Goal: Task Accomplishment & Management: Use online tool/utility

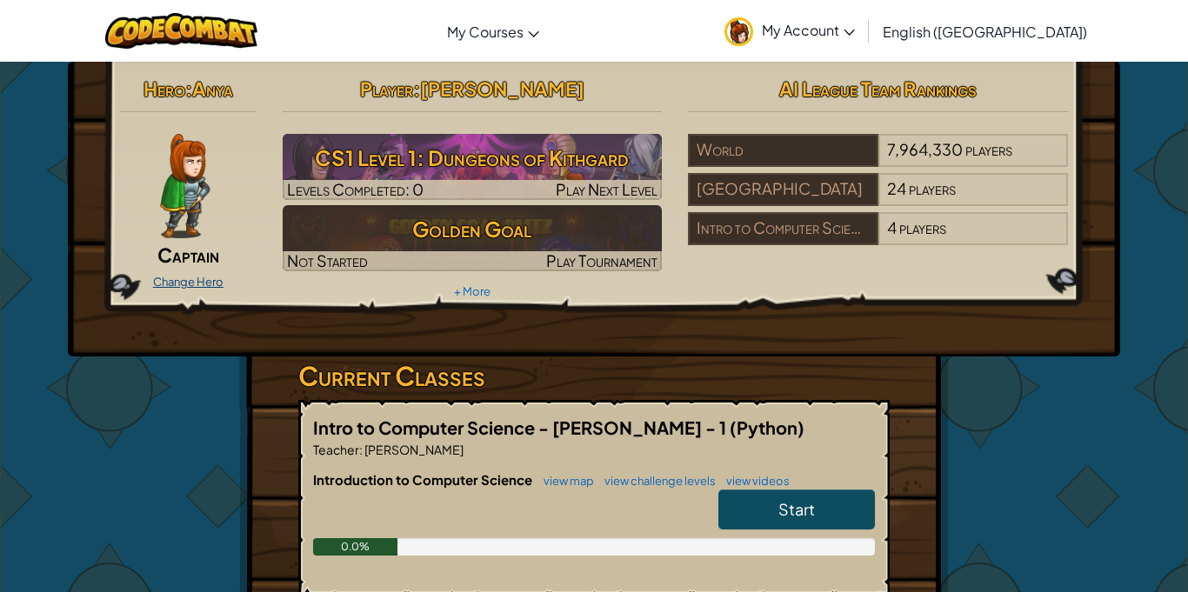
click at [195, 282] on link "Change Hero" at bounding box center [188, 282] width 70 height 14
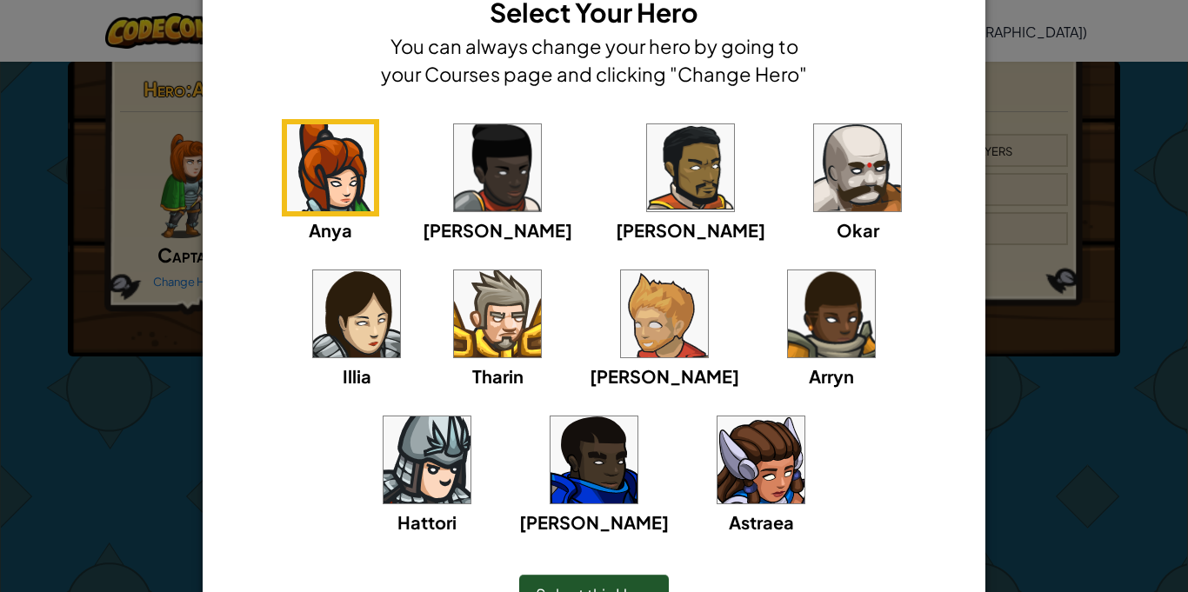
scroll to position [57, 0]
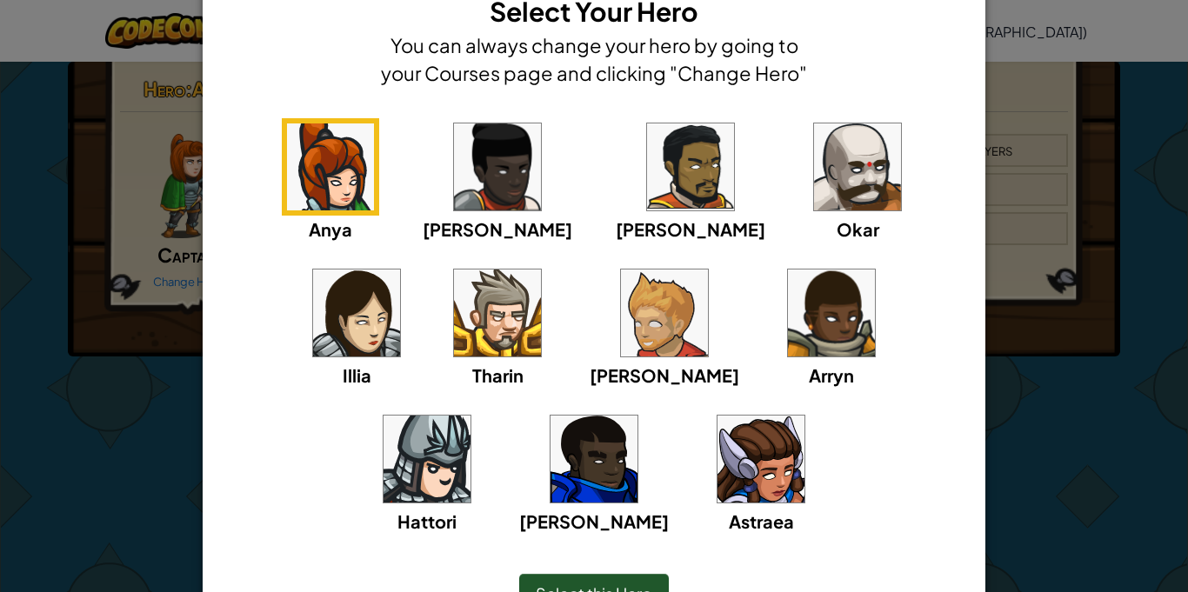
click at [717, 449] on img at bounding box center [760, 459] width 87 height 87
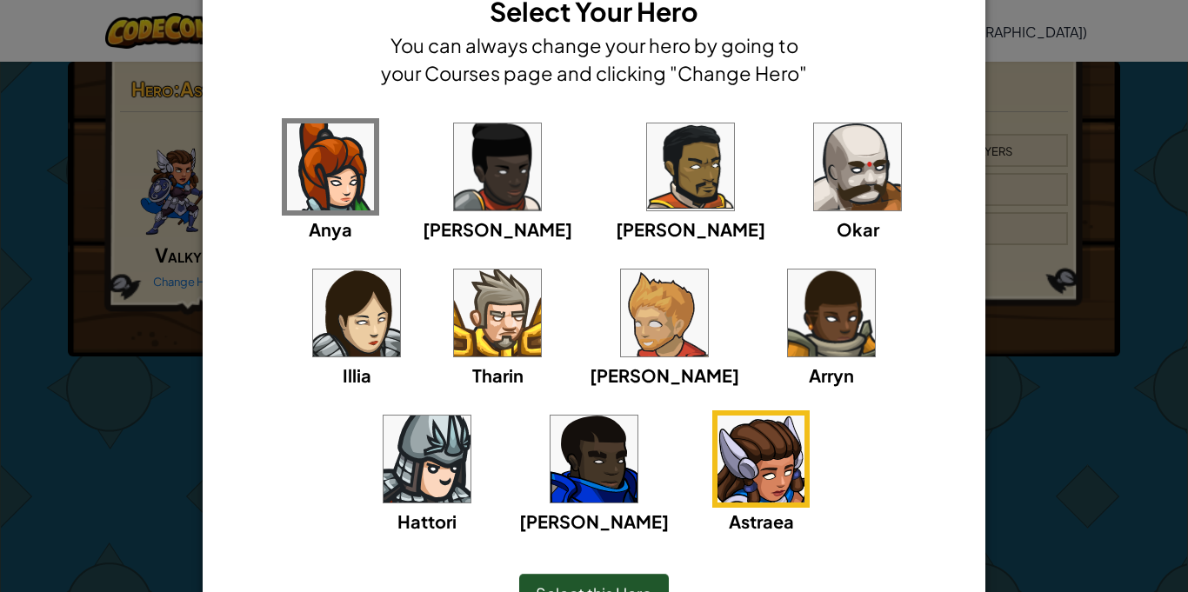
scroll to position [98, 0]
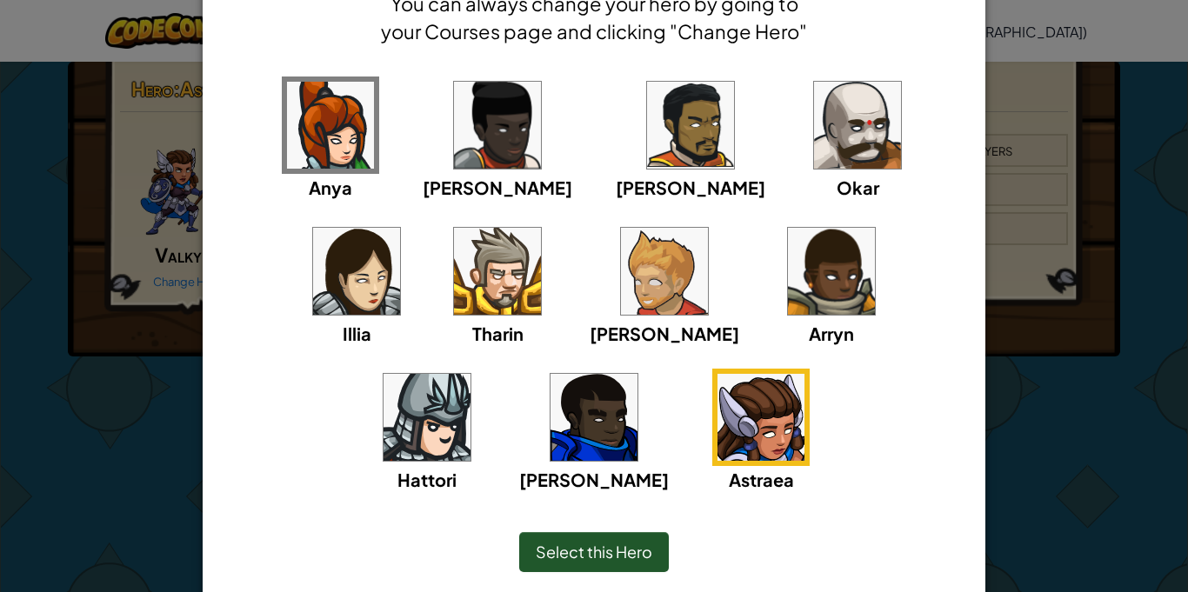
click at [400, 228] on img at bounding box center [356, 271] width 87 height 87
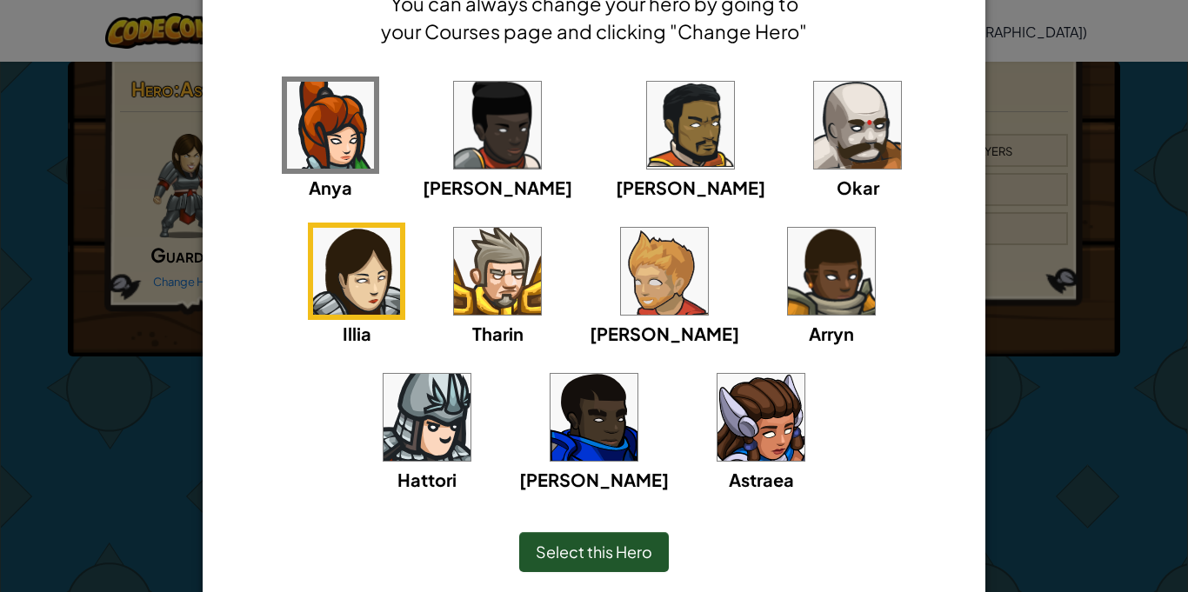
click at [717, 412] on img at bounding box center [760, 417] width 87 height 87
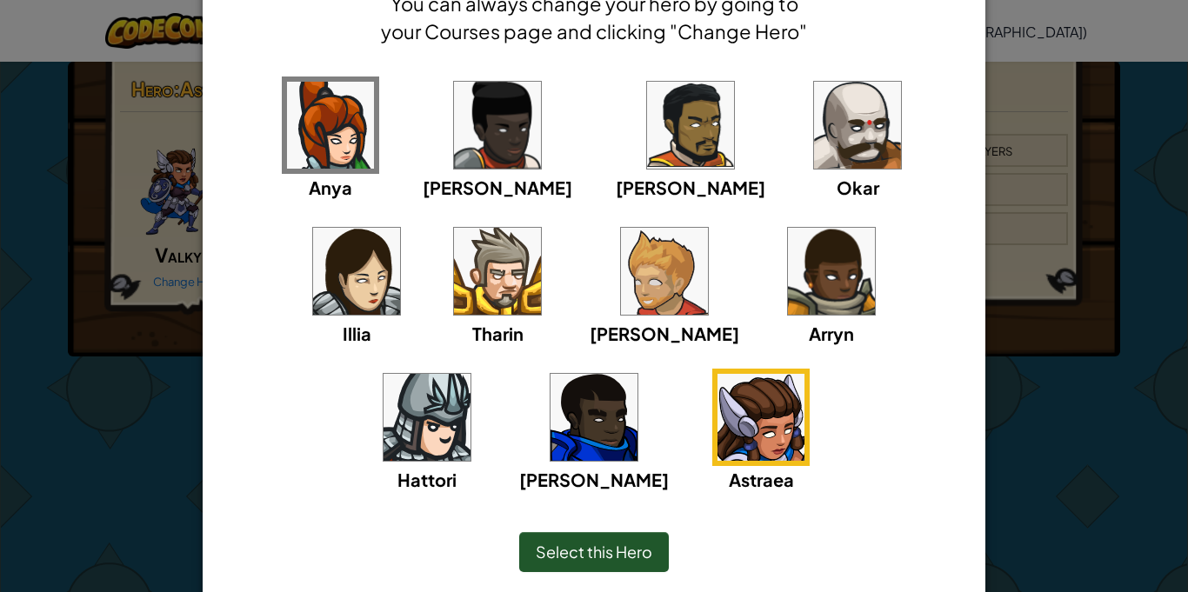
click at [596, 556] on span "Select this Hero" at bounding box center [594, 552] width 117 height 20
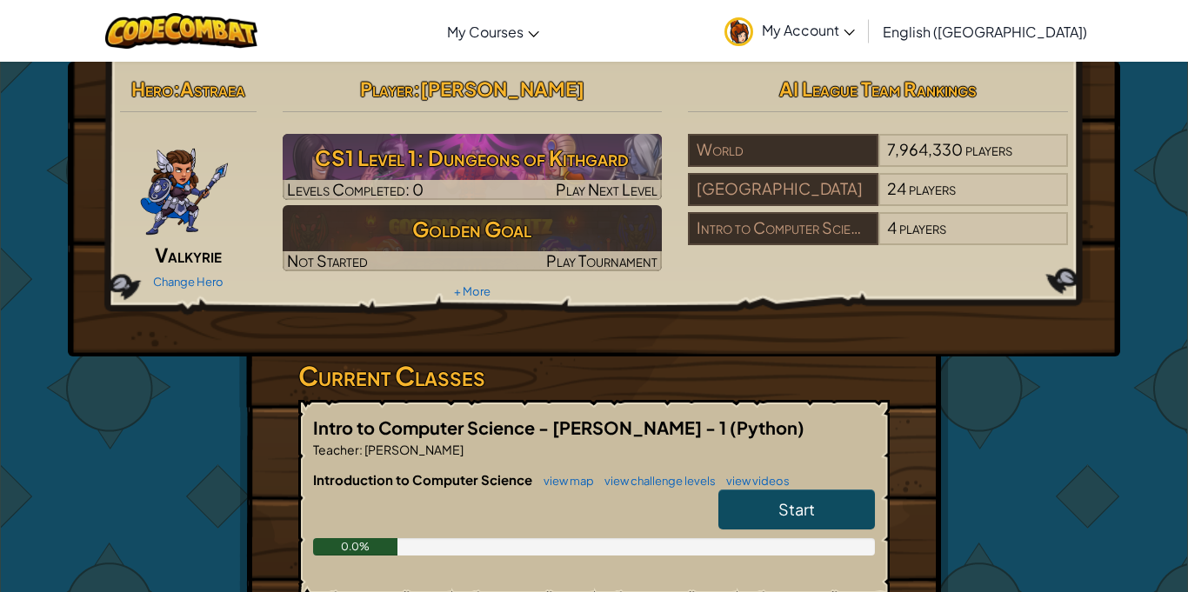
click at [855, 30] on span "My Account" at bounding box center [808, 30] width 93 height 18
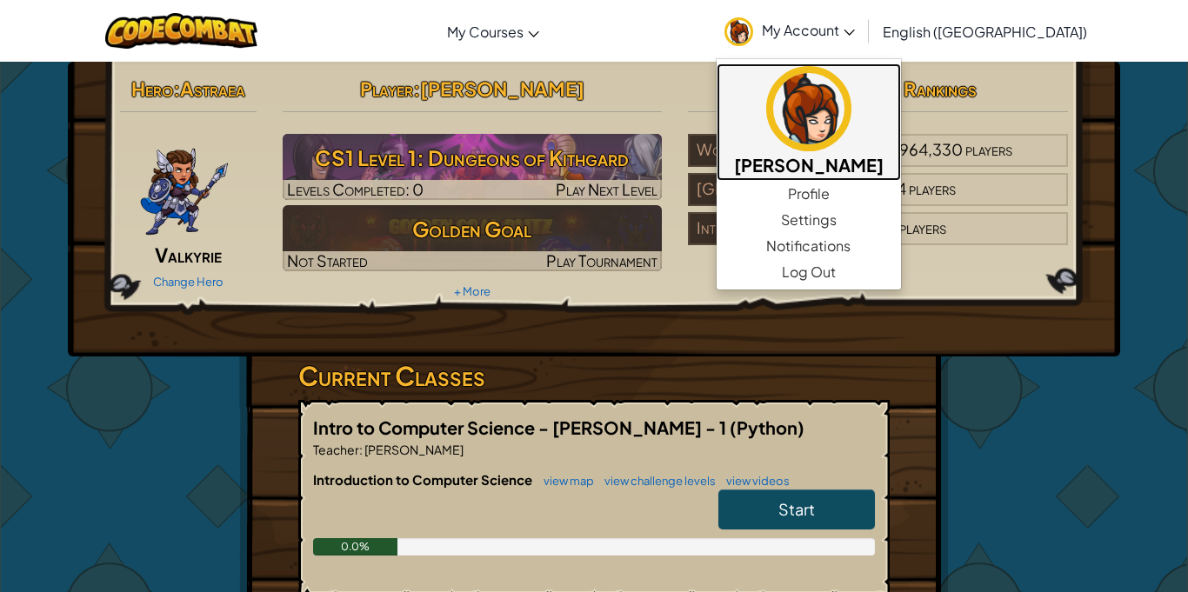
click at [884, 152] on h5 "[PERSON_NAME]" at bounding box center [809, 164] width 150 height 27
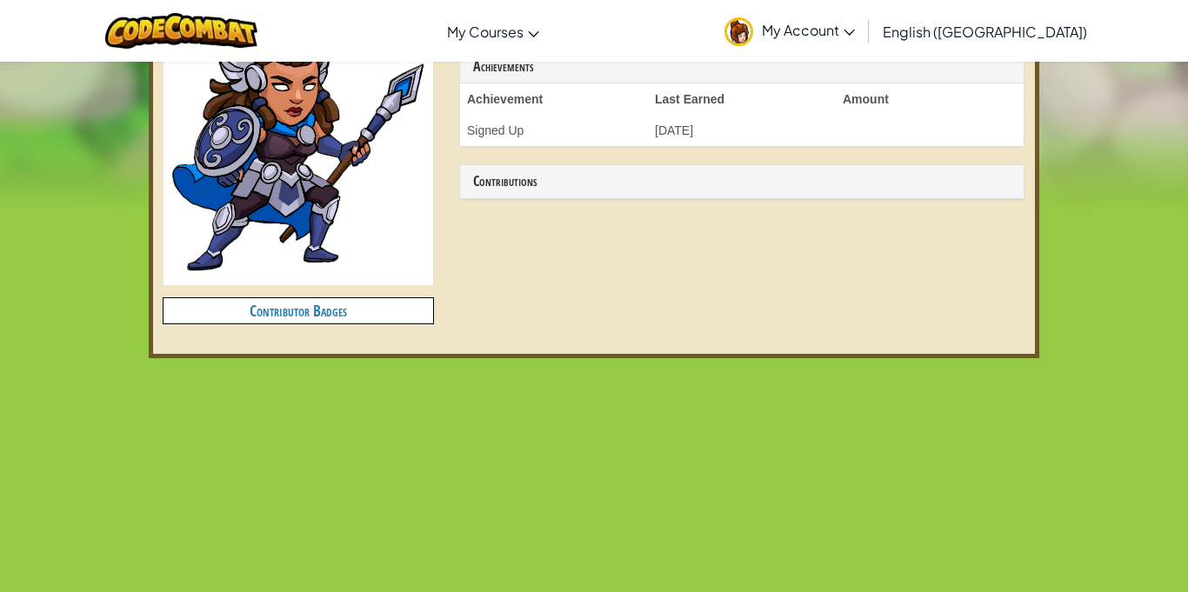
scroll to position [532, 0]
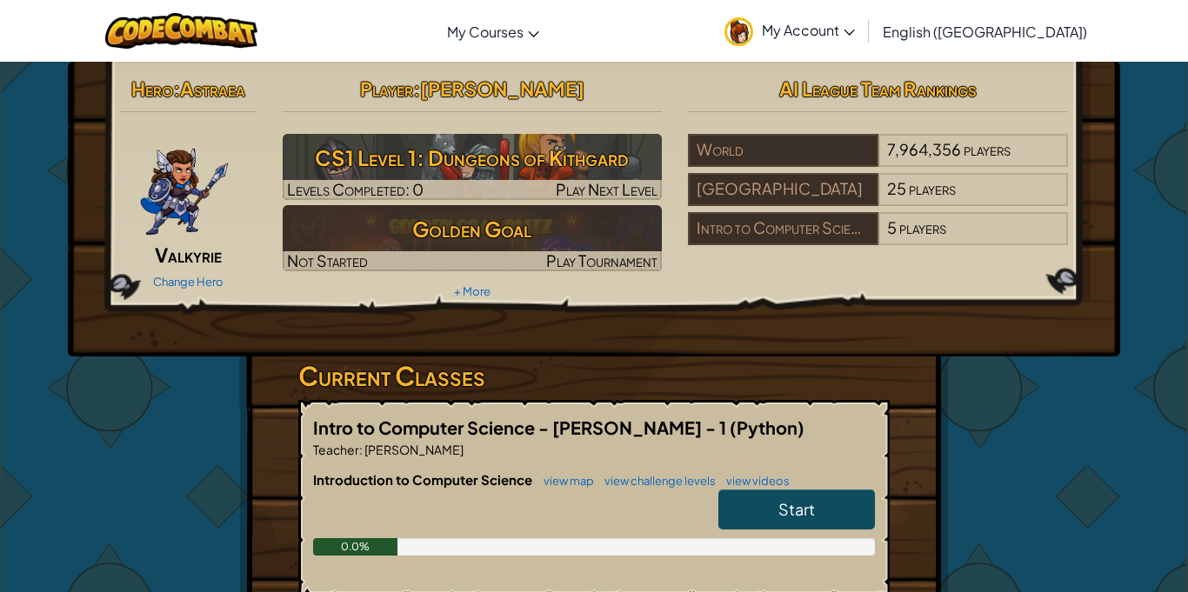
click at [855, 36] on span "My Account" at bounding box center [808, 30] width 93 height 18
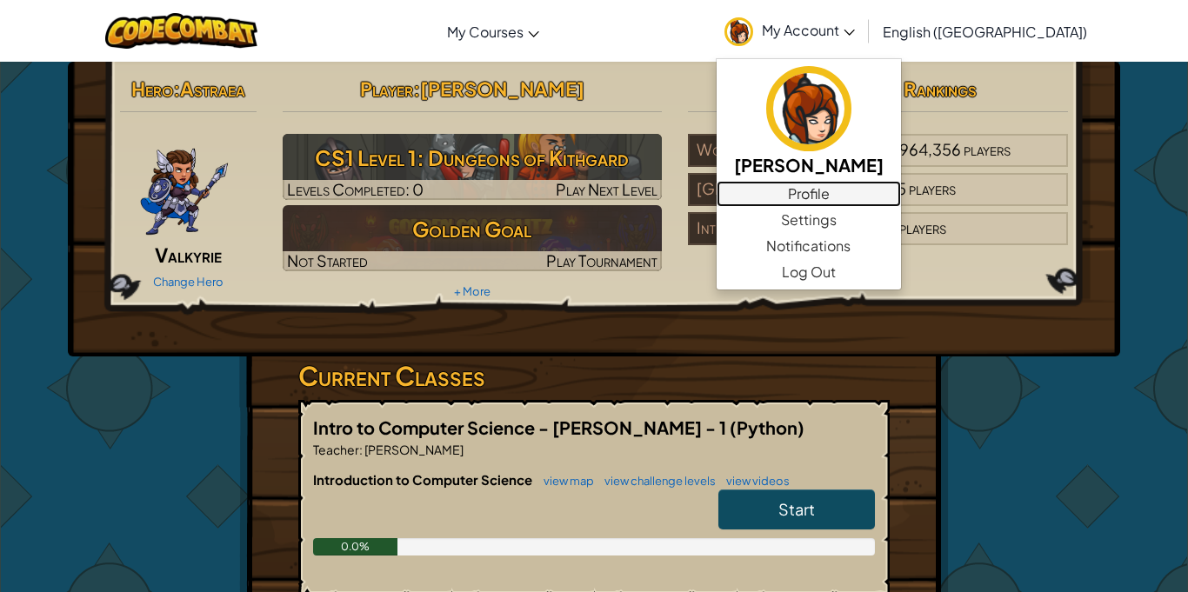
click at [901, 202] on link "Profile" at bounding box center [809, 194] width 184 height 26
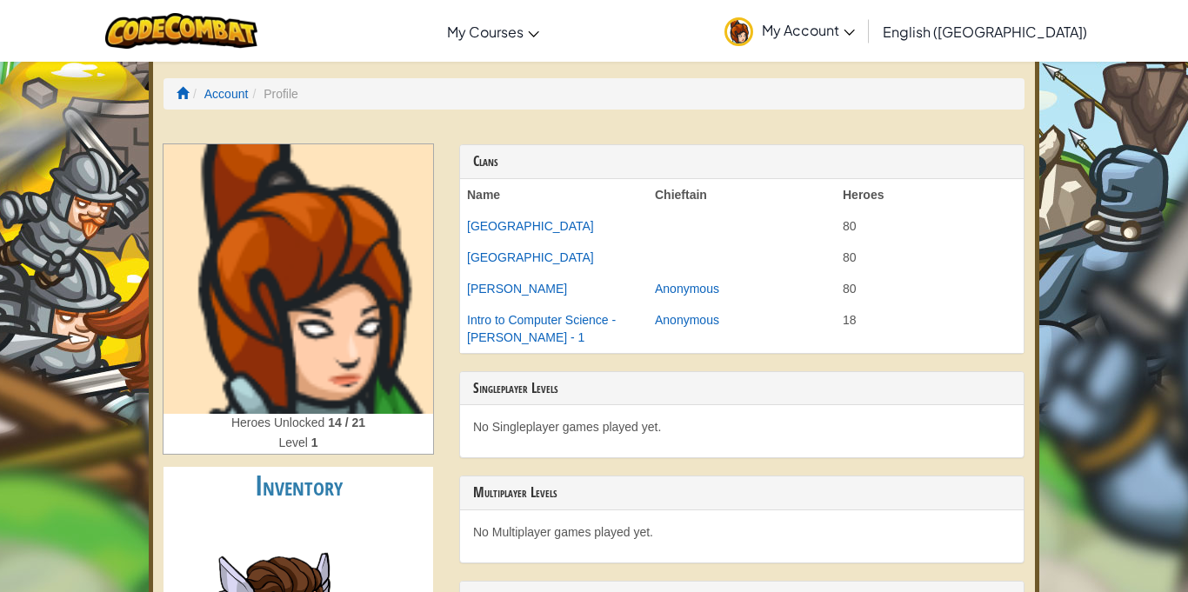
click at [334, 346] on img at bounding box center [298, 279] width 270 height 270
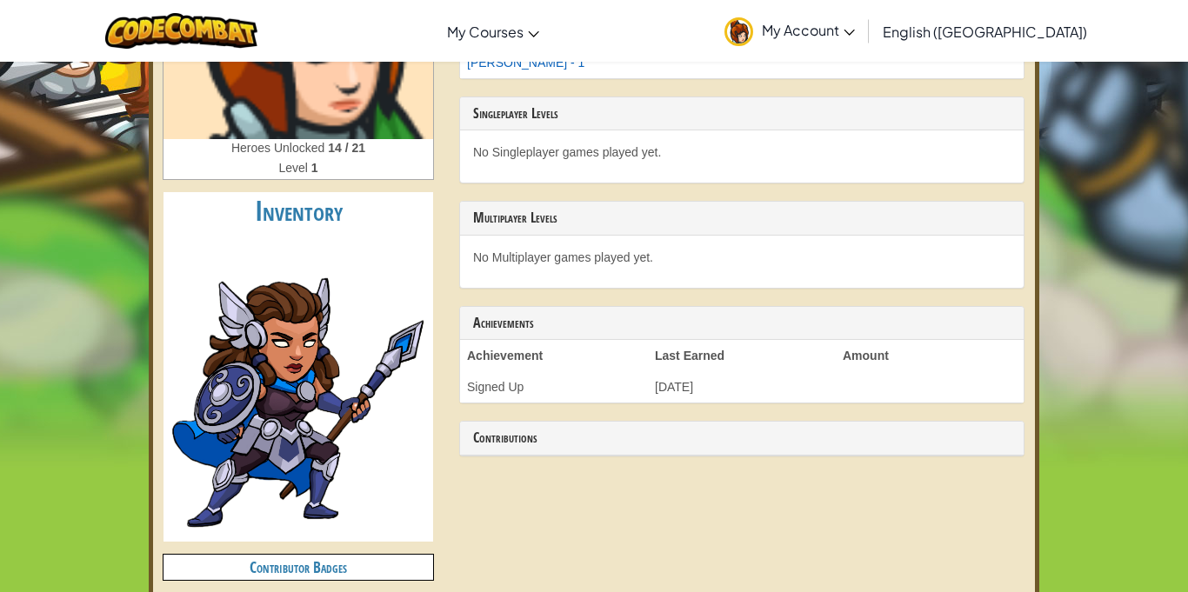
scroll to position [277, 0]
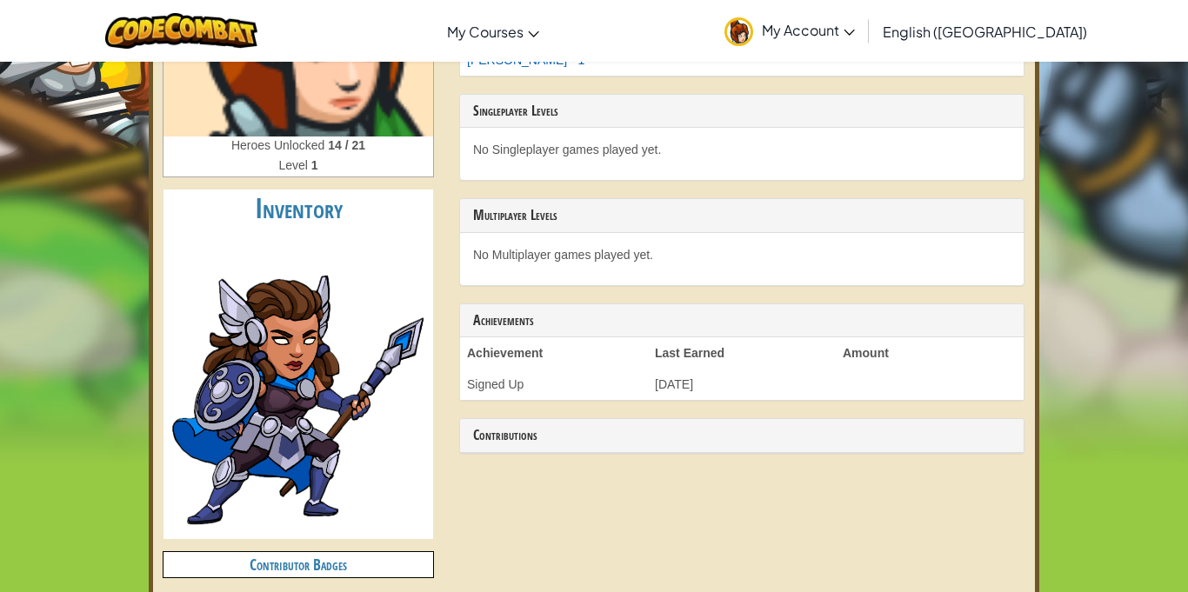
click at [334, 346] on img at bounding box center [298, 384] width 261 height 302
click at [292, 573] on h4 "Contributor Badges" at bounding box center [298, 564] width 270 height 25
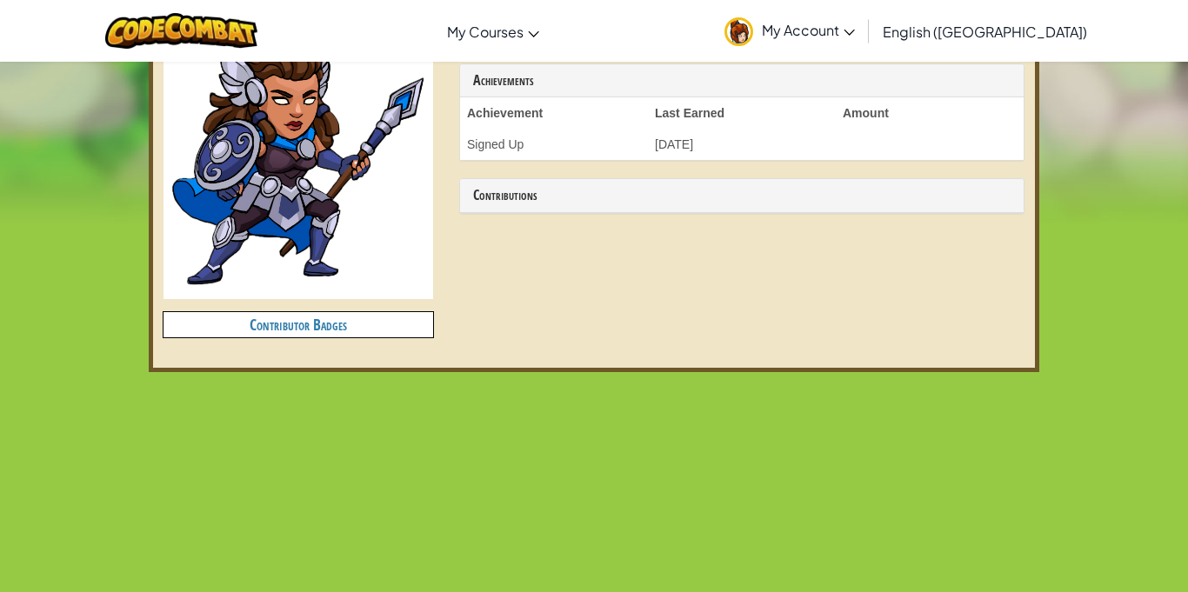
scroll to position [522, 0]
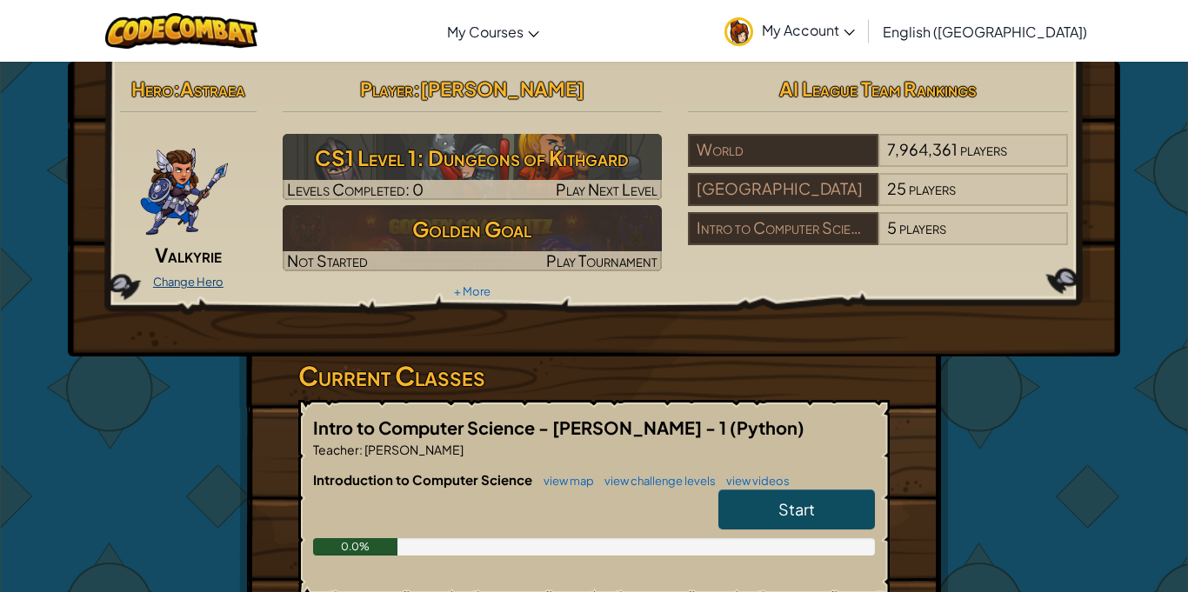
click at [186, 287] on link "Change Hero" at bounding box center [188, 282] width 70 height 14
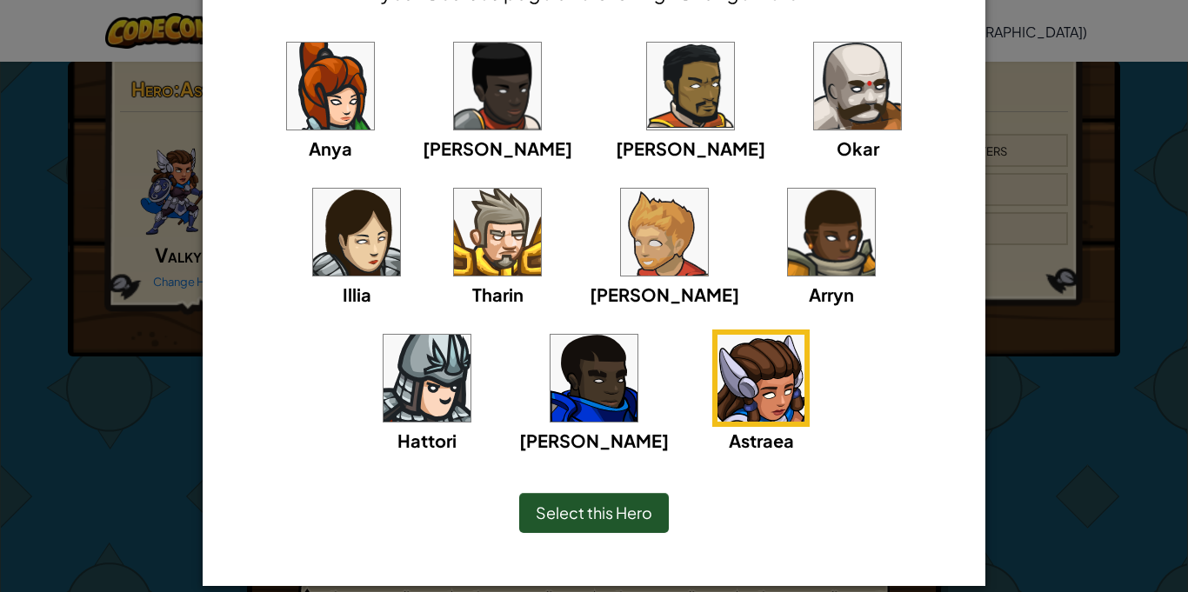
scroll to position [157, 0]
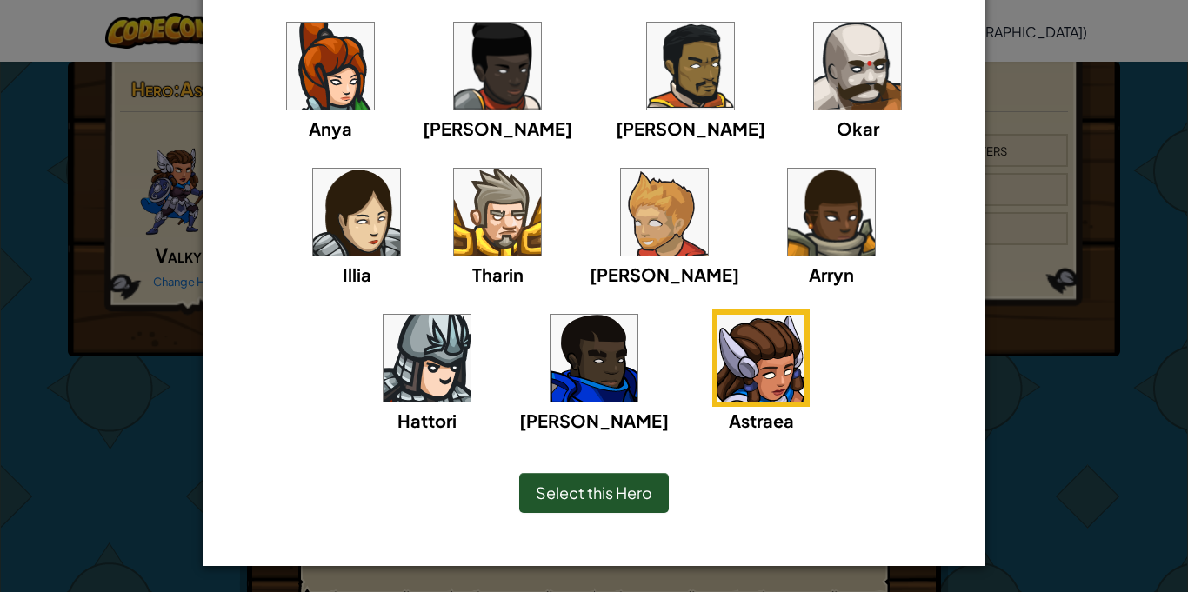
click at [606, 504] on div "Select this Hero" at bounding box center [594, 493] width 150 height 40
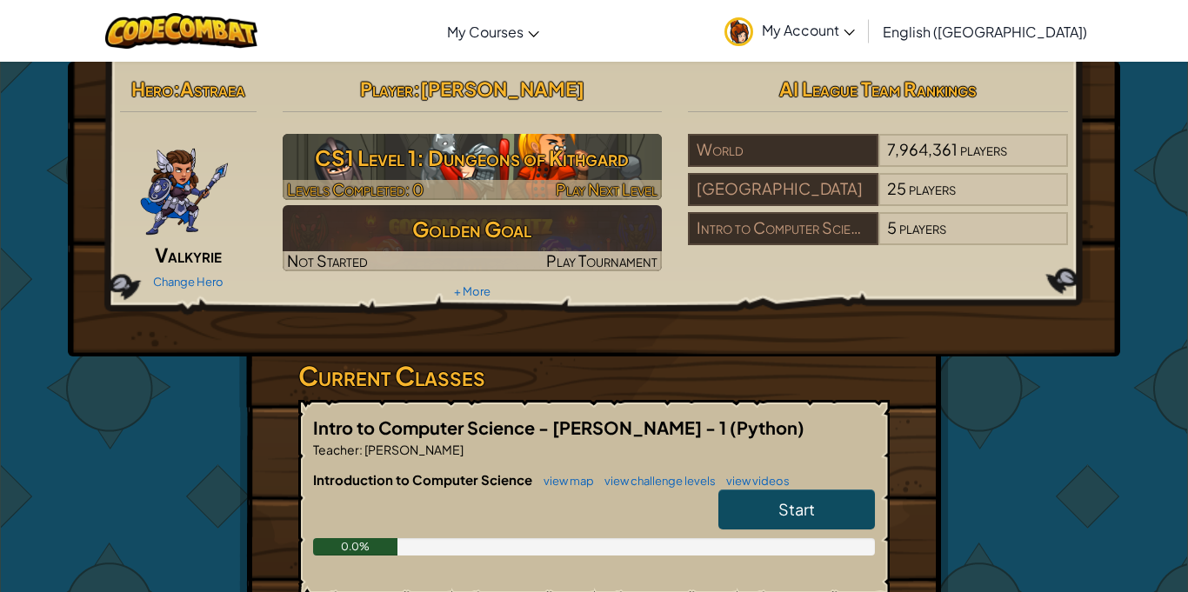
click at [534, 154] on h3 "CS1 Level 1: Dungeons of Kithgard" at bounding box center [473, 157] width 380 height 39
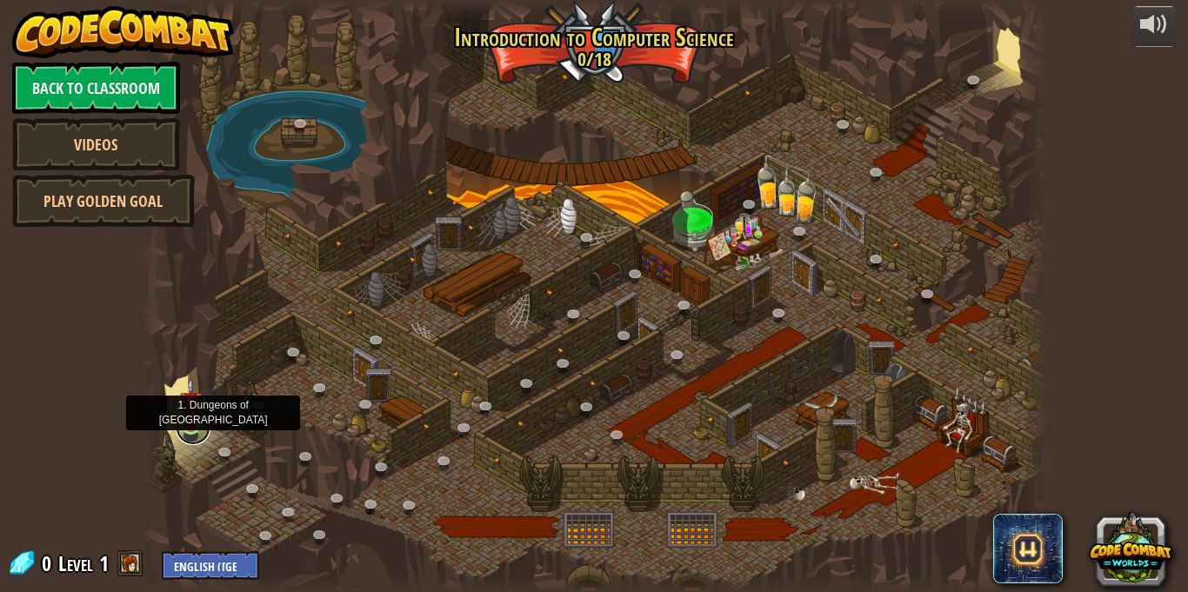
click at [190, 434] on link at bounding box center [193, 427] width 35 height 35
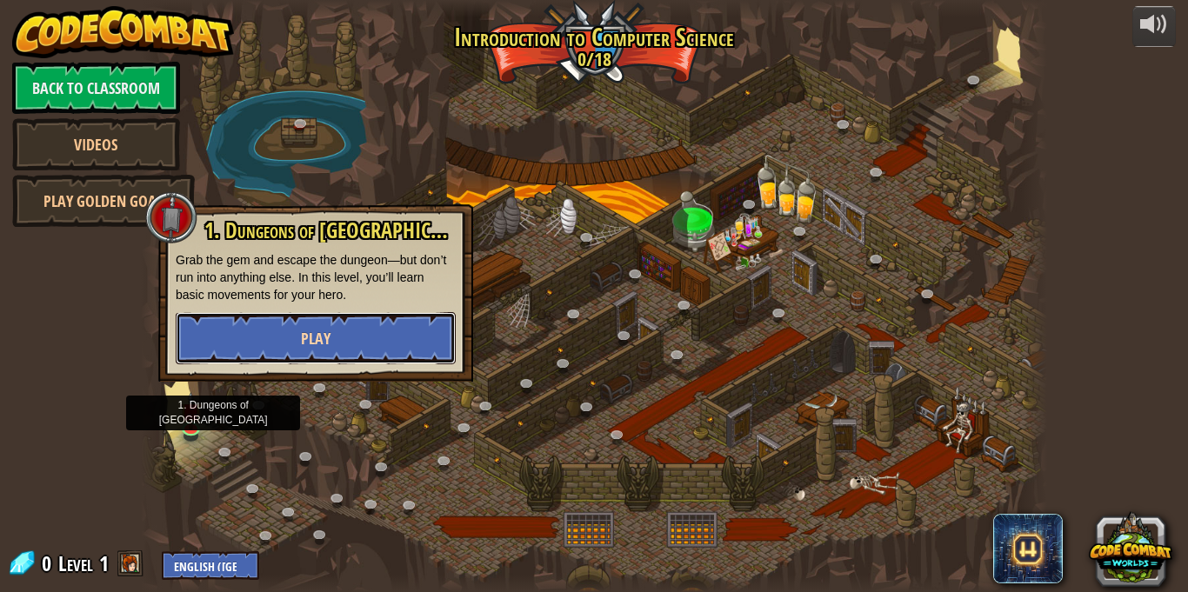
click at [301, 358] on button "Play" at bounding box center [316, 338] width 280 height 52
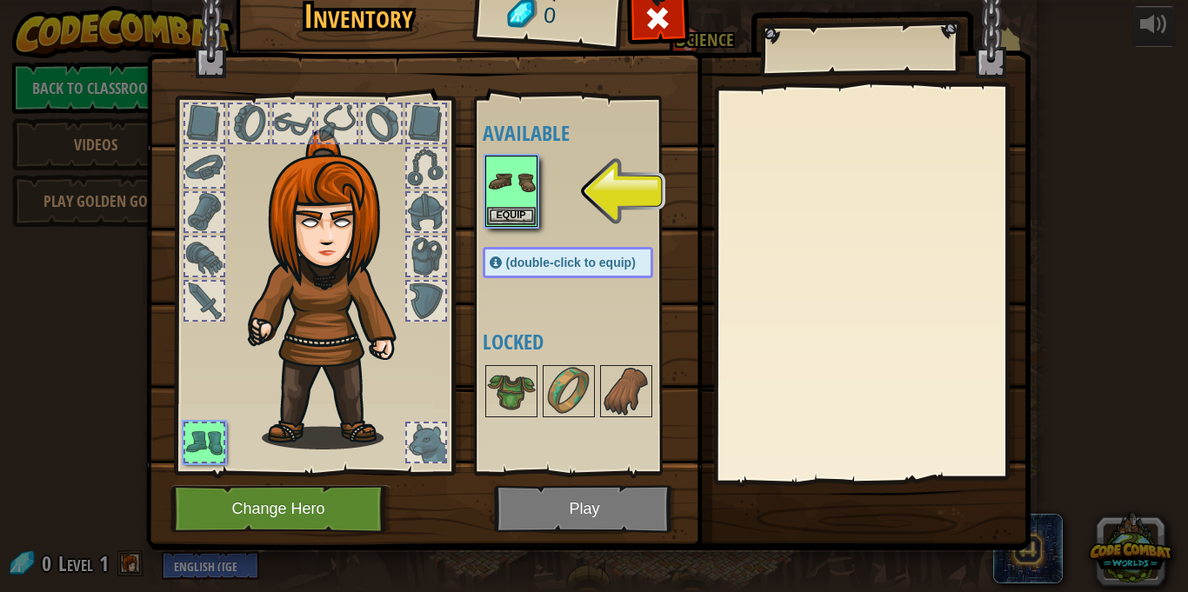
click at [424, 262] on div at bounding box center [426, 256] width 38 height 38
click at [291, 502] on button "Change Hero" at bounding box center [280, 509] width 221 height 48
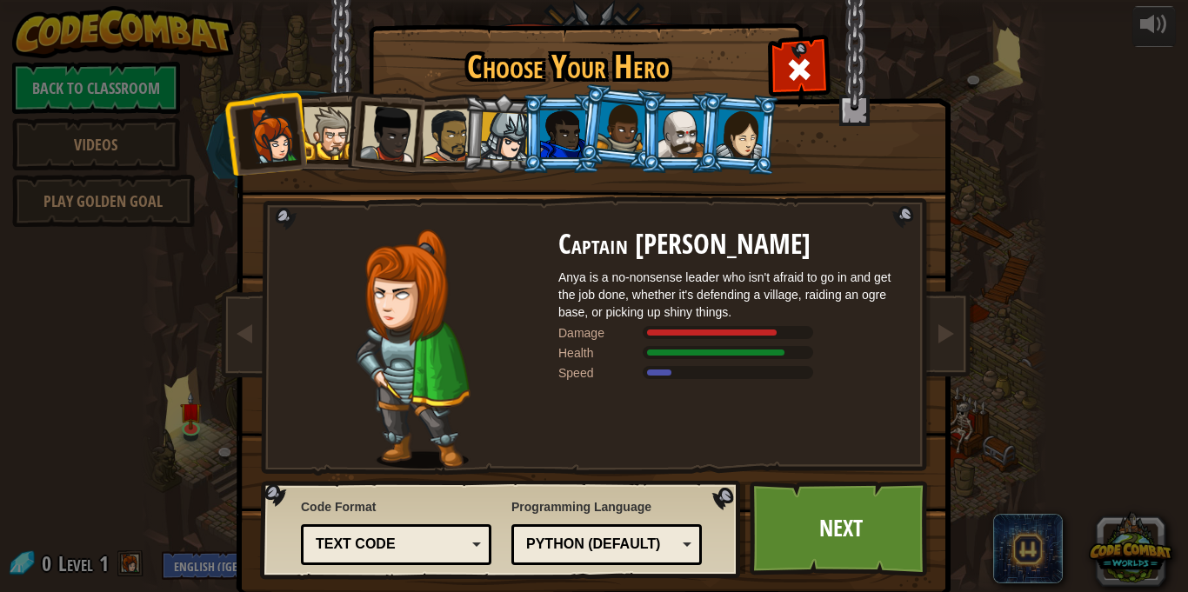
click at [409, 545] on div "Text code" at bounding box center [391, 545] width 150 height 20
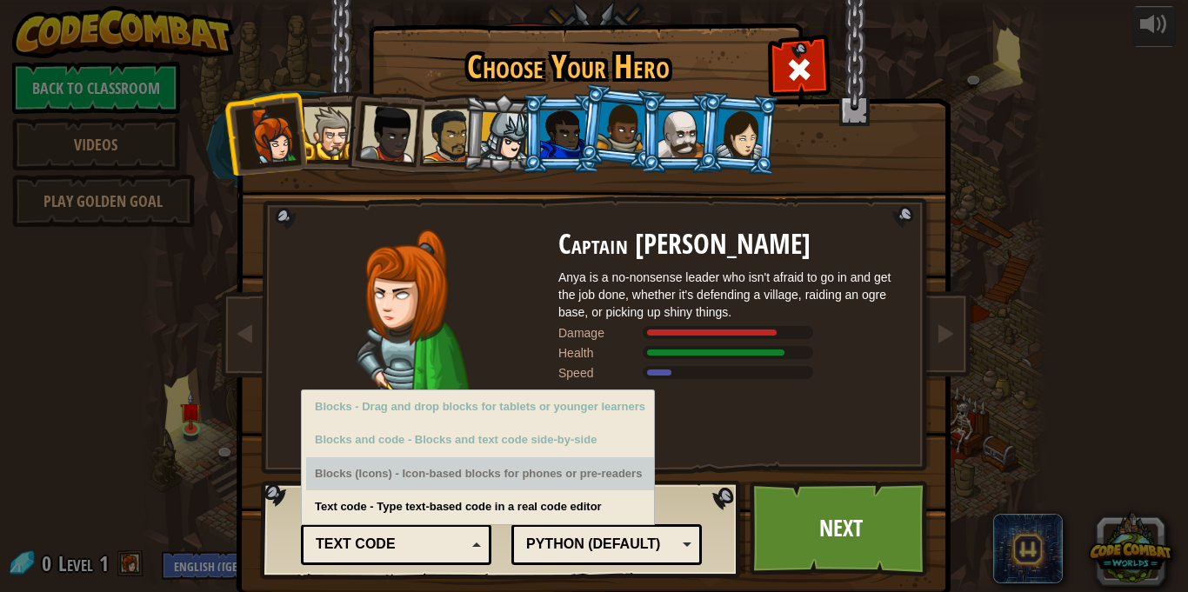
click at [717, 441] on div "Captain [PERSON_NAME] Anya is a no-nonsense leader who isn't afraid to go in an…" at bounding box center [732, 349] width 348 height 239
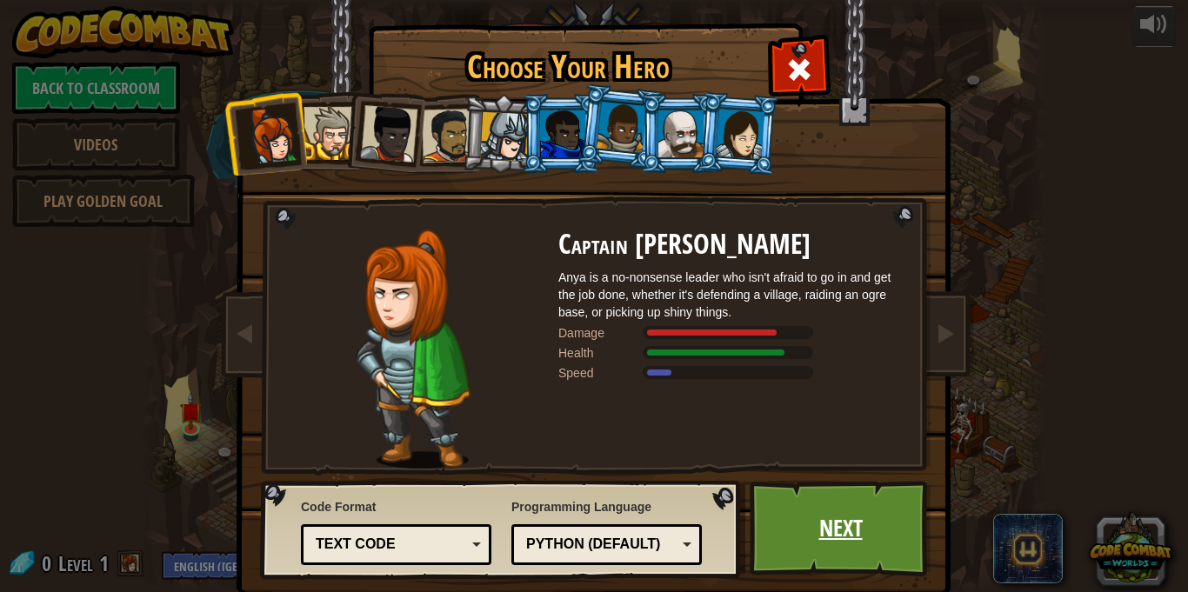
click at [783, 512] on link "Next" at bounding box center [841, 529] width 182 height 96
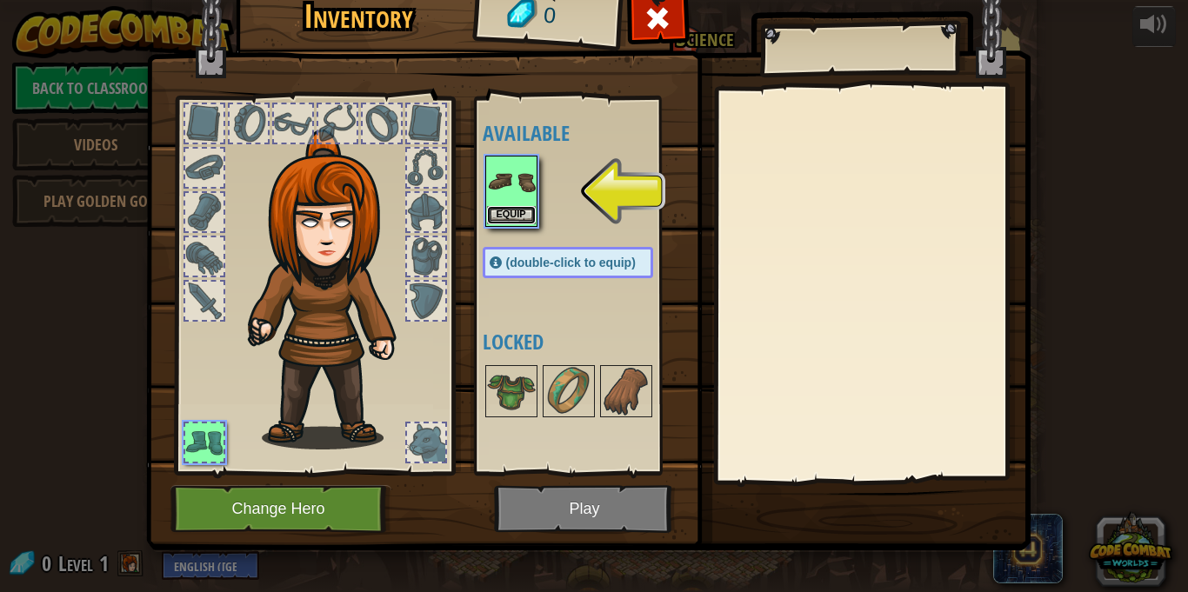
click at [524, 212] on button "Equip" at bounding box center [511, 215] width 49 height 18
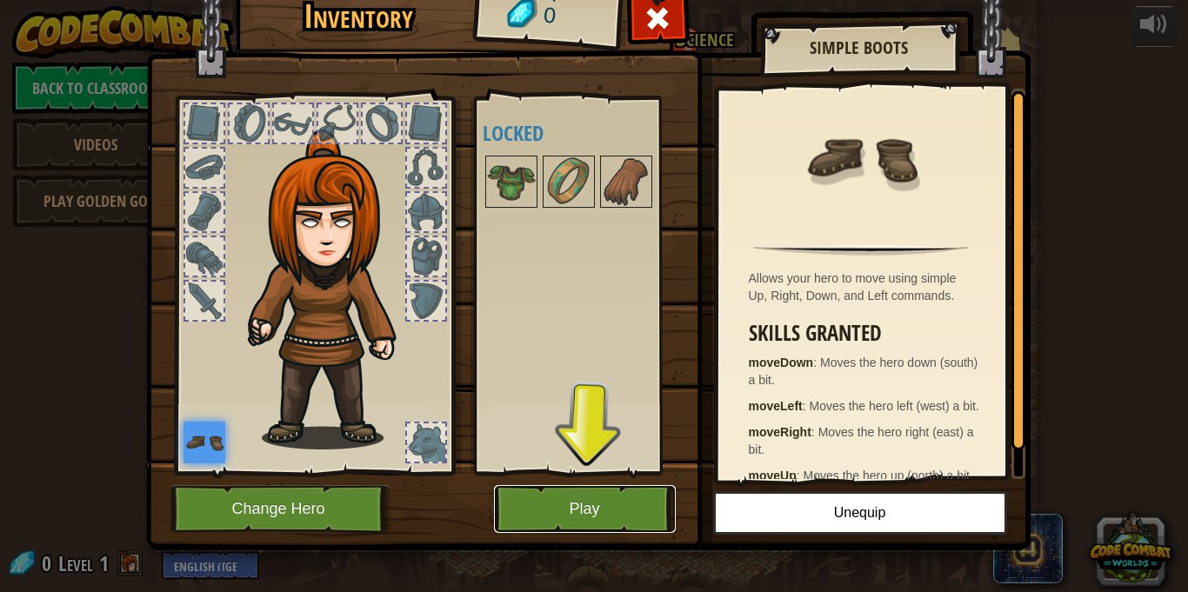
click at [592, 487] on button "Play" at bounding box center [585, 509] width 182 height 48
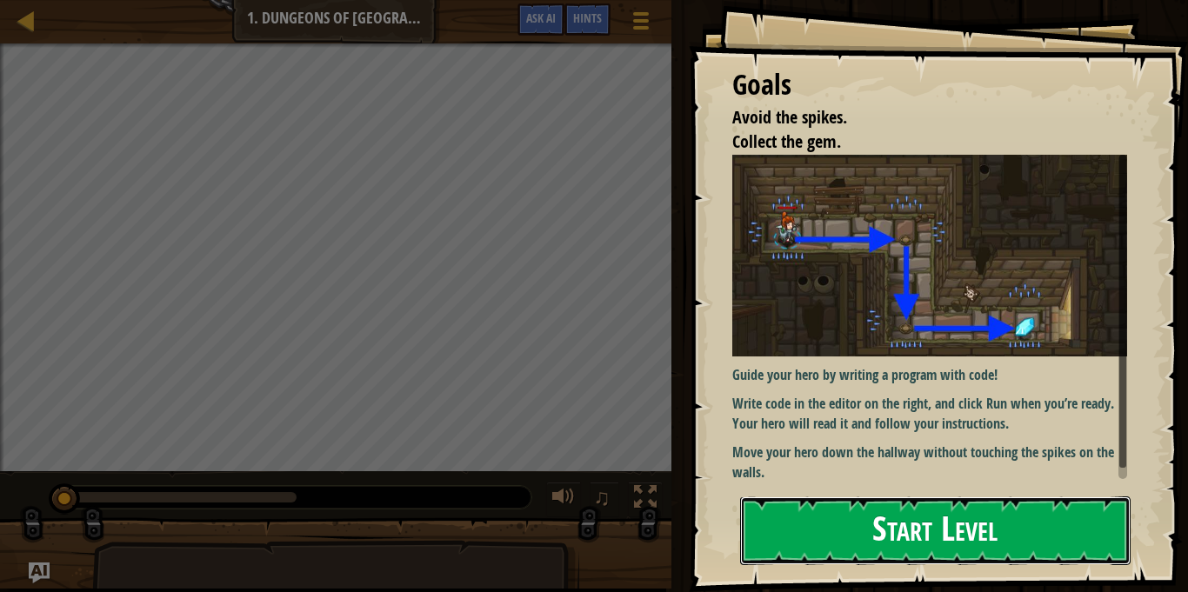
click at [837, 501] on button "Start Level" at bounding box center [935, 531] width 390 height 69
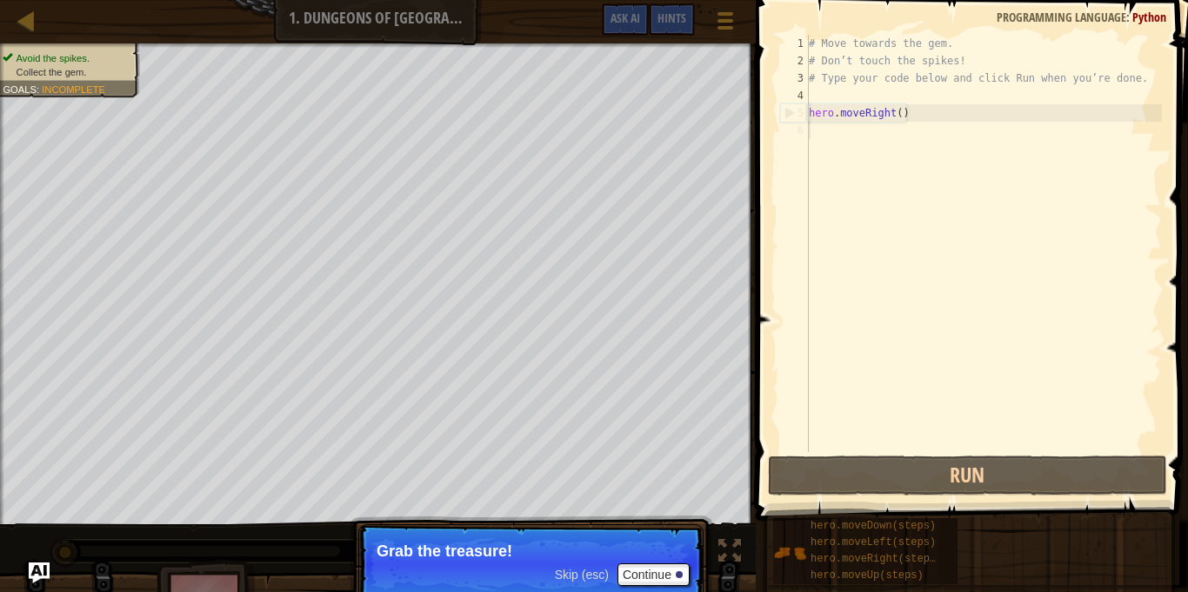
click at [804, 328] on div "Map Introduction to Computer Science 1. Dungeons of Kithgard Game Menu Done Hin…" at bounding box center [594, 296] width 1188 height 592
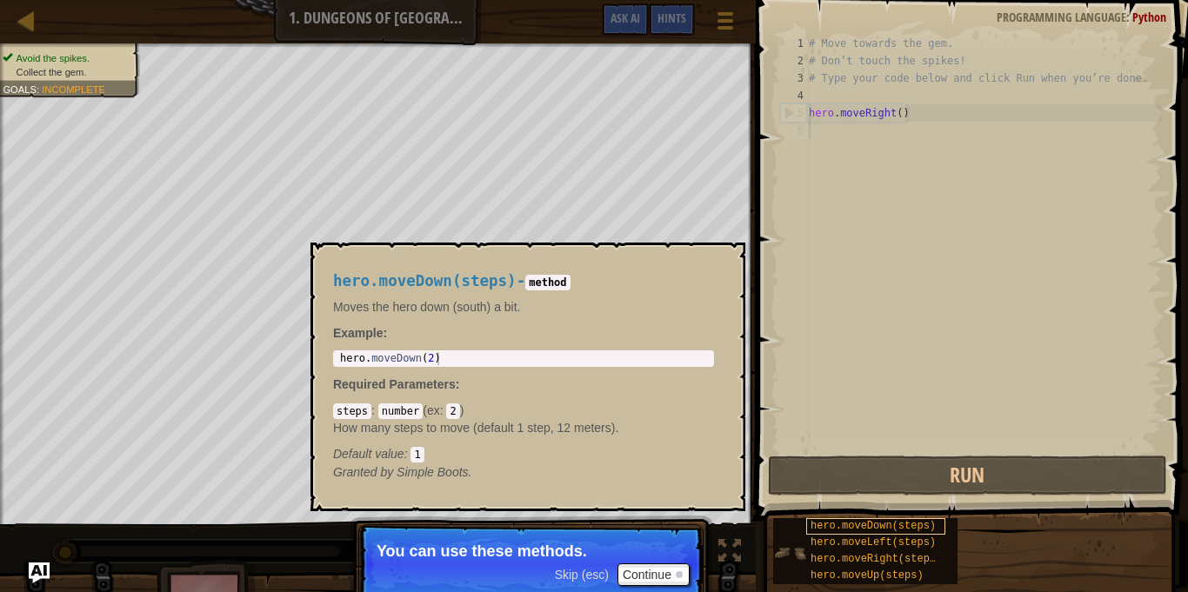
click at [876, 520] on span "hero.moveDown(steps)" at bounding box center [873, 526] width 125 height 12
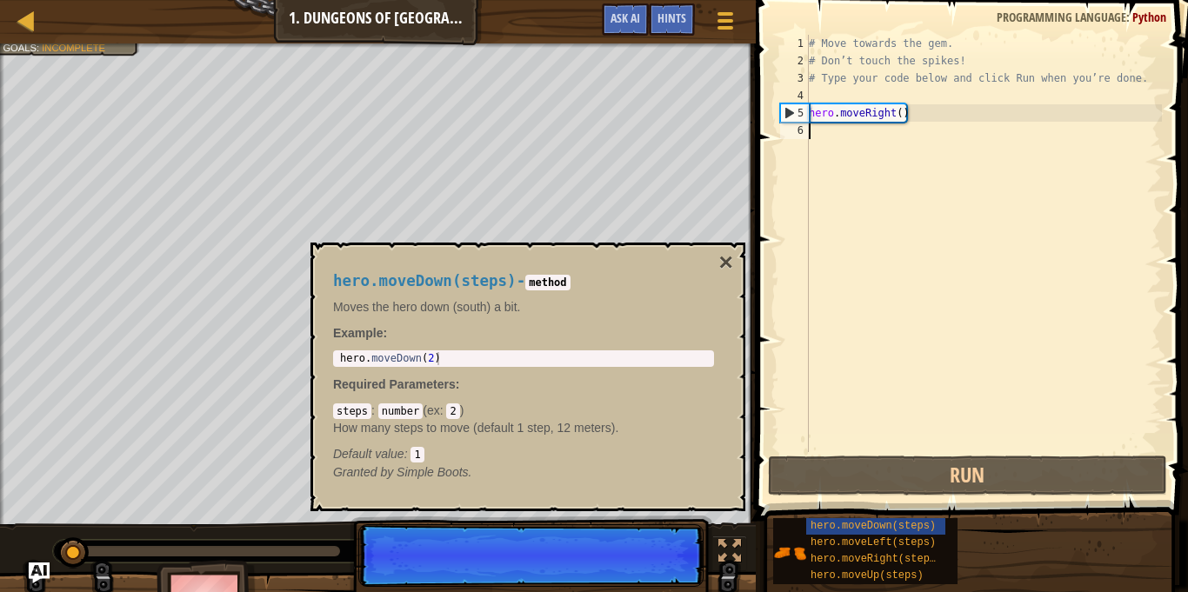
click at [864, 357] on div "# Move towards the gem. # Don’t touch the spikes! # Type your code below and cl…" at bounding box center [983, 261] width 357 height 452
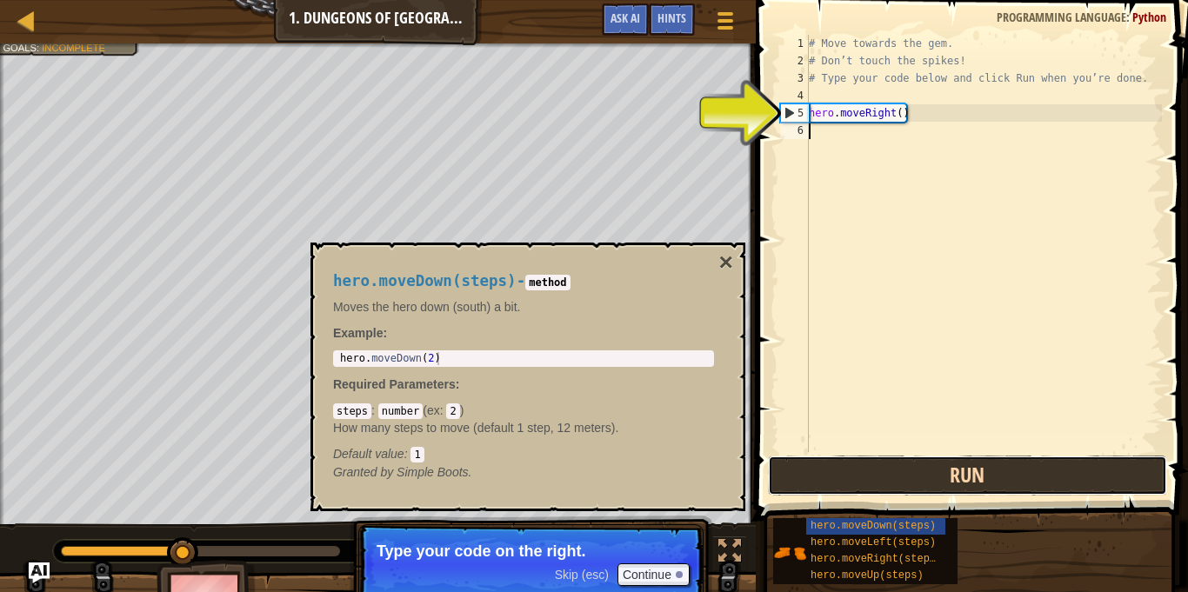
click at [862, 468] on button "Run" at bounding box center [967, 476] width 399 height 40
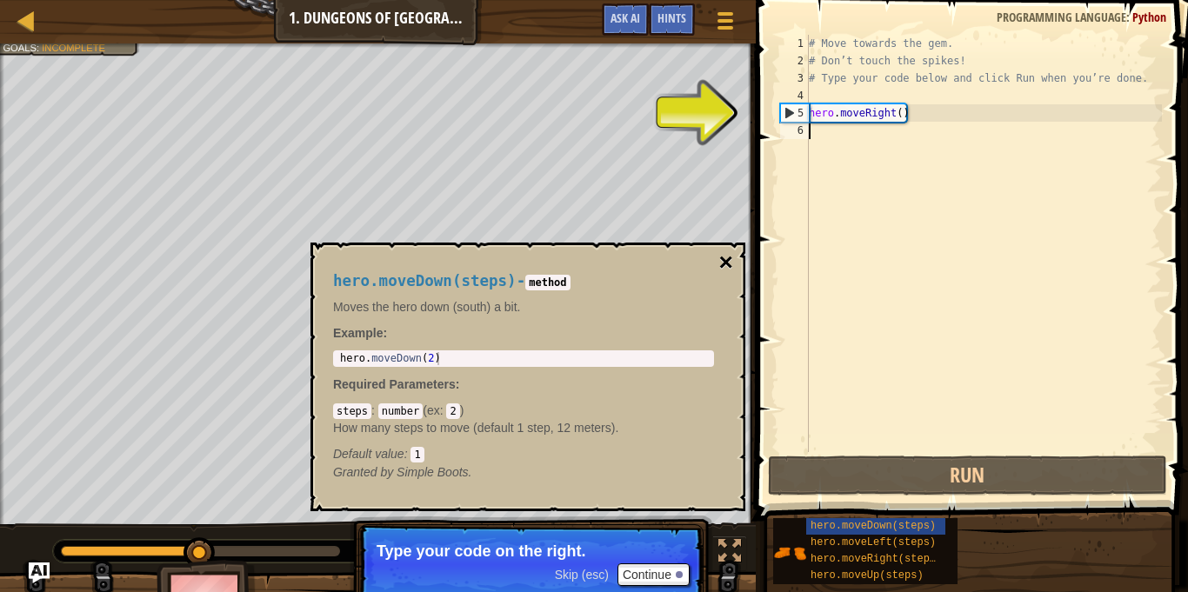
click at [723, 259] on button "×" at bounding box center [726, 262] width 14 height 24
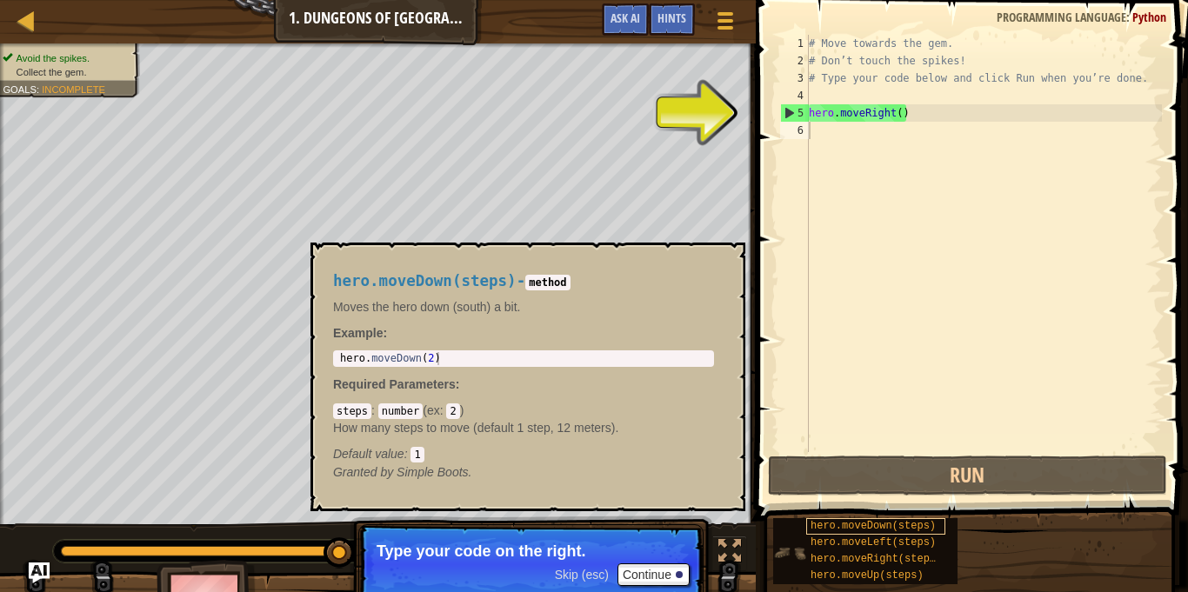
click at [871, 530] on span "hero.moveDown(steps)" at bounding box center [873, 526] width 125 height 12
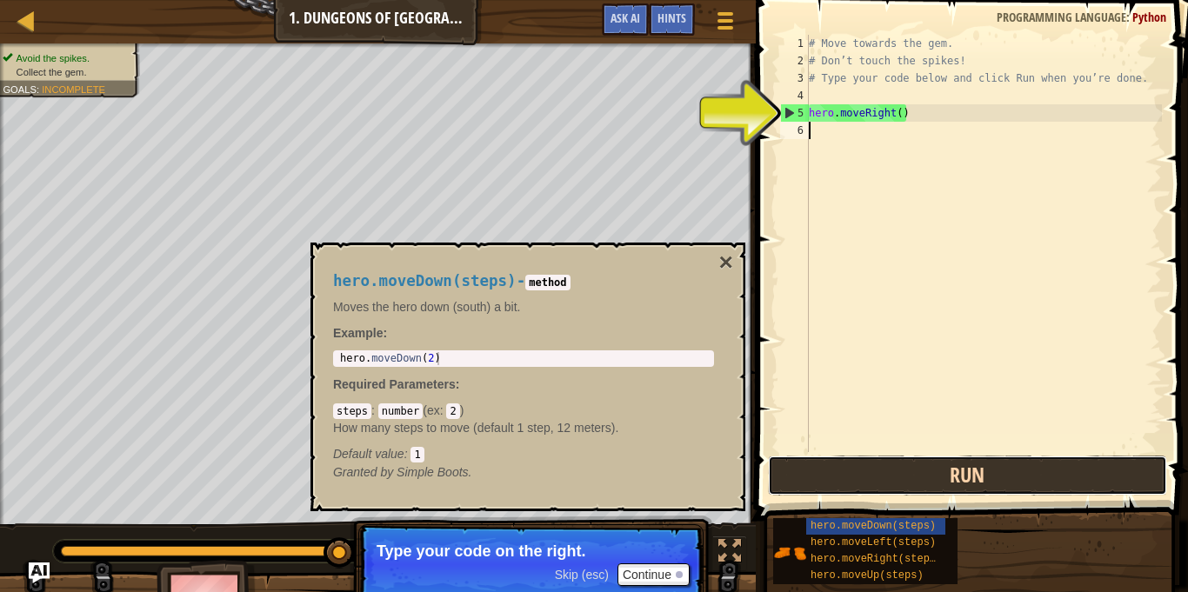
click at [900, 484] on button "Run" at bounding box center [967, 476] width 399 height 40
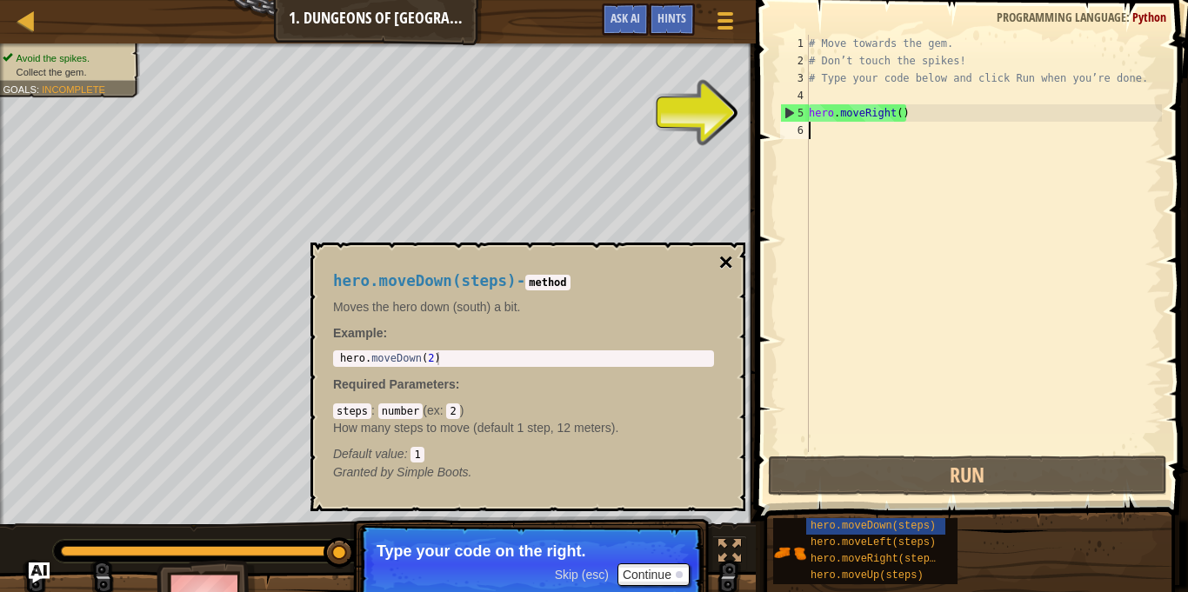
click at [727, 264] on button "×" at bounding box center [726, 262] width 14 height 24
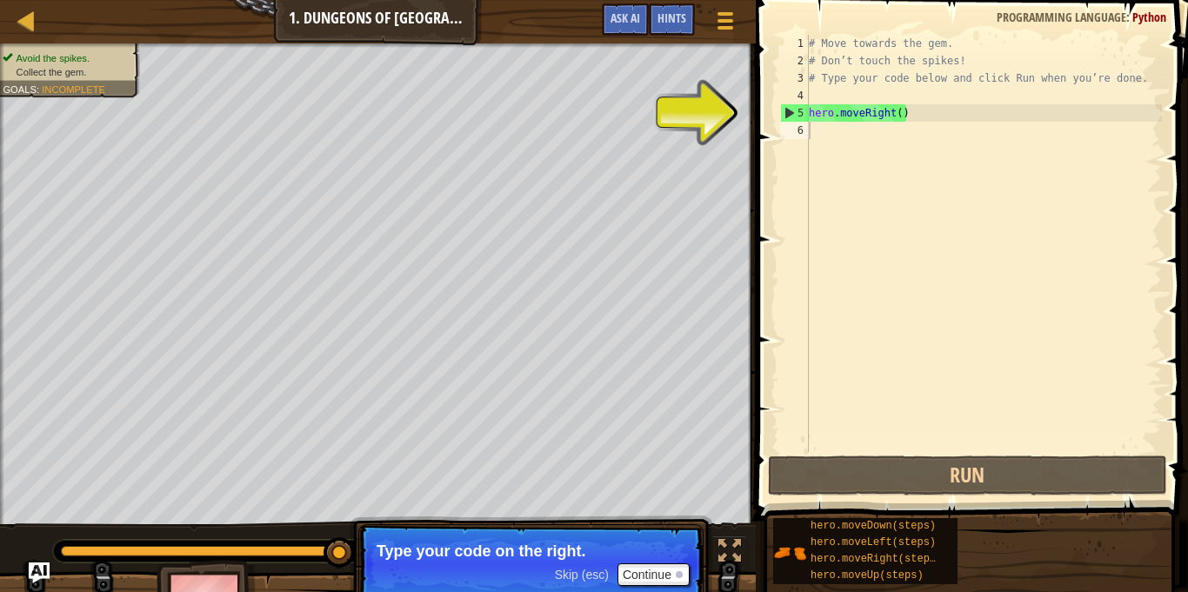
click at [791, 107] on div "5" at bounding box center [795, 112] width 28 height 17
click at [786, 110] on div "5" at bounding box center [795, 112] width 28 height 17
click at [820, 113] on div "# Move towards the gem. # Don’t touch the spikes! # Type your code below and cl…" at bounding box center [983, 261] width 357 height 452
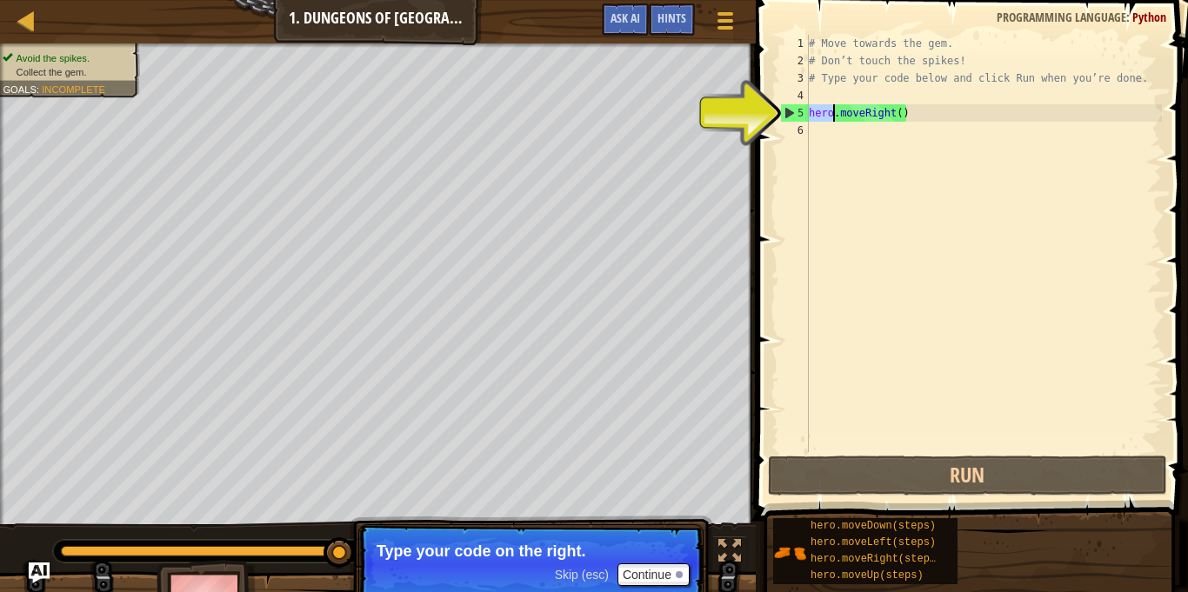
click at [820, 113] on div "# Move towards the gem. # Don’t touch the spikes! # Type your code below and cl…" at bounding box center [983, 261] width 357 height 452
type textarea "hero.moveRight()"
click at [837, 143] on div "# Move towards the gem. # Don’t touch the spikes! # Type your code below and cl…" at bounding box center [983, 261] width 357 height 452
click at [791, 112] on div "5" at bounding box center [795, 112] width 28 height 17
type textarea "hero.moveRight()"
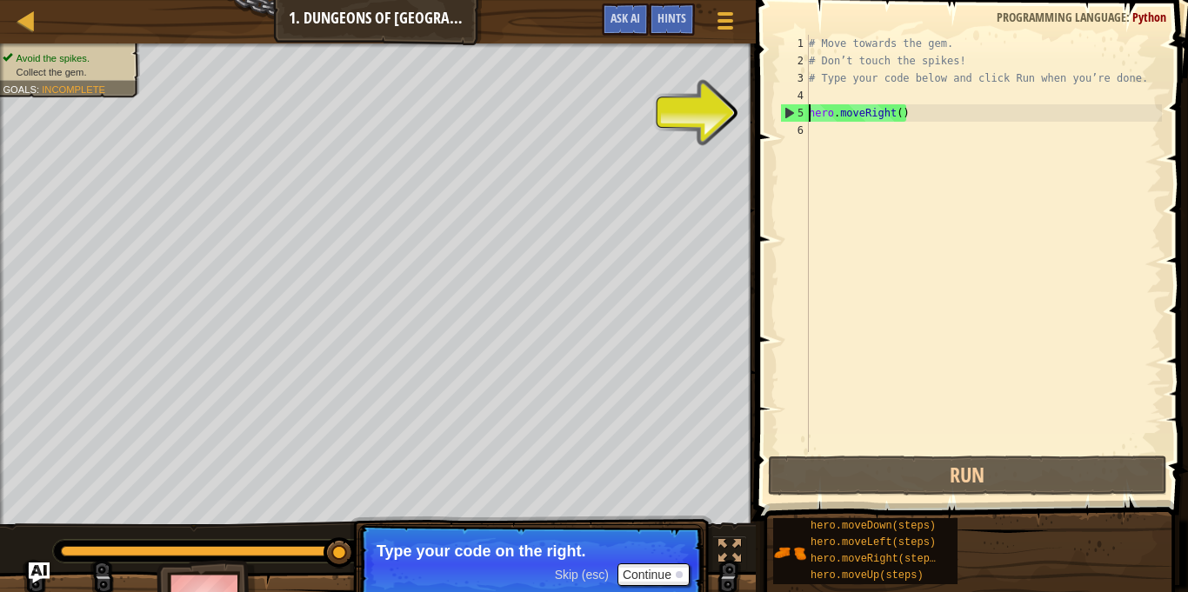
click at [791, 112] on div "5" at bounding box center [795, 112] width 28 height 17
type textarea "hero.moveRight()"
click at [791, 112] on div "5" at bounding box center [795, 112] width 28 height 17
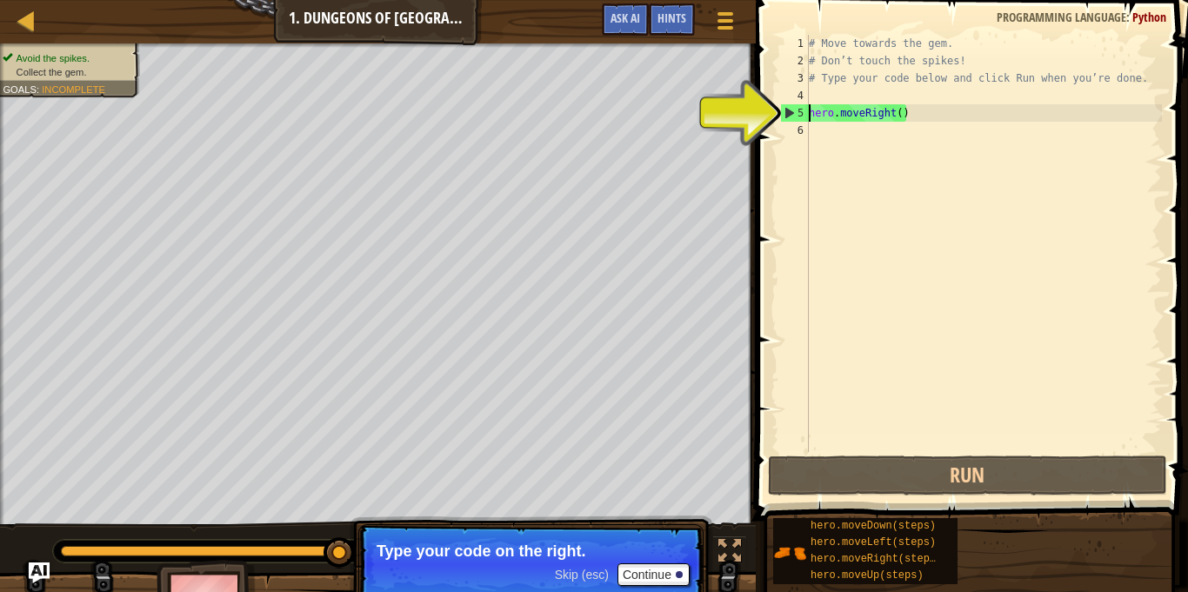
click at [791, 112] on div "5" at bounding box center [795, 112] width 28 height 17
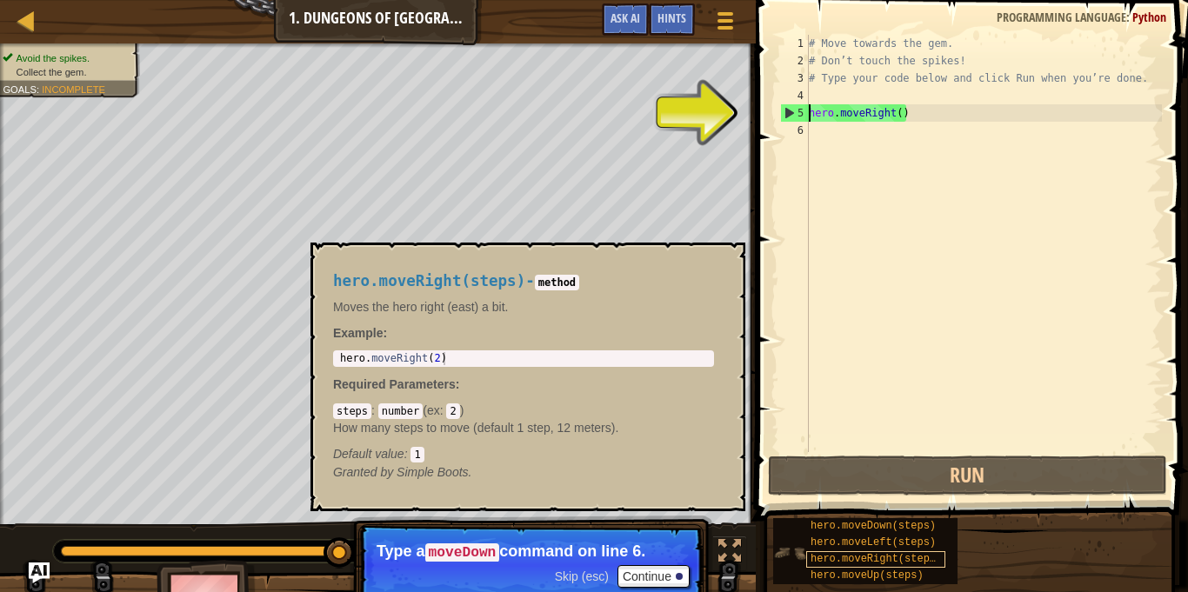
click at [902, 560] on span "hero.moveRight(steps)" at bounding box center [876, 559] width 131 height 12
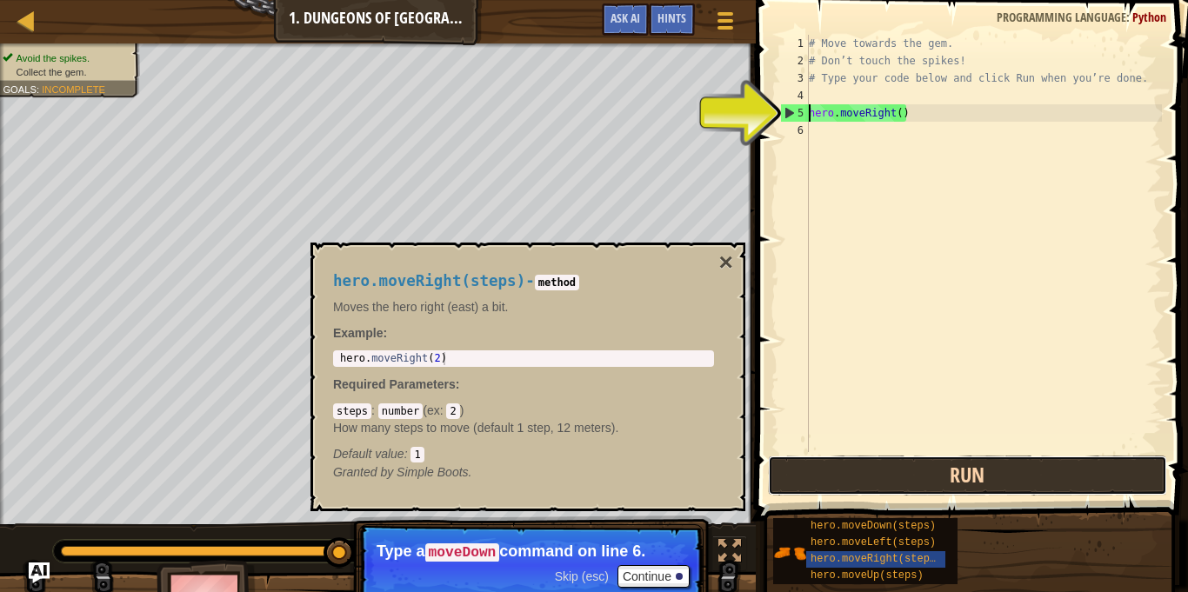
click at [918, 473] on button "Run" at bounding box center [967, 476] width 399 height 40
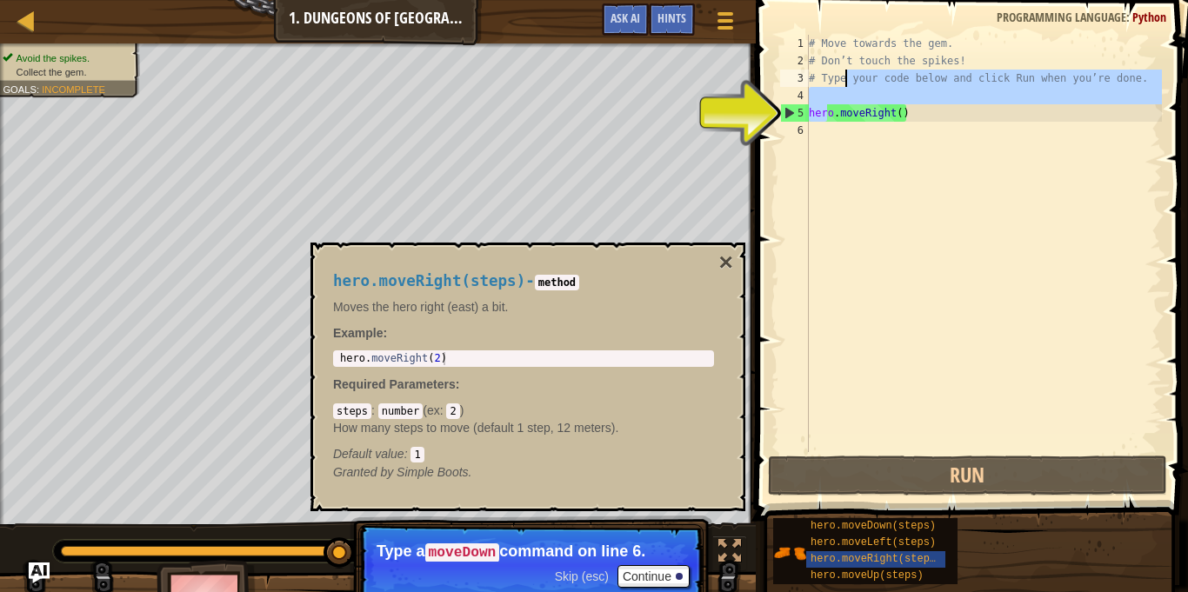
drag, startPoint x: 825, startPoint y: 114, endPoint x: 845, endPoint y: 84, distance: 35.7
click at [845, 84] on div "# Move towards the gem. # Don’t touch the spikes! # Type your code below and cl…" at bounding box center [983, 261] width 357 height 452
click at [827, 109] on div "# Move towards the gem. # Don’t touch the spikes! # Type your code below and cl…" at bounding box center [983, 261] width 357 height 452
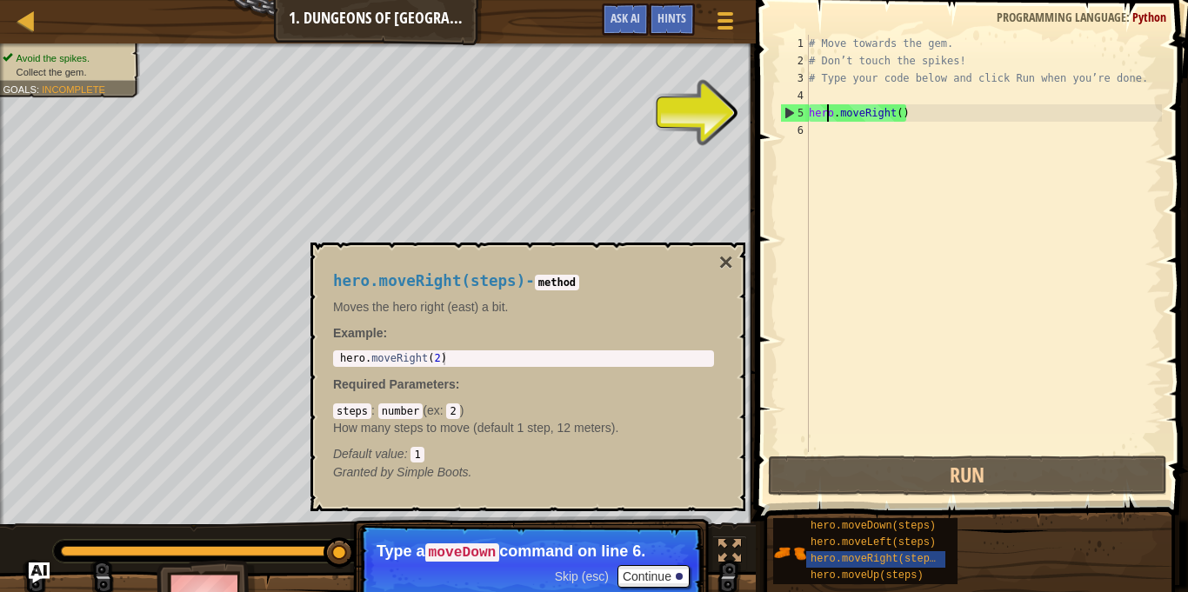
click at [827, 109] on div "# Move towards the gem. # Don’t touch the spikes! # Type your code below and cl…" at bounding box center [983, 261] width 357 height 452
click at [788, 110] on div "5" at bounding box center [795, 112] width 28 height 17
type textarea "hero.moveRight()"
click at [761, 113] on span at bounding box center [974, 236] width 446 height 572
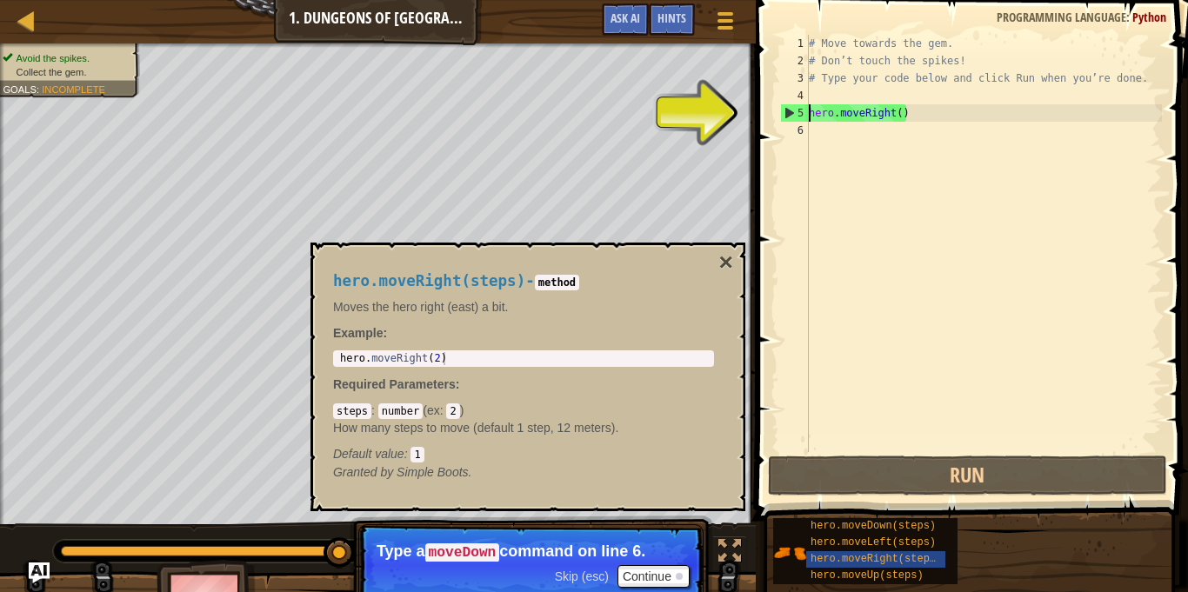
click at [761, 113] on span at bounding box center [974, 236] width 446 height 572
click at [728, 260] on button "×" at bounding box center [726, 262] width 14 height 24
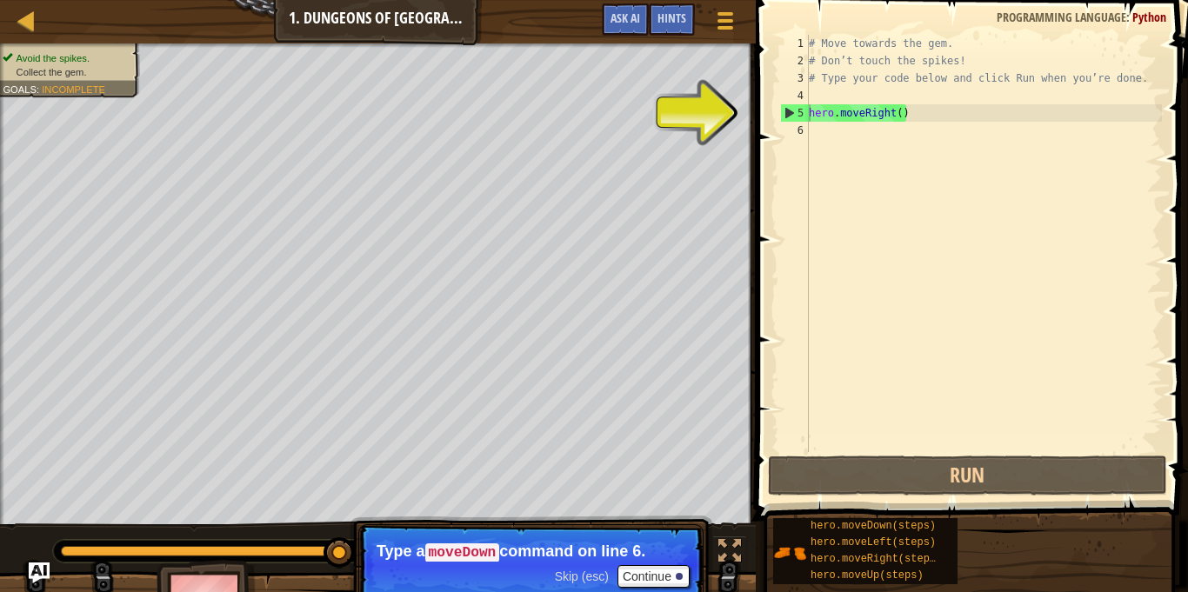
click at [807, 129] on div "6" at bounding box center [794, 130] width 29 height 17
click at [814, 129] on div "# Move towards the gem. # Don’t touch the spikes! # Type your code below and cl…" at bounding box center [983, 261] width 357 height 452
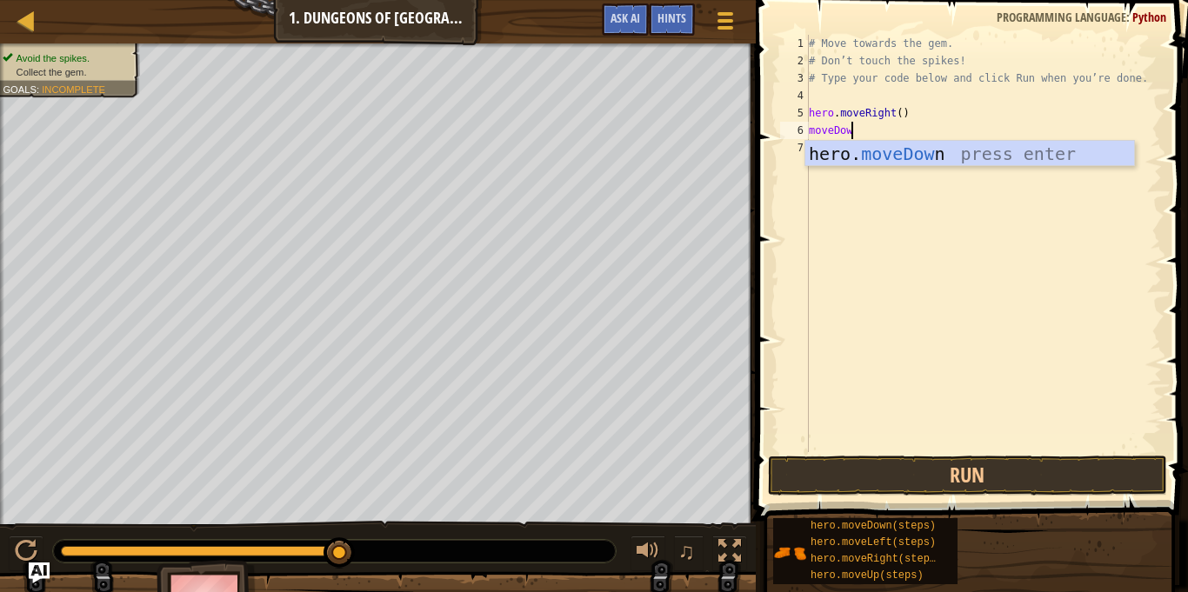
type textarea "moveDown"
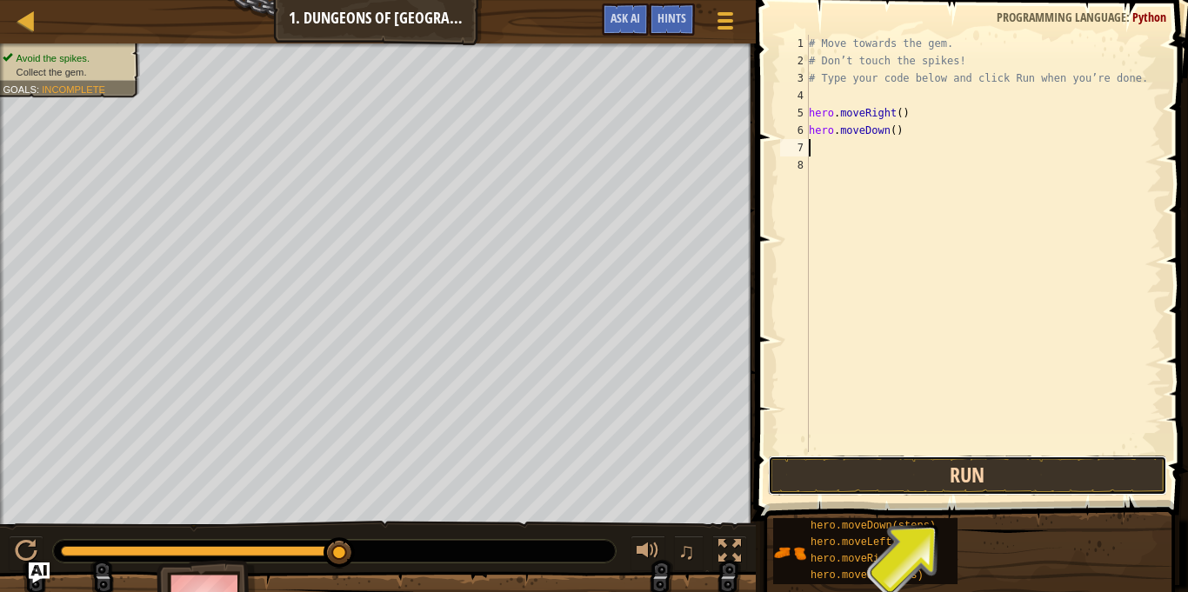
click at [1005, 480] on button "Run" at bounding box center [967, 476] width 399 height 40
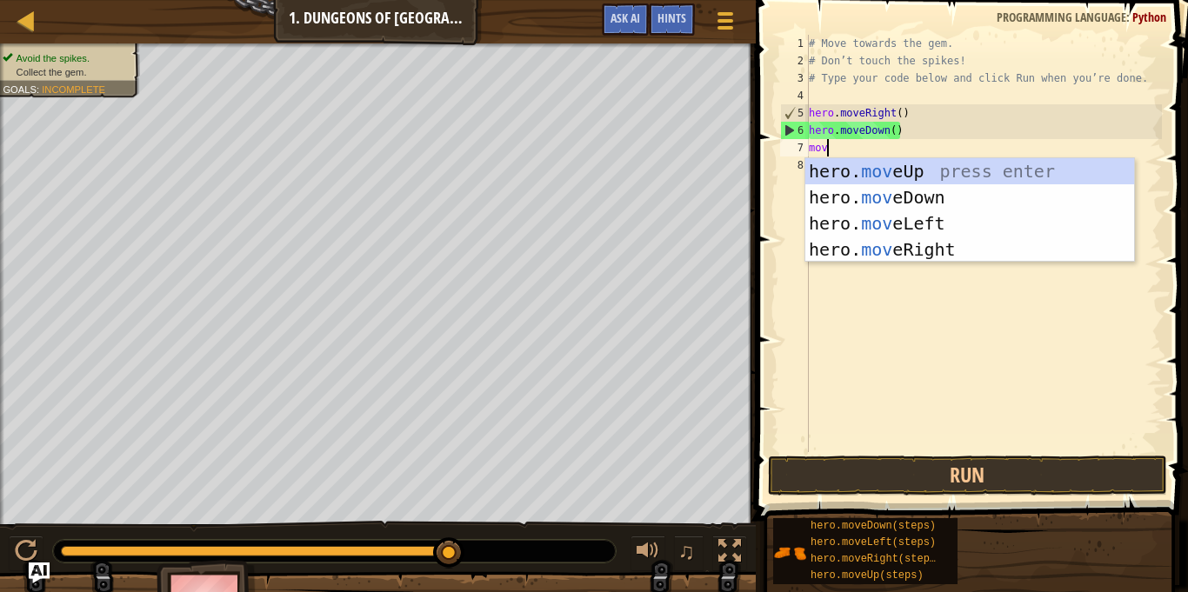
type textarea "move"
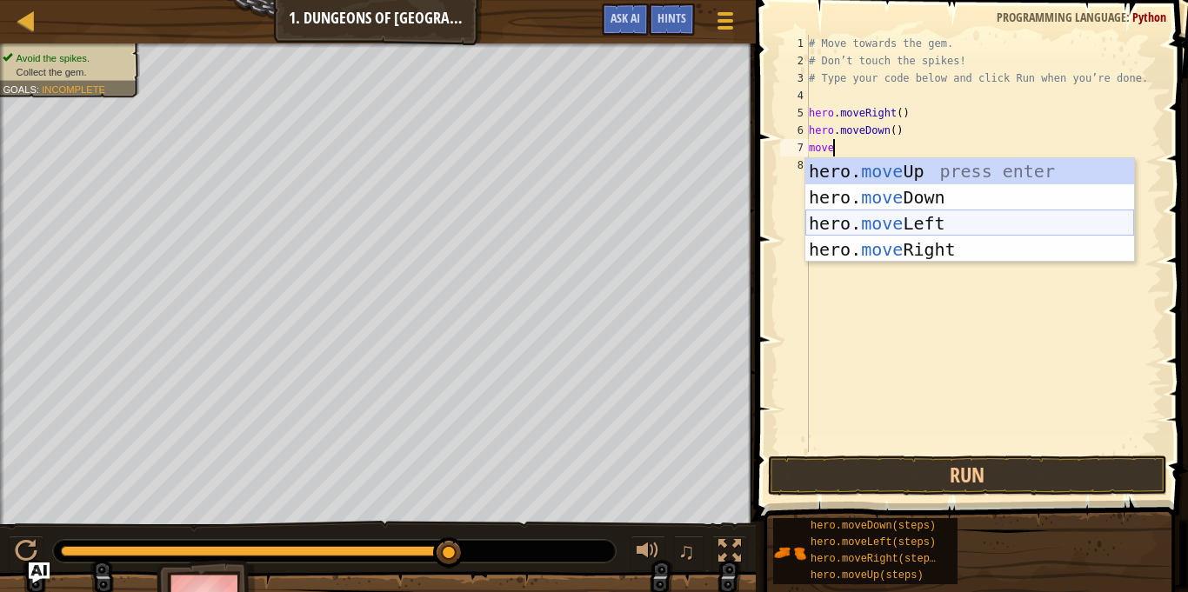
click at [994, 227] on div "hero. move Up press enter hero. move Down press enter hero. move Left press ent…" at bounding box center [969, 236] width 329 height 157
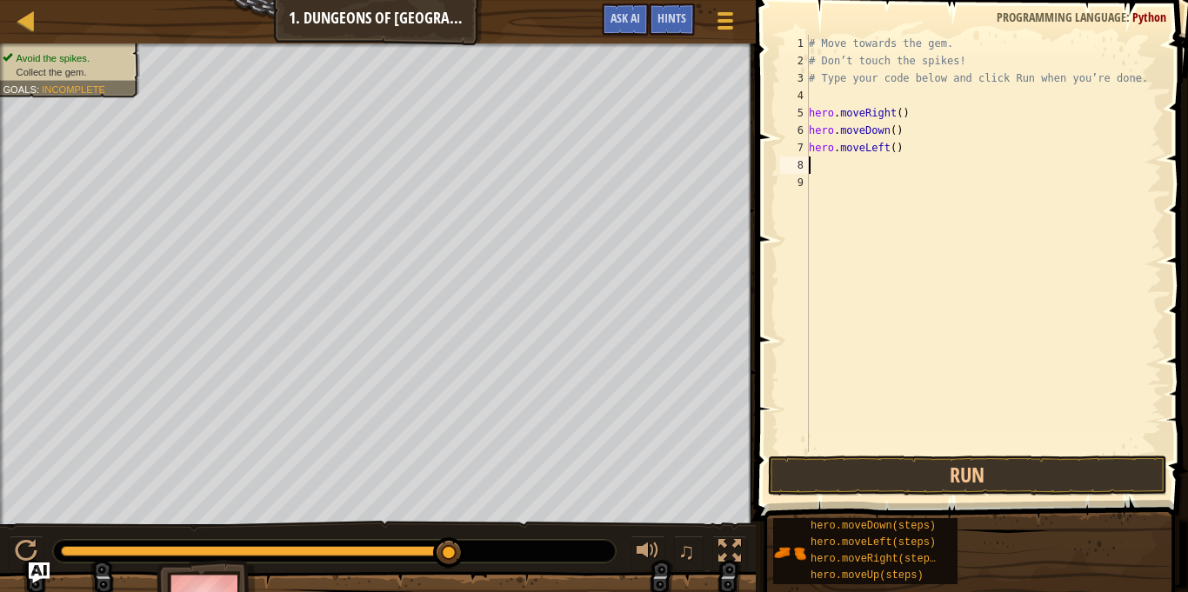
scroll to position [8, 0]
click at [960, 478] on button "Run" at bounding box center [967, 476] width 399 height 40
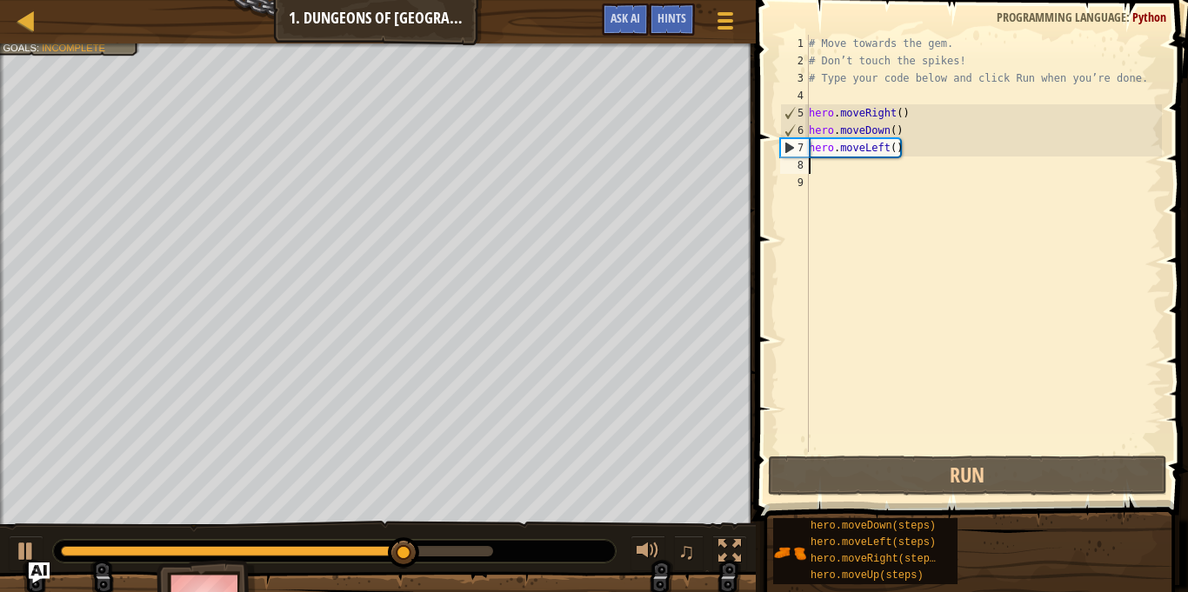
click at [882, 146] on div "# Move towards the gem. # Don’t touch the spikes! # Type your code below and cl…" at bounding box center [983, 261] width 357 height 452
click at [887, 149] on div "# Move towards the gem. # Don’t touch the spikes! # Type your code below and cl…" at bounding box center [983, 261] width 357 height 452
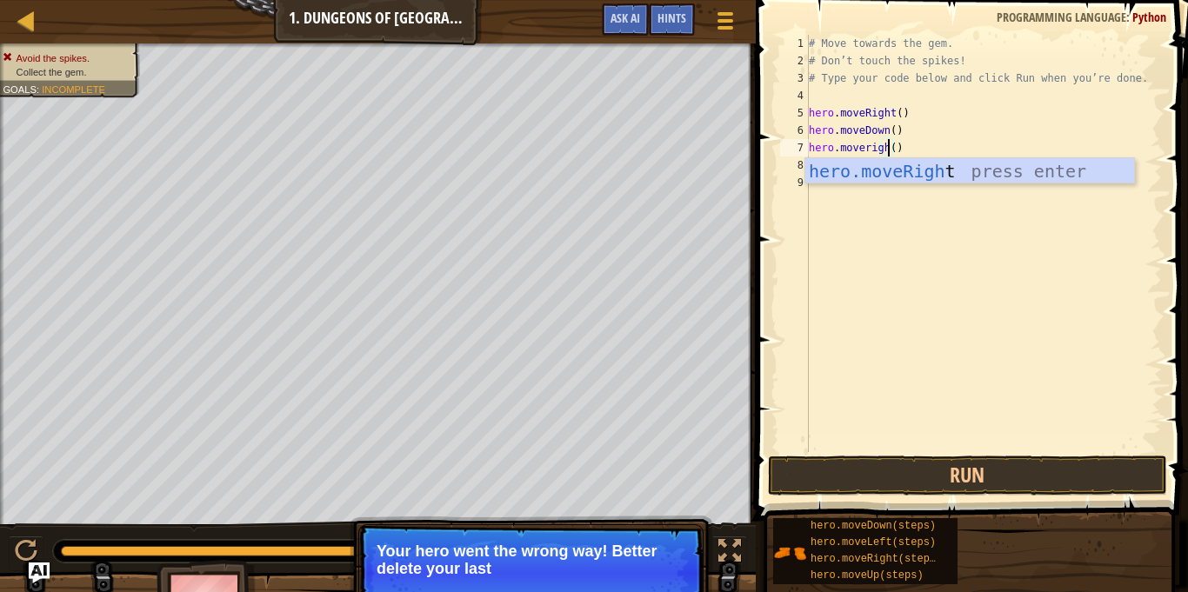
scroll to position [8, 11]
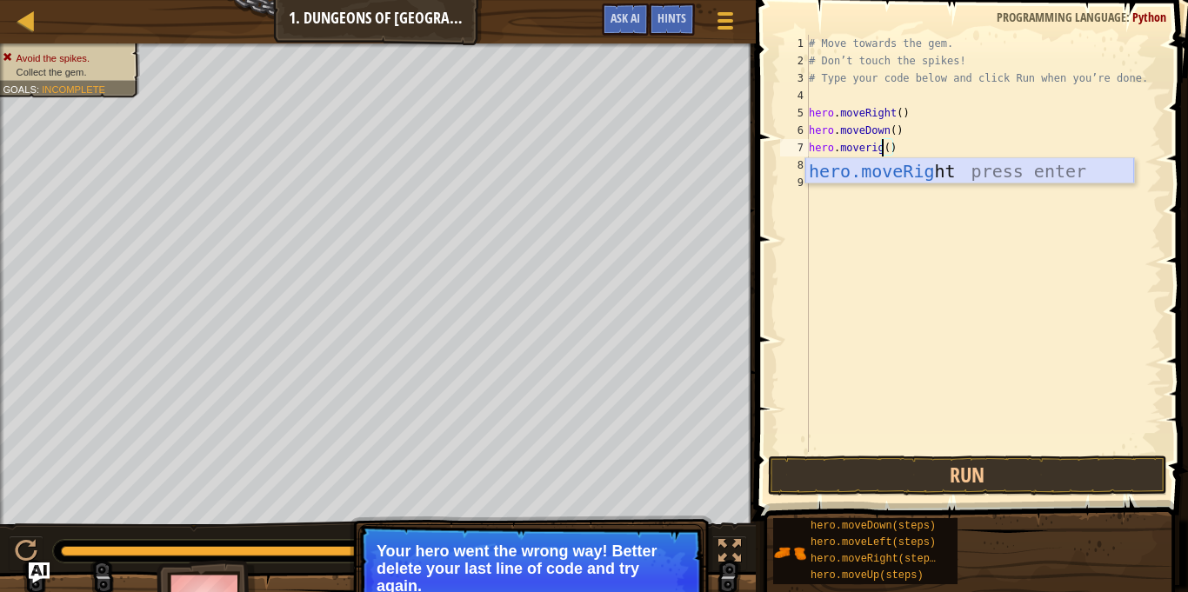
click at [989, 174] on div "hero.moveRig ht press enter" at bounding box center [969, 197] width 329 height 78
type textarea "hero.moveRight"
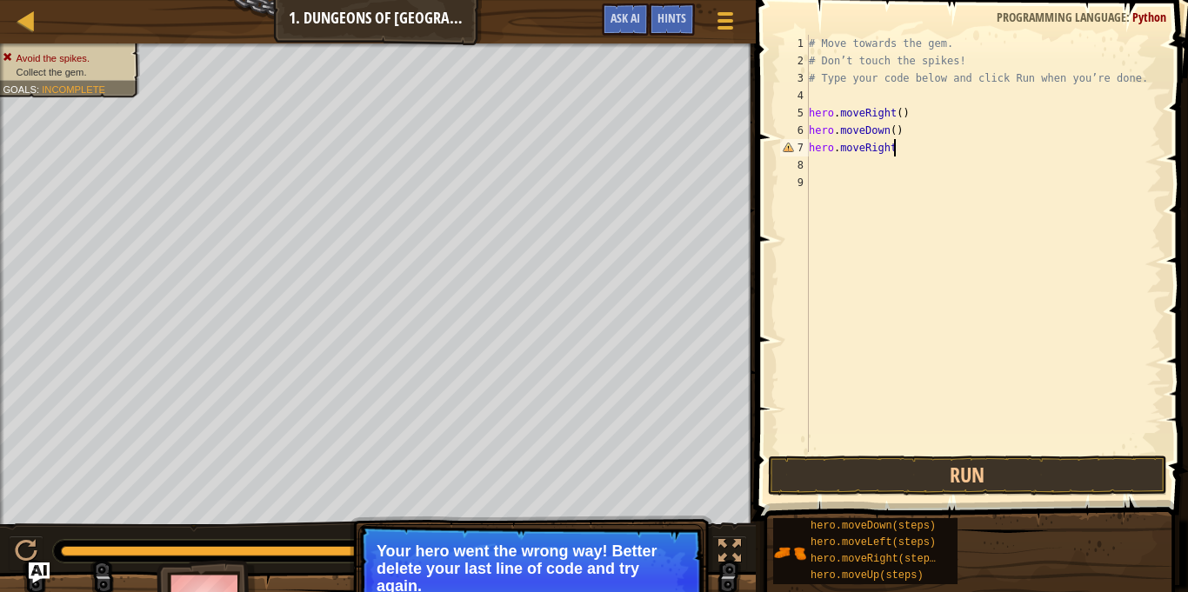
click at [831, 171] on div "# Move towards the gem. # Don’t touch the spikes! # Type your code below and cl…" at bounding box center [983, 261] width 357 height 452
click at [901, 147] on div "# Move towards the gem. # Don’t touch the spikes! # Type your code below and cl…" at bounding box center [983, 261] width 357 height 452
type textarea "hero.moveRight()"
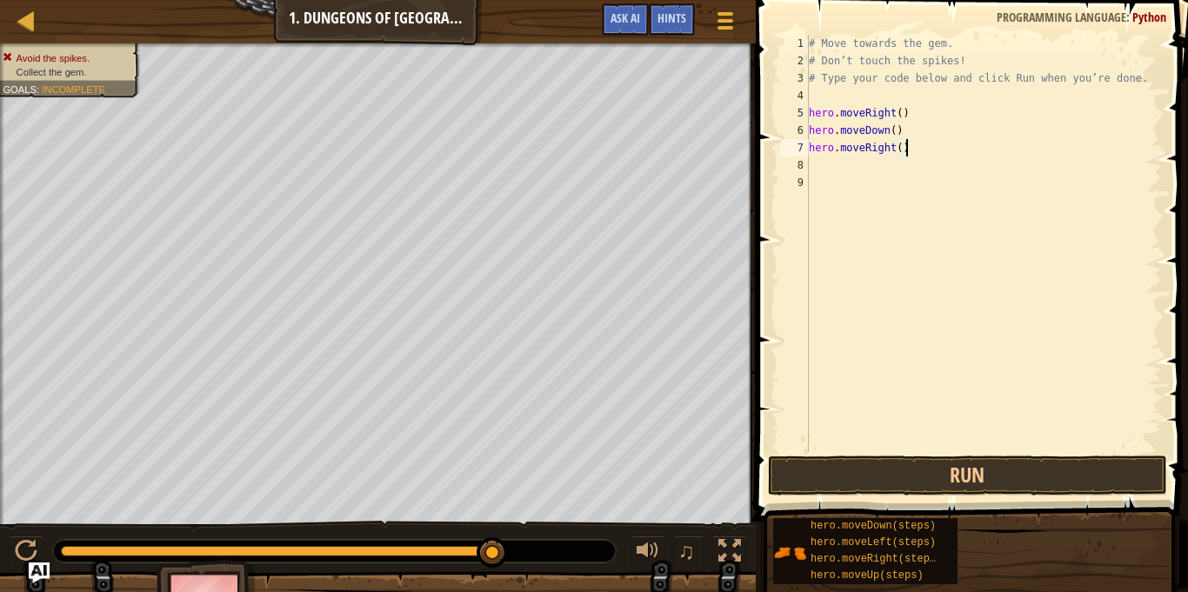
click at [865, 154] on div "# Move towards the gem. # Don’t touch the spikes! # Type your code below and cl…" at bounding box center [983, 261] width 357 height 452
click at [837, 156] on div "# Move towards the gem. # Don’t touch the spikes! # Type your code below and cl…" at bounding box center [983, 261] width 357 height 452
click at [823, 164] on div "# Move towards the gem. # Don’t touch the spikes! # Type your code below and cl…" at bounding box center [983, 261] width 357 height 452
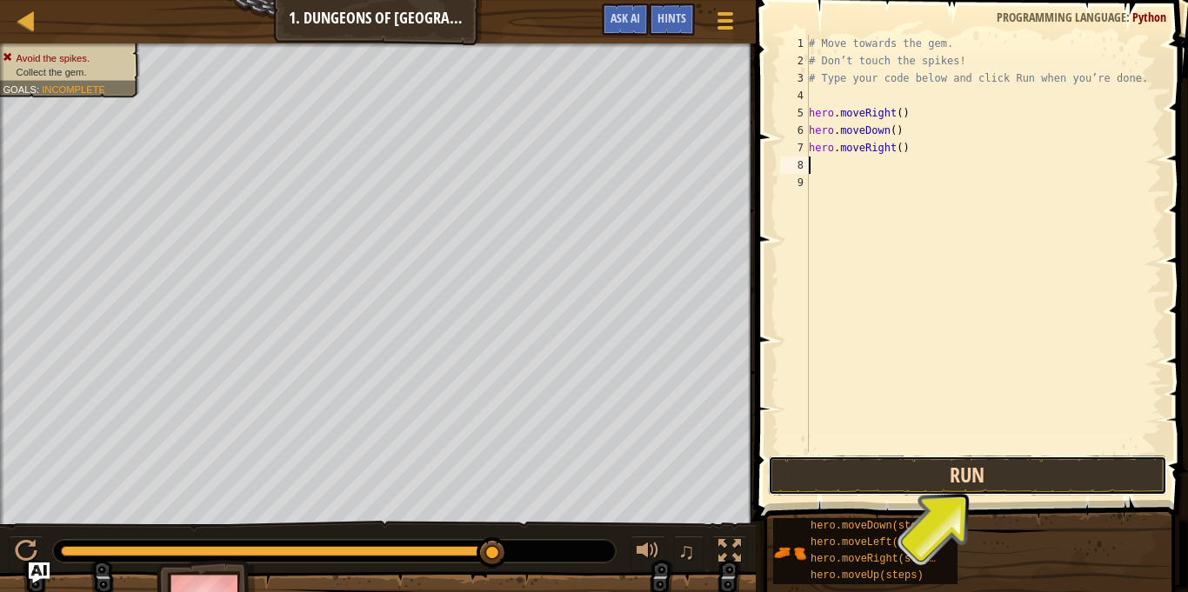
click at [948, 461] on button "Run" at bounding box center [967, 476] width 399 height 40
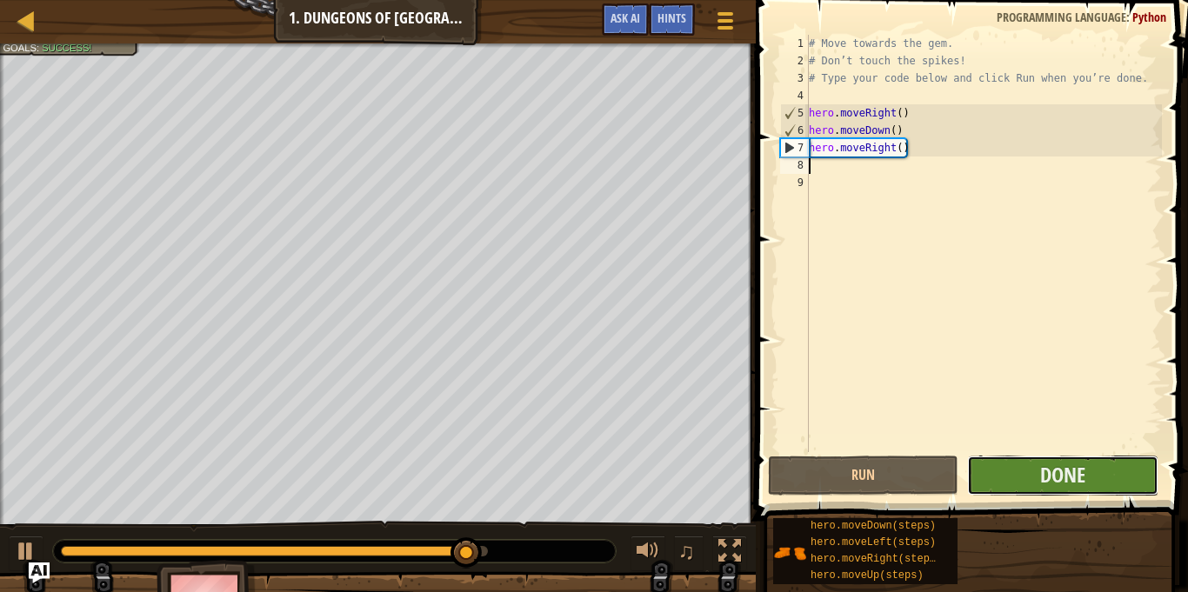
click at [996, 467] on button "Done" at bounding box center [1062, 476] width 190 height 40
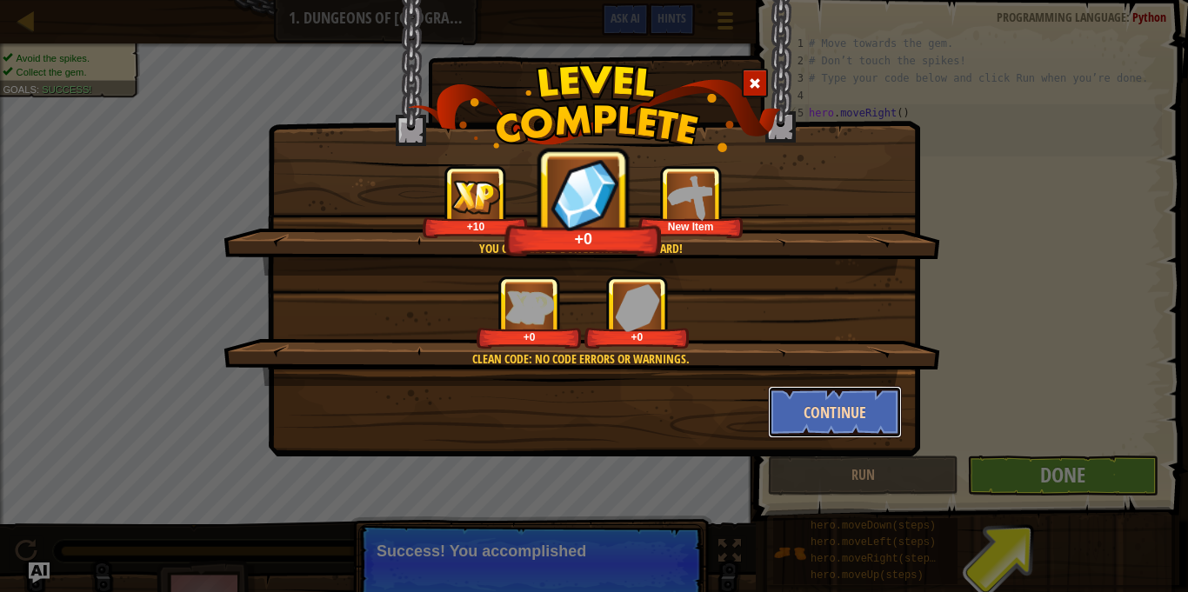
click at [817, 399] on button "Continue" at bounding box center [835, 412] width 135 height 52
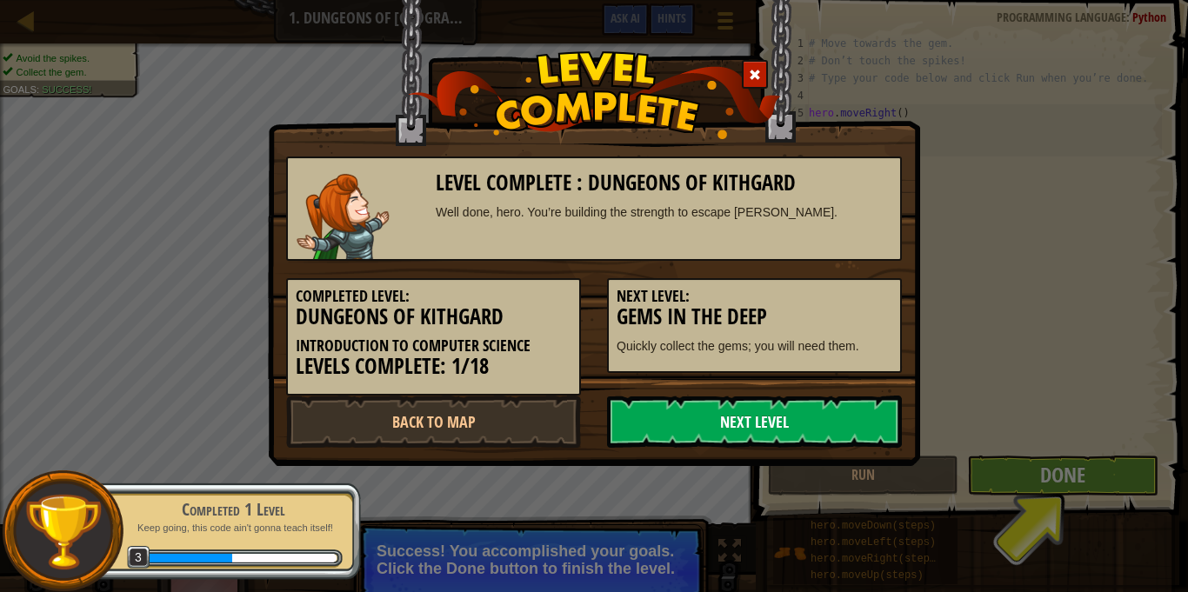
click at [793, 415] on link "Next Level" at bounding box center [754, 422] width 295 height 52
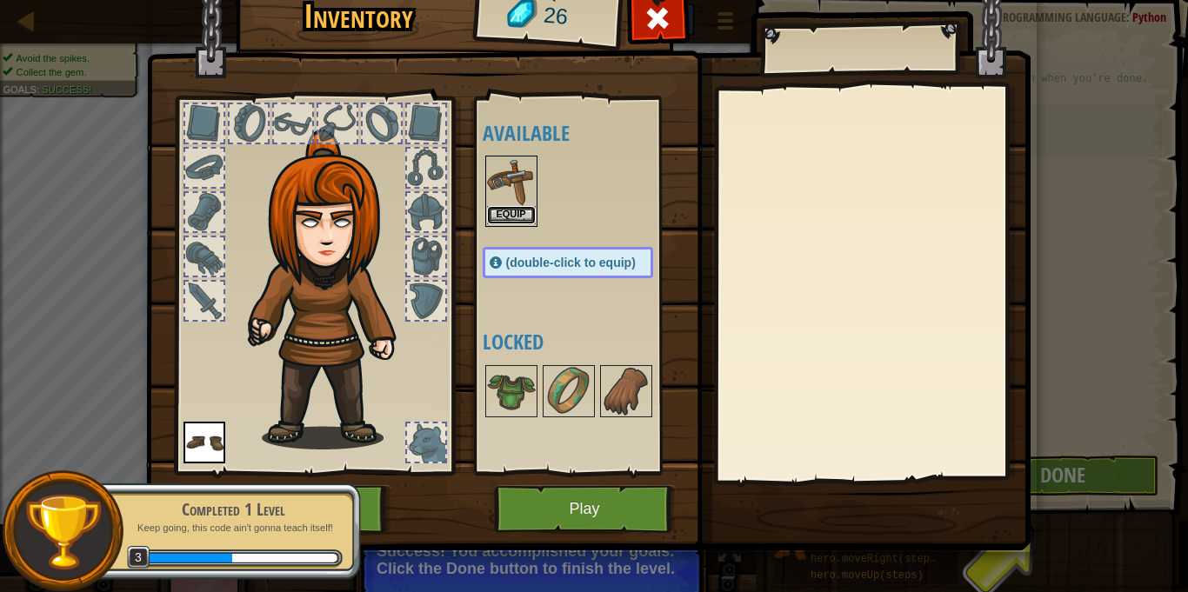
click at [513, 219] on button "Equip" at bounding box center [511, 215] width 49 height 18
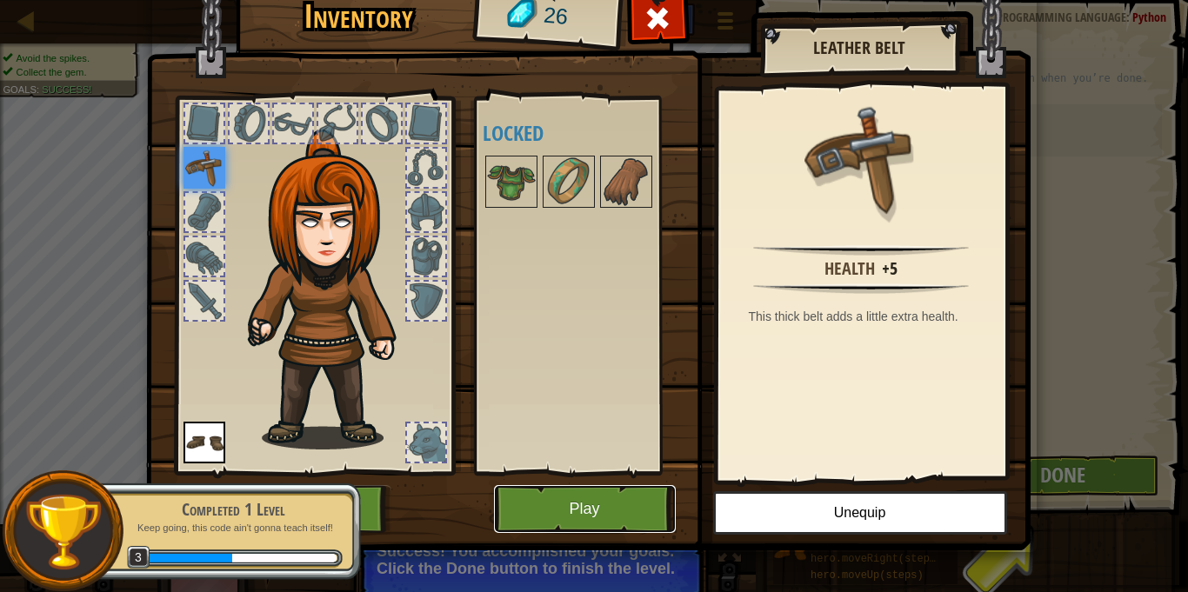
click at [509, 497] on button "Play" at bounding box center [585, 509] width 182 height 48
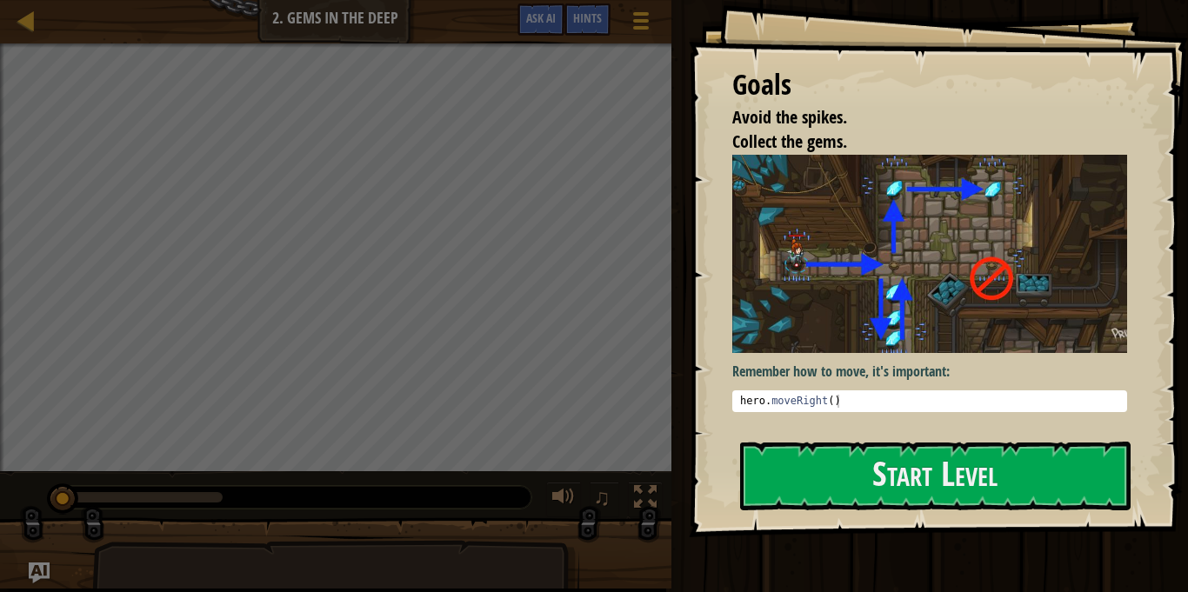
click at [884, 399] on div "hero . moveRight ( )" at bounding box center [930, 414] width 386 height 39
type textarea "hero.moveRight()"
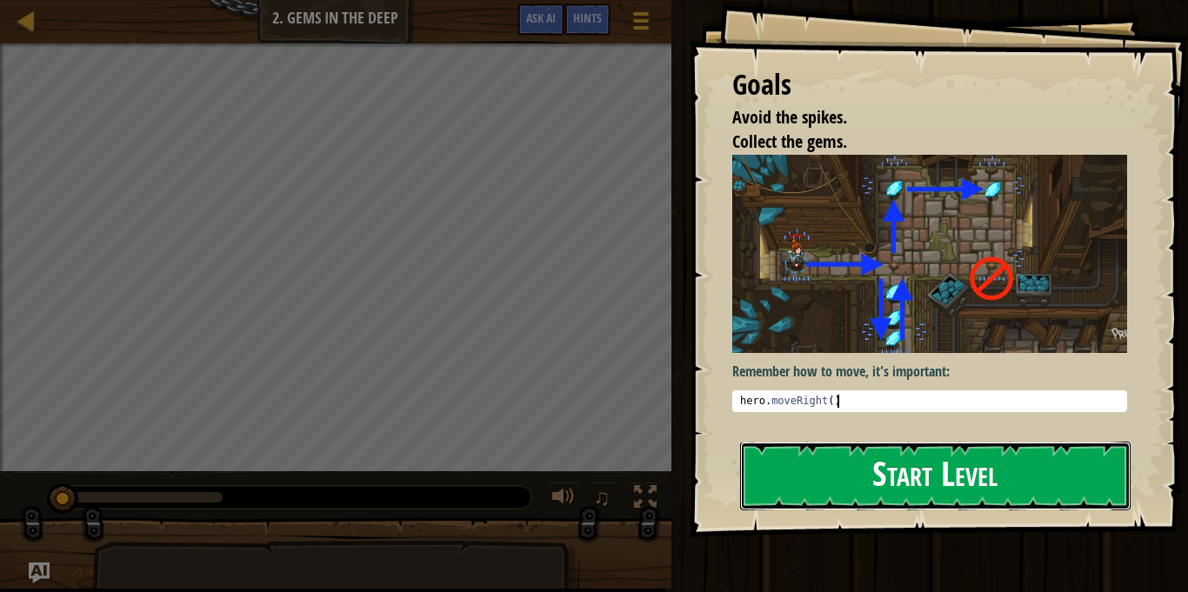
click at [891, 472] on button "Start Level" at bounding box center [935, 476] width 390 height 69
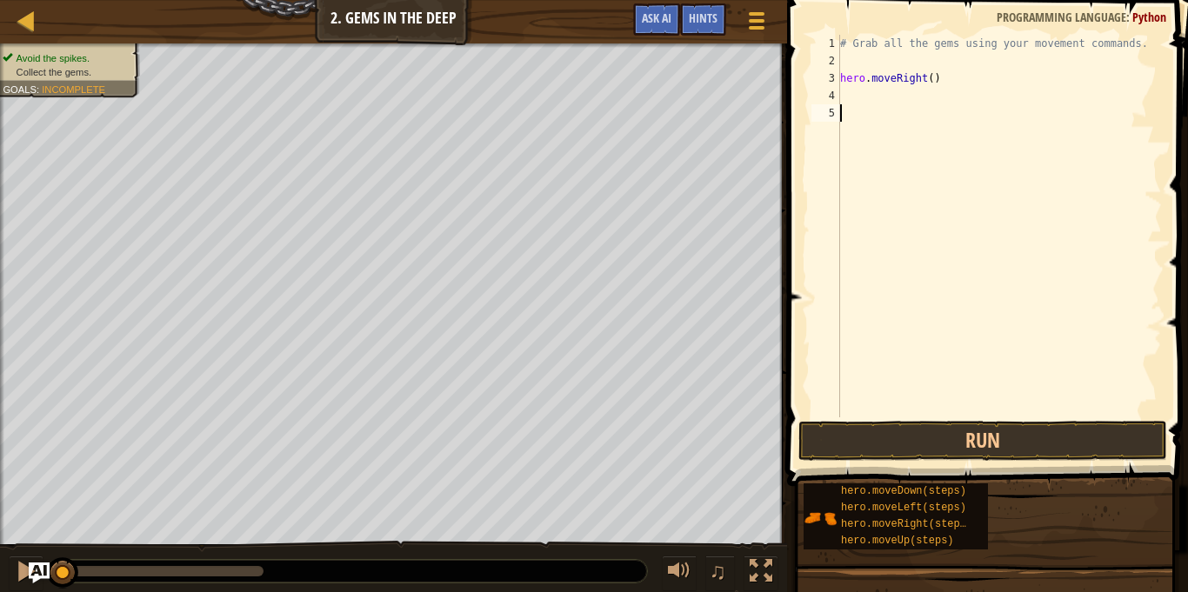
click at [942, 85] on div "# Grab all the gems using your movement commands. hero . moveRight ( )" at bounding box center [999, 243] width 325 height 417
type textarea "hero.moveRight()"
click at [856, 95] on div "# Grab all the gems using your movement commands. hero . moveRight ( )" at bounding box center [999, 243] width 325 height 417
click at [860, 93] on div "# Grab all the gems using your movement commands. hero . moveRight ( )" at bounding box center [999, 243] width 325 height 417
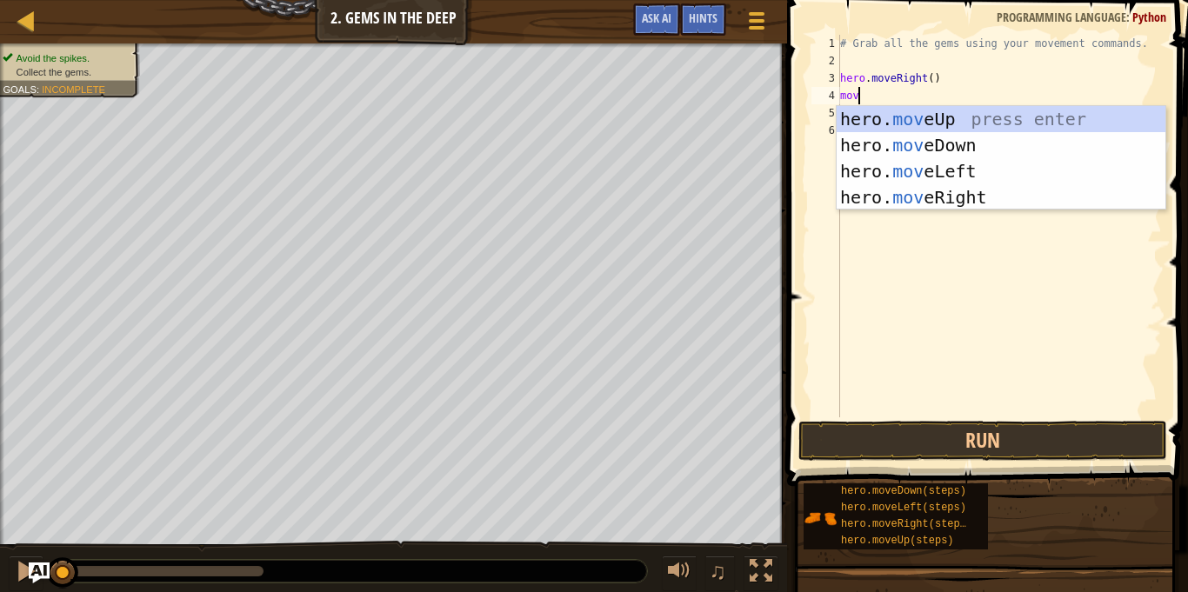
type textarea "move"
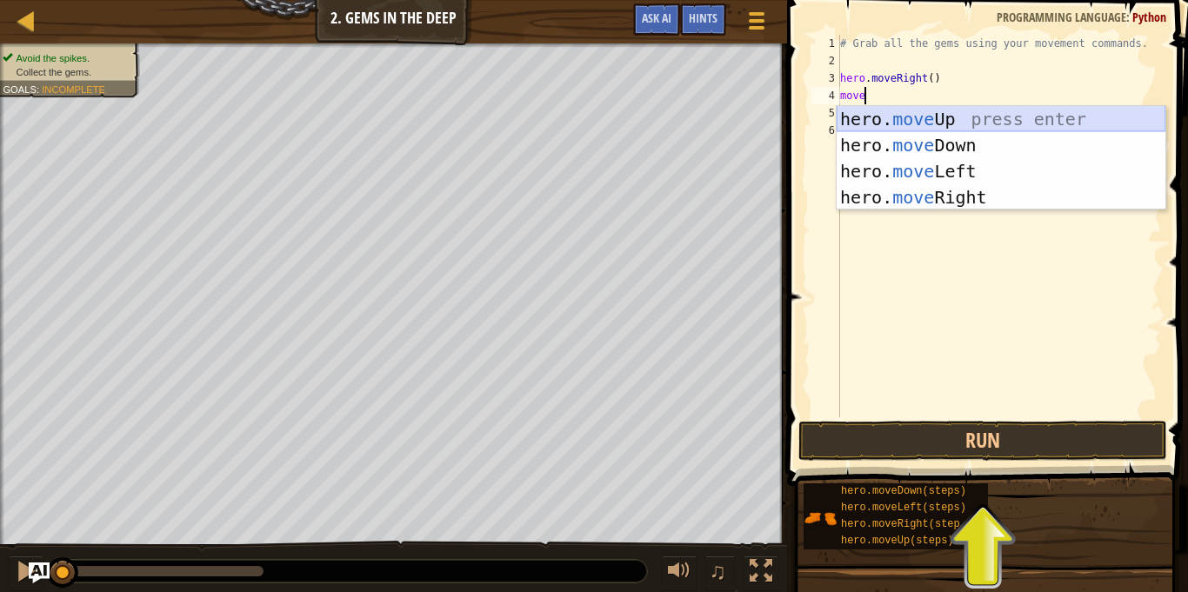
click at [1008, 111] on div "hero. move Up press enter hero. move Down press enter hero. move Left press ent…" at bounding box center [1001, 184] width 329 height 157
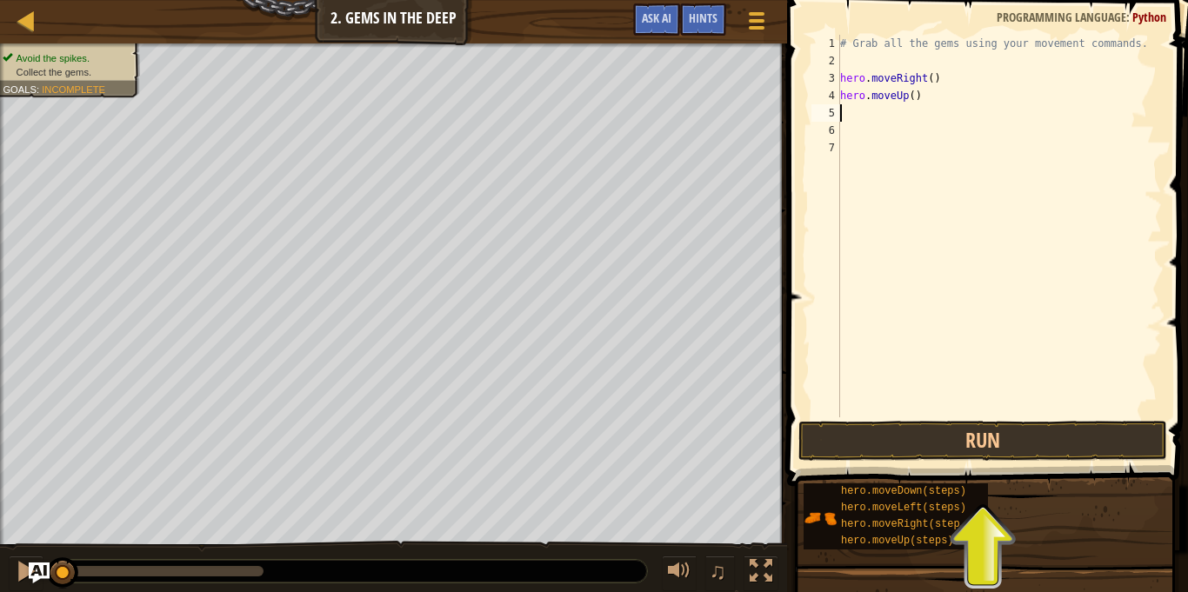
scroll to position [8, 0]
click at [935, 92] on div "# Grab all the gems using your movement commands. hero . moveRight ( ) hero . m…" at bounding box center [999, 243] width 325 height 417
type textarea "h"
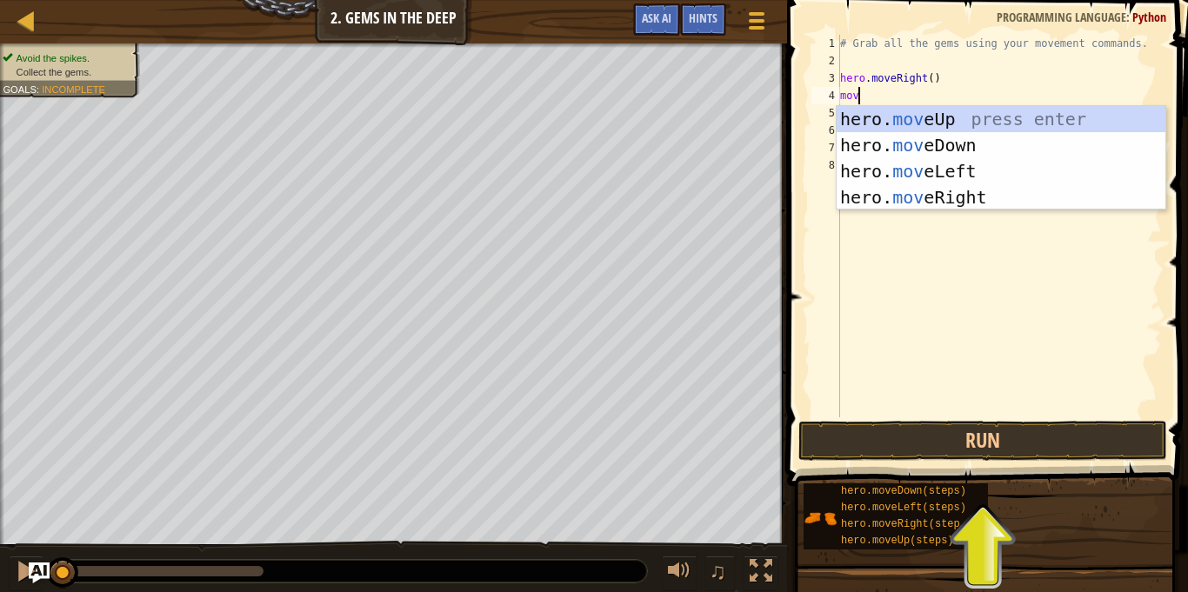
type textarea "move"
click at [983, 204] on div "hero. move Up press enter hero. move Down press enter hero. move Left press ent…" at bounding box center [1001, 184] width 329 height 157
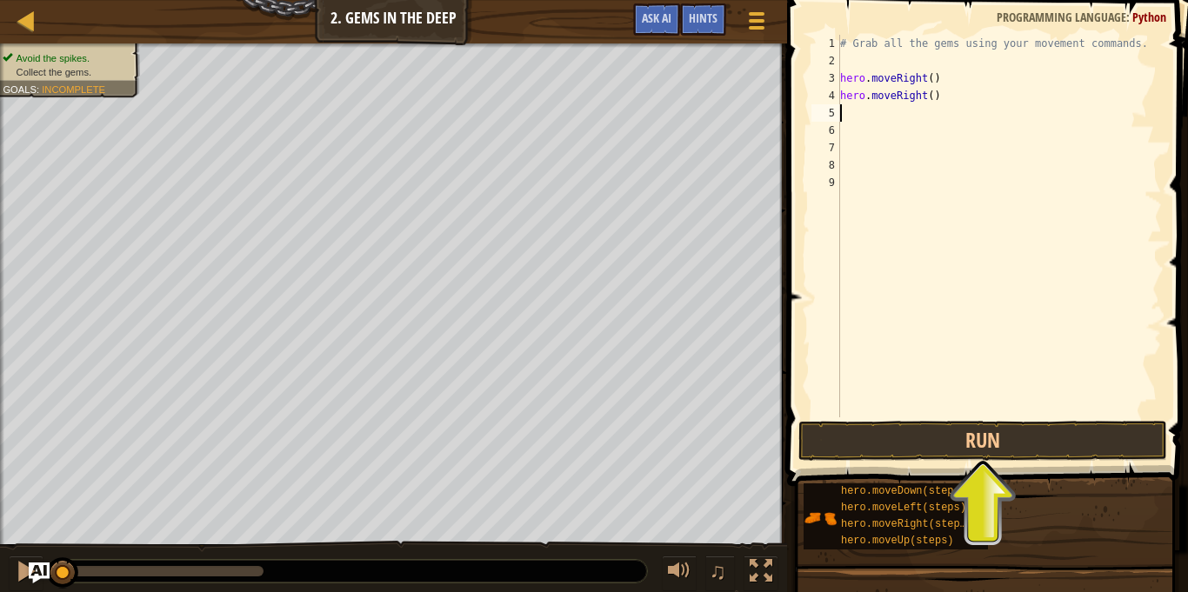
scroll to position [8, 0]
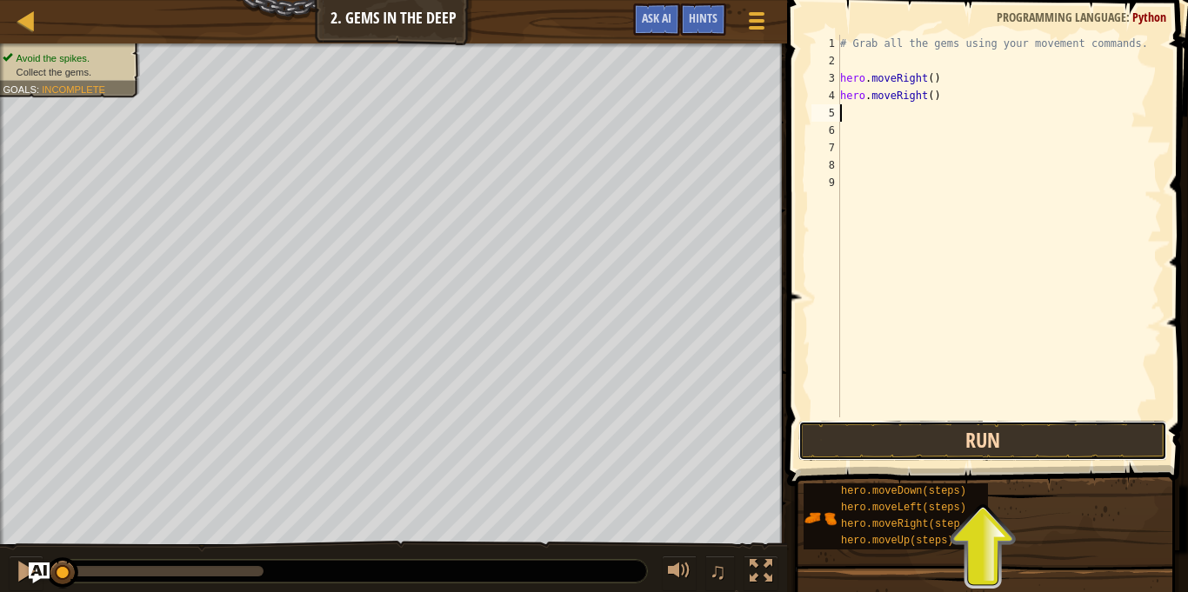
click at [957, 447] on button "Run" at bounding box center [982, 441] width 369 height 40
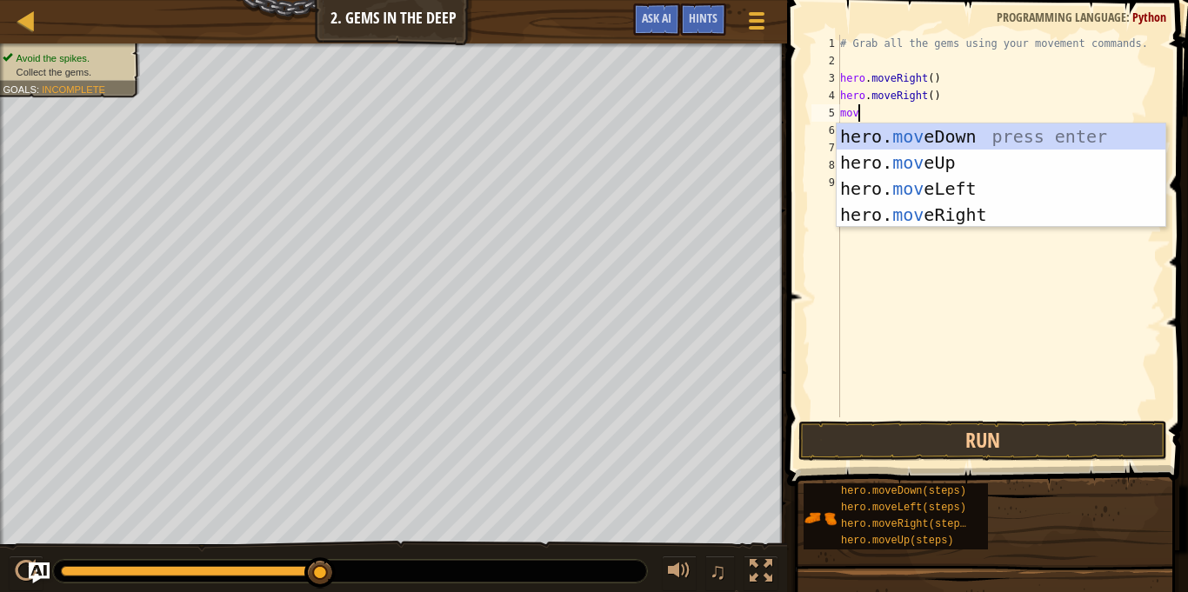
scroll to position [8, 2]
type textarea "m"
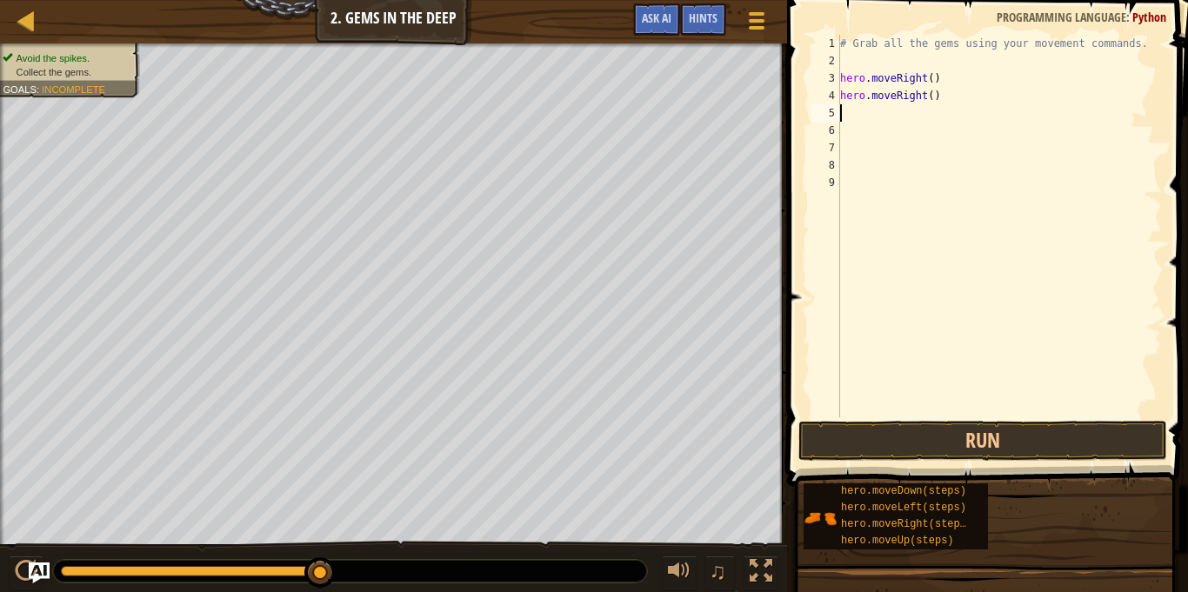
scroll to position [8, 0]
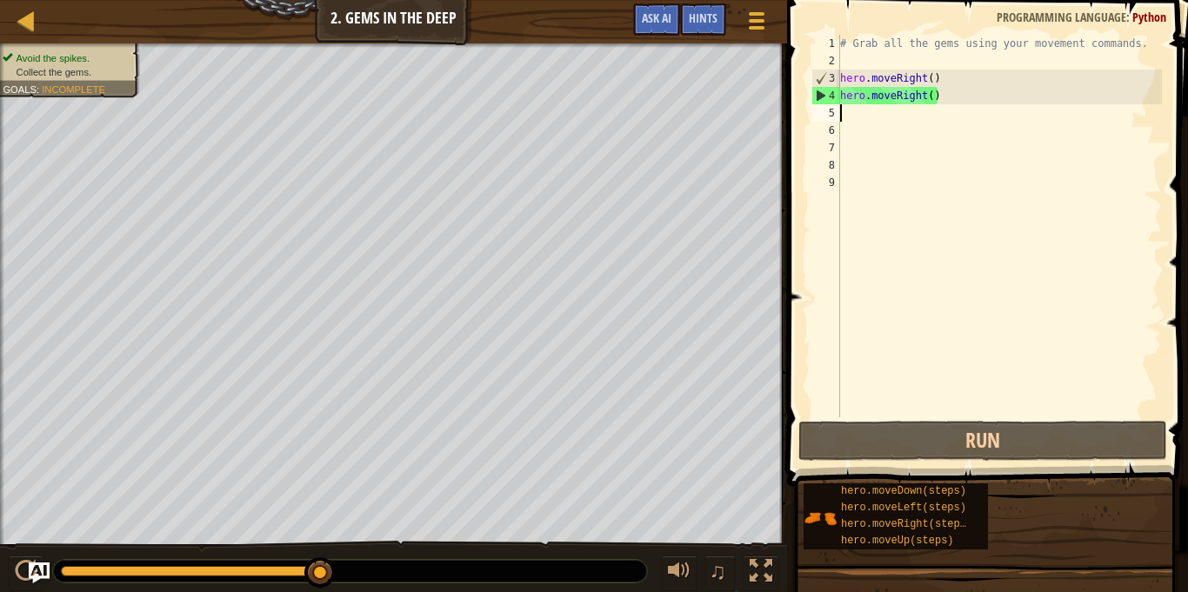
click at [819, 93] on div "4" at bounding box center [826, 95] width 28 height 17
type textarea "hero.moveRight()"
click at [819, 93] on div "4" at bounding box center [826, 95] width 28 height 17
click at [848, 109] on div "# Grab all the gems using your movement commands. hero . moveRight ( ) hero . m…" at bounding box center [999, 243] width 325 height 417
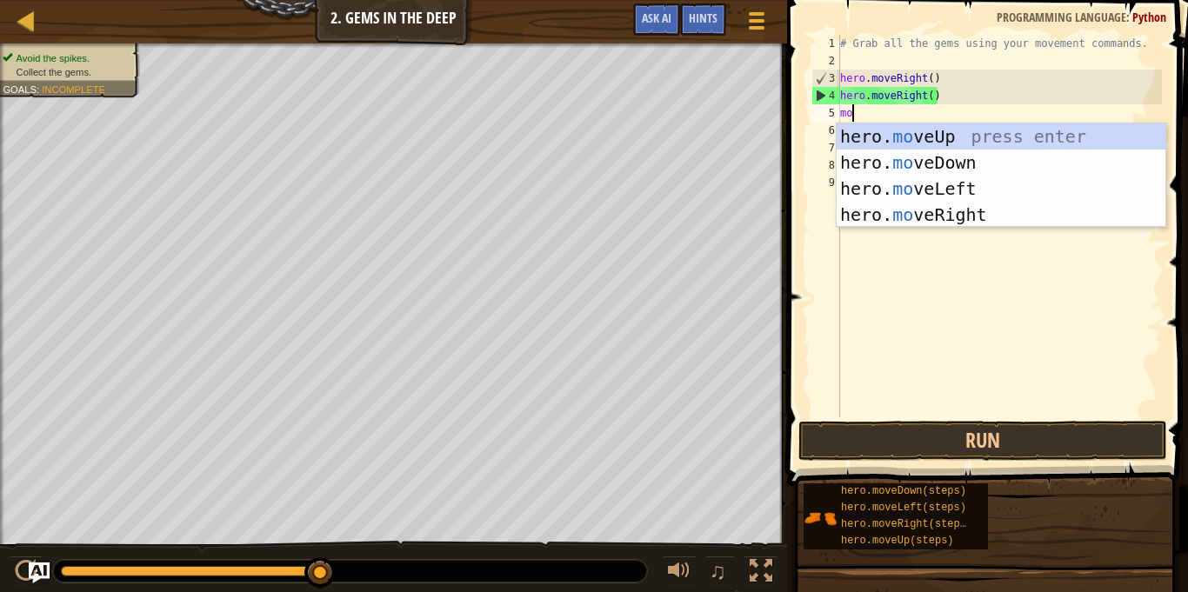
type textarea "mov"
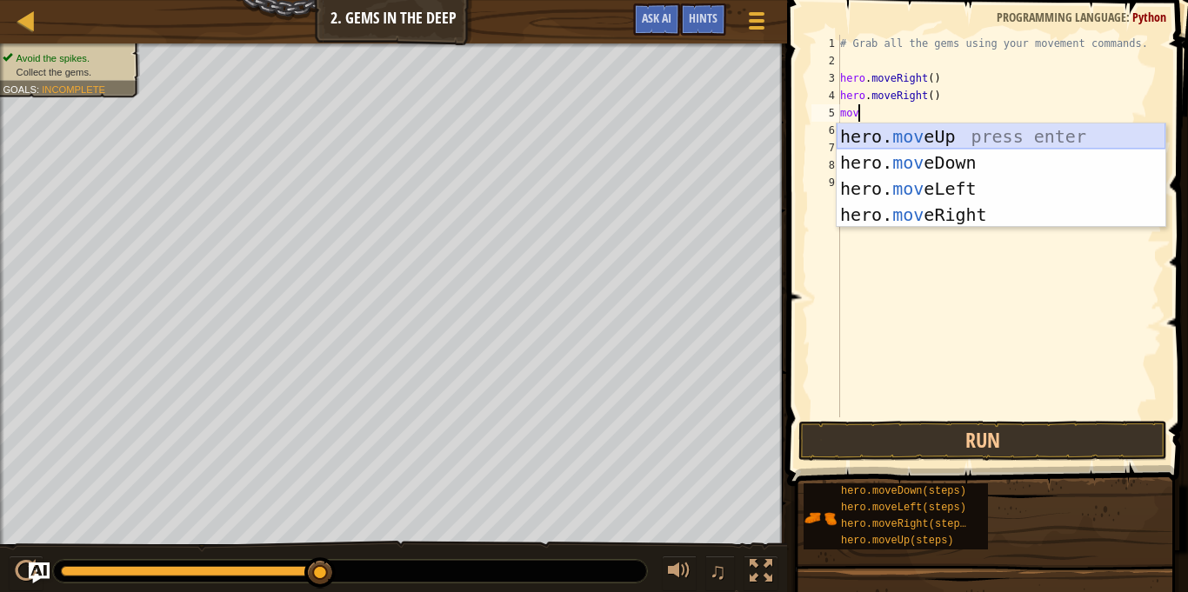
click at [979, 136] on div "hero. mov eUp press enter hero. mov eDown press enter hero. mov eLeft press ent…" at bounding box center [1001, 201] width 329 height 157
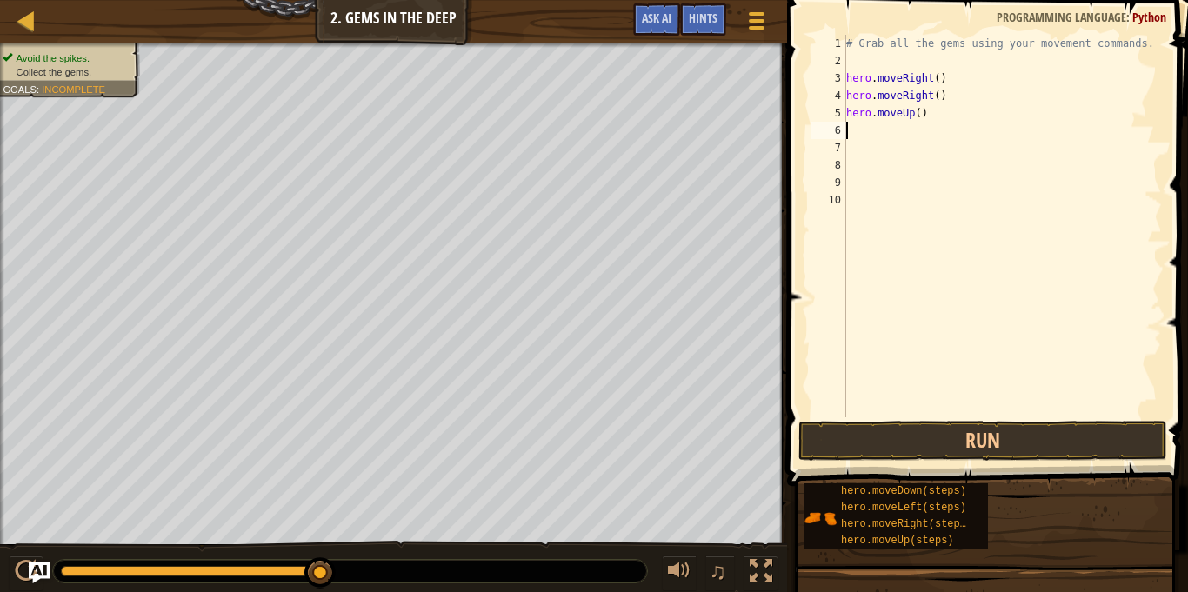
scroll to position [8, 0]
click at [971, 456] on button "Run" at bounding box center [982, 441] width 369 height 40
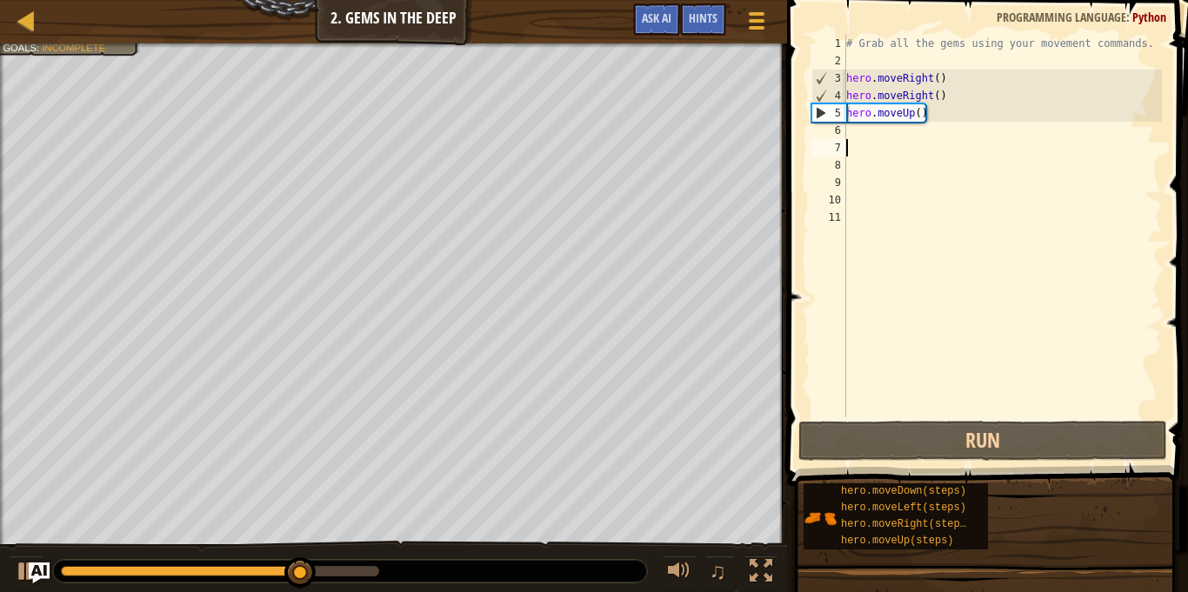
click at [858, 134] on div "# Grab all the gems using your movement commands. hero . moveRight ( ) hero . m…" at bounding box center [1002, 243] width 319 height 417
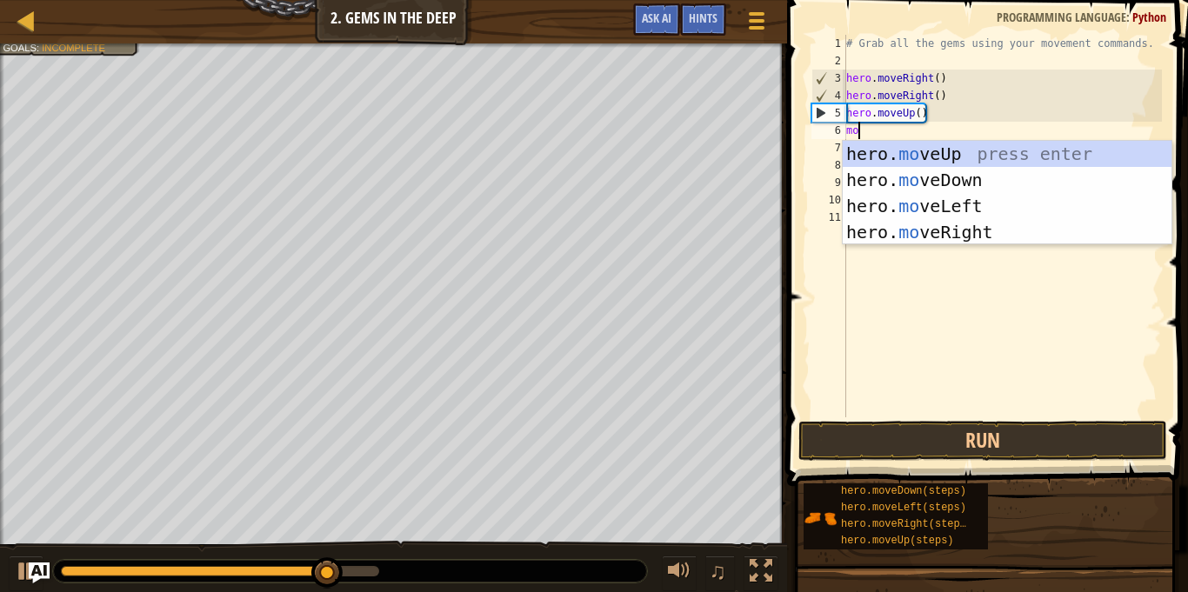
type textarea "mov"
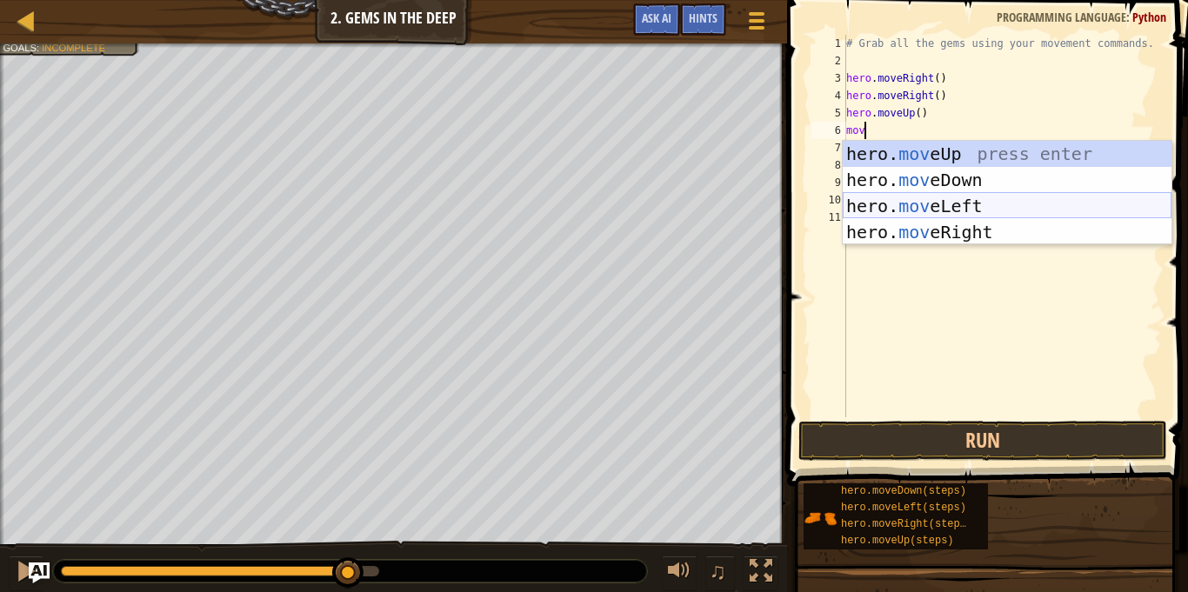
click at [988, 210] on div "hero. mov eUp press enter hero. mov eDown press enter hero. mov eLeft press ent…" at bounding box center [1007, 219] width 329 height 157
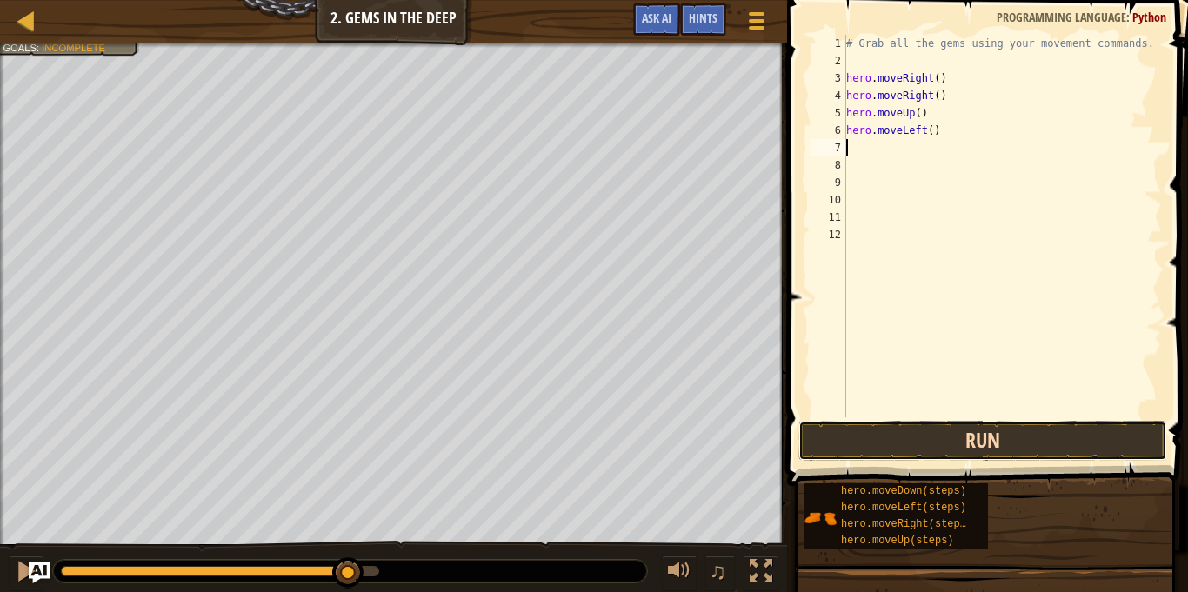
click at [958, 435] on button "Run" at bounding box center [982, 441] width 369 height 40
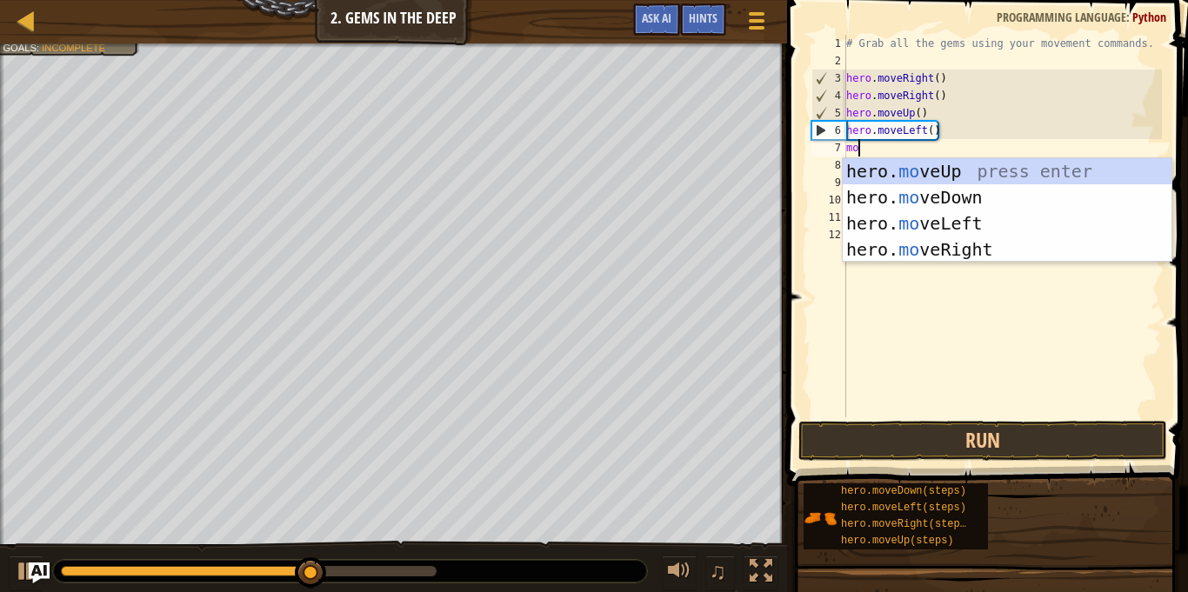
type textarea "move"
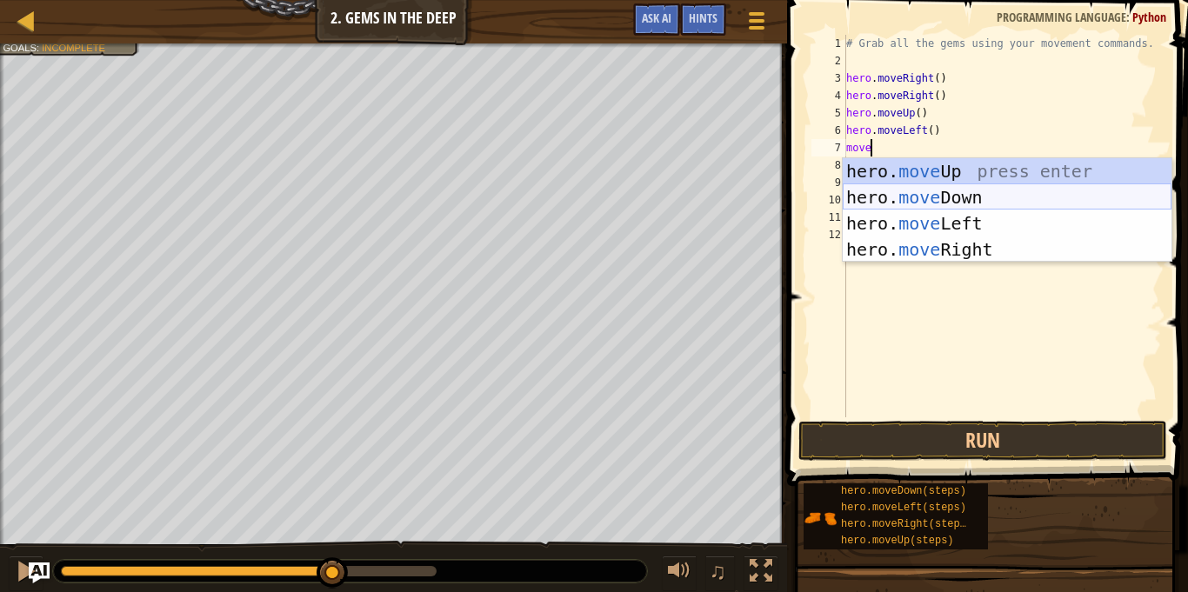
click at [1004, 205] on div "hero. move Up press enter hero. move Down press enter hero. move Left press ent…" at bounding box center [1007, 236] width 329 height 157
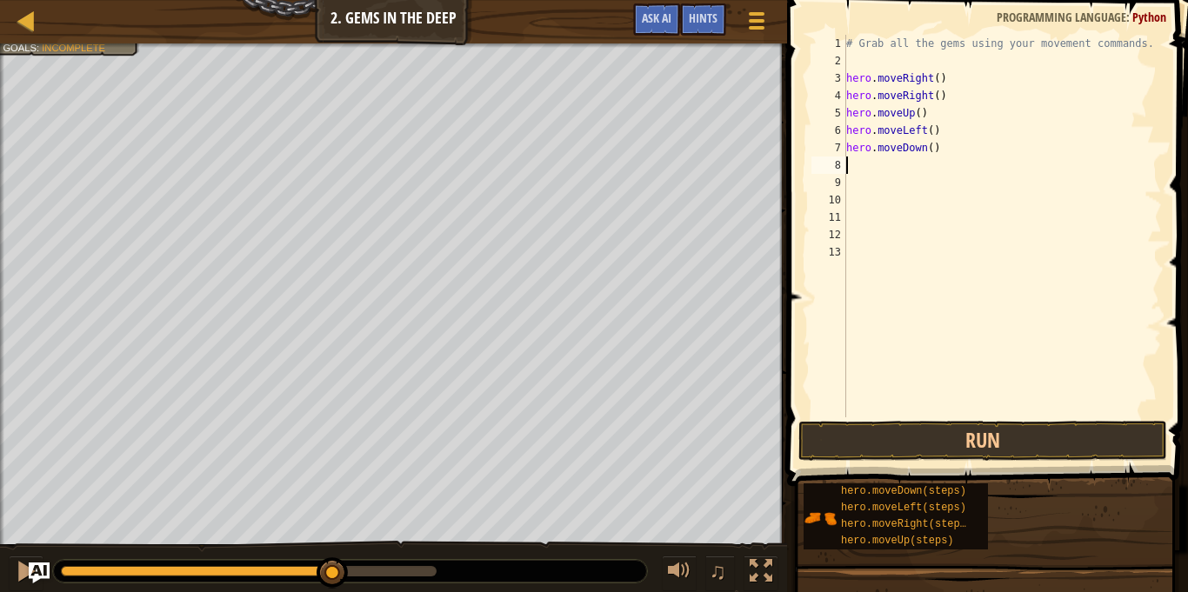
scroll to position [8, 0]
click at [982, 439] on button "Run" at bounding box center [982, 441] width 369 height 40
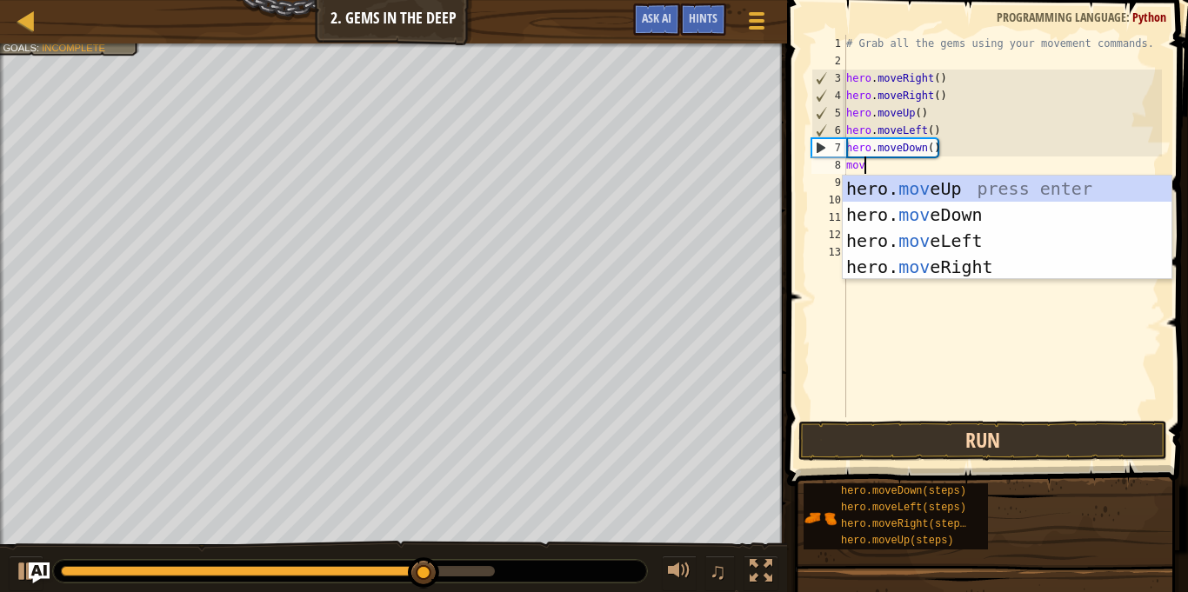
type textarea "move"
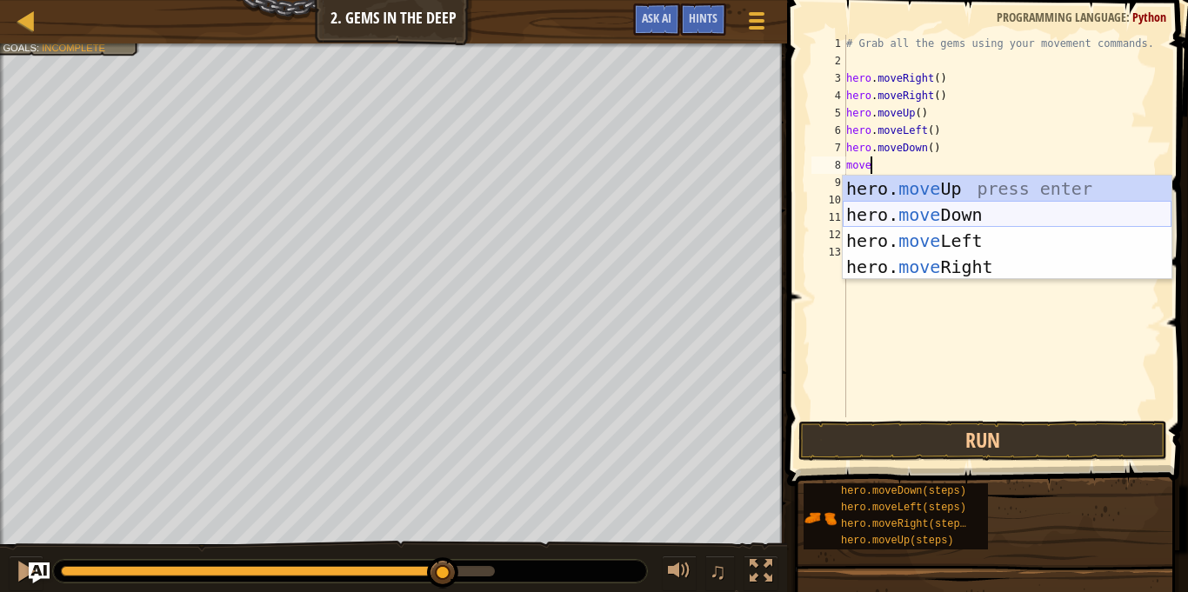
click at [1028, 224] on div "hero. move Up press enter hero. move Down press enter hero. move Left press ent…" at bounding box center [1007, 254] width 329 height 157
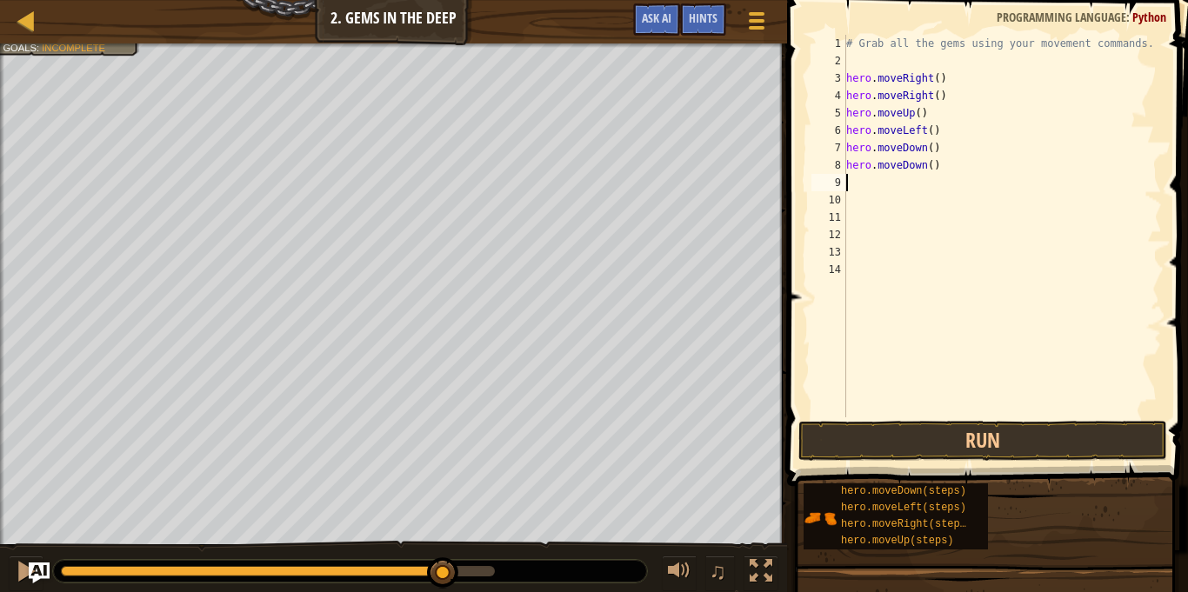
scroll to position [8, 0]
click at [1010, 440] on button "Run" at bounding box center [982, 441] width 369 height 40
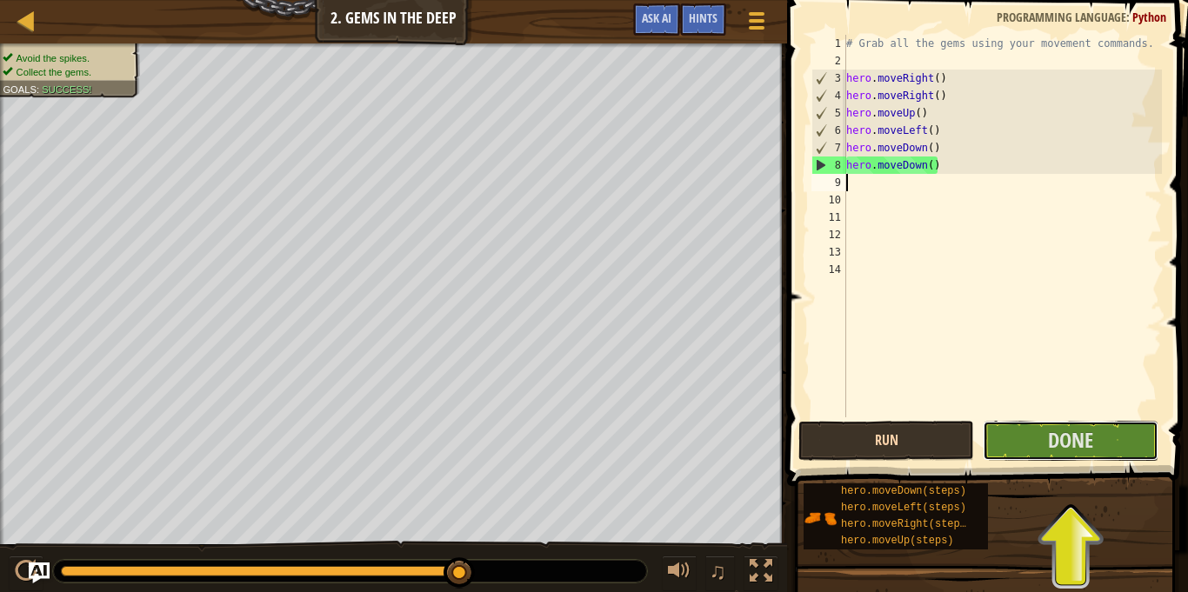
click at [1010, 440] on button "Done" at bounding box center [1071, 441] width 176 height 40
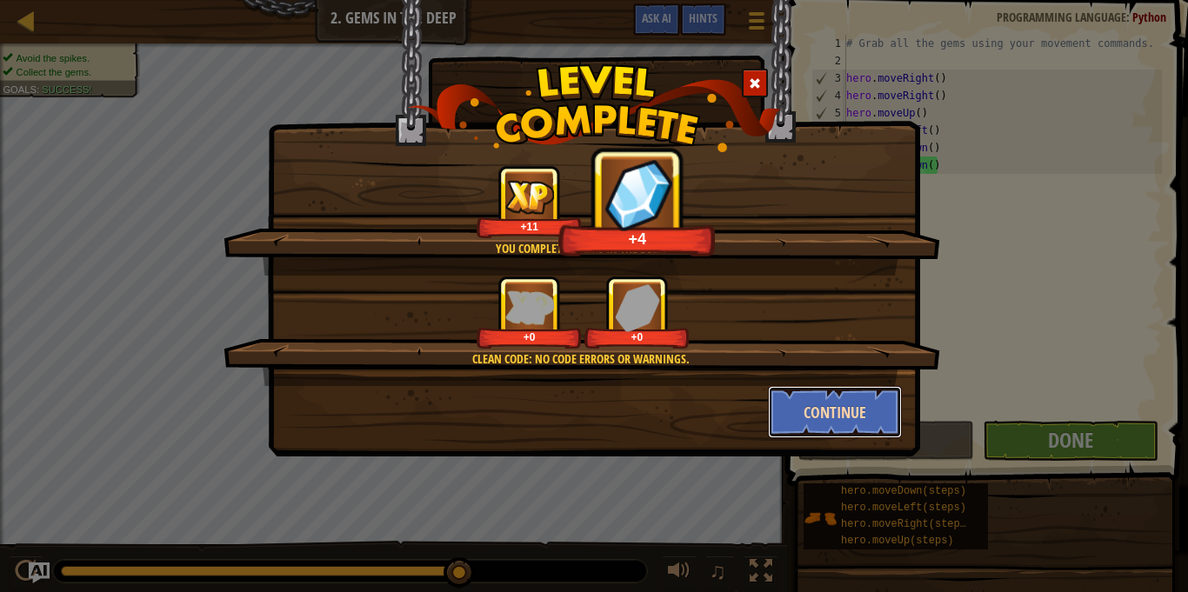
click at [844, 400] on button "Continue" at bounding box center [835, 412] width 135 height 52
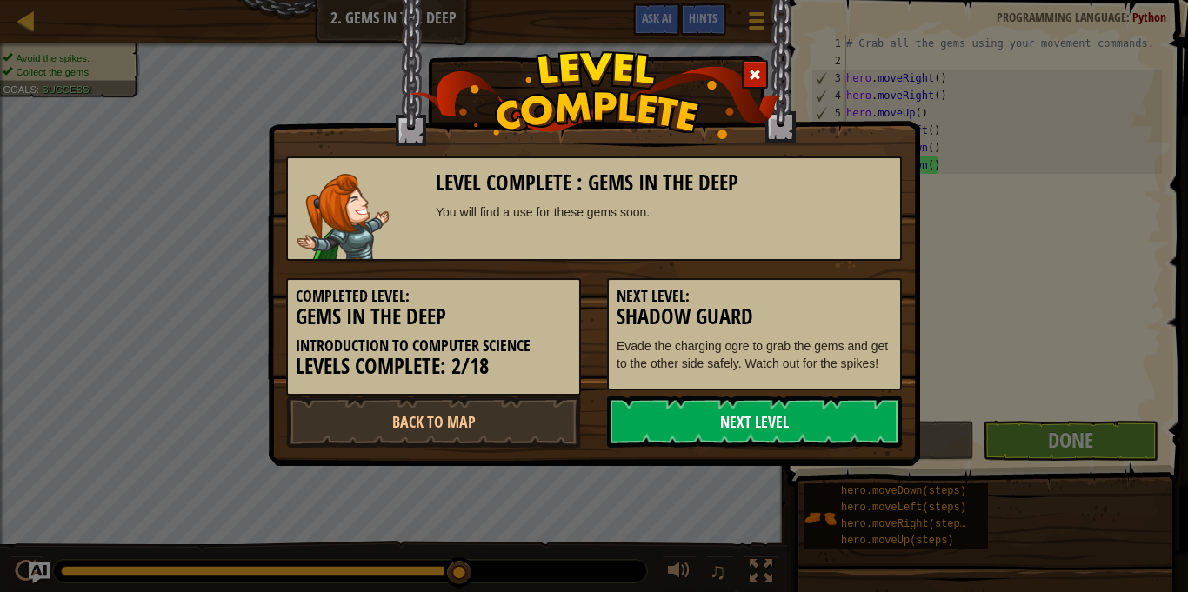
click at [764, 428] on link "Next Level" at bounding box center [754, 422] width 295 height 52
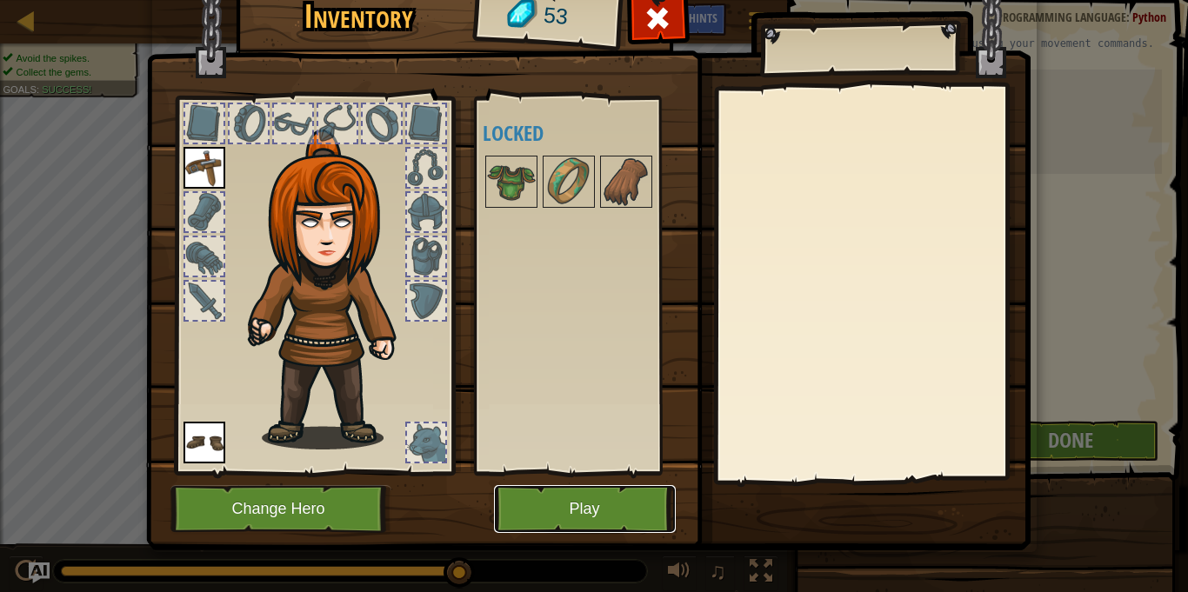
click at [617, 518] on button "Play" at bounding box center [585, 509] width 182 height 48
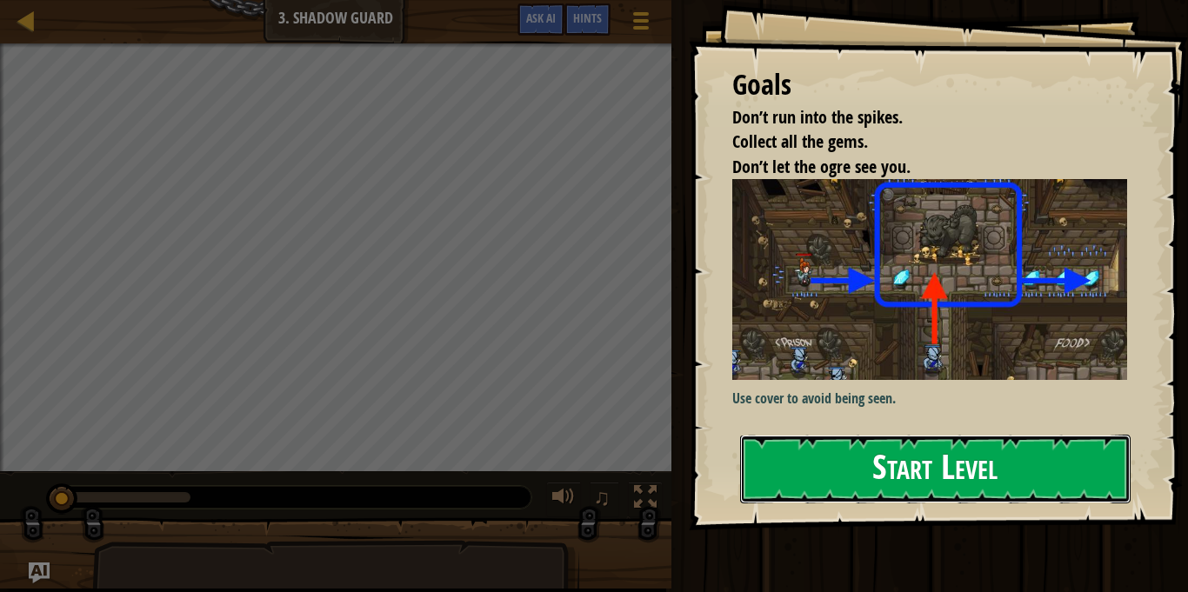
click at [878, 466] on button "Start Level" at bounding box center [935, 469] width 390 height 69
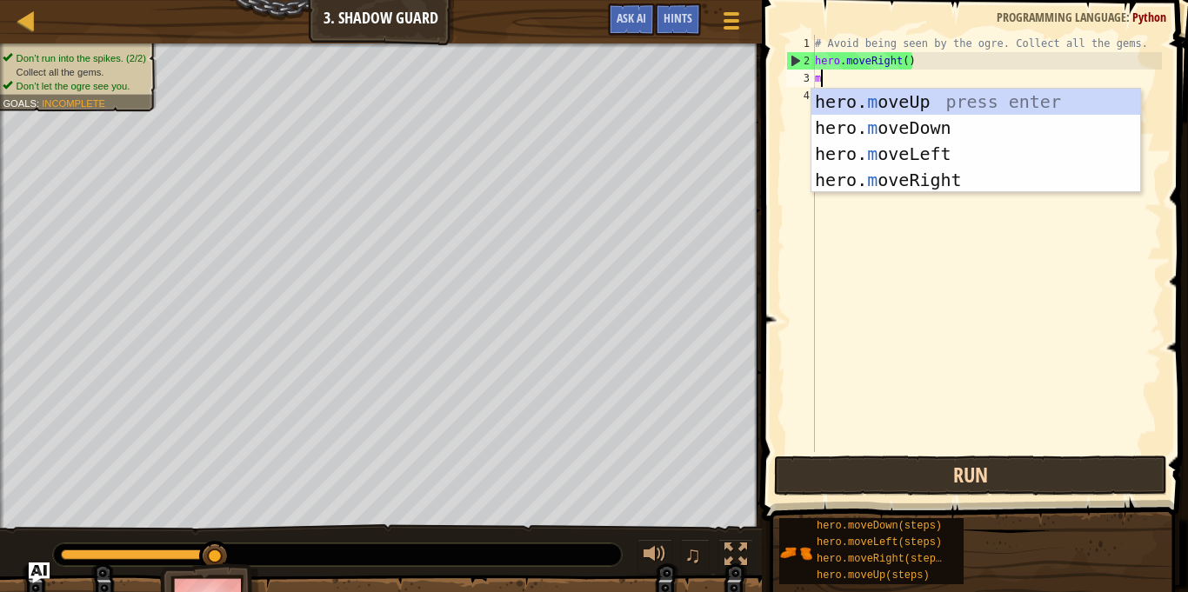
scroll to position [8, 0]
type textarea "mov"
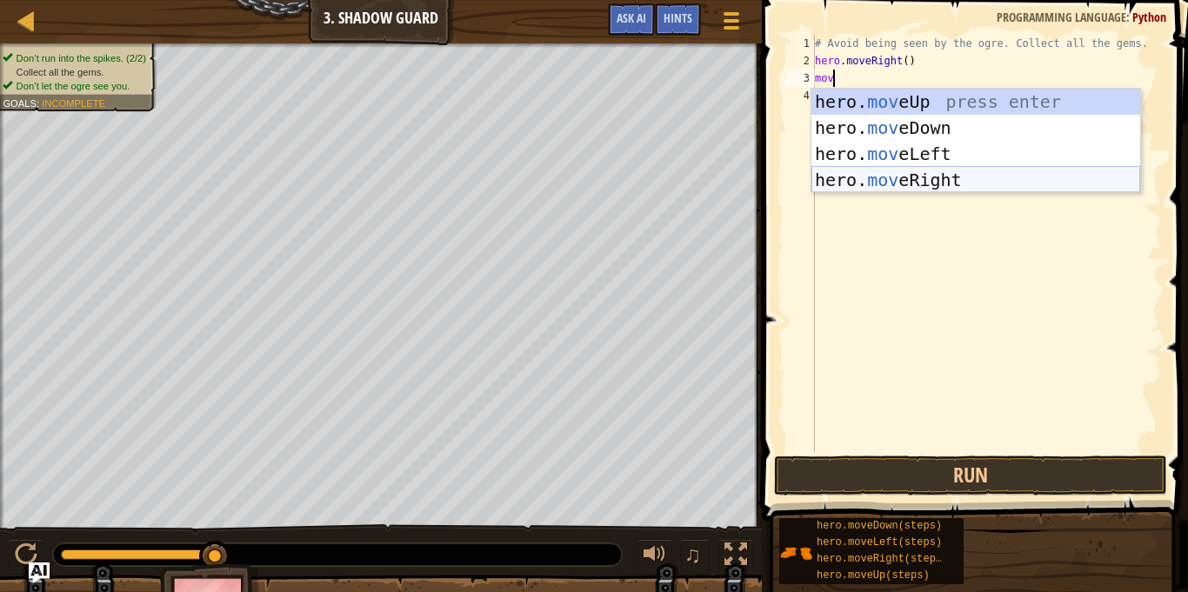
click at [944, 179] on div "hero. mov eUp press enter hero. mov eDown press enter hero. mov eLeft press ent…" at bounding box center [975, 167] width 329 height 157
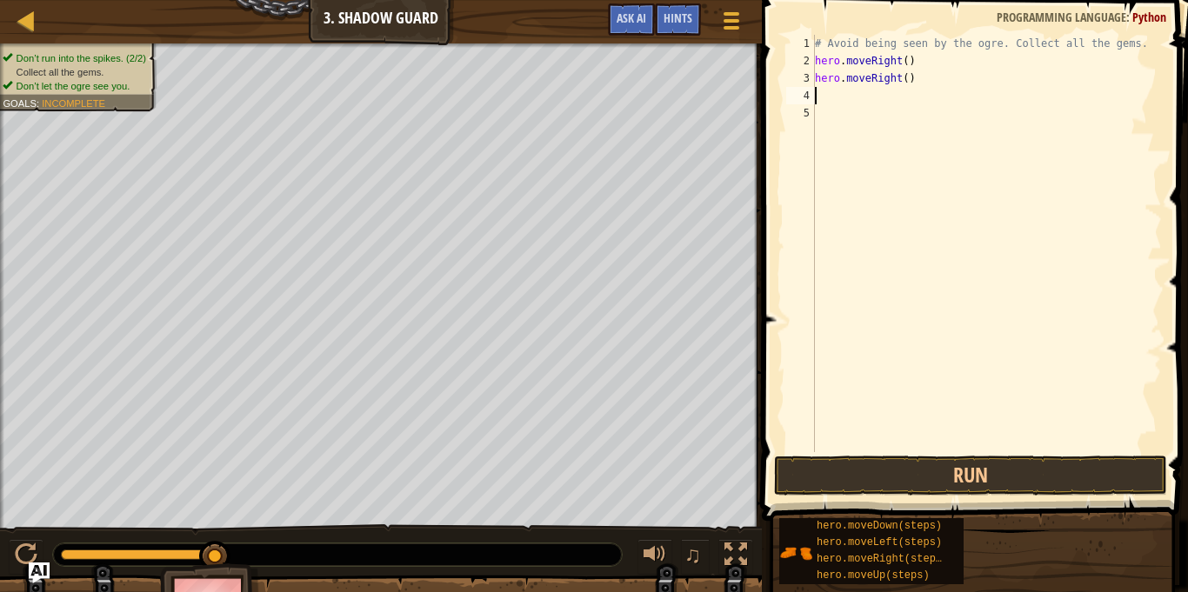
scroll to position [8, 0]
click at [959, 477] on button "Run" at bounding box center [970, 476] width 393 height 40
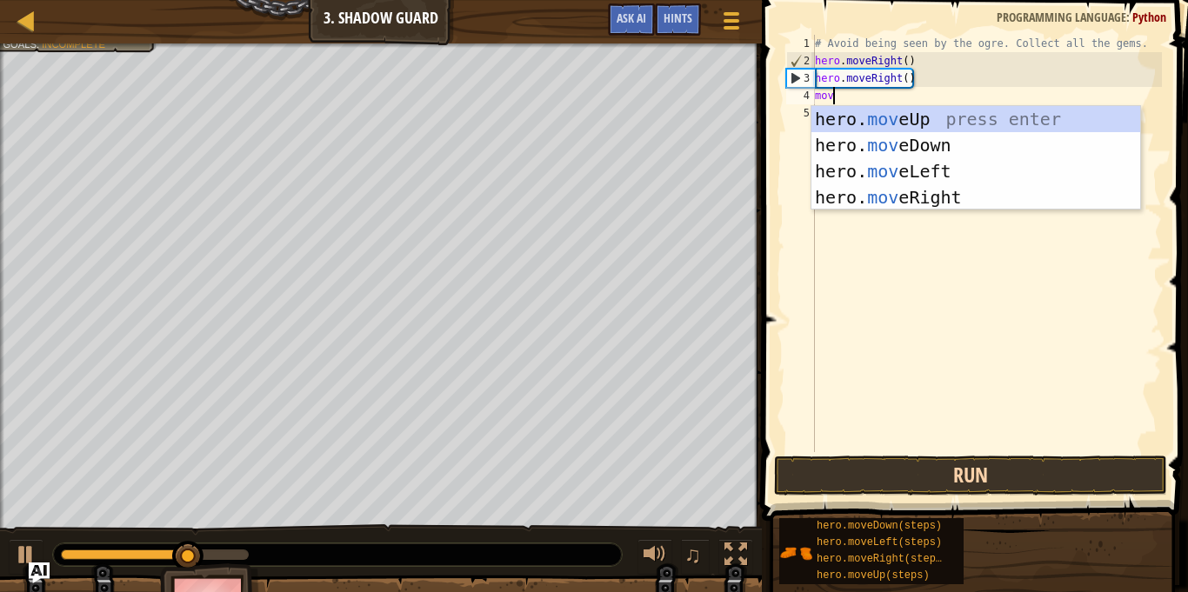
type textarea "move"
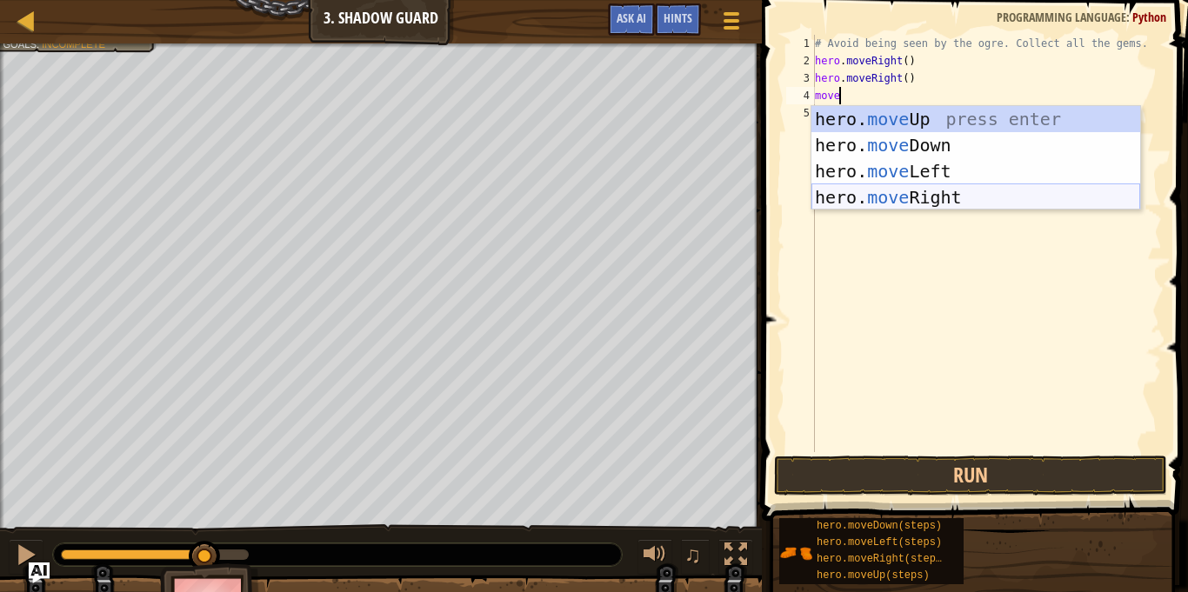
click at [1019, 189] on div "hero. move Up press enter hero. move Down press enter hero. move Left press ent…" at bounding box center [975, 184] width 329 height 157
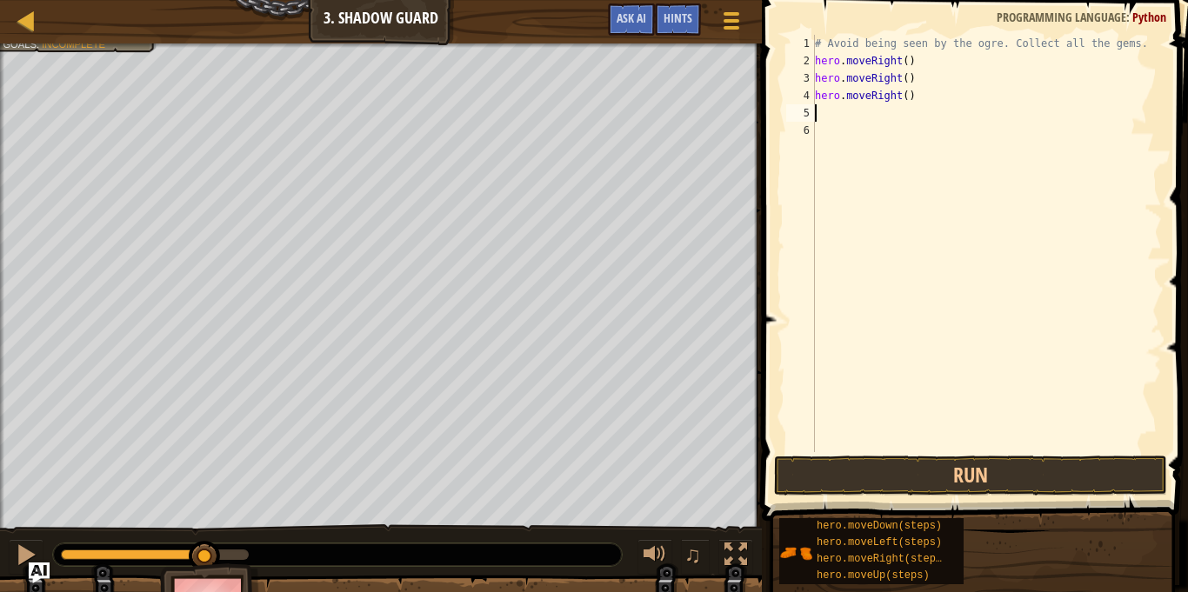
scroll to position [8, 0]
click at [939, 489] on button "Run" at bounding box center [970, 476] width 393 height 40
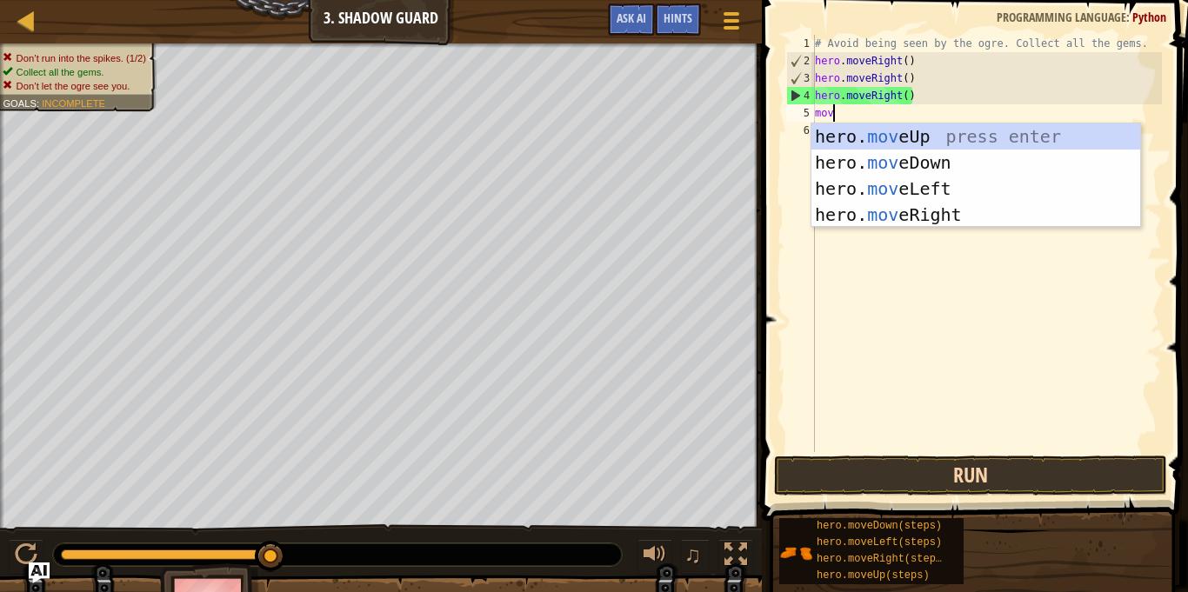
type textarea "move"
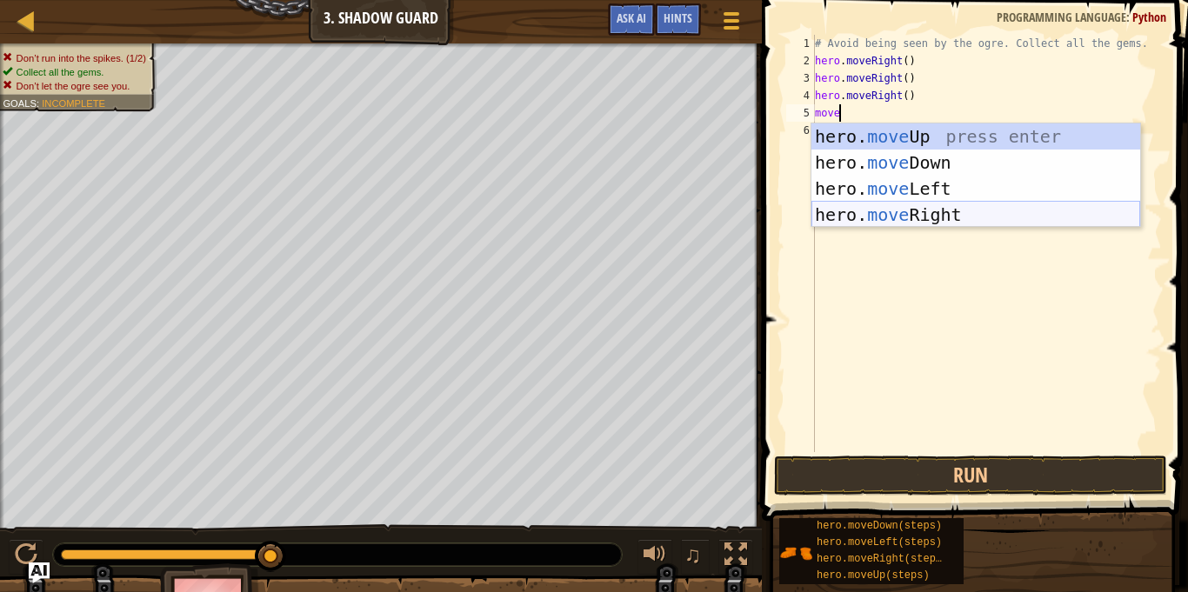
click at [984, 204] on div "hero. move Up press enter hero. move Down press enter hero. move Left press ent…" at bounding box center [975, 201] width 329 height 157
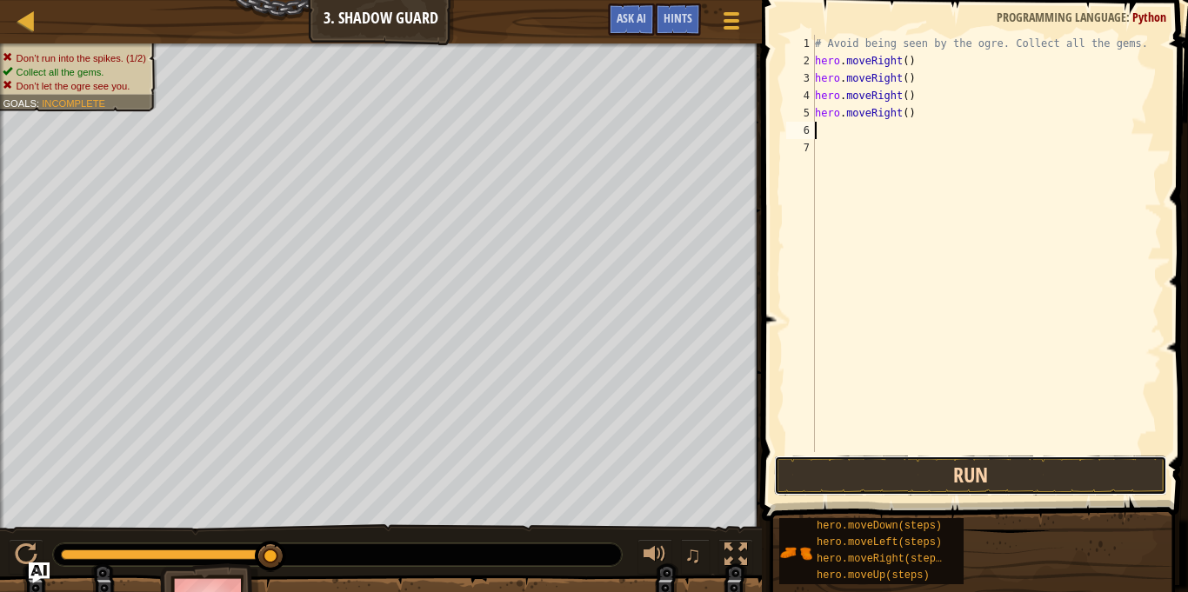
click at [1012, 494] on button "Run" at bounding box center [970, 476] width 393 height 40
type textarea "h"
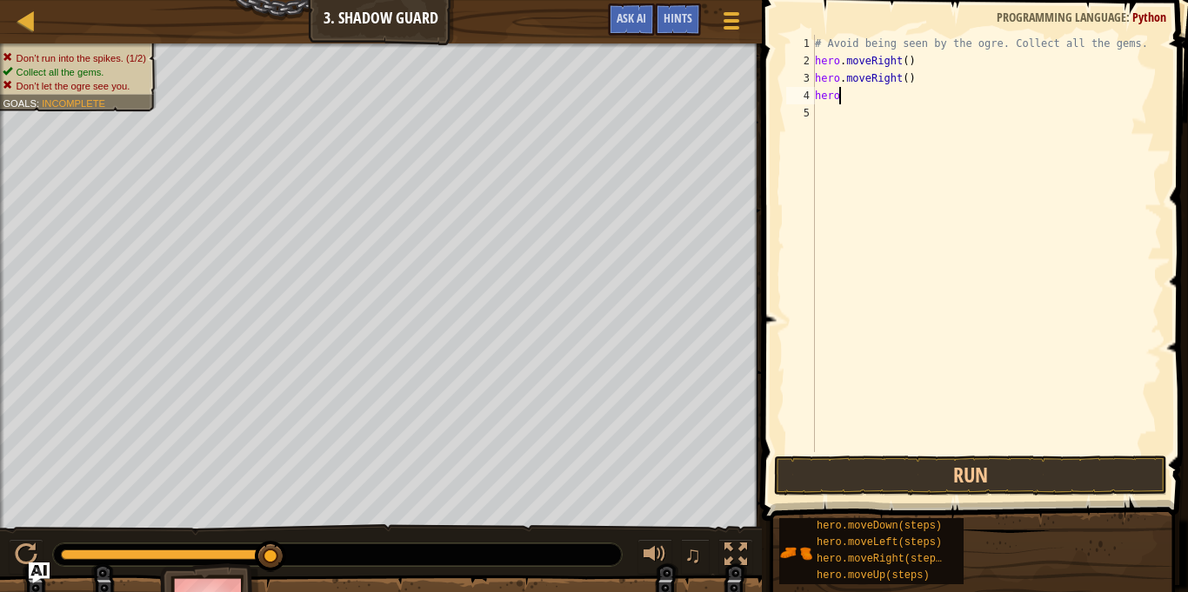
type textarea "h"
click at [985, 484] on button "Run" at bounding box center [970, 476] width 393 height 40
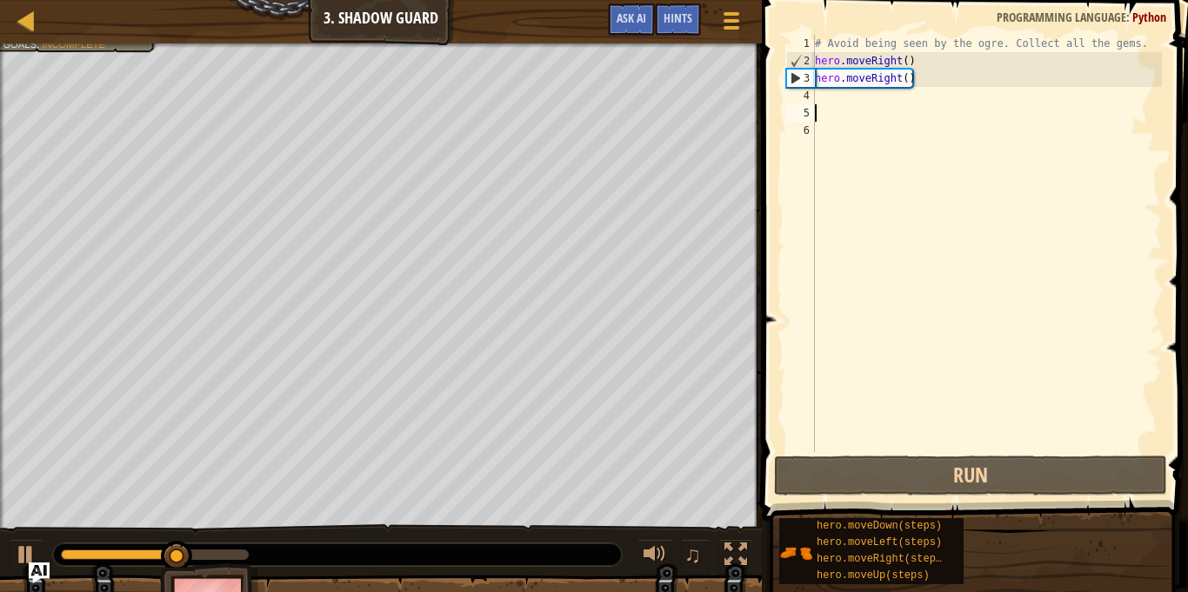
click at [923, 82] on div "# Avoid being seen by the ogre. Collect all the gems. hero . moveRight ( ) hero…" at bounding box center [986, 261] width 350 height 452
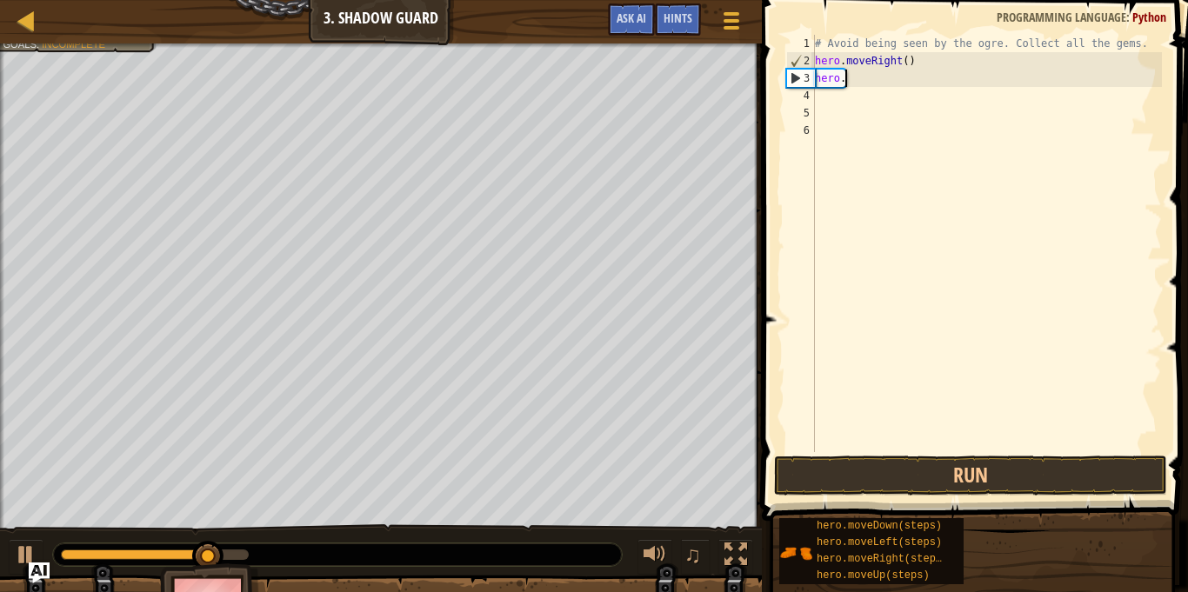
type textarea "h"
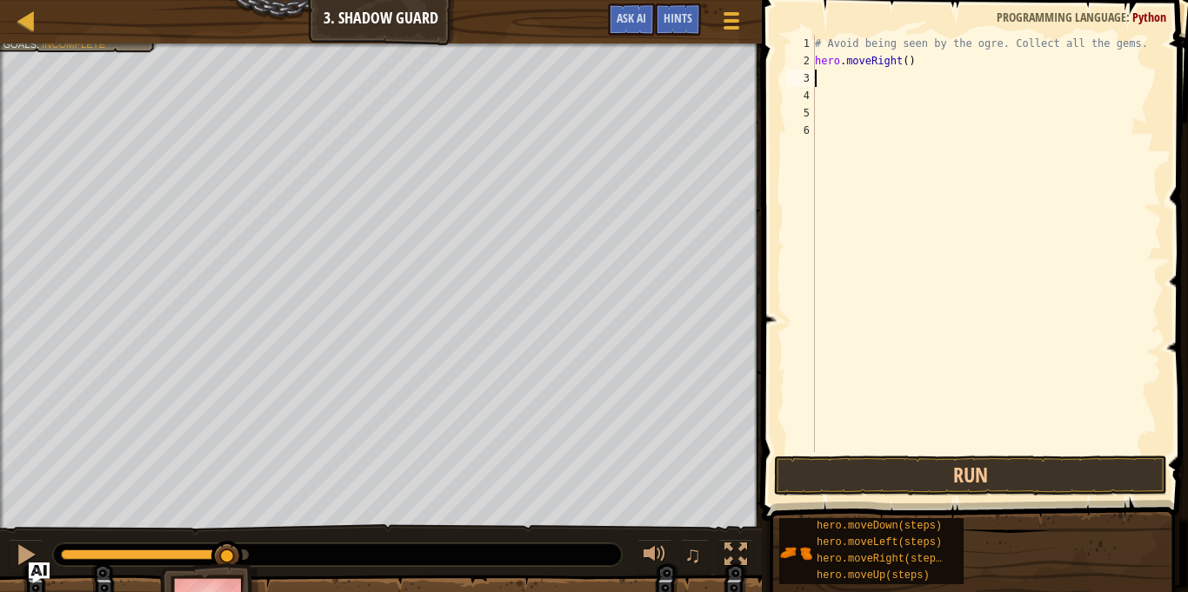
type textarea "mo"
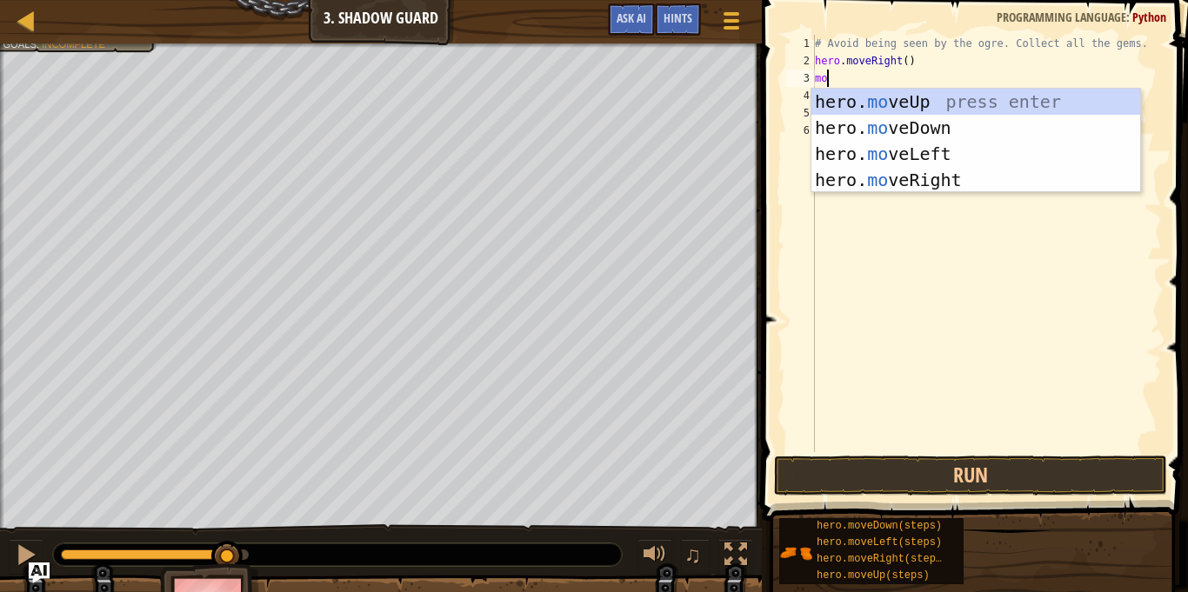
scroll to position [8, 1]
click at [1002, 101] on div "hero. mo veUp press enter hero. mo veDown press enter hero. mo veLeft press ent…" at bounding box center [975, 167] width 329 height 157
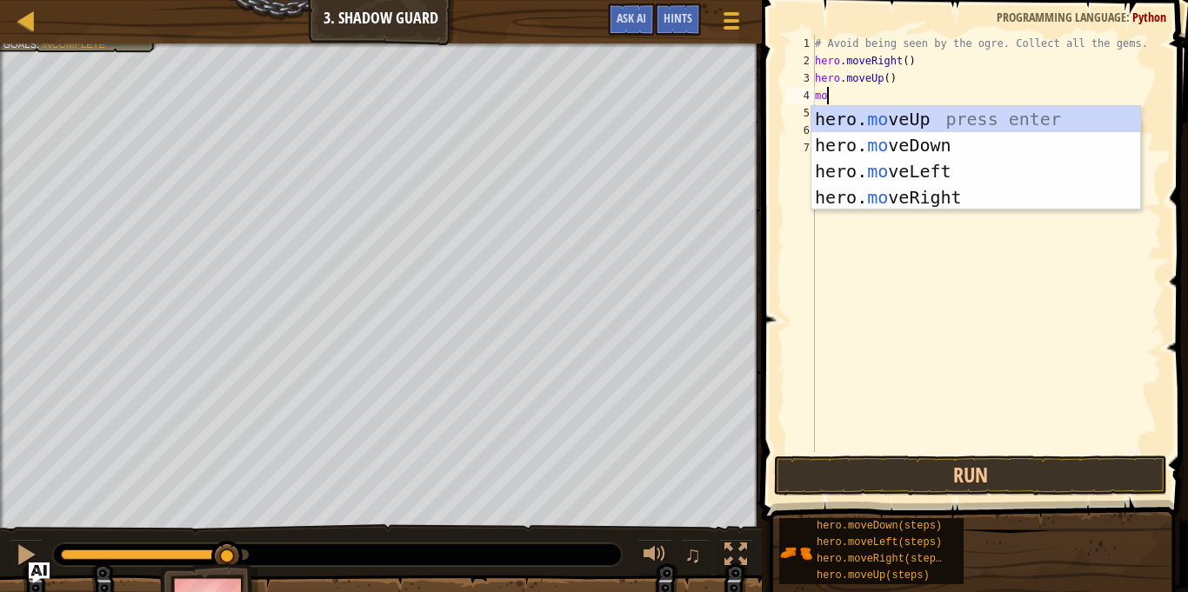
type textarea "mov"
click at [1005, 198] on div "hero. mov eUp press enter hero. mov eDown press enter hero. mov eLeft press ent…" at bounding box center [975, 184] width 329 height 157
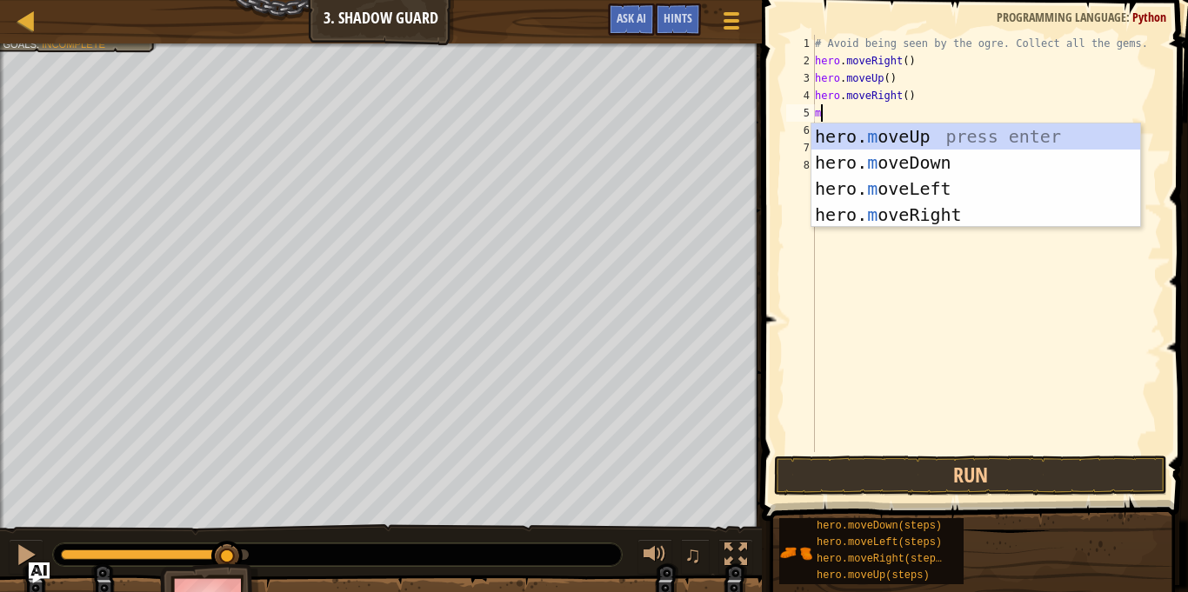
type textarea "mo"
click at [919, 153] on div "hero. mo veUp press enter hero. mo veDown press enter hero. mo veLeft press ent…" at bounding box center [975, 201] width 329 height 157
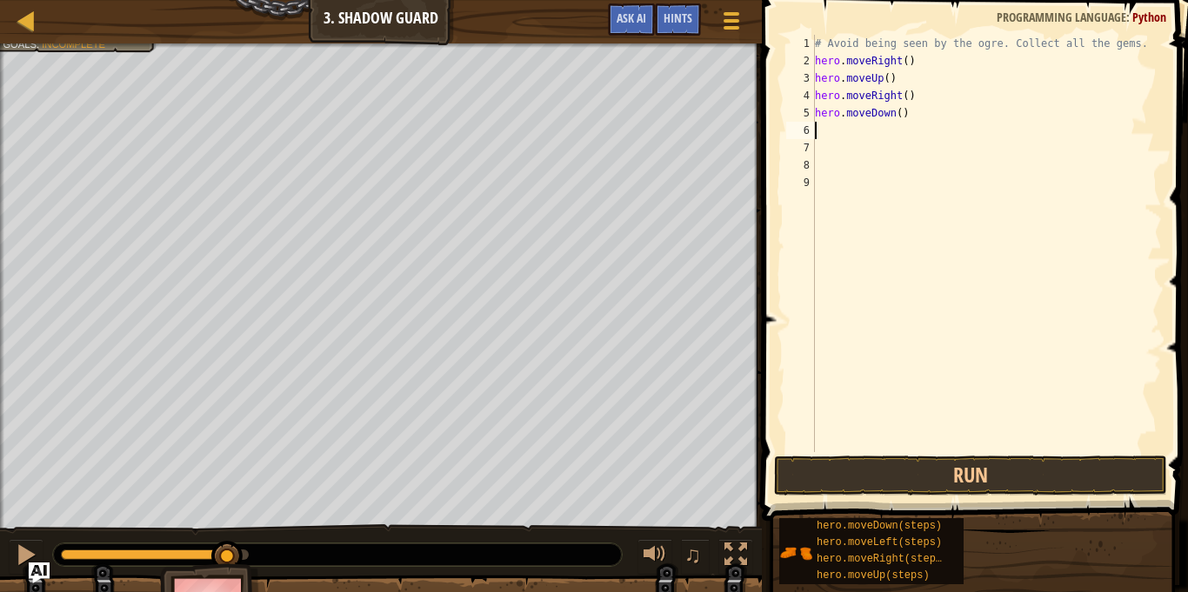
scroll to position [8, 0]
type textarea "mo"
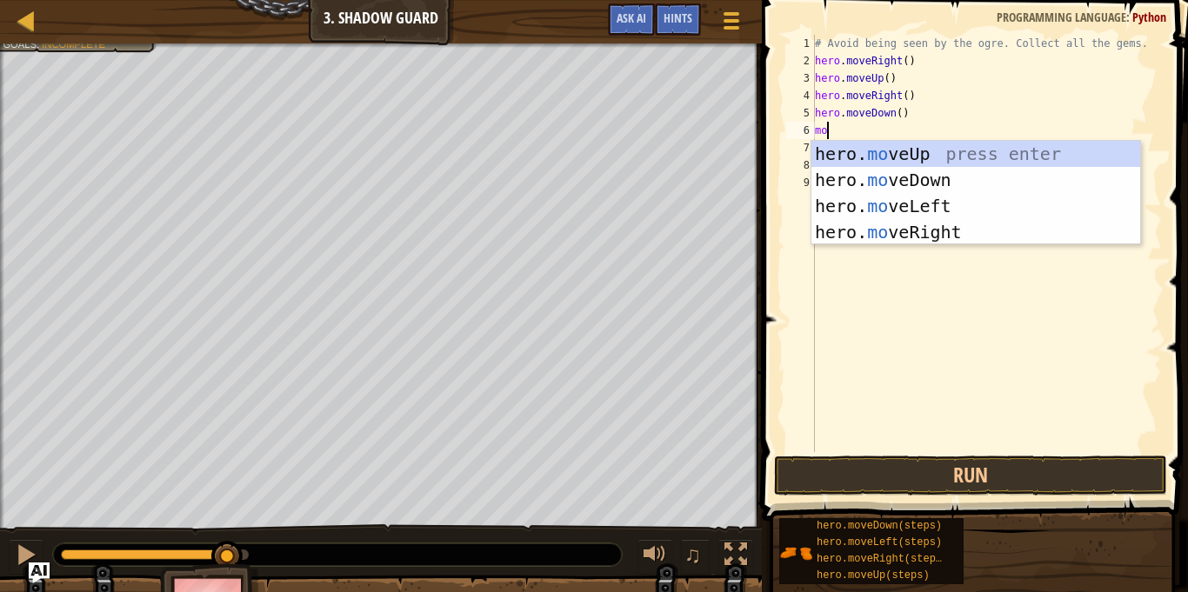
scroll to position [8, 1]
click at [942, 235] on div "hero. mo veUp press enter hero. mo veDown press enter hero. mo veLeft press ent…" at bounding box center [975, 219] width 329 height 157
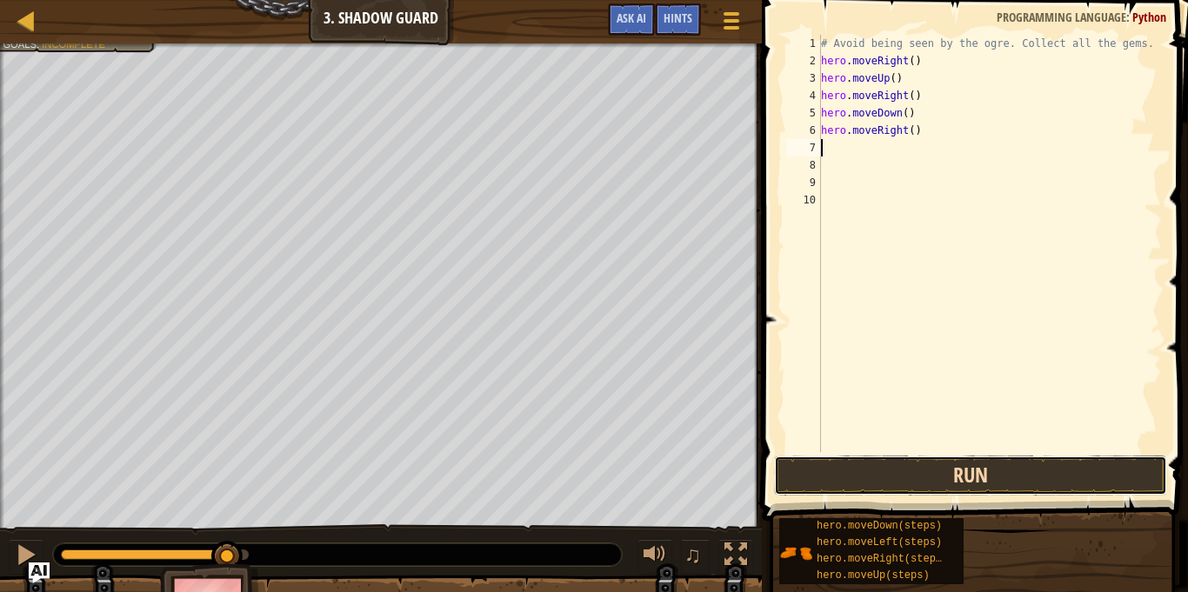
click at [902, 477] on button "Run" at bounding box center [970, 476] width 393 height 40
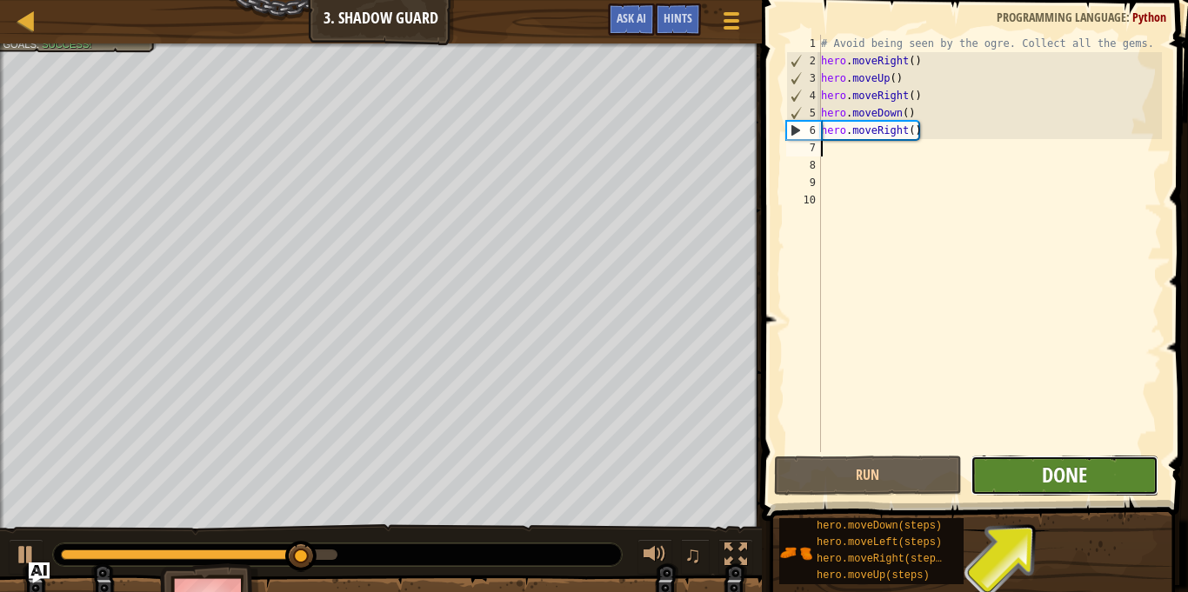
click at [1051, 471] on span "Done" at bounding box center [1064, 475] width 45 height 28
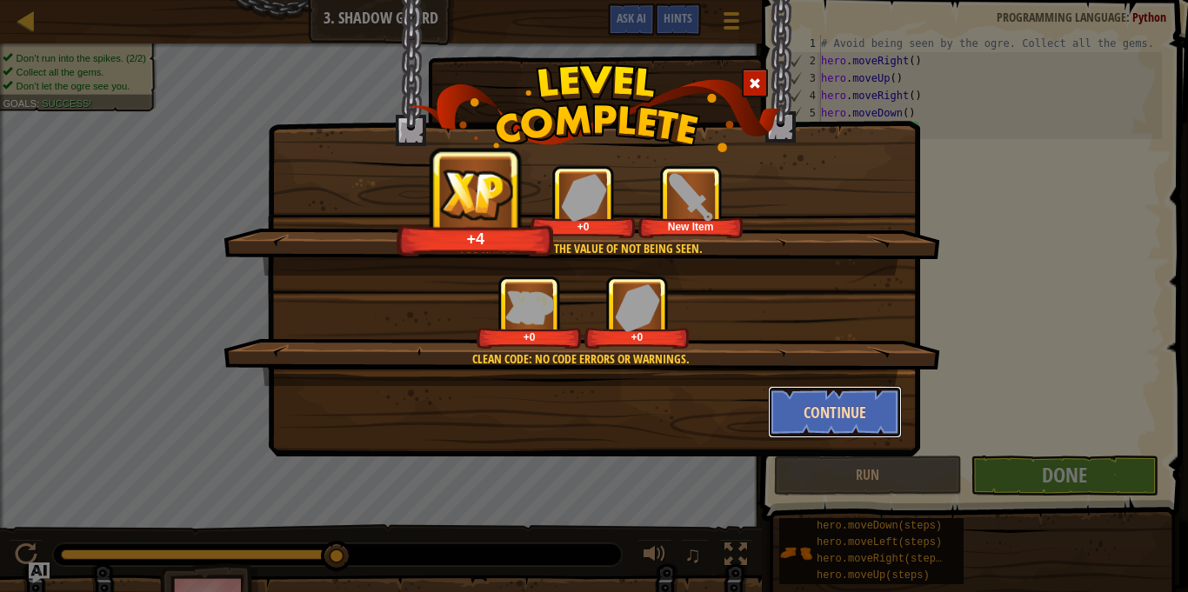
click at [817, 429] on button "Continue" at bounding box center [835, 412] width 135 height 52
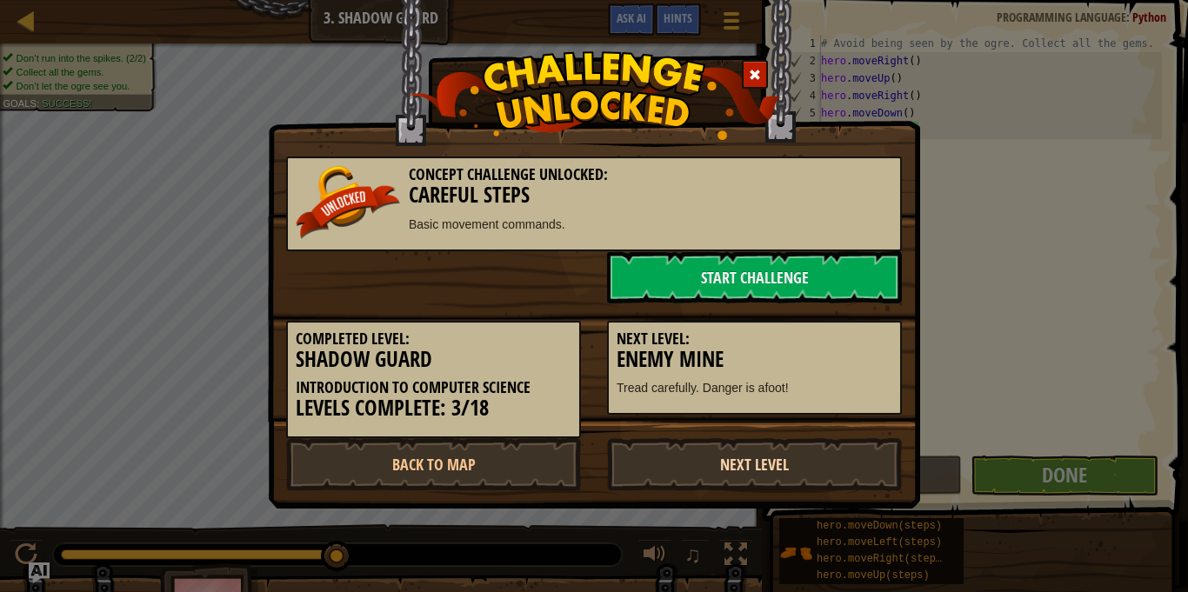
click at [754, 467] on link "Next Level" at bounding box center [754, 464] width 295 height 52
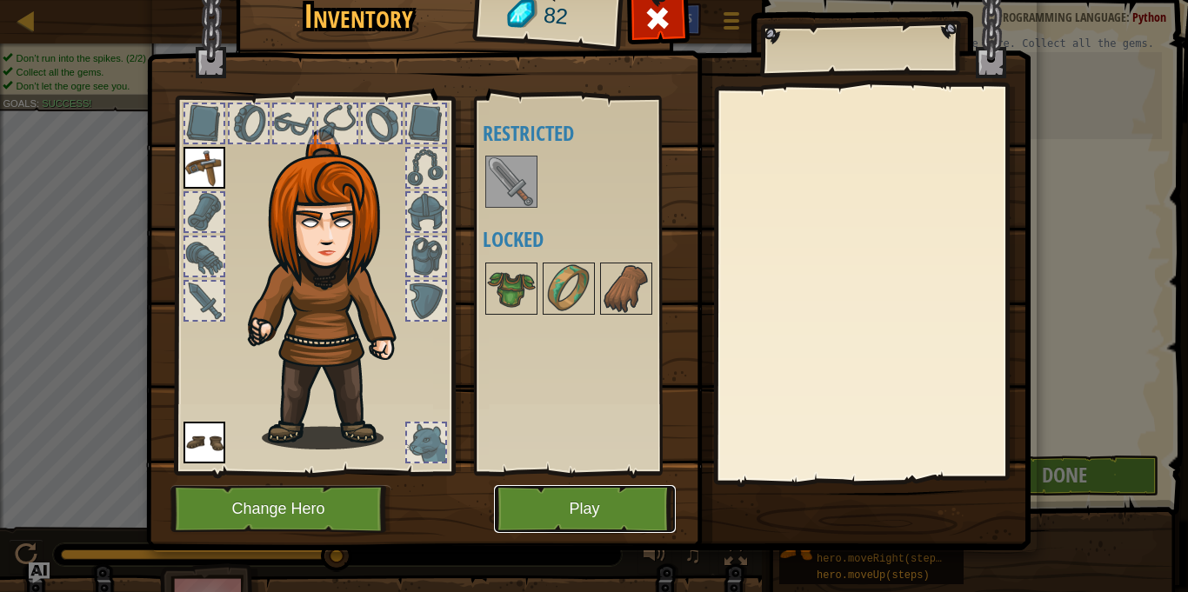
click at [617, 503] on button "Play" at bounding box center [585, 509] width 182 height 48
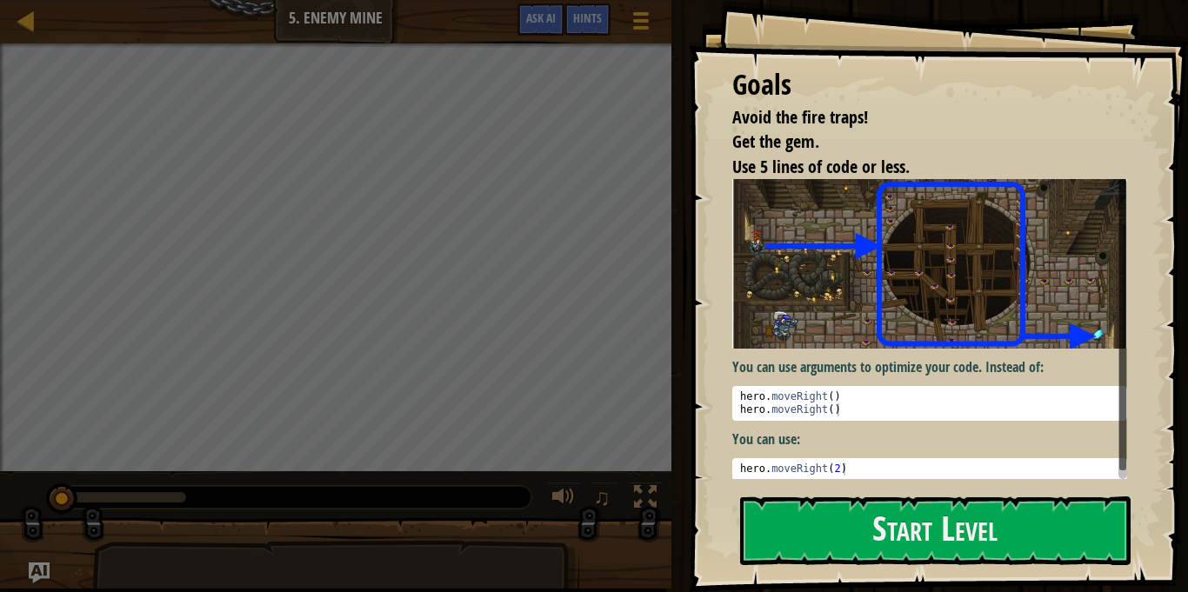
click at [776, 482] on div "Goals Avoid the fire traps! Get the gem. Use 5 lines of code or less. You can u…" at bounding box center [938, 296] width 499 height 592
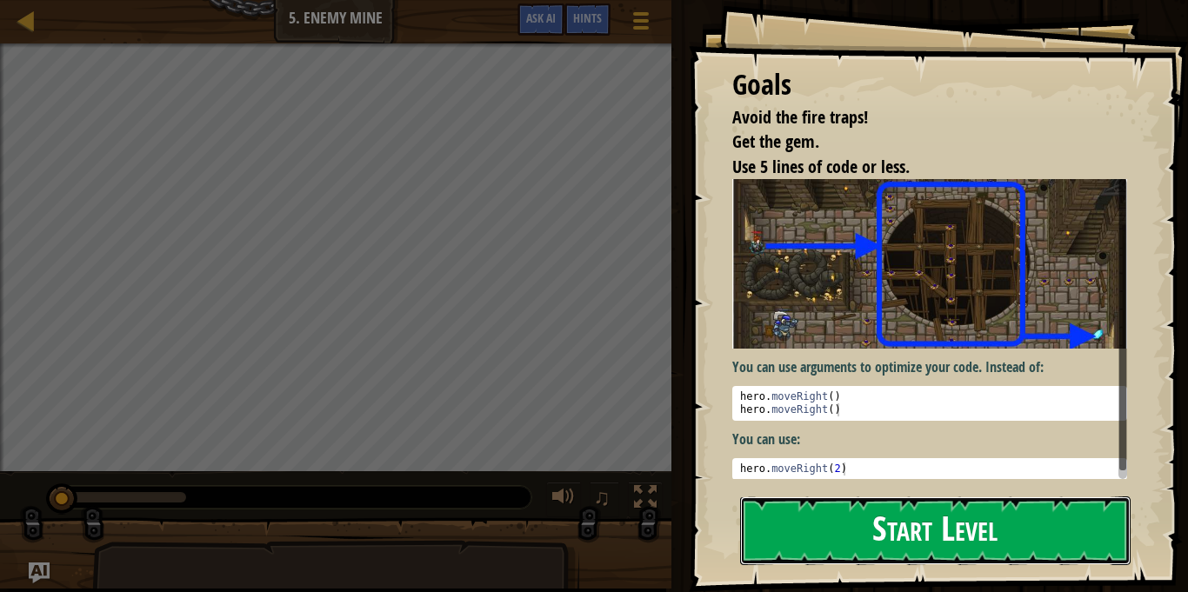
click at [790, 520] on button "Start Level" at bounding box center [935, 531] width 390 height 69
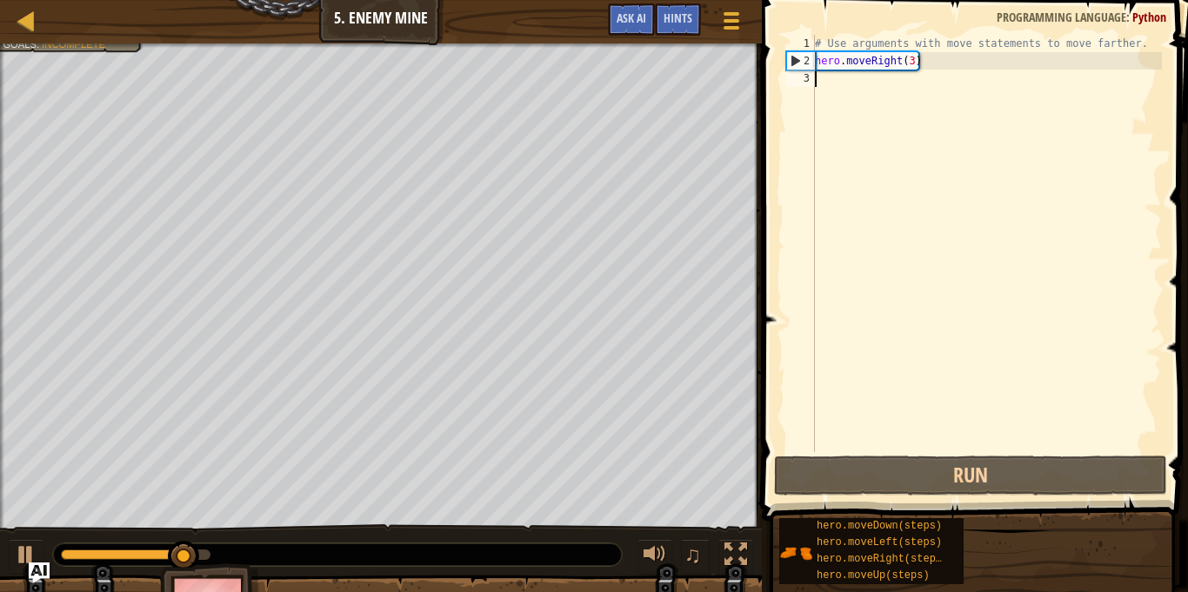
type textarea "m"
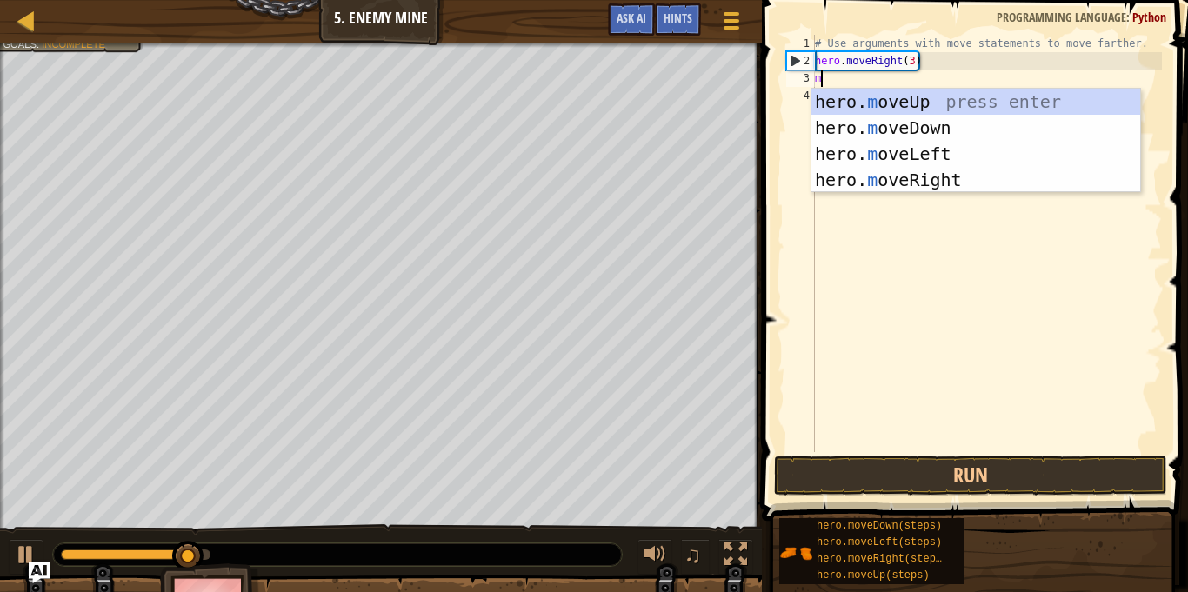
scroll to position [8, 0]
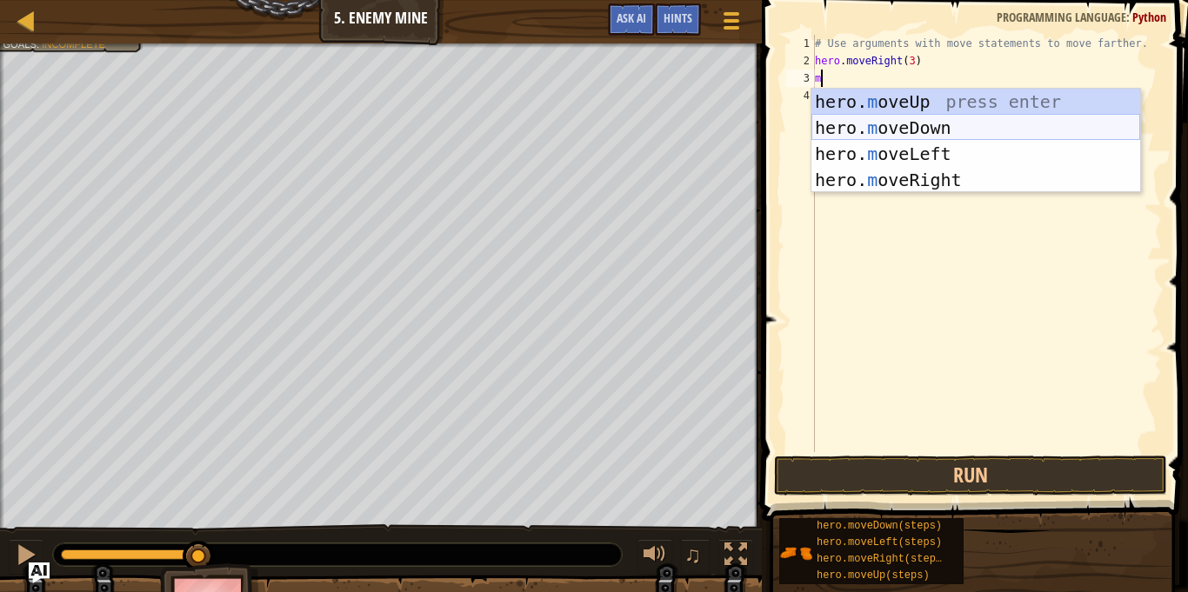
click at [956, 123] on div "hero. m oveUp press enter hero. m oveDown press enter hero. m oveLeft press ent…" at bounding box center [975, 167] width 329 height 157
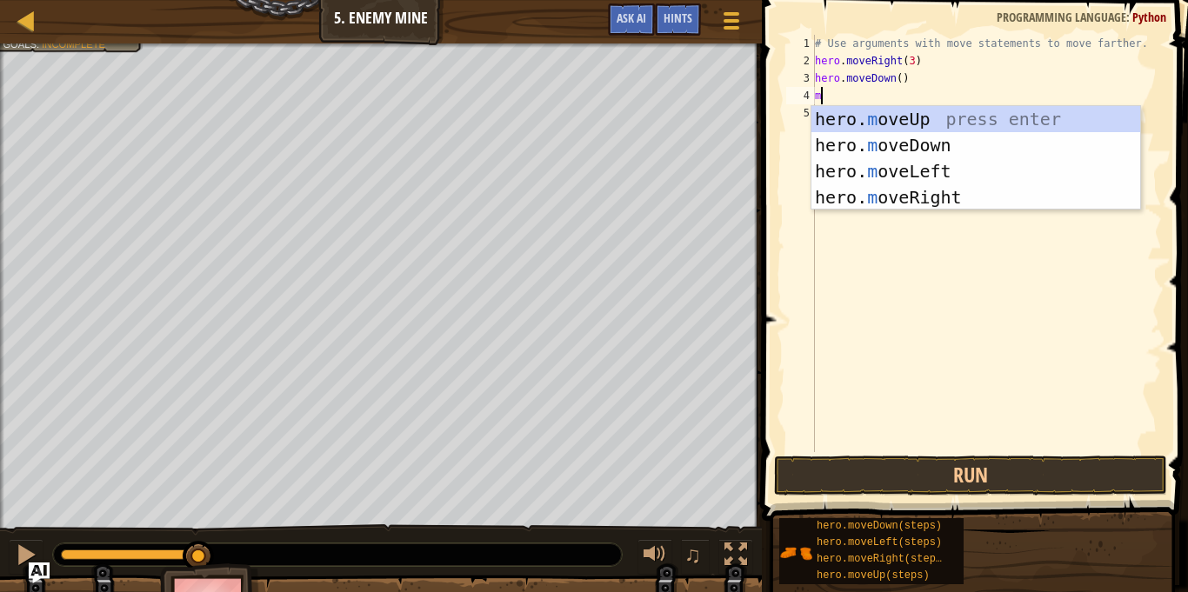
type textarea "mo"
click at [984, 196] on div "hero. mo veUp press enter hero. mo veDown press enter hero. mo veLeft press ent…" at bounding box center [975, 184] width 329 height 157
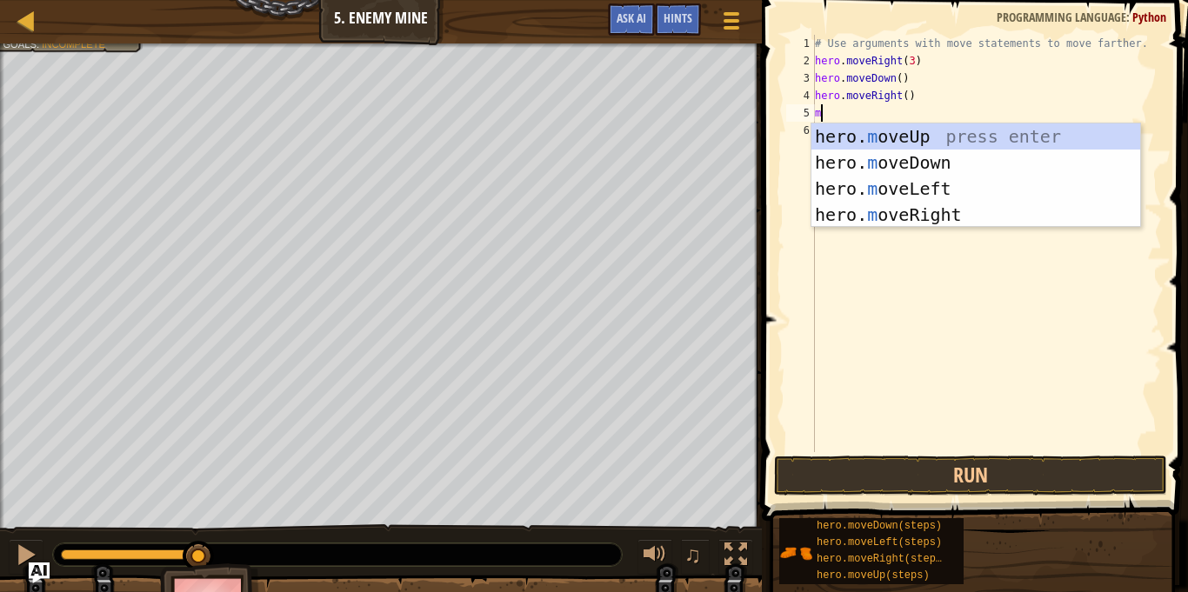
type textarea "mo"
click at [991, 133] on div "hero. mo veUp press enter hero. mo veDown press enter hero. mo veLeft press ent…" at bounding box center [975, 201] width 329 height 157
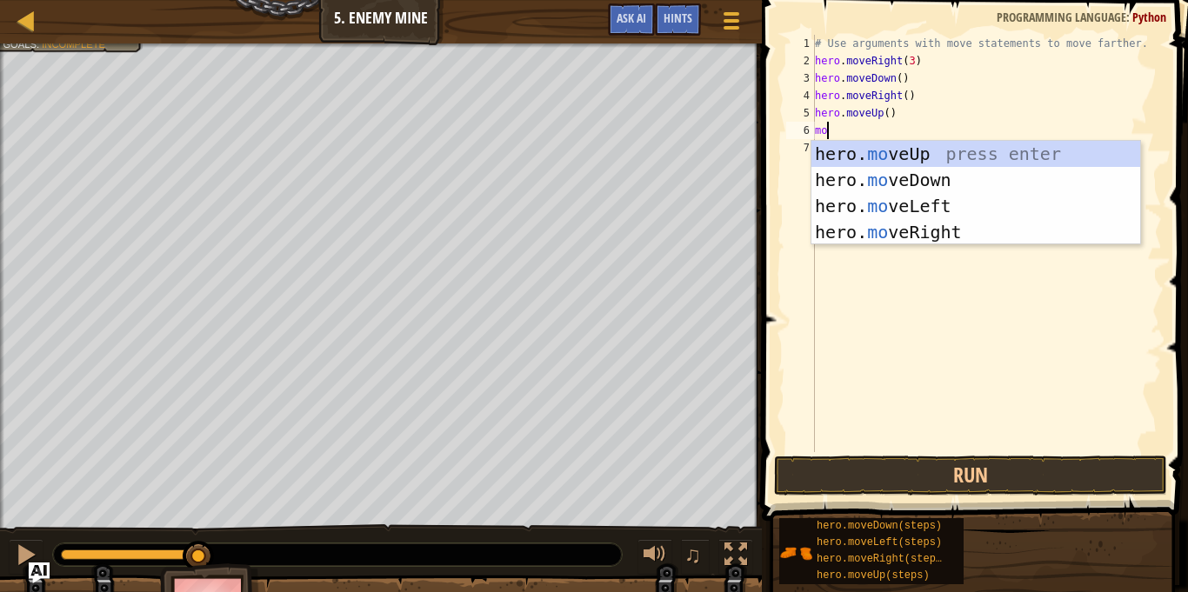
type textarea "mov"
click at [911, 174] on div "hero. mov eUp press enter hero. mov eDown press enter hero. mov eLeft press ent…" at bounding box center [975, 219] width 329 height 157
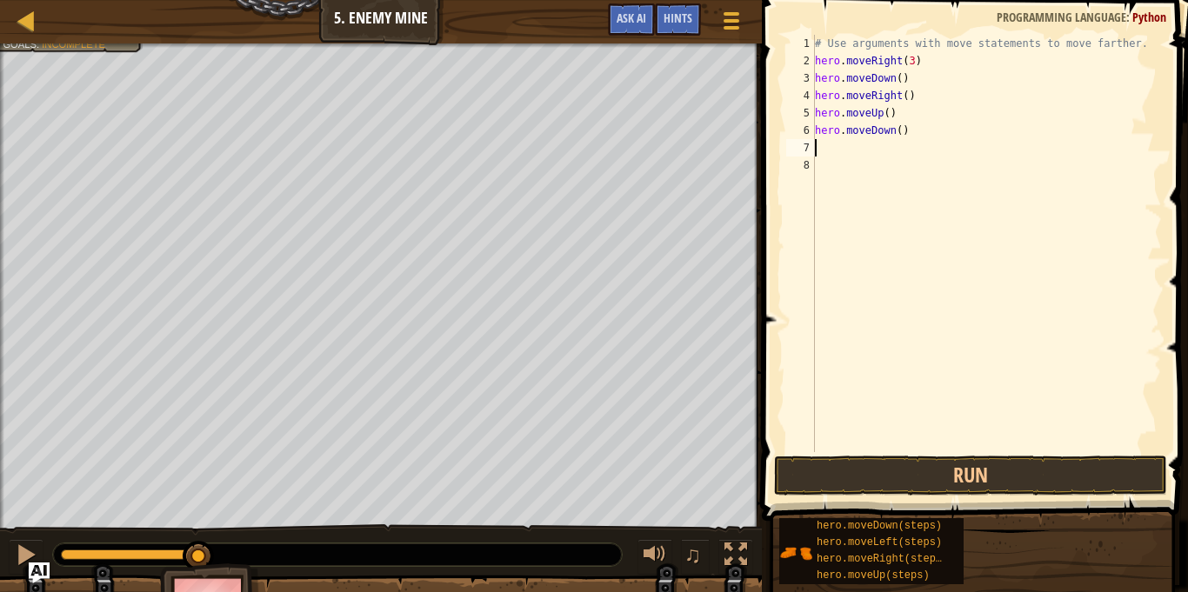
scroll to position [8, 0]
click at [990, 480] on button "Run" at bounding box center [970, 476] width 393 height 40
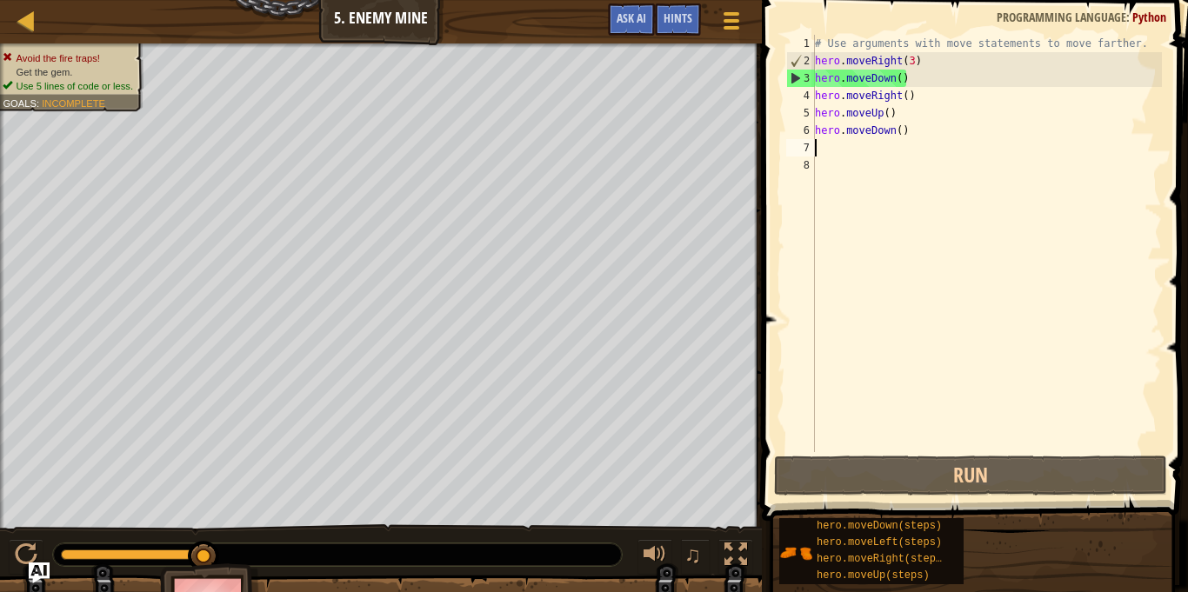
click at [951, 138] on div "# Use arguments with move statements to move farther. hero . moveRight ( 3 ) he…" at bounding box center [986, 261] width 350 height 452
type textarea "hero.moveDown()"
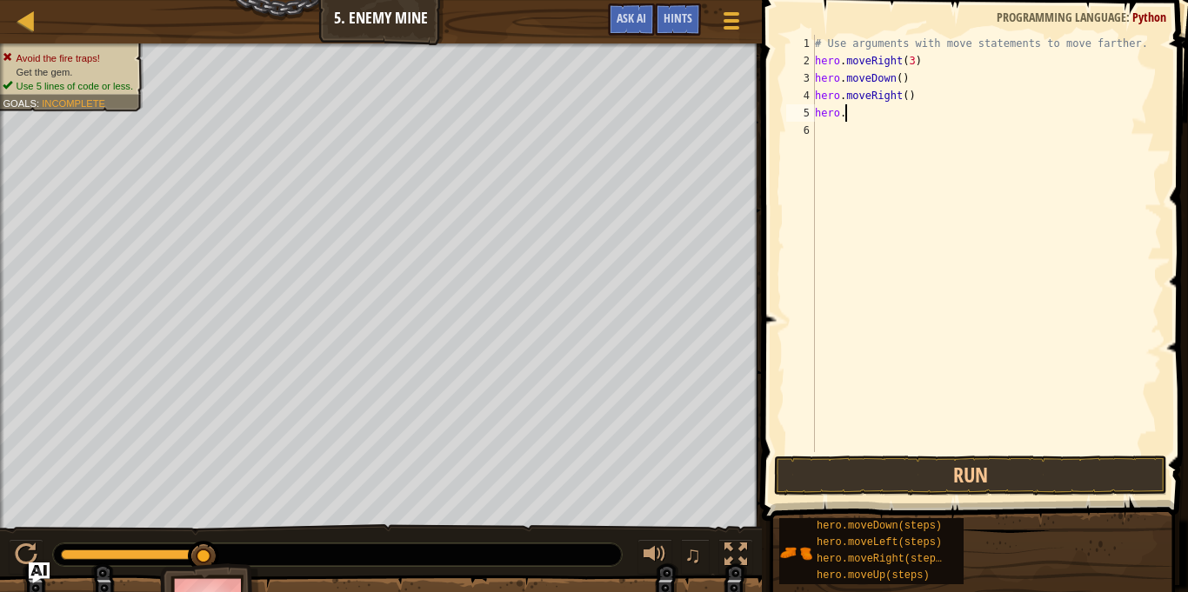
type textarea "h"
type textarea "hero.moveRigh"
click at [905, 105] on div "# Use arguments with move statements to move farther. hero . moveRight ( 3 ) he…" at bounding box center [986, 261] width 350 height 452
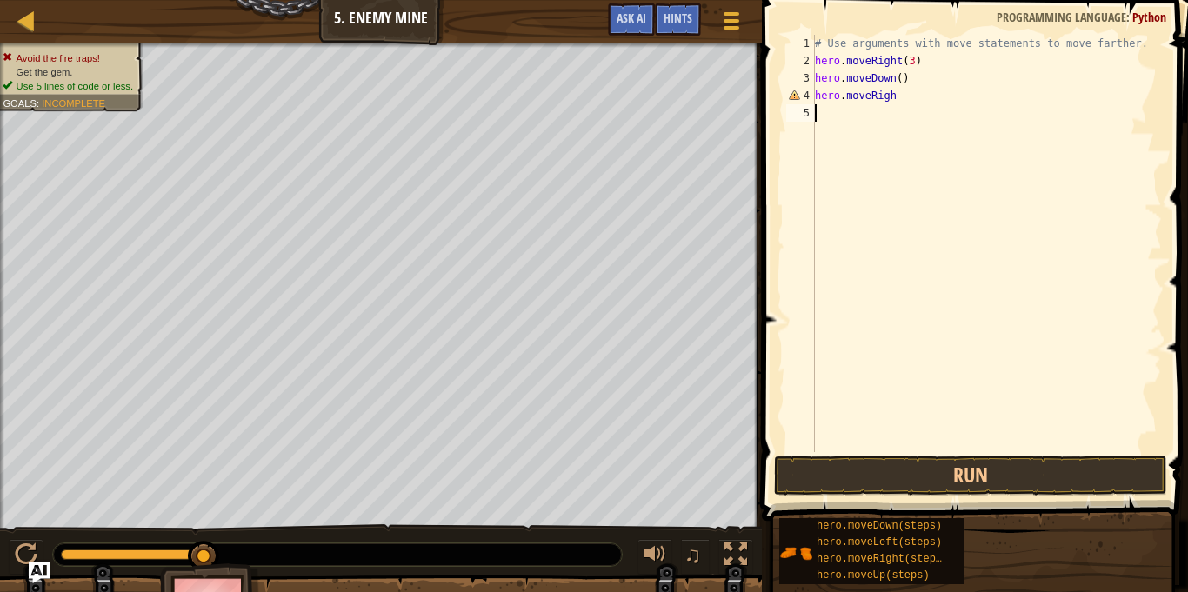
click at [902, 92] on div "# Use arguments with move statements to move farther. hero . moveRight ( 3 ) he…" at bounding box center [986, 261] width 350 height 452
type textarea "hero.moveRigh"
click at [943, 490] on button "Run" at bounding box center [970, 476] width 393 height 40
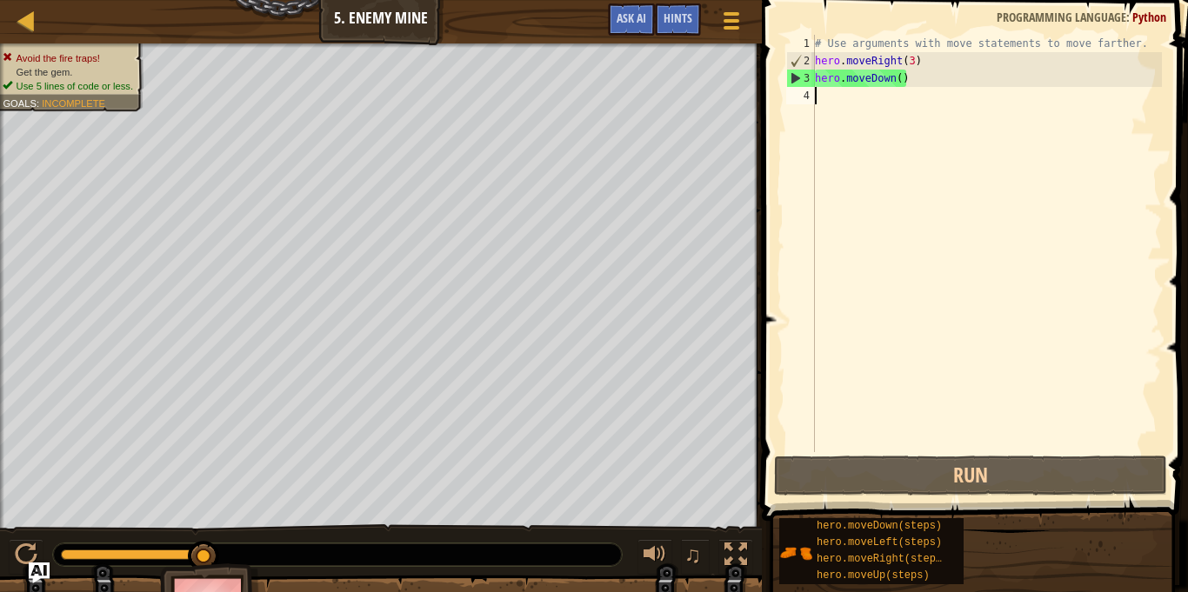
click at [917, 82] on div "# Use arguments with move statements to move farther. hero . moveRight ( 3 ) he…" at bounding box center [986, 261] width 350 height 452
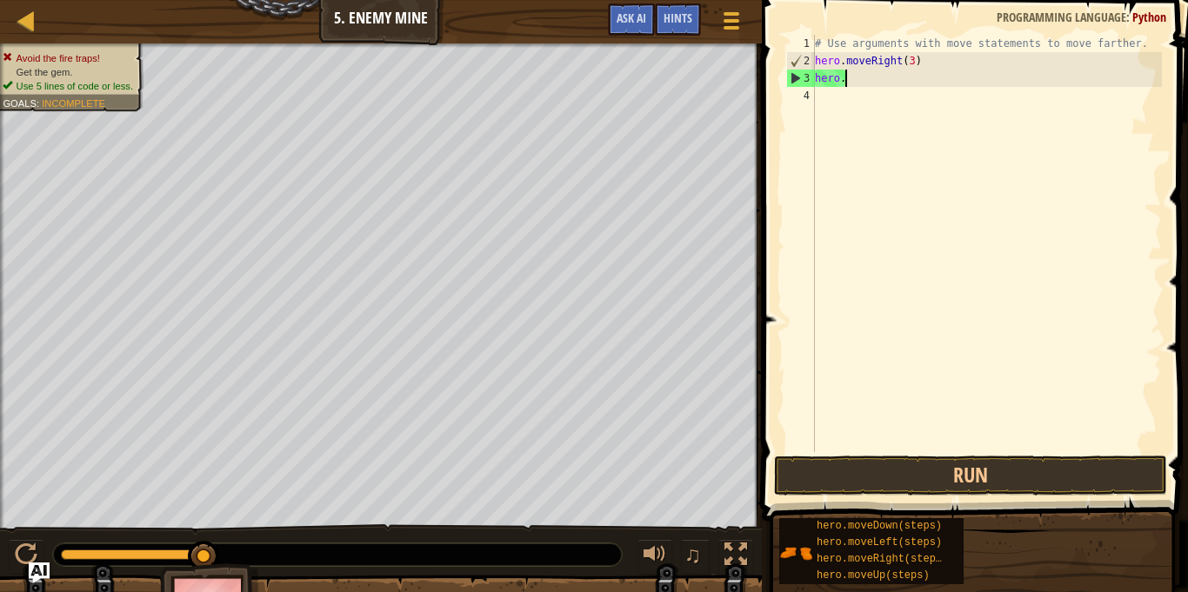
type textarea "h"
type textarea "hero.moveRight(3)"
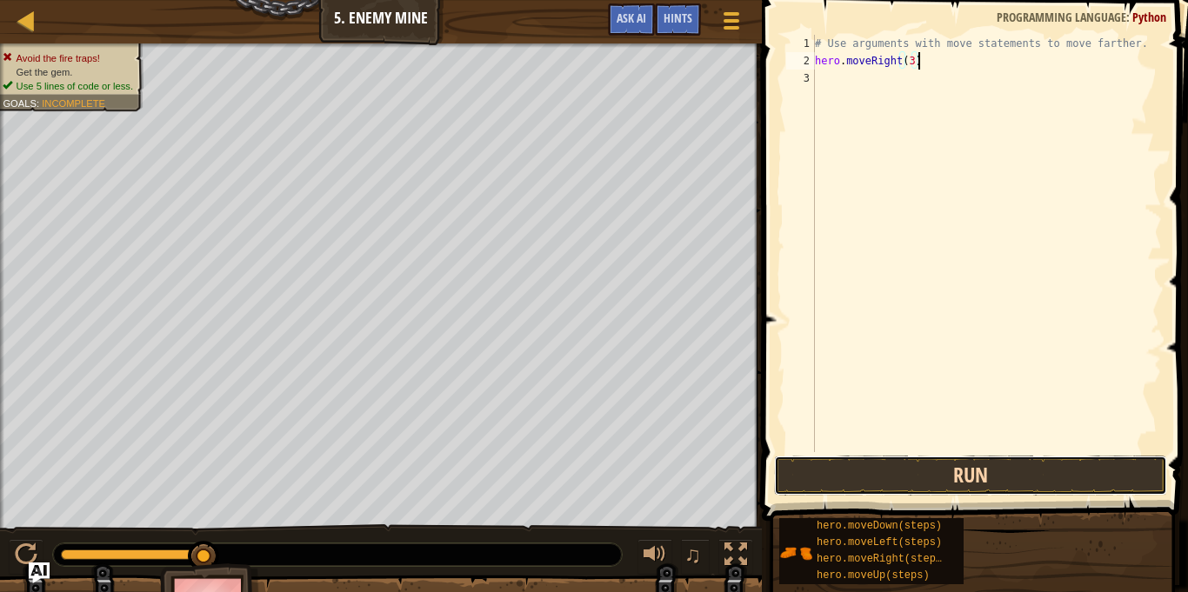
click at [950, 479] on button "Run" at bounding box center [970, 476] width 393 height 40
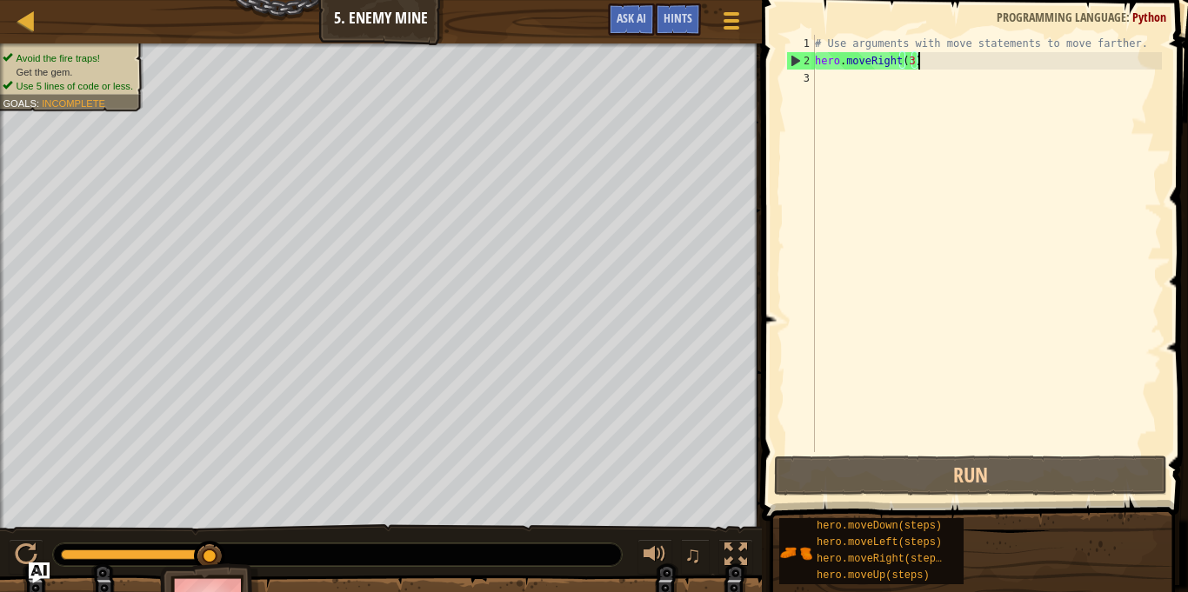
click at [992, 87] on div "# Use arguments with move statements to move farther. hero . moveRight ( 3 )" at bounding box center [986, 261] width 350 height 452
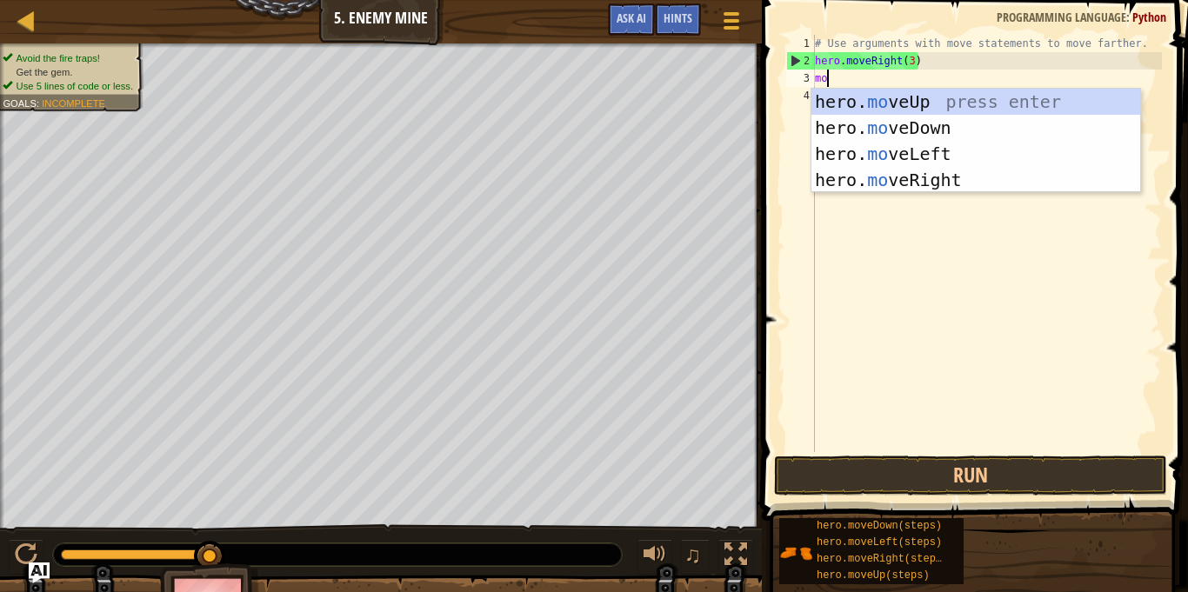
type textarea "move"
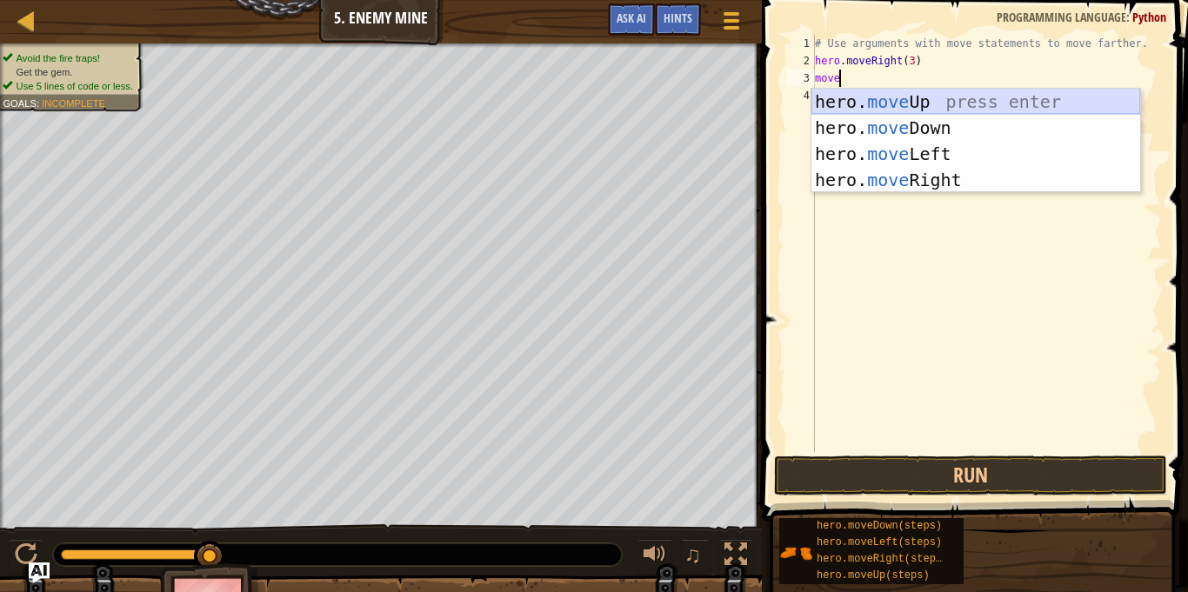
click at [964, 101] on div "hero. move Up press enter hero. move Down press enter hero. move Left press ent…" at bounding box center [975, 167] width 329 height 157
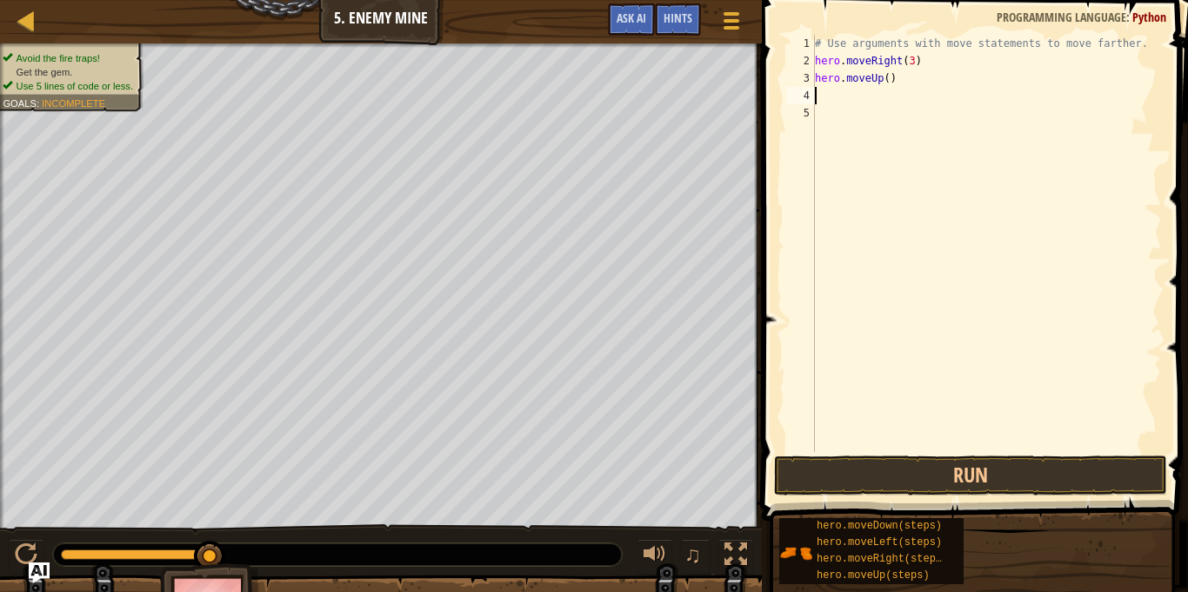
scroll to position [8, 0]
type textarea "mo"
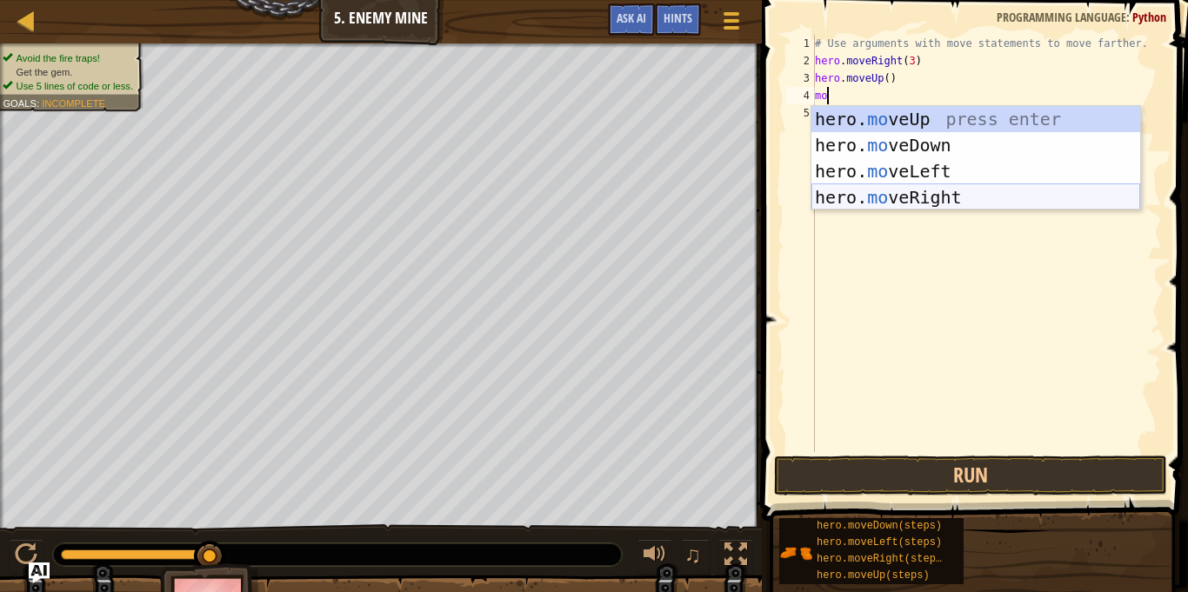
click at [1005, 197] on div "hero. mo veUp press enter hero. mo veDown press enter hero. mo veLeft press ent…" at bounding box center [975, 184] width 329 height 157
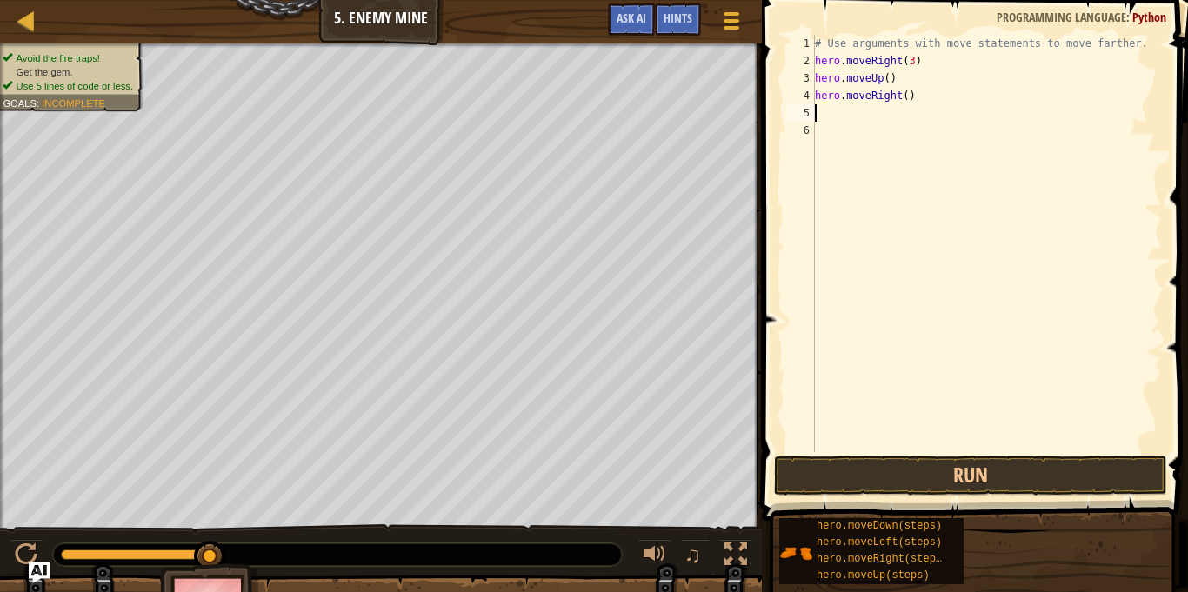
scroll to position [8, 0]
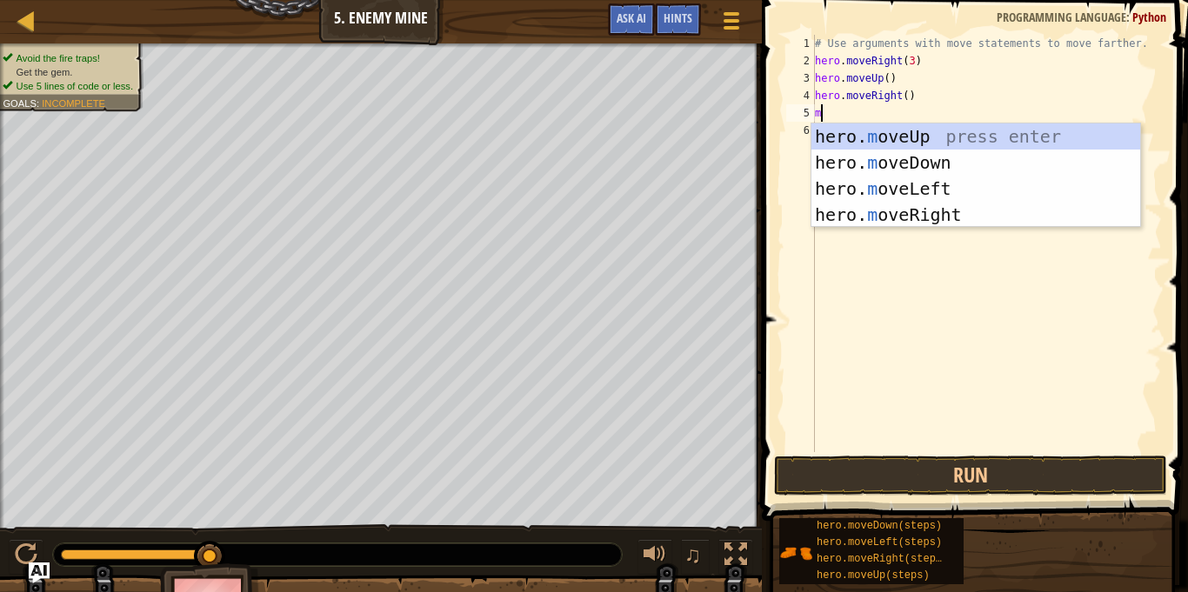
type textarea "mo"
click at [947, 158] on div "hero. mo veUp press enter hero. mo veDown press enter hero. mo veLeft press ent…" at bounding box center [975, 201] width 329 height 157
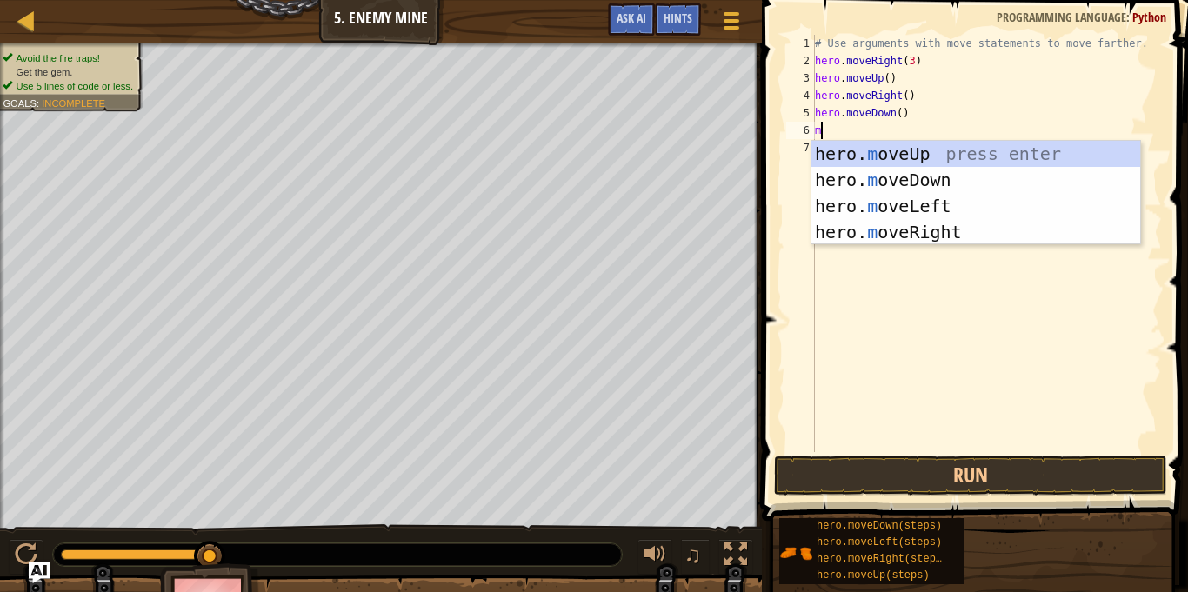
type textarea "mo"
click at [974, 233] on div "hero. mo veUp press enter hero. mo veDown press enter hero. mo veLeft press ent…" at bounding box center [975, 219] width 329 height 157
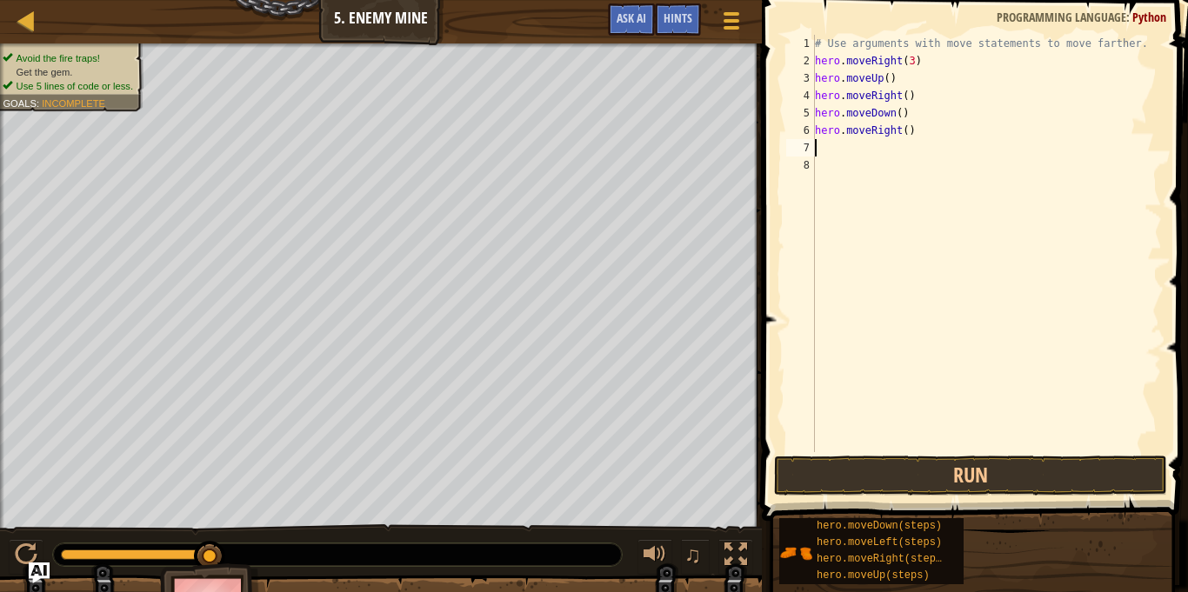
scroll to position [8, 0]
click at [953, 471] on button "Run" at bounding box center [970, 476] width 393 height 40
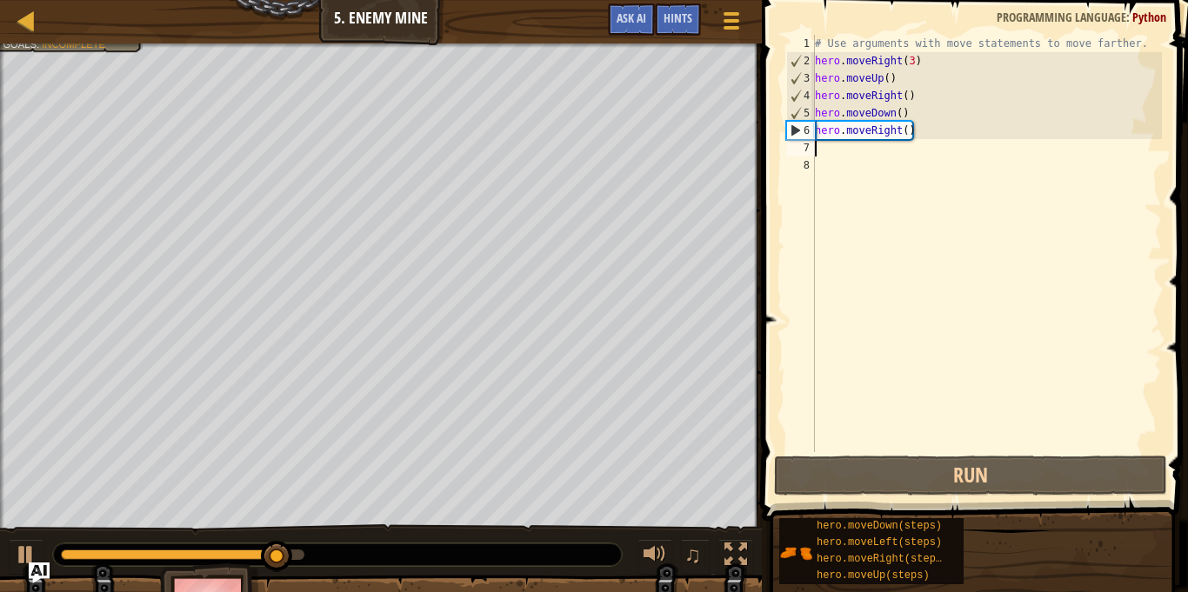
click at [913, 130] on div "# Use arguments with move statements to move farther. hero . moveRight ( 3 ) he…" at bounding box center [986, 261] width 350 height 452
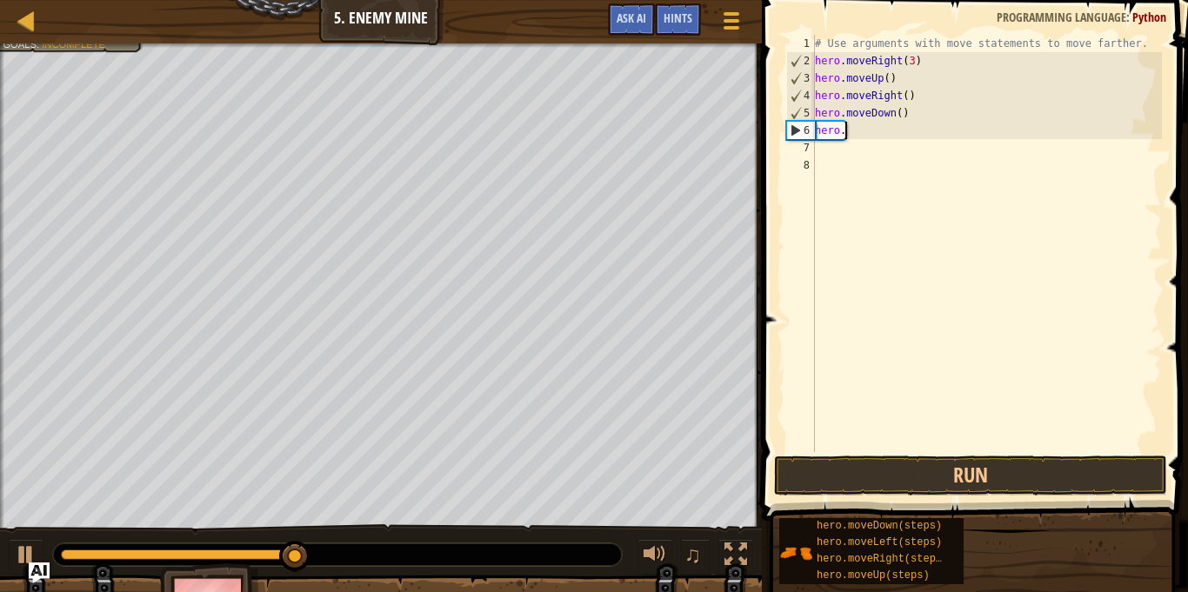
type textarea "h"
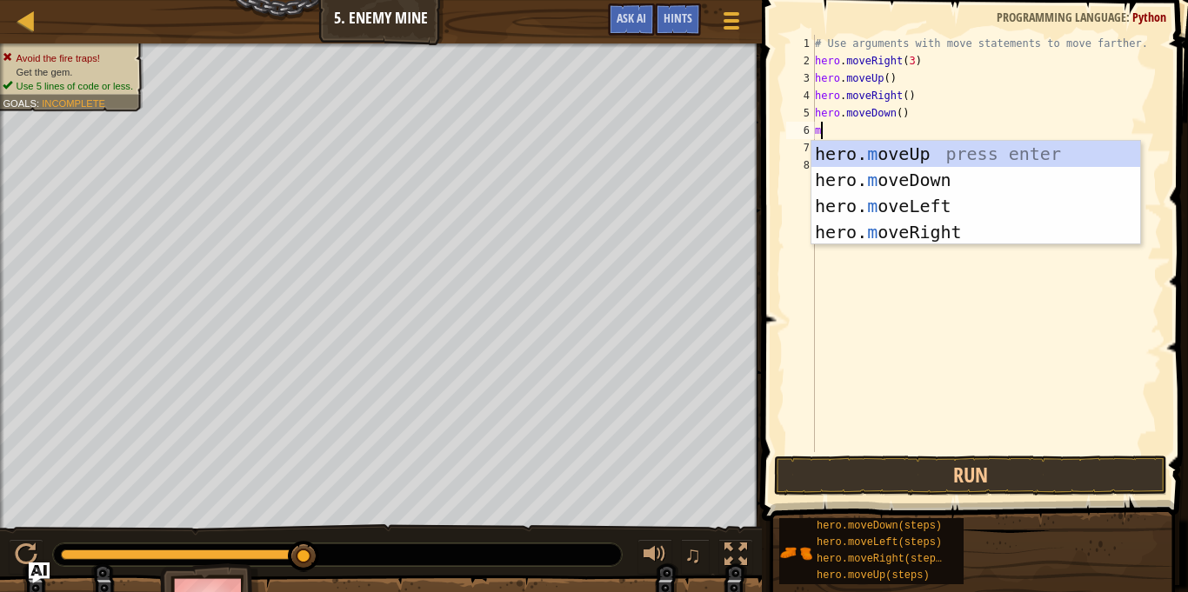
type textarea "mov"
click at [948, 181] on div "hero. mov eUp press enter hero. mov eDown press enter hero. mov eLeft press ent…" at bounding box center [975, 219] width 329 height 157
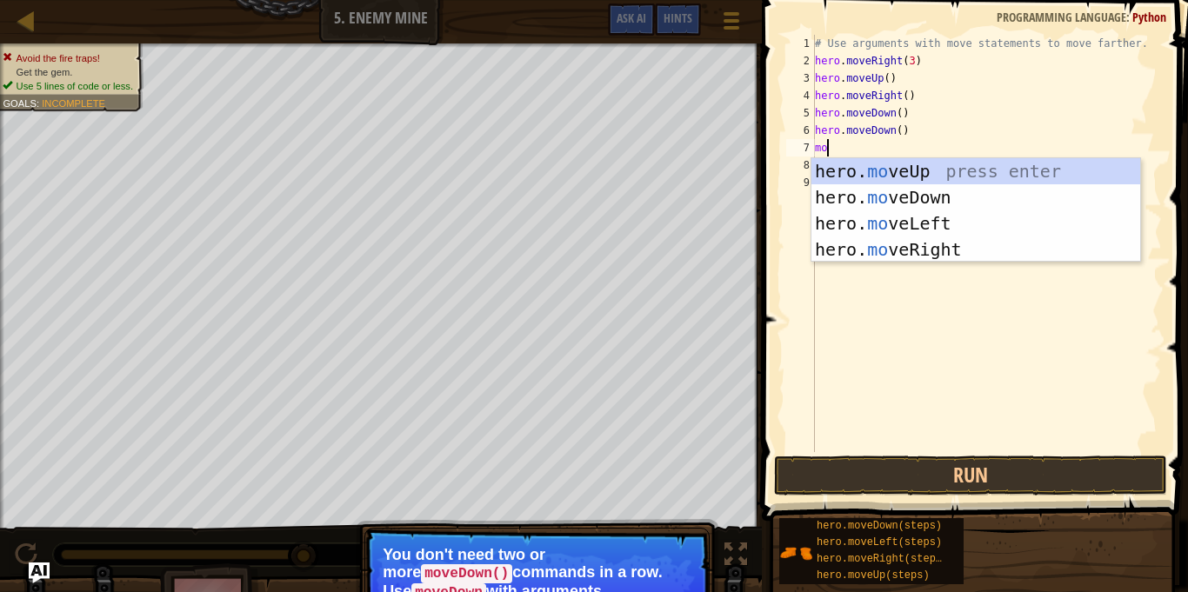
type textarea "mov"
click at [954, 256] on div "hero. mov eUp press enter hero. mov eDown press enter hero. mov eLeft press ent…" at bounding box center [975, 236] width 329 height 157
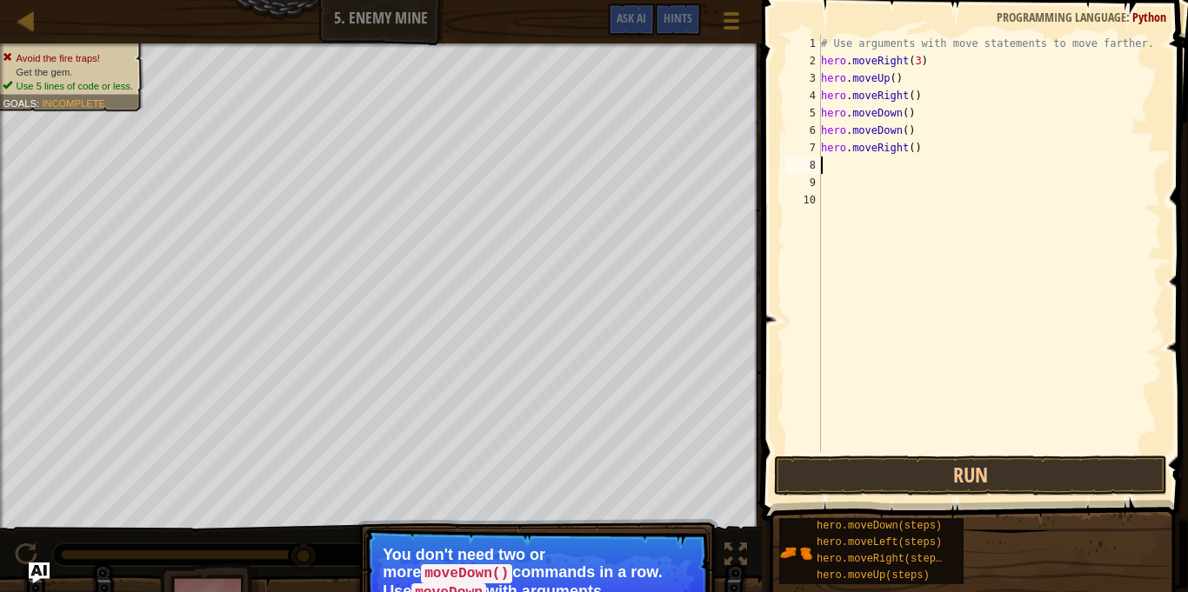
scroll to position [8, 0]
click at [937, 458] on button "Run" at bounding box center [970, 476] width 393 height 40
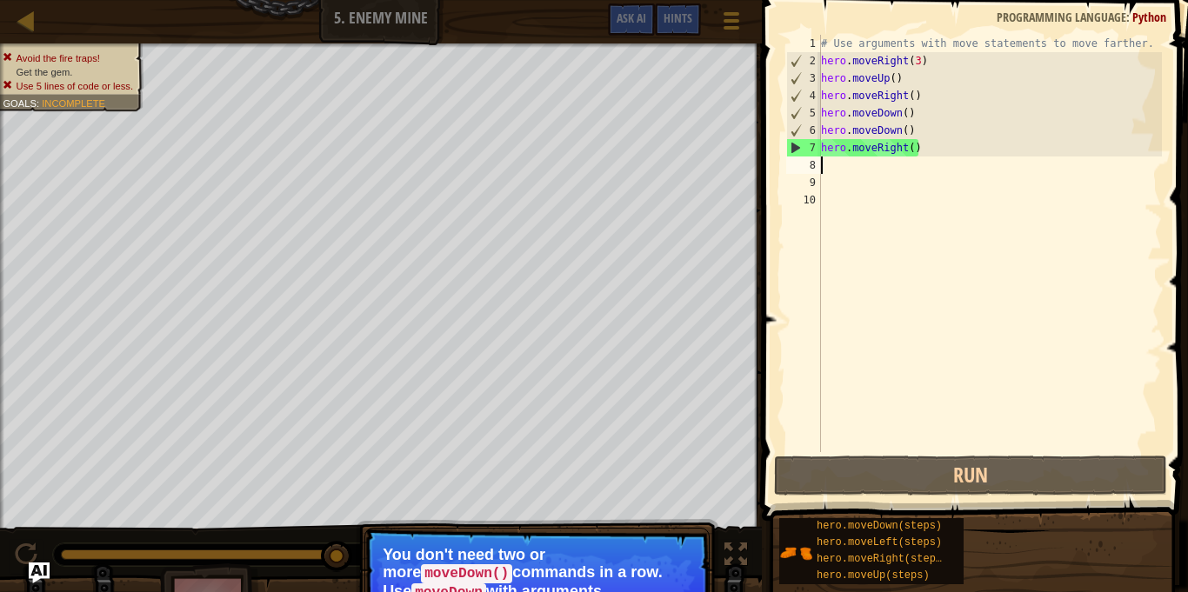
click at [922, 150] on div "# Use arguments with move statements to move farther. hero . moveRight ( 3 ) he…" at bounding box center [989, 261] width 344 height 452
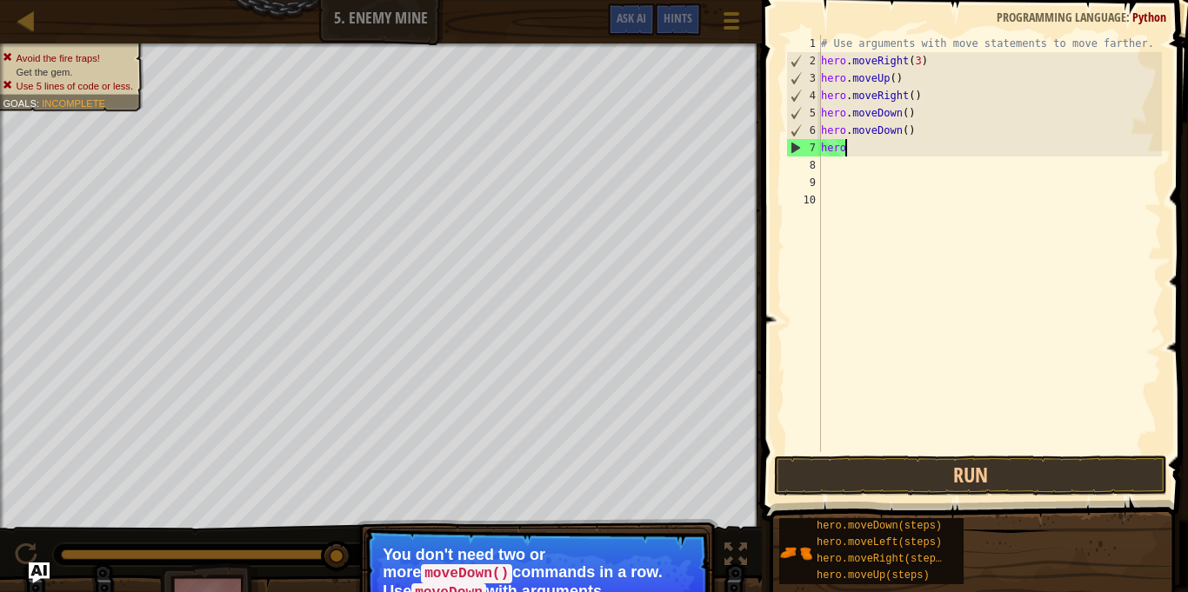
type textarea "h"
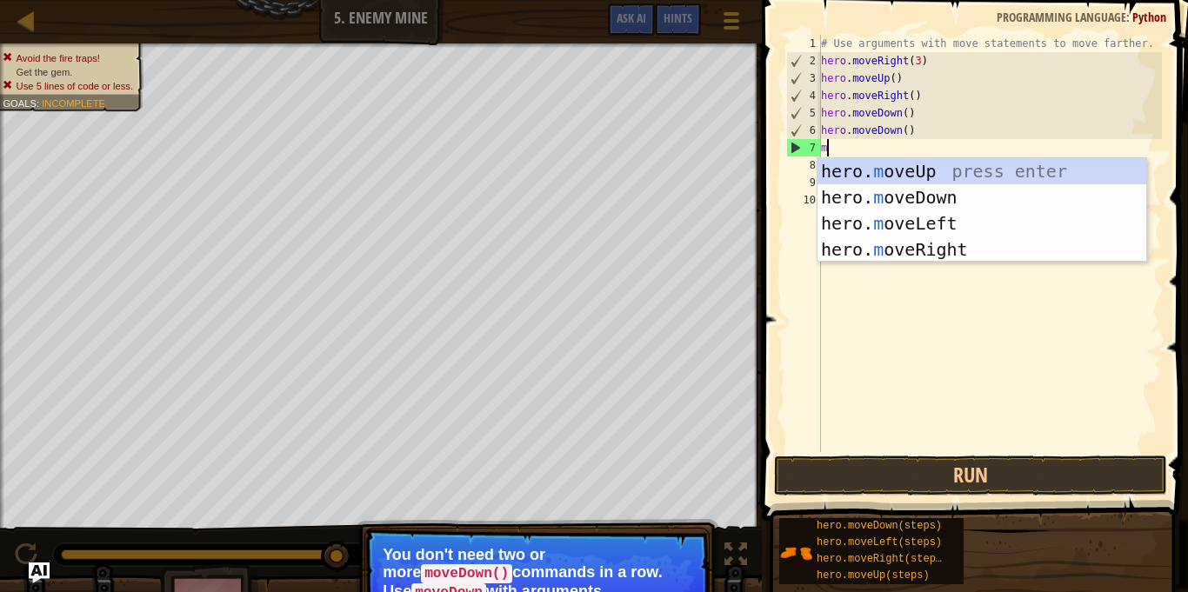
type textarea "mo"
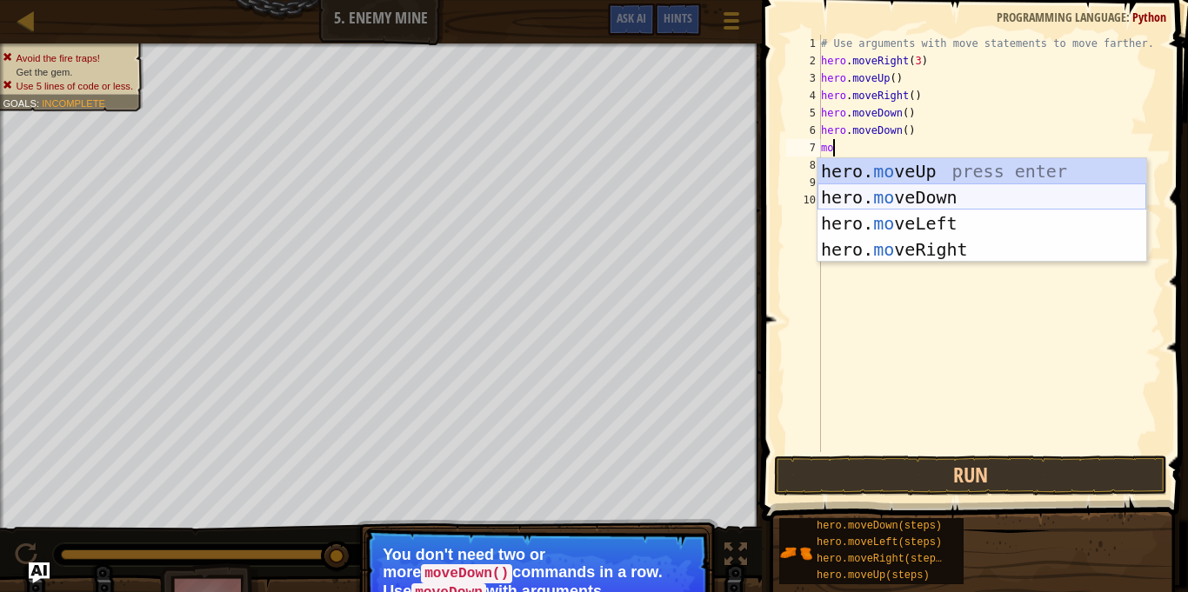
click at [953, 201] on div "hero. mo veUp press enter hero. mo veDown press enter hero. mo veLeft press ent…" at bounding box center [981, 236] width 329 height 157
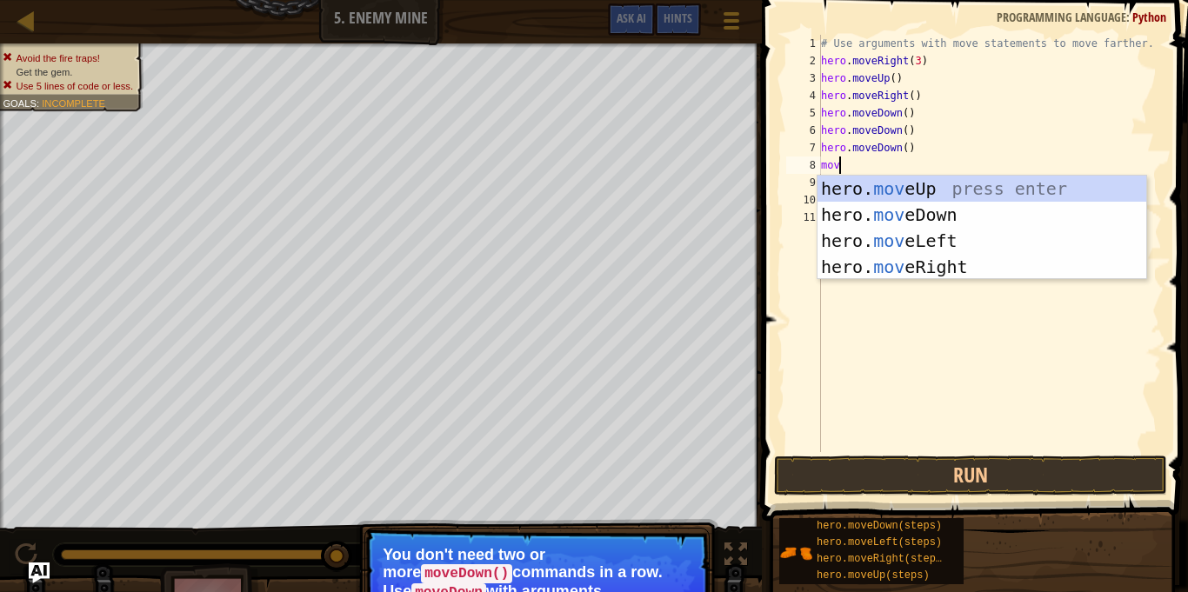
type textarea "move"
click at [1006, 270] on div "hero. move Up press enter hero. move Down press enter hero. move Left press ent…" at bounding box center [981, 254] width 329 height 157
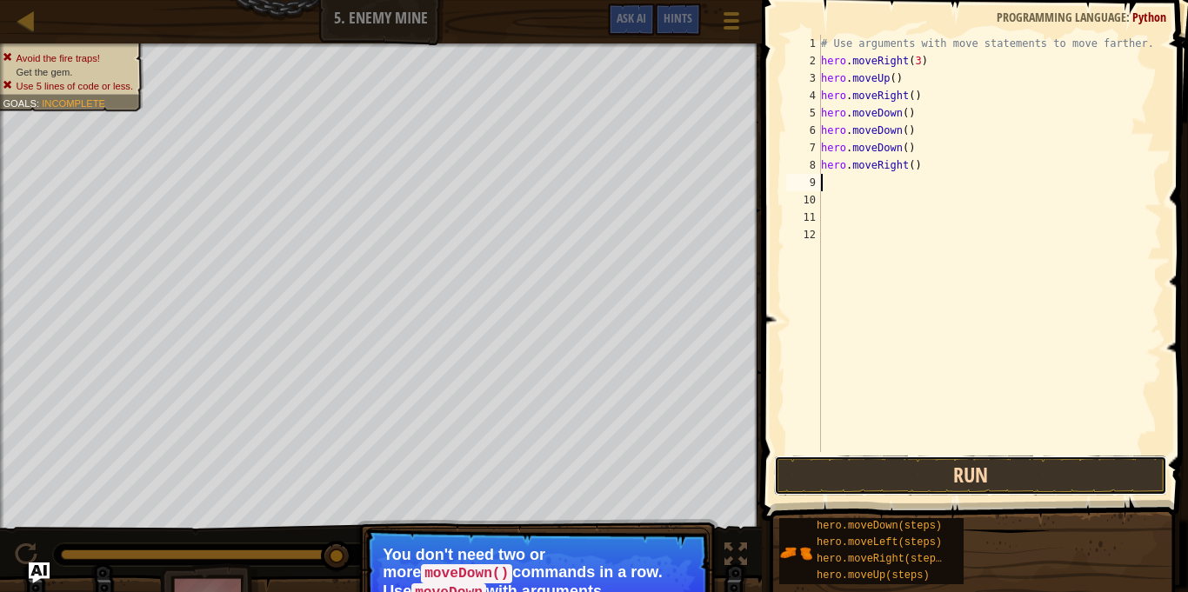
click at [986, 484] on button "Run" at bounding box center [970, 476] width 393 height 40
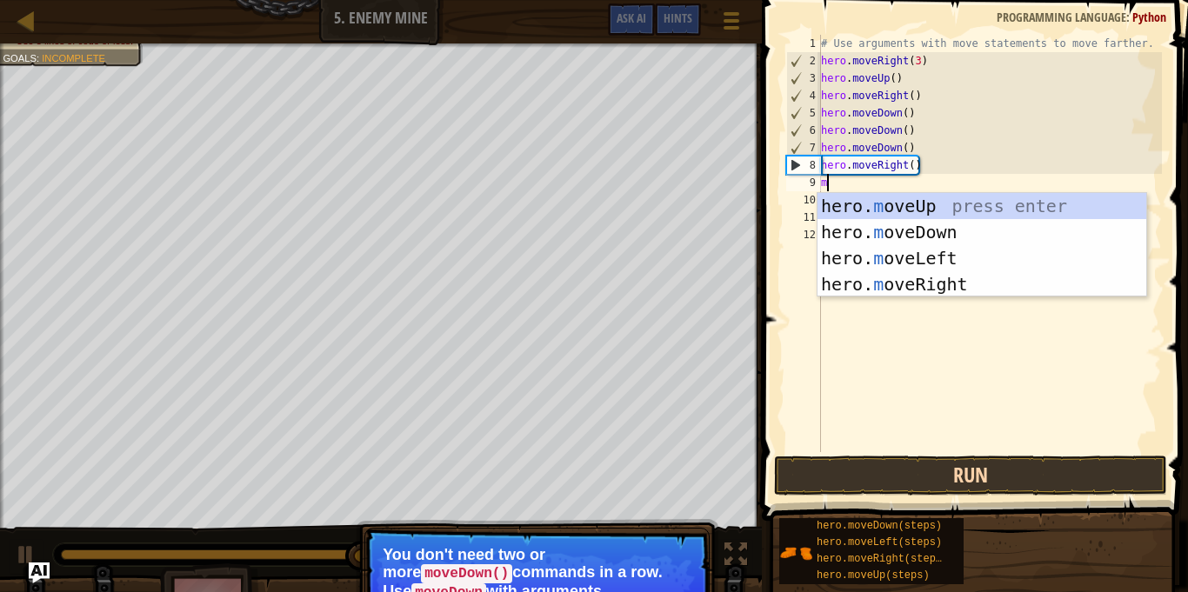
type textarea "mo"
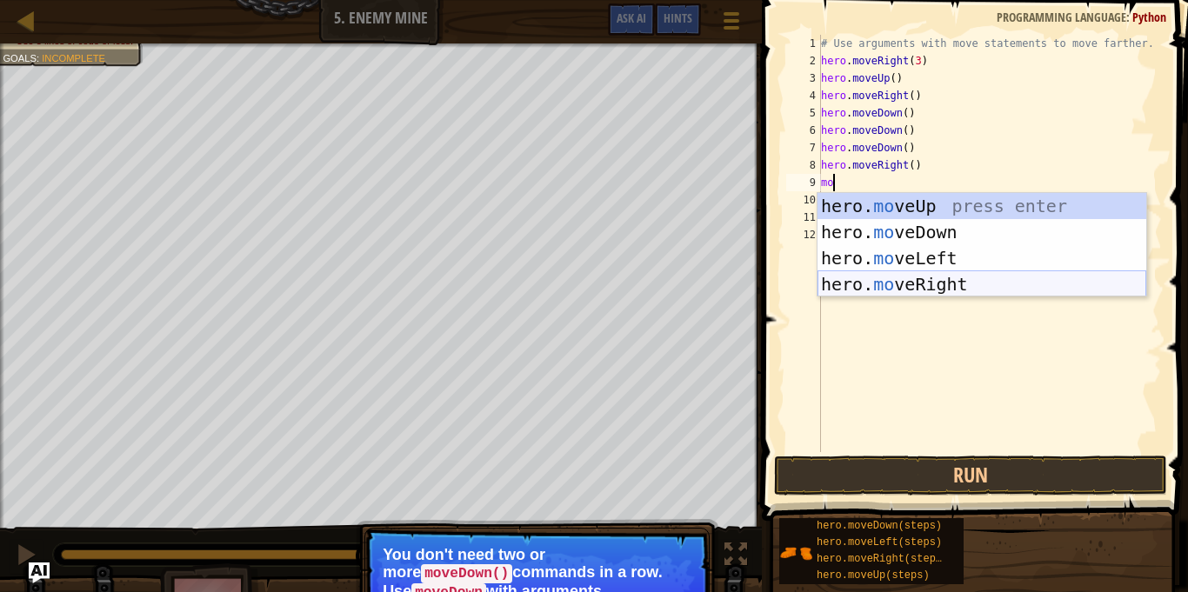
click at [975, 277] on div "hero. mo veUp press enter hero. mo veDown press enter hero. mo veLeft press ent…" at bounding box center [981, 271] width 329 height 157
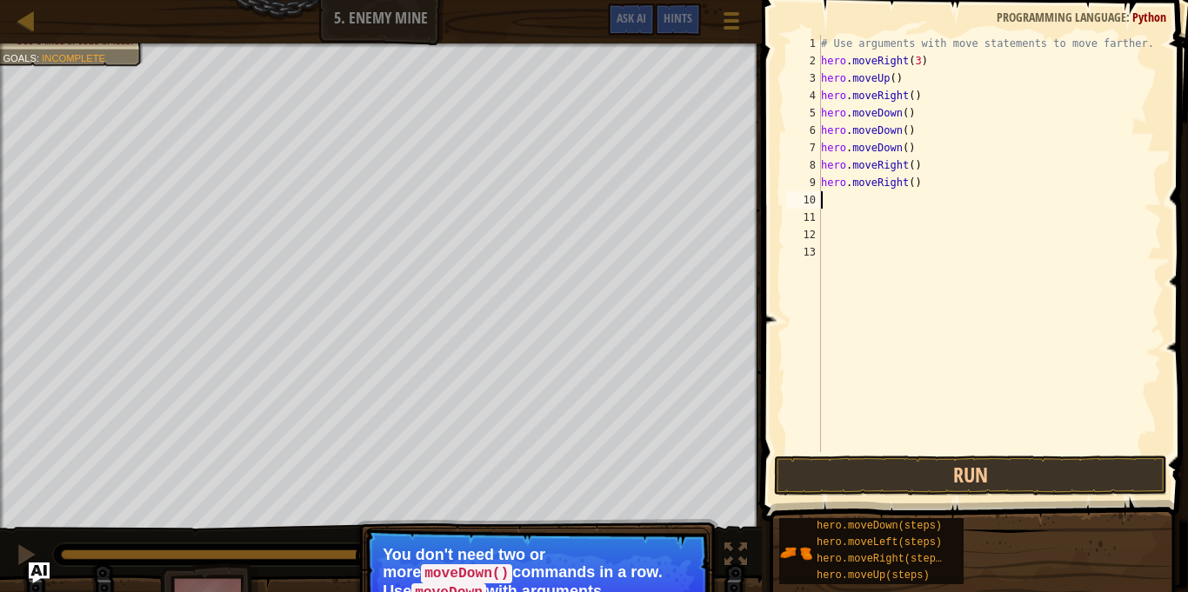
scroll to position [8, 0]
click at [968, 472] on button "Run" at bounding box center [970, 476] width 393 height 40
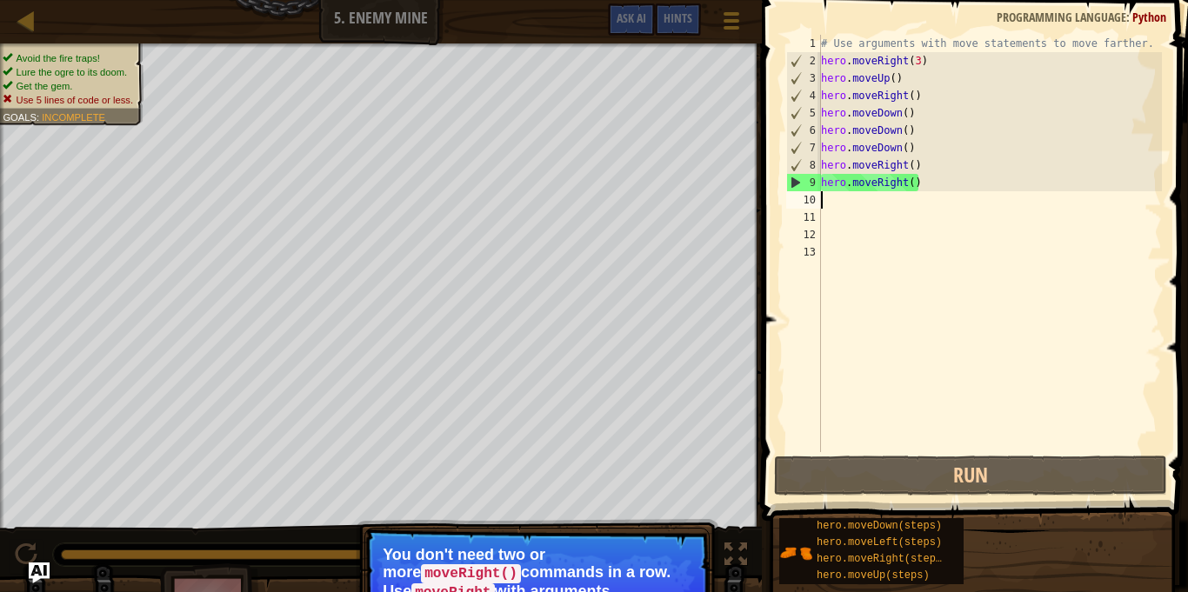
click at [483, 564] on code "moveRight()" at bounding box center [471, 573] width 100 height 19
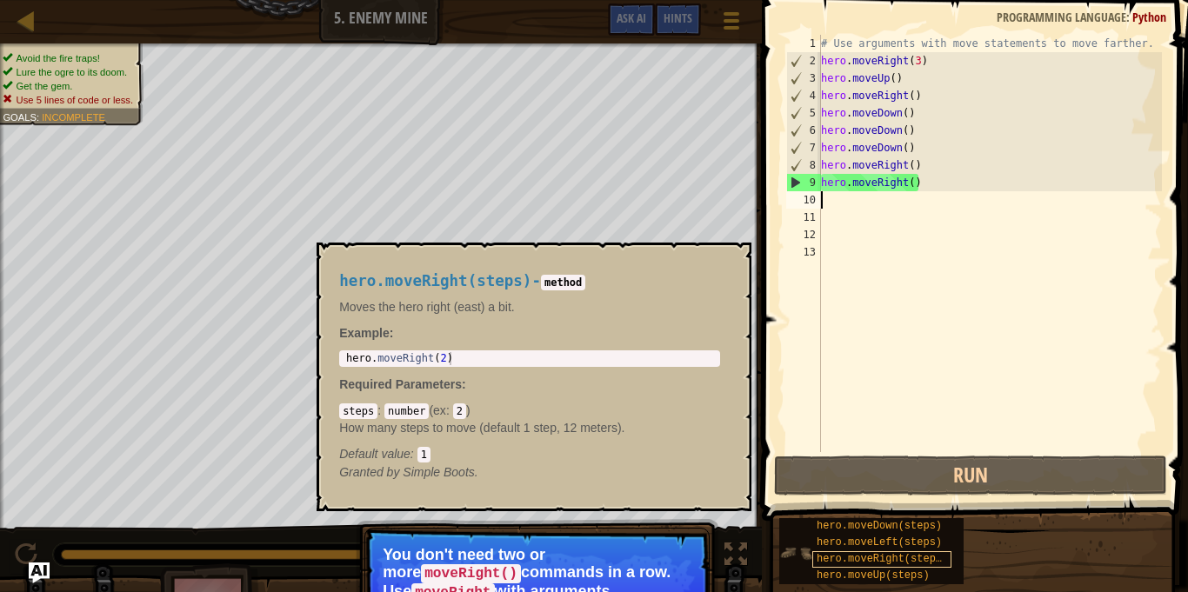
click at [880, 564] on span "hero.moveRight(steps)" at bounding box center [882, 559] width 131 height 12
click at [907, 393] on div "# Use arguments with move statements to move farther. hero . moveRight ( 3 ) he…" at bounding box center [989, 261] width 344 height 452
click at [725, 253] on button "×" at bounding box center [732, 262] width 14 height 24
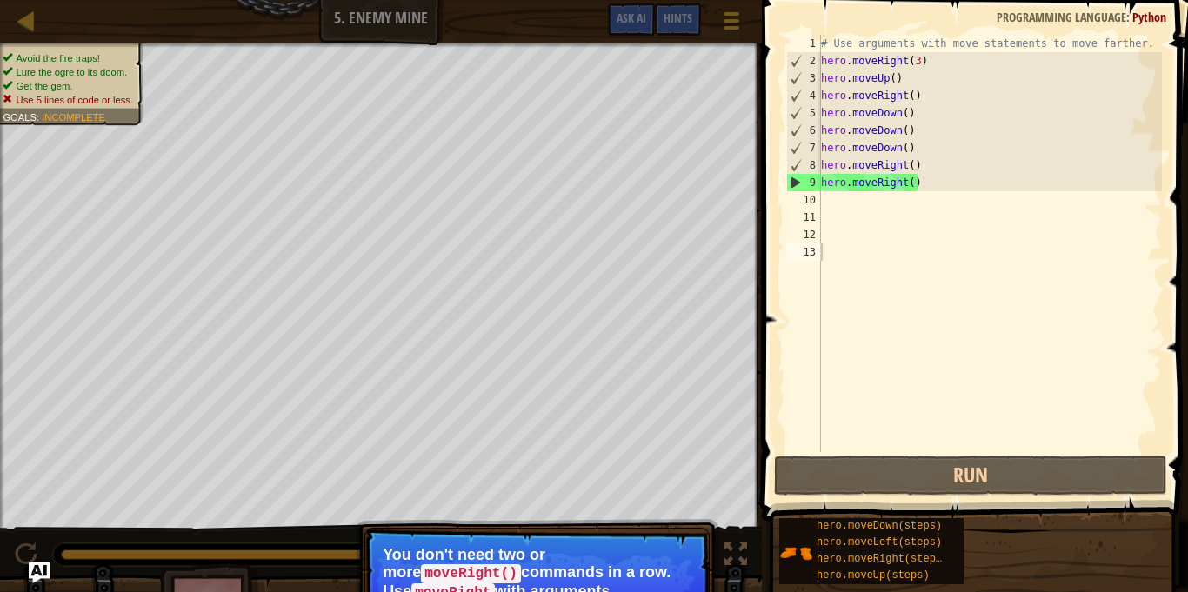
click at [911, 183] on div "# Use arguments with move statements to move farther. hero . moveRight ( 3 ) he…" at bounding box center [989, 261] width 344 height 452
click at [919, 184] on div "# Use arguments with move statements to move farther. hero . moveRight ( 3 ) he…" at bounding box center [989, 261] width 344 height 452
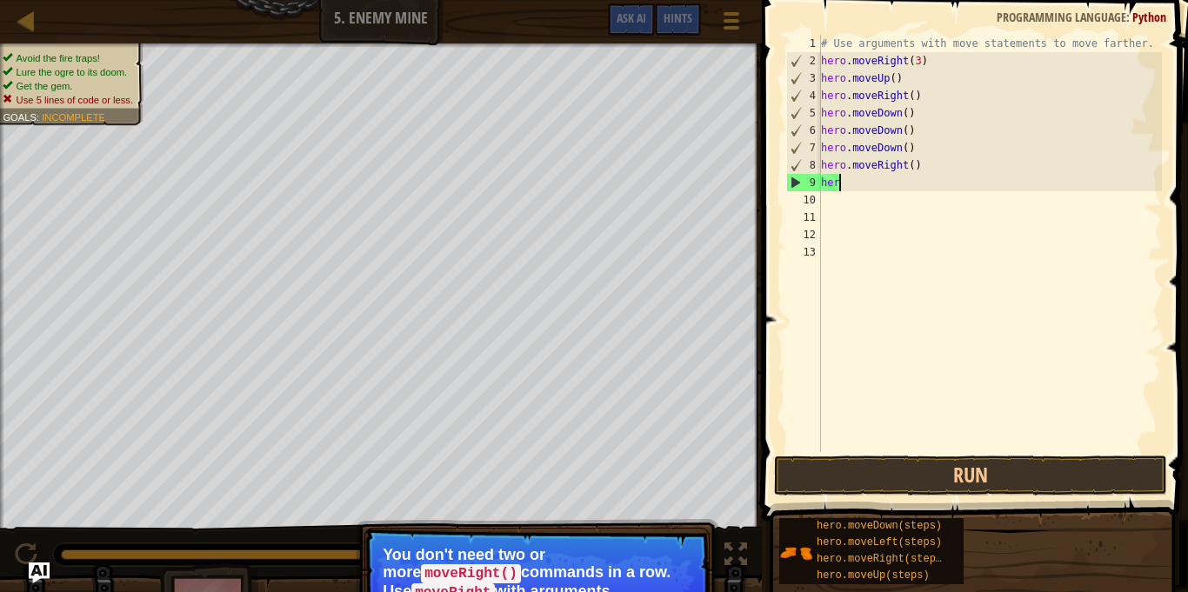
type textarea "h"
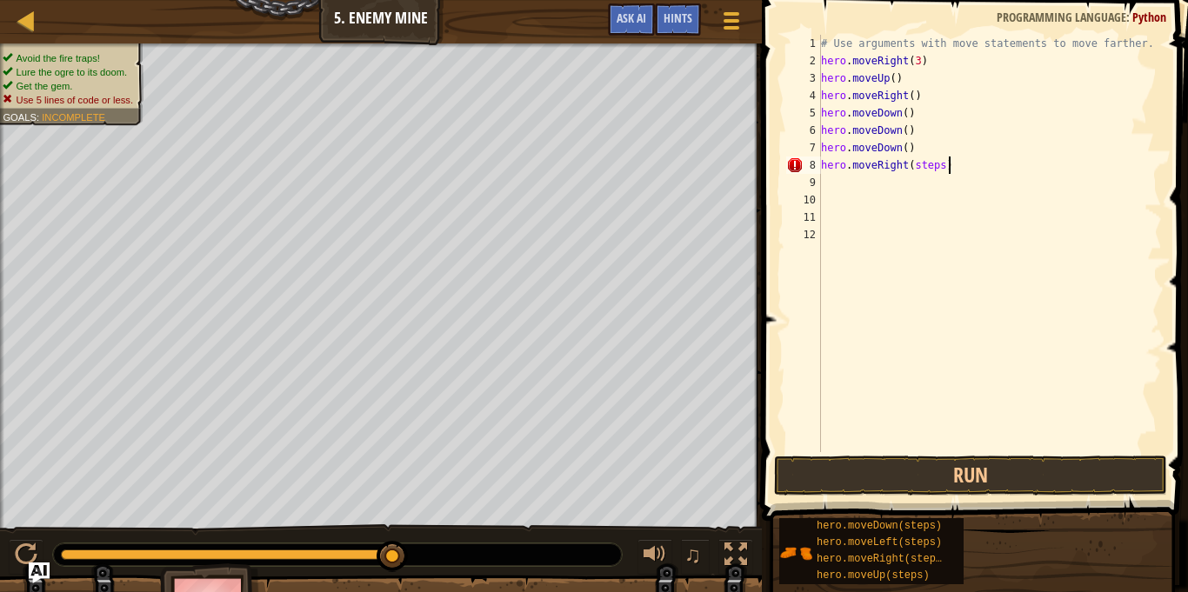
scroll to position [8, 17]
click at [1041, 475] on button "Run" at bounding box center [970, 476] width 393 height 40
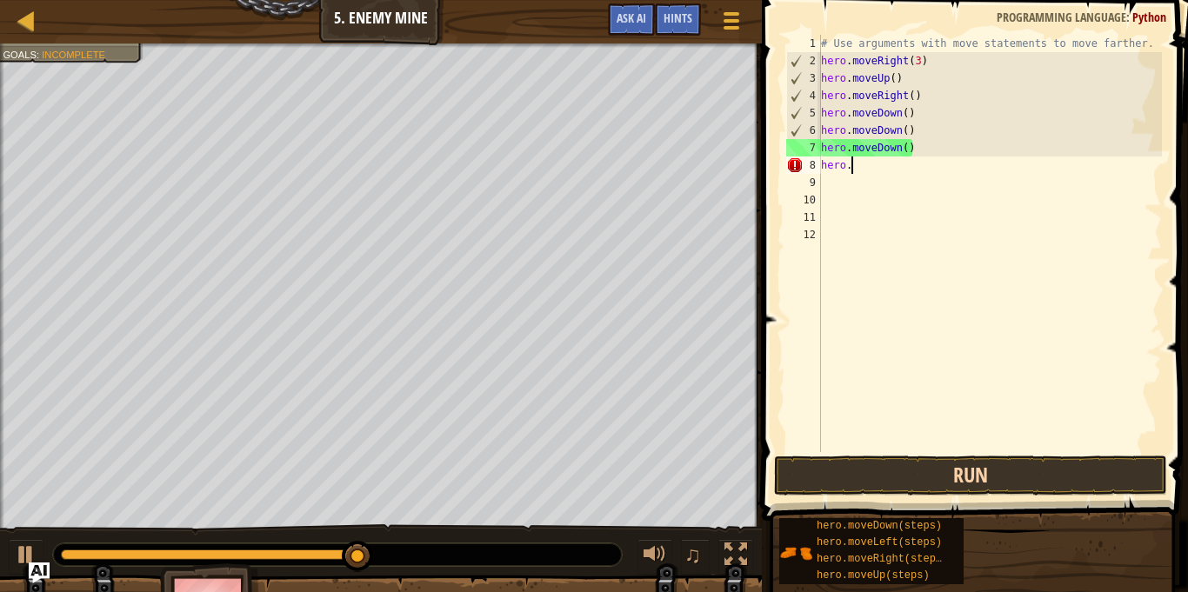
scroll to position [8, 1]
type textarea "h"
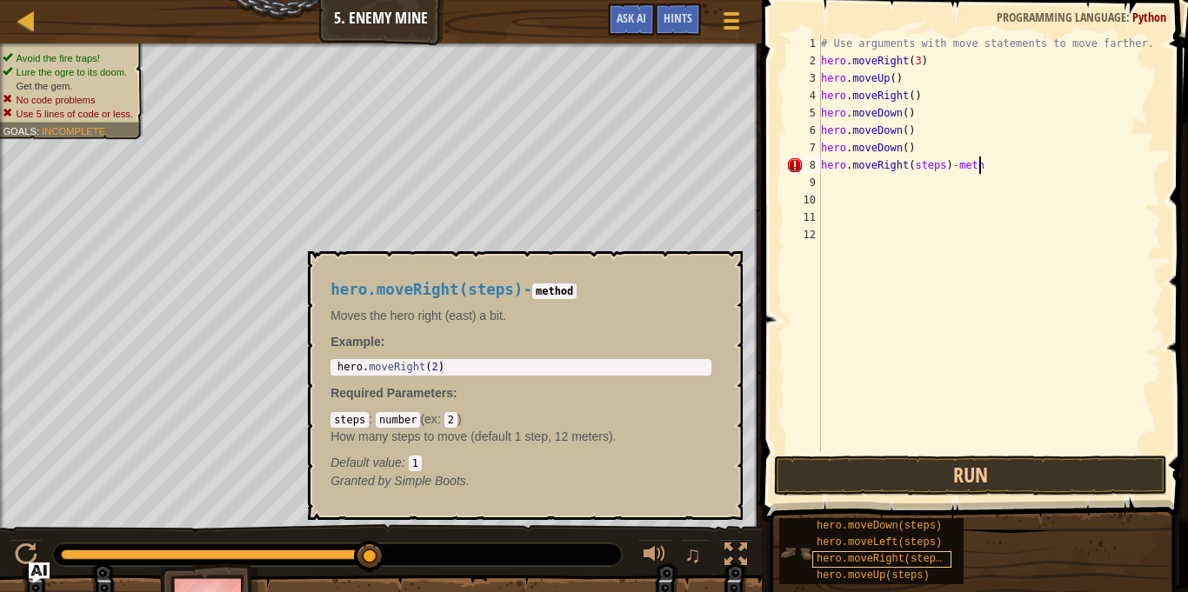
scroll to position [8, 23]
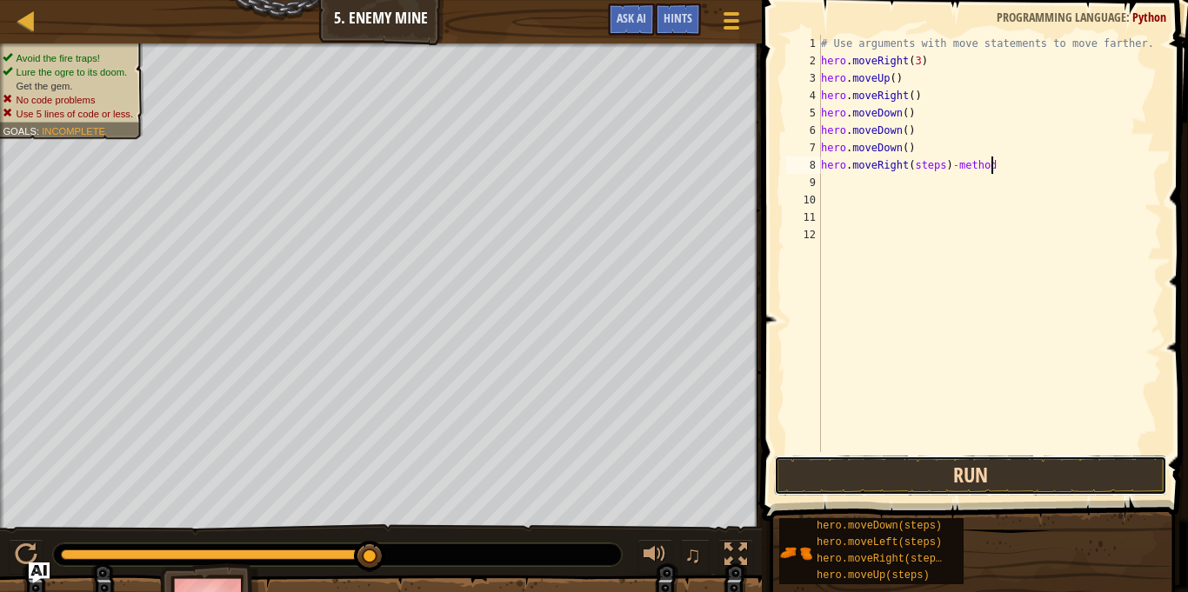
click at [978, 466] on button "Run" at bounding box center [970, 476] width 393 height 40
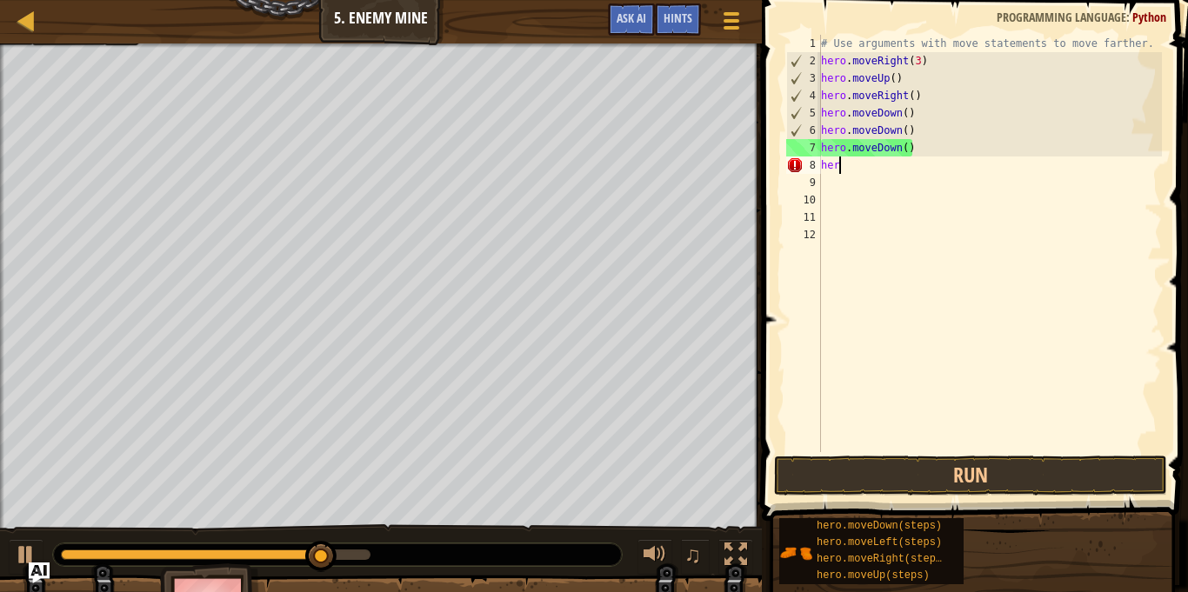
scroll to position [8, 0]
type textarea "h"
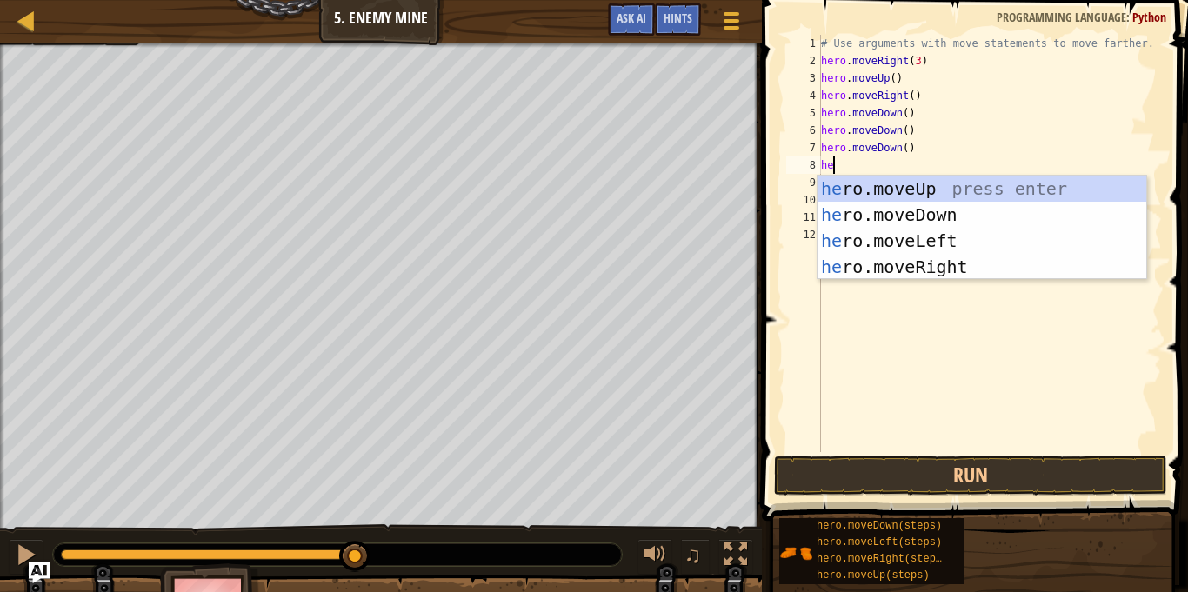
type textarea "her"
click at [953, 264] on div "her o.moveUp press enter her o.moveDown press enter her o.moveLeft press enter …" at bounding box center [981, 254] width 329 height 157
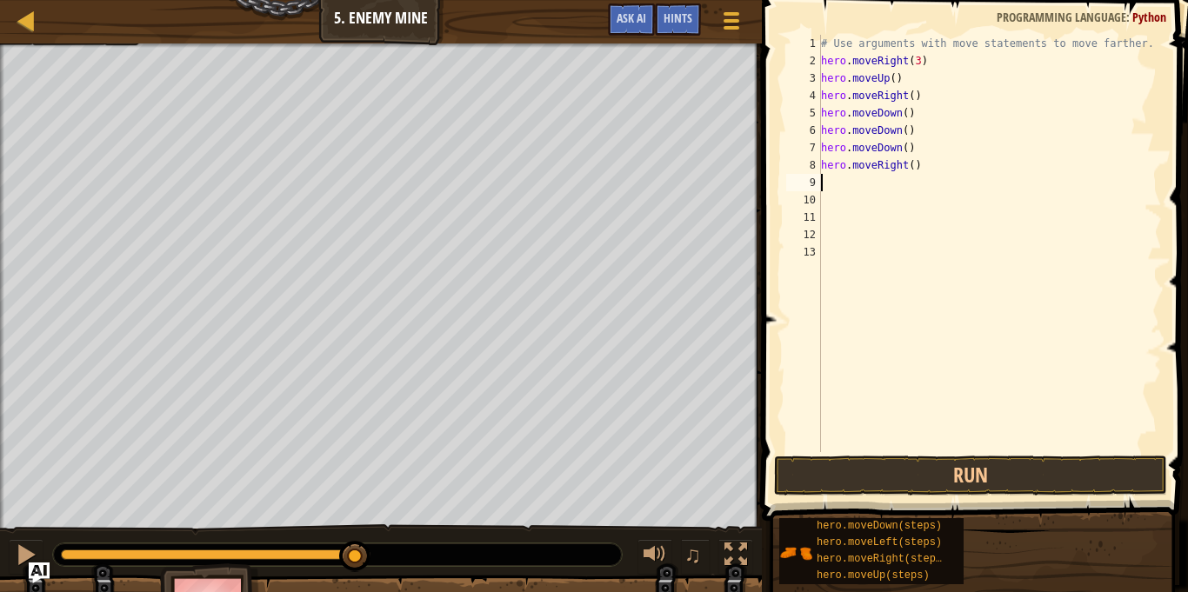
click at [912, 170] on div "# Use arguments with move statements to move farther. hero . moveRight ( 3 ) he…" at bounding box center [989, 261] width 344 height 452
type textarea "hero.moveRight(2)"
click at [976, 473] on button "Run" at bounding box center [970, 476] width 393 height 40
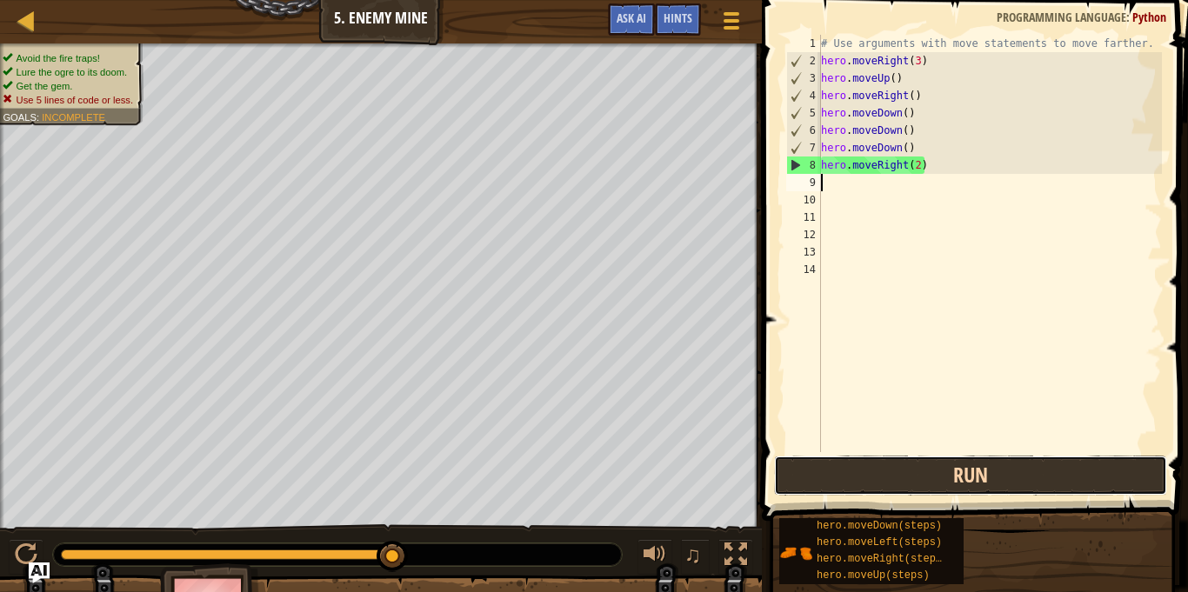
click at [883, 483] on button "Run" at bounding box center [970, 476] width 393 height 40
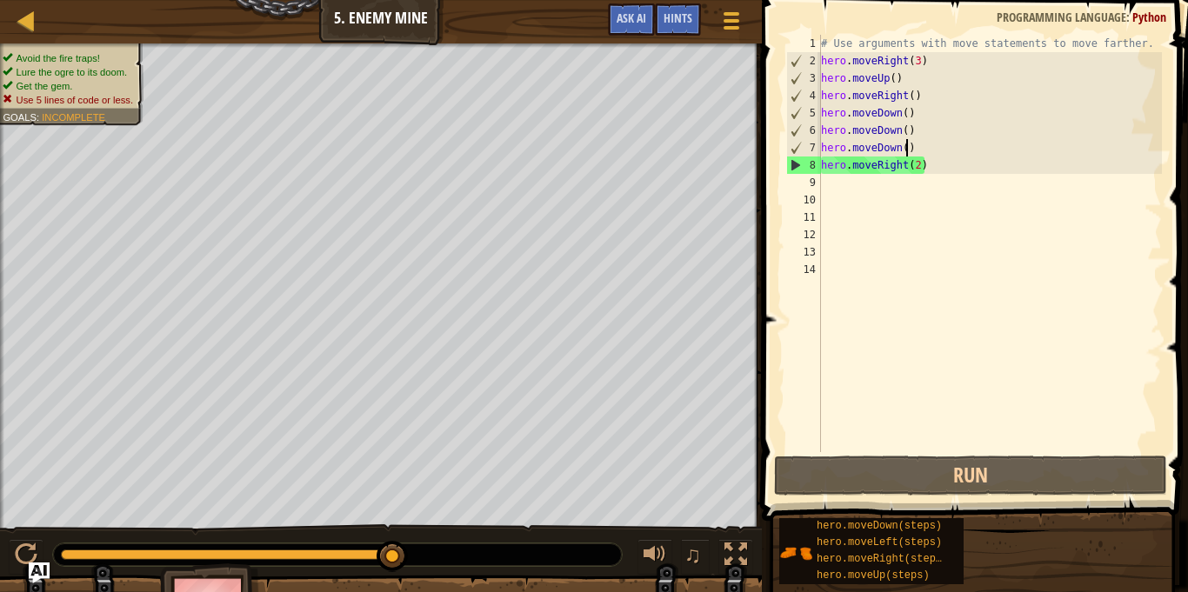
click at [907, 147] on div "# Use arguments with move statements to move farther. hero . moveRight ( 3 ) he…" at bounding box center [989, 261] width 344 height 452
click at [913, 148] on div "# Use arguments with move statements to move farther. hero . moveRight ( 3 ) he…" at bounding box center [989, 261] width 344 height 452
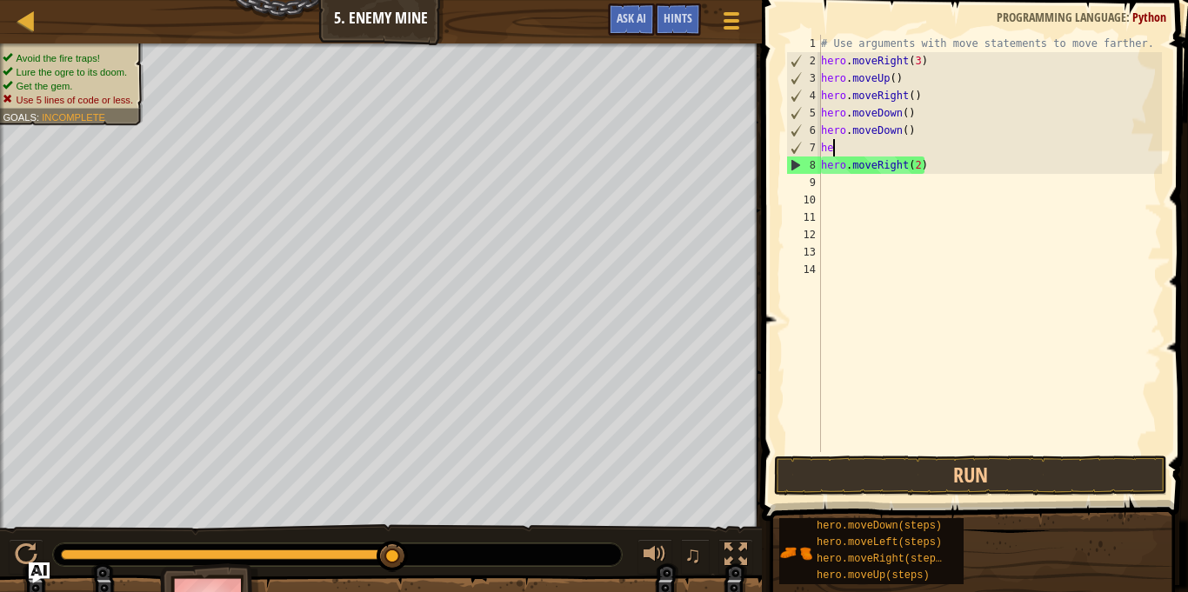
type textarea "h"
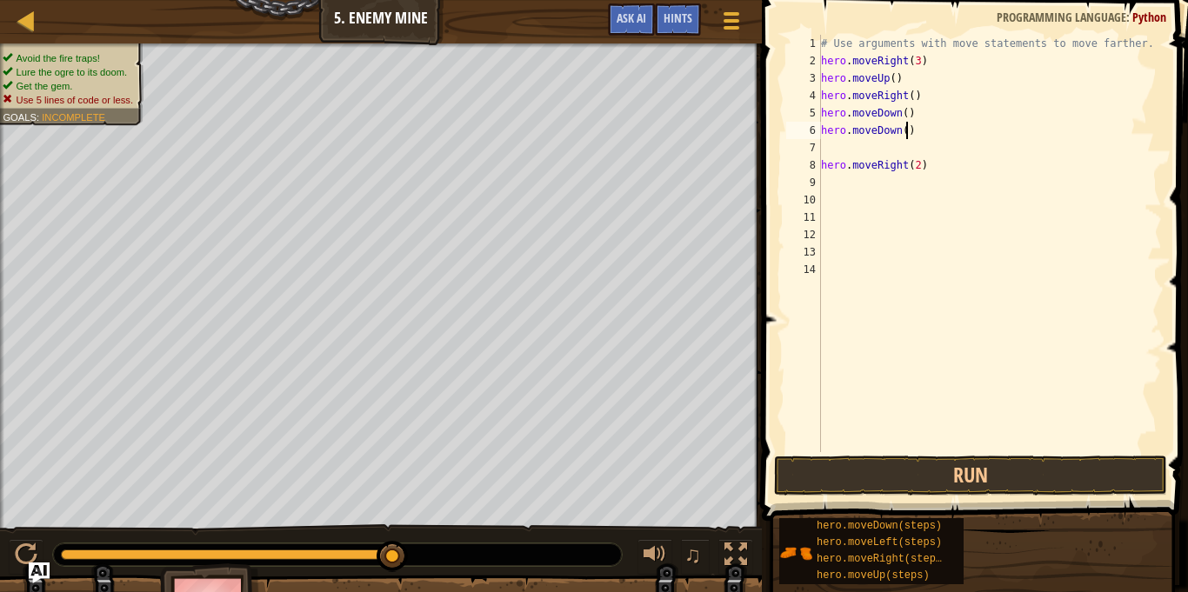
click at [906, 133] on div "# Use arguments with move statements to move farther. hero . moveRight ( 3 ) he…" at bounding box center [989, 261] width 344 height 452
click at [822, 163] on div "# Use arguments with move statements to move farther. hero . moveRight ( 3 ) he…" at bounding box center [989, 261] width 344 height 452
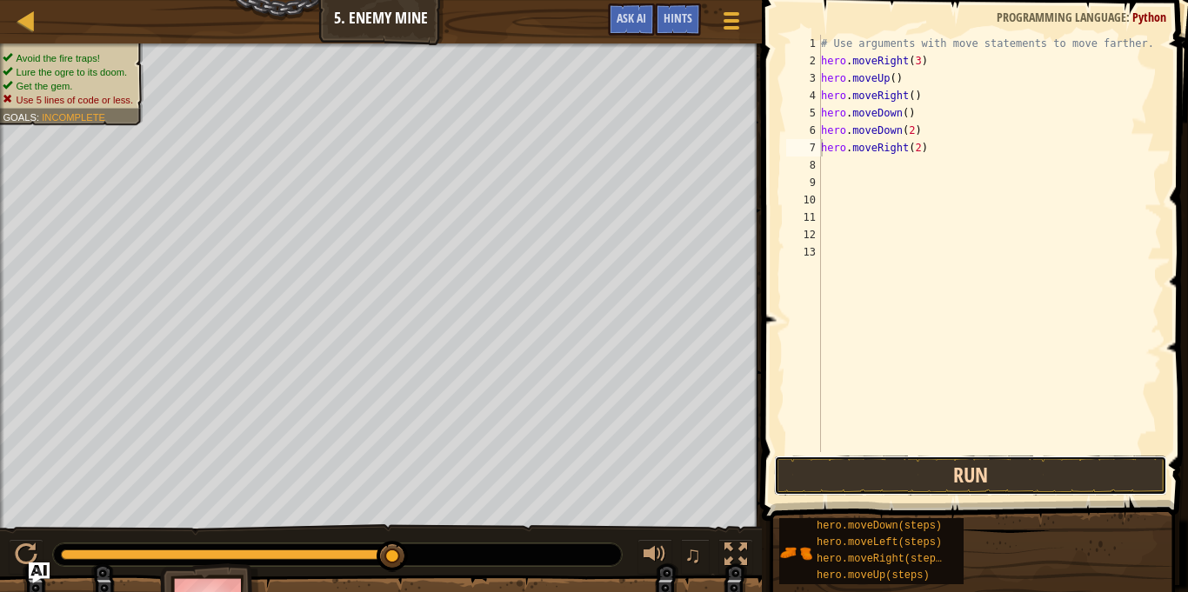
click at [926, 490] on button "Run" at bounding box center [970, 476] width 393 height 40
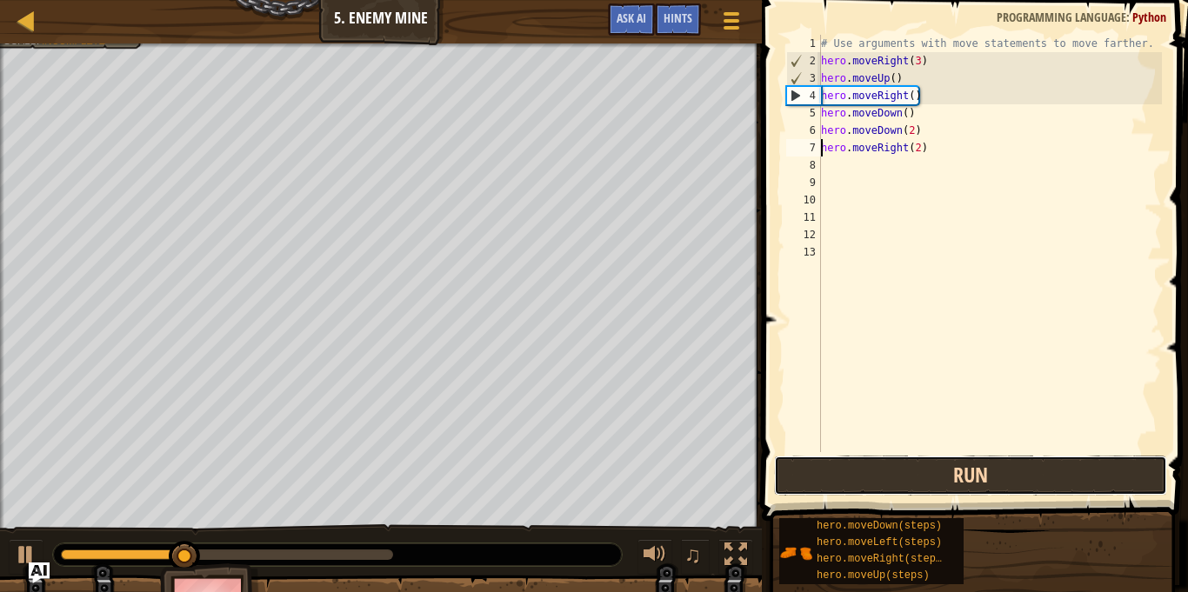
click at [920, 483] on button "Run" at bounding box center [970, 476] width 393 height 40
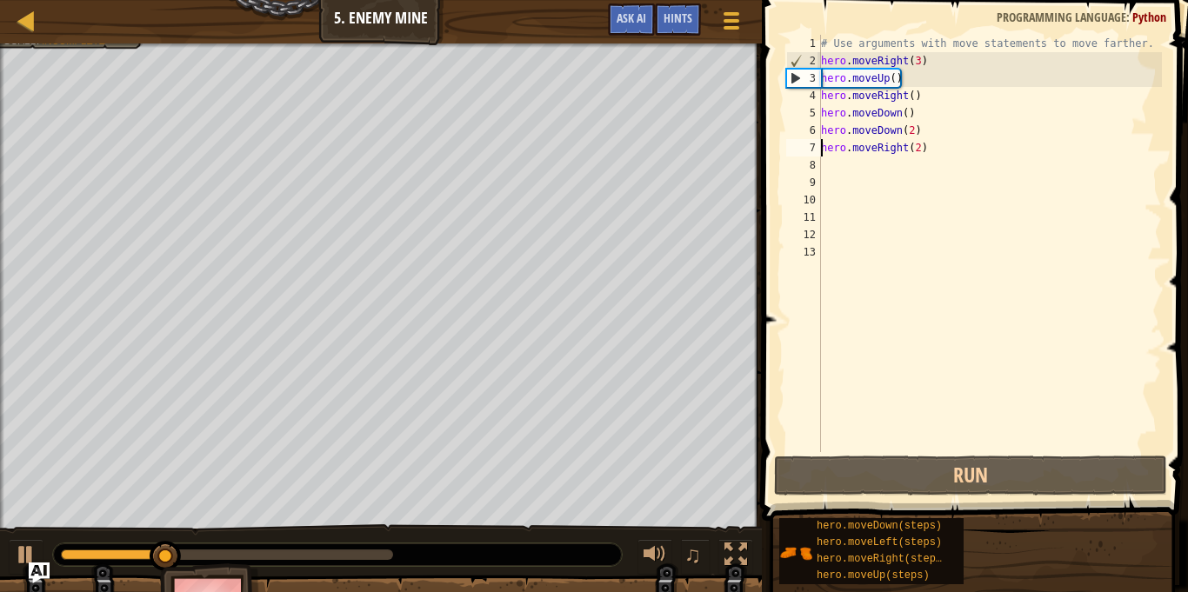
click at [903, 116] on div "# Use arguments with move statements to move farther. hero . moveRight ( 3 ) he…" at bounding box center [989, 261] width 344 height 452
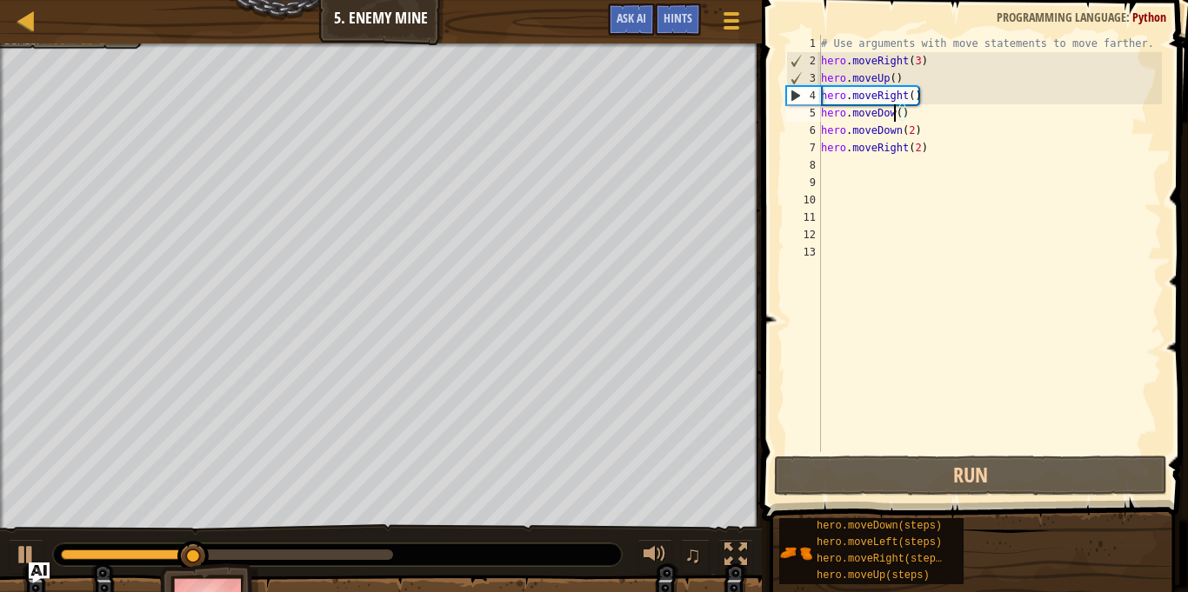
scroll to position [8, 11]
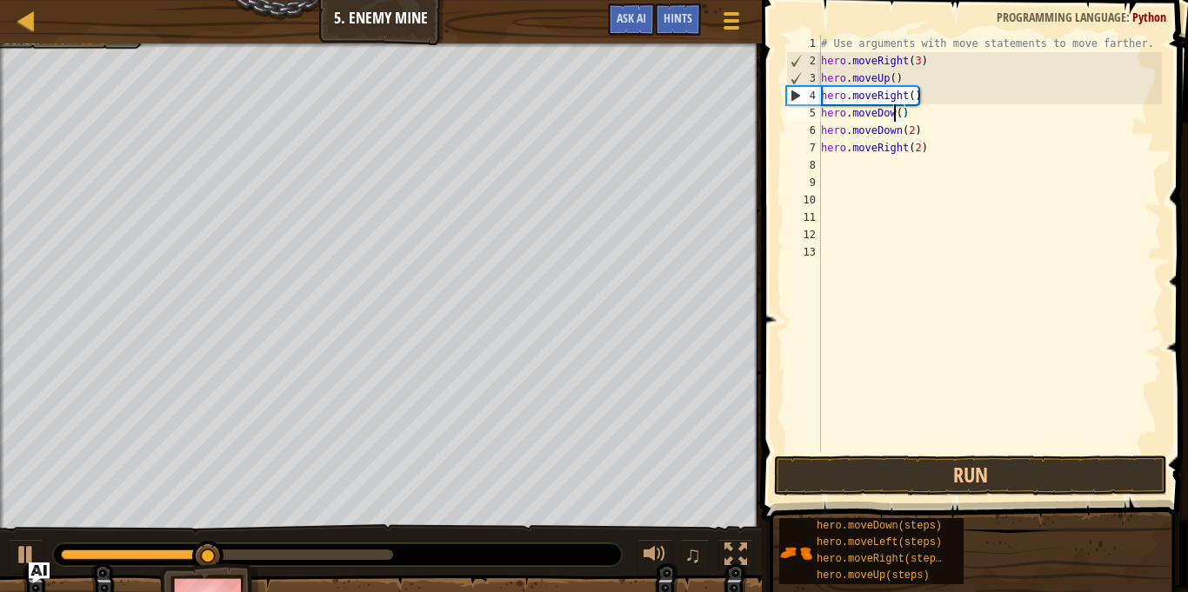
click at [911, 110] on div "# Use arguments with move statements to move farther. hero . moveRight ( 3 ) he…" at bounding box center [989, 261] width 344 height 452
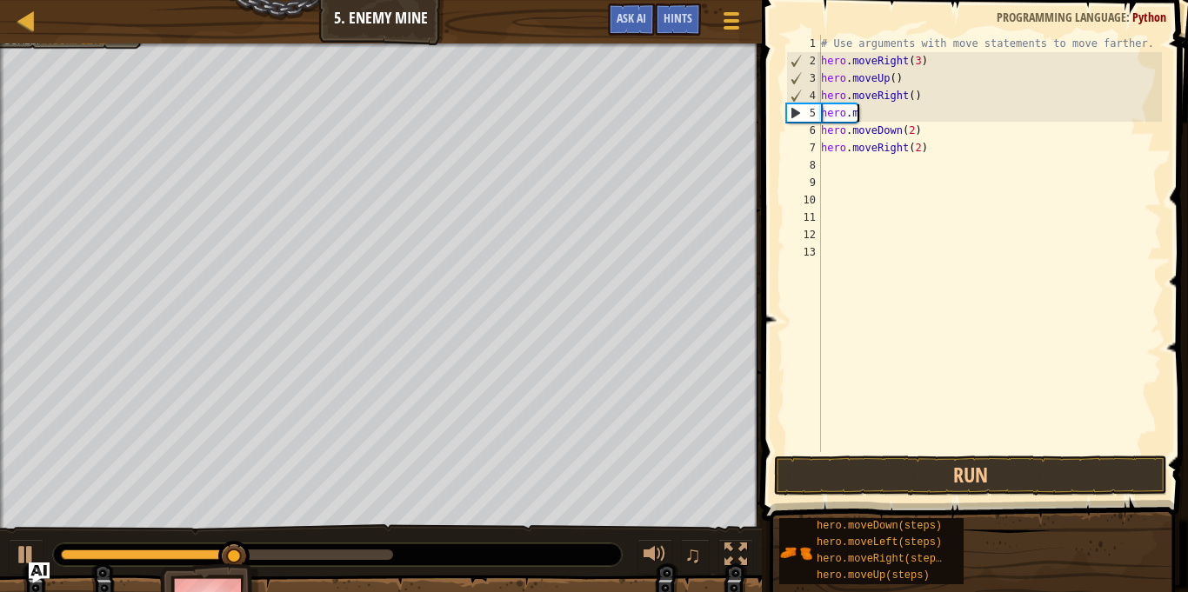
scroll to position [8, 2]
type textarea "h"
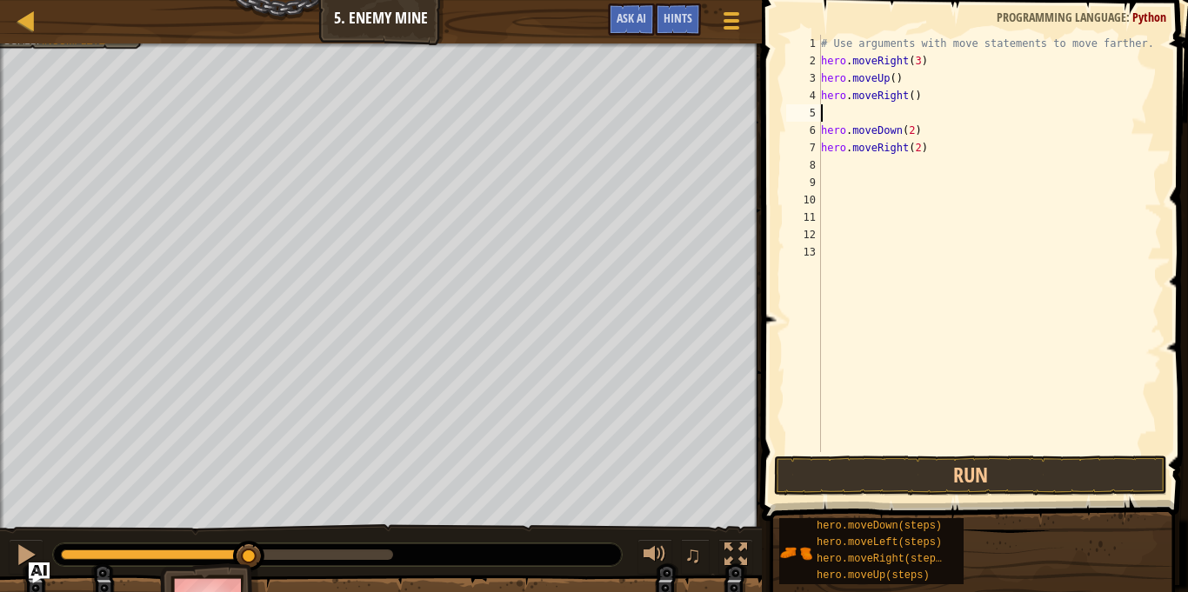
click at [914, 135] on div "# Use arguments with move statements to move farther. hero . moveRight ( 3 ) he…" at bounding box center [989, 261] width 344 height 452
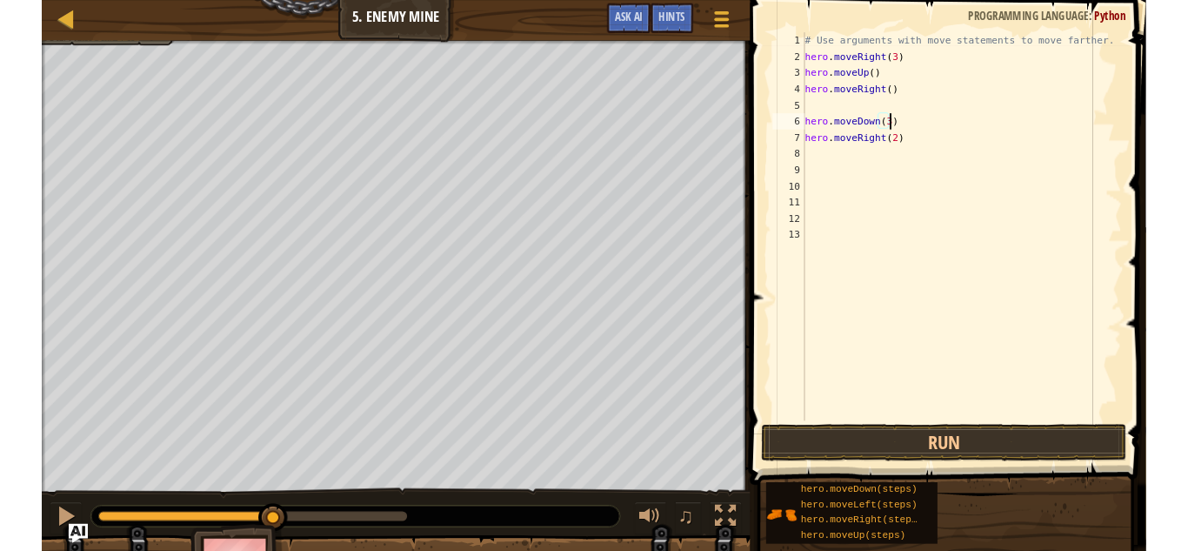
scroll to position [8, 13]
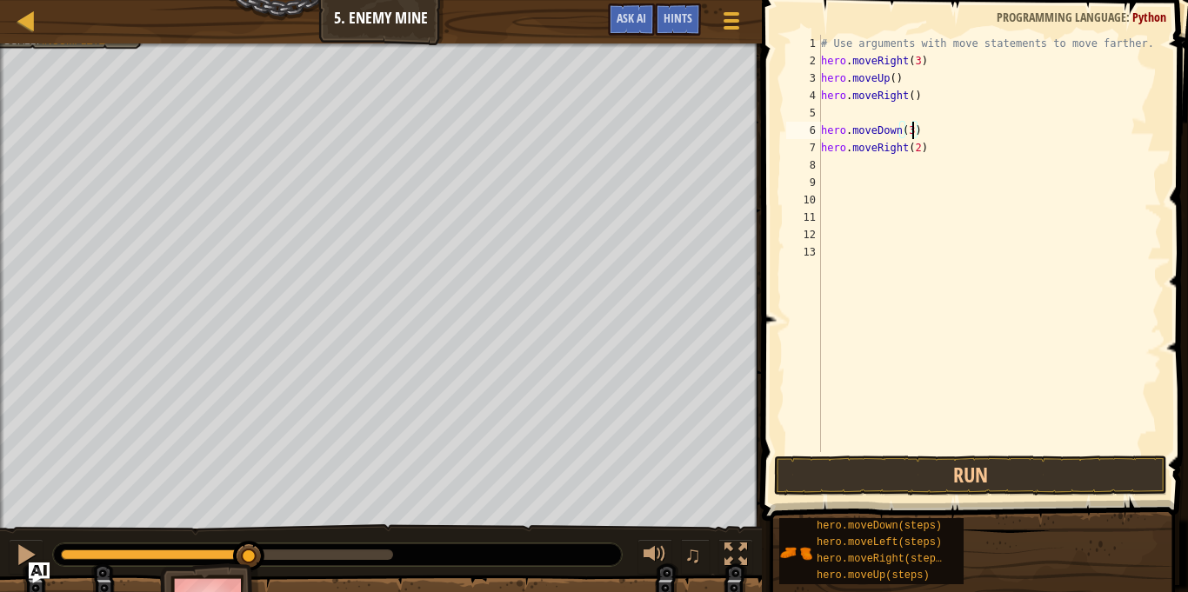
click at [824, 133] on div "# Use arguments with move statements to move farther. hero . moveRight ( 3 ) he…" at bounding box center [989, 261] width 344 height 452
type textarea "hero.moveDown(3)"
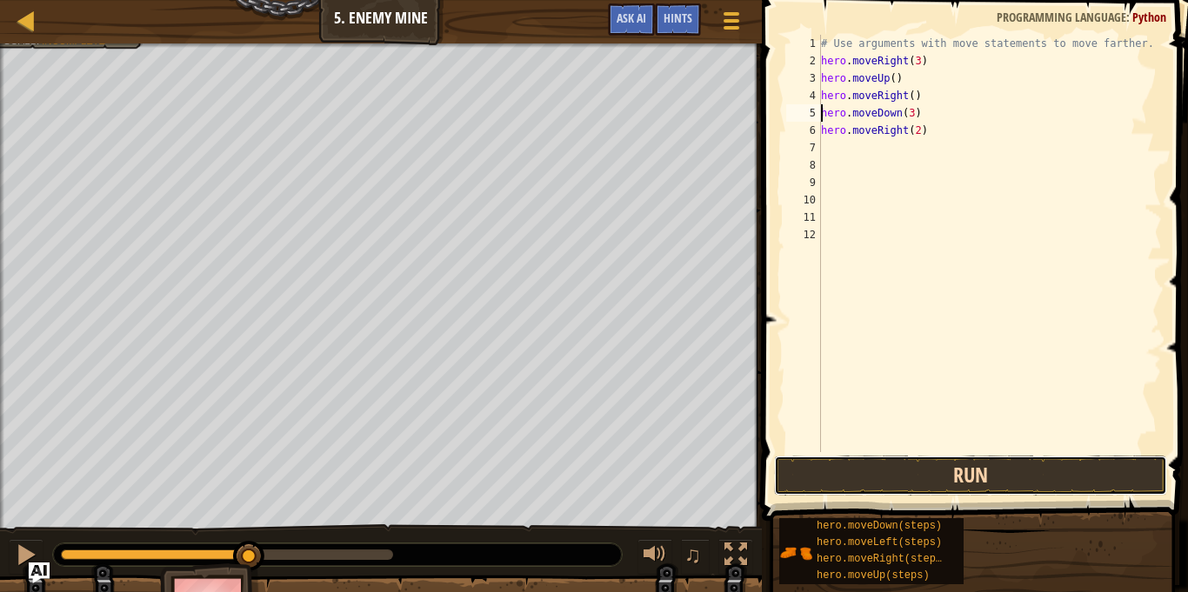
click at [964, 480] on button "Run" at bounding box center [970, 476] width 393 height 40
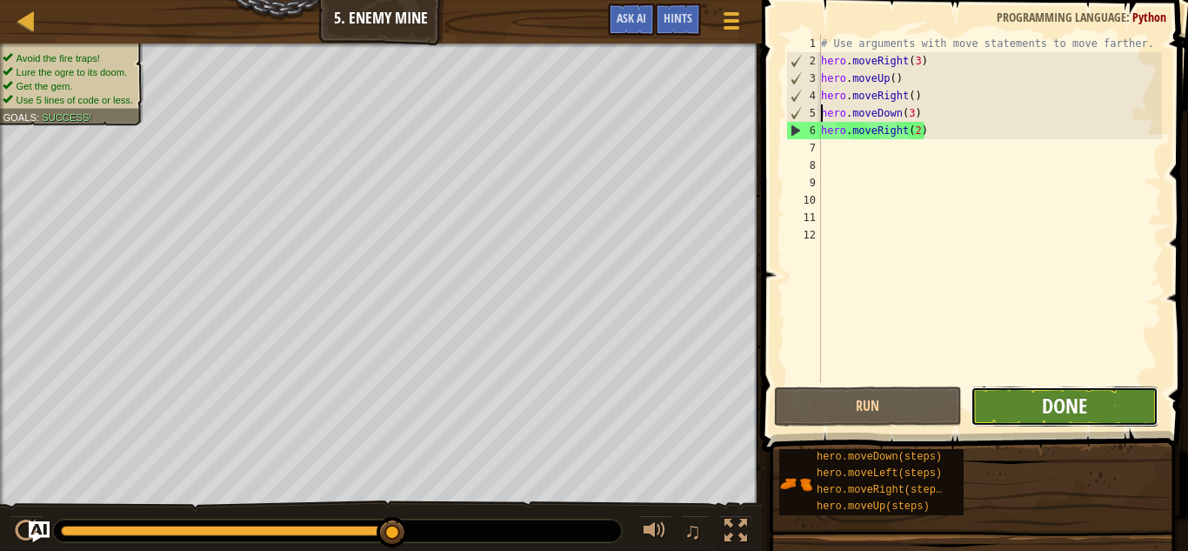
click at [1052, 400] on span "Done" at bounding box center [1064, 405] width 45 height 28
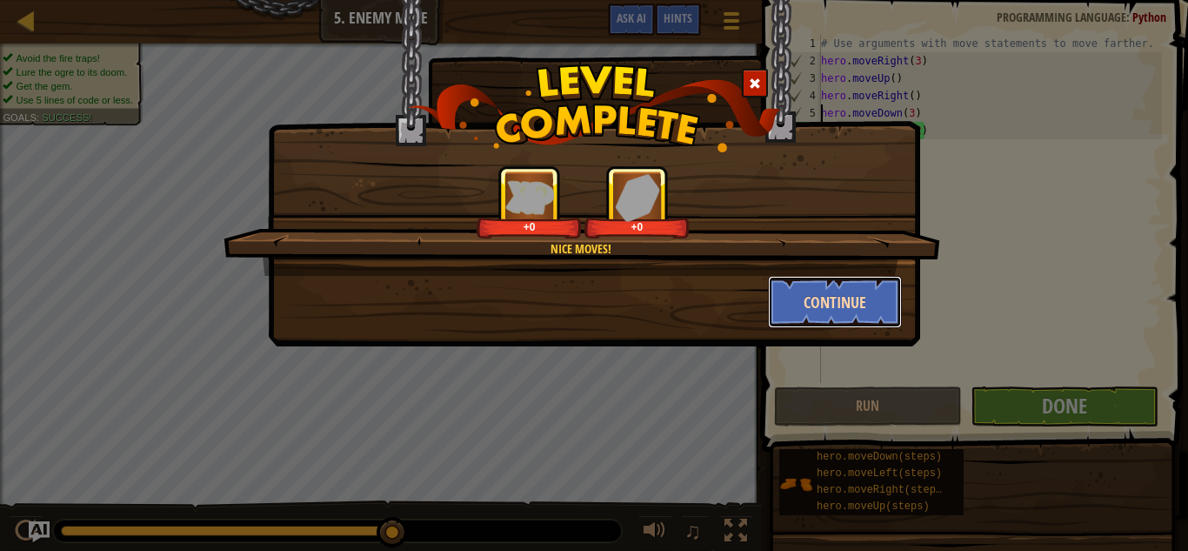
click at [848, 296] on button "Continue" at bounding box center [835, 302] width 135 height 52
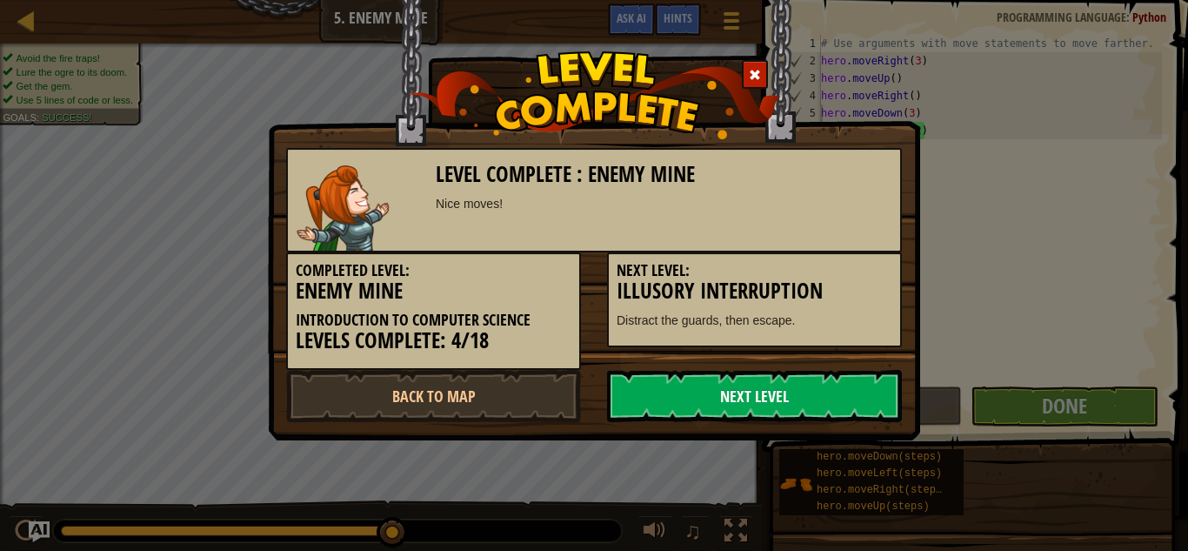
click at [738, 389] on link "Next Level" at bounding box center [754, 396] width 295 height 52
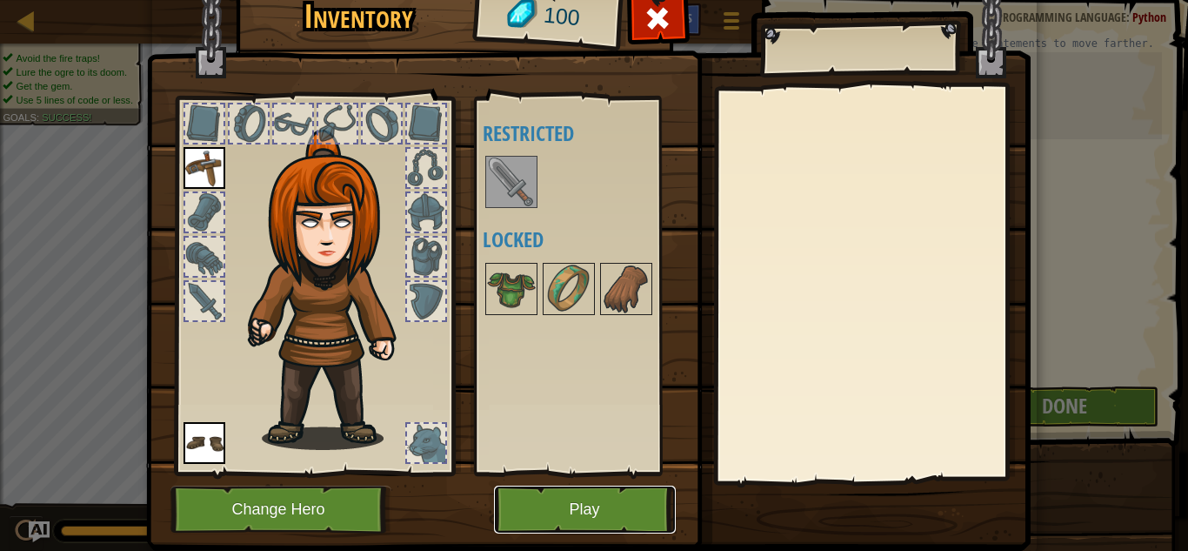
click at [585, 493] on button "Play" at bounding box center [585, 509] width 182 height 48
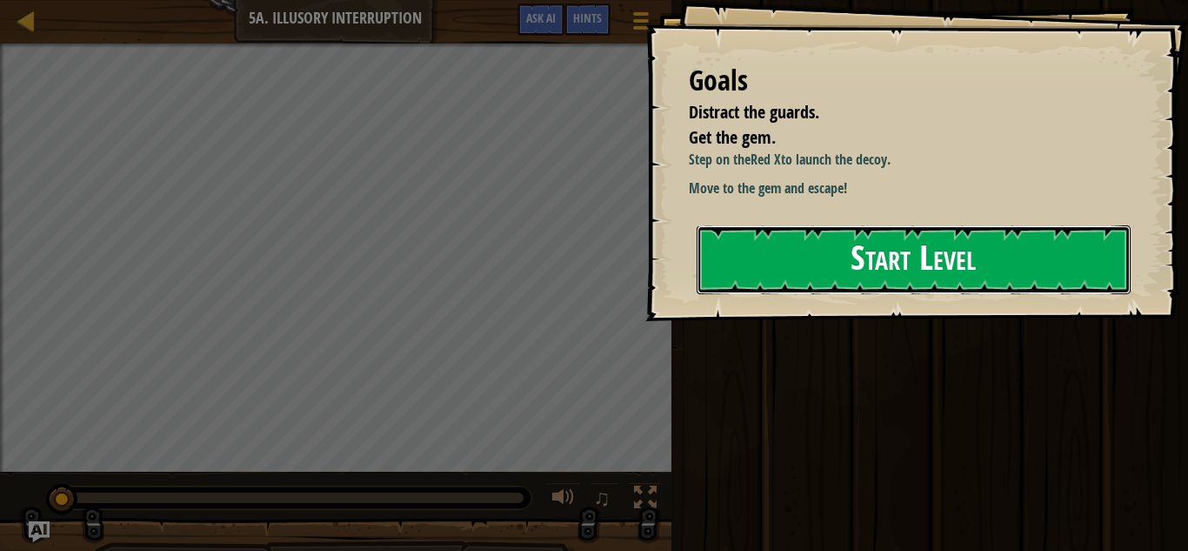
click at [835, 245] on button "Start Level" at bounding box center [914, 259] width 434 height 69
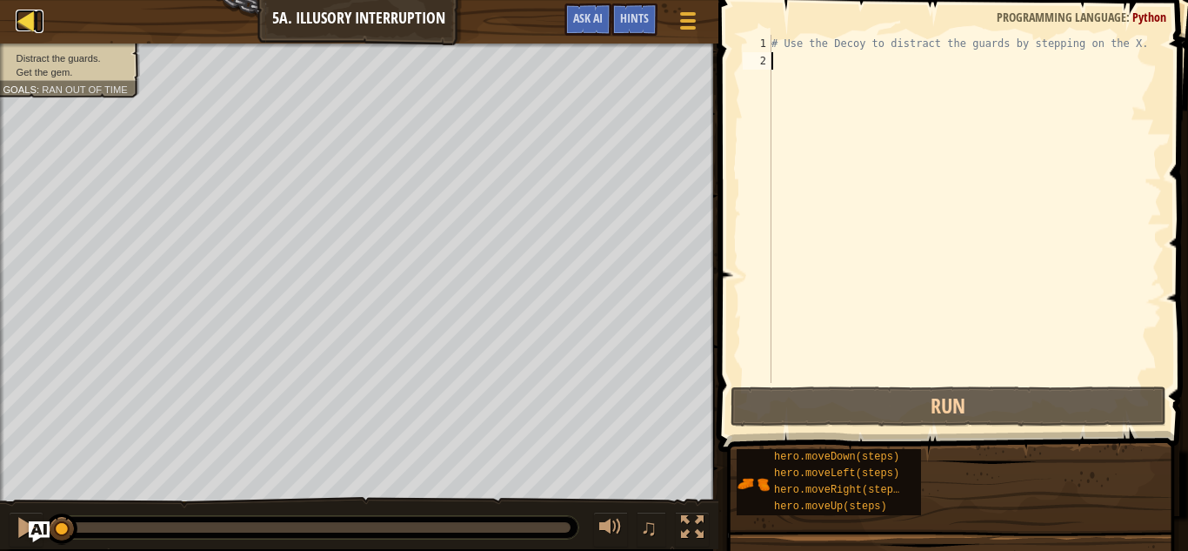
click at [24, 14] on div at bounding box center [27, 21] width 22 height 22
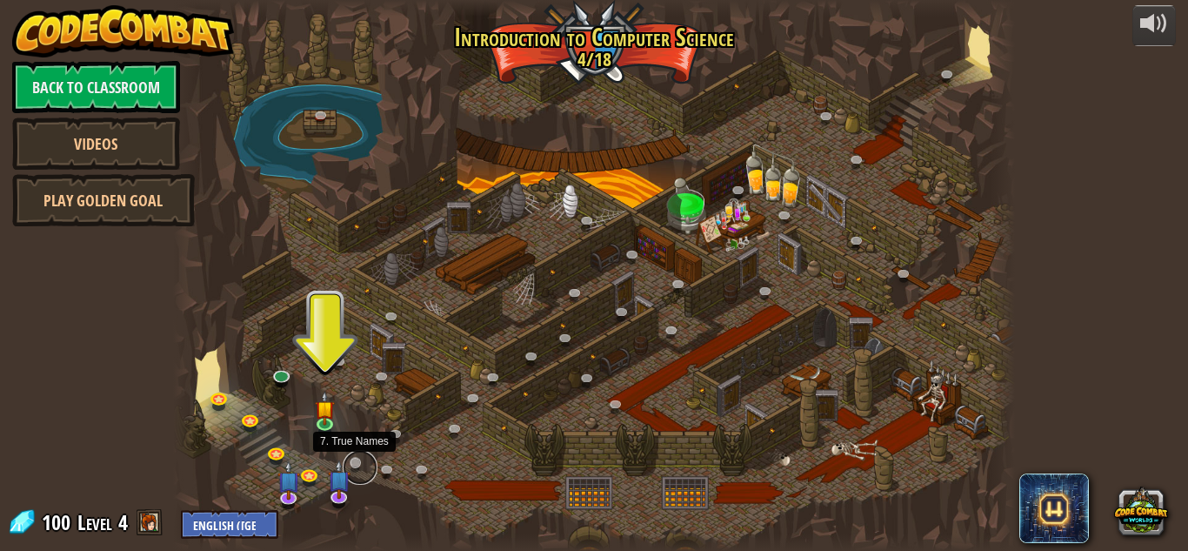
click at [355, 464] on link at bounding box center [360, 467] width 35 height 35
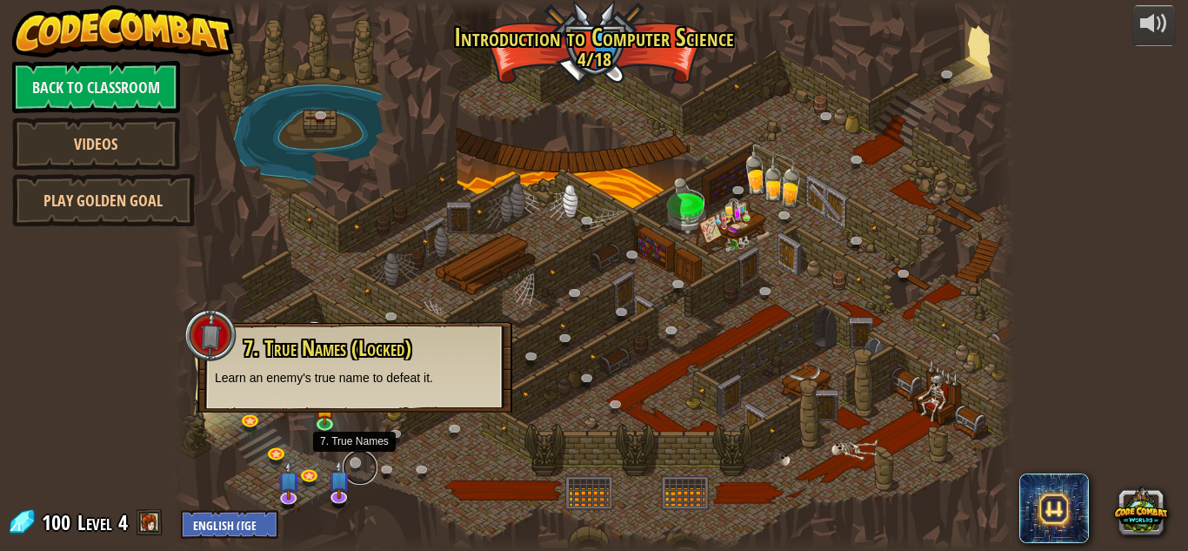
click at [356, 457] on link at bounding box center [360, 467] width 35 height 35
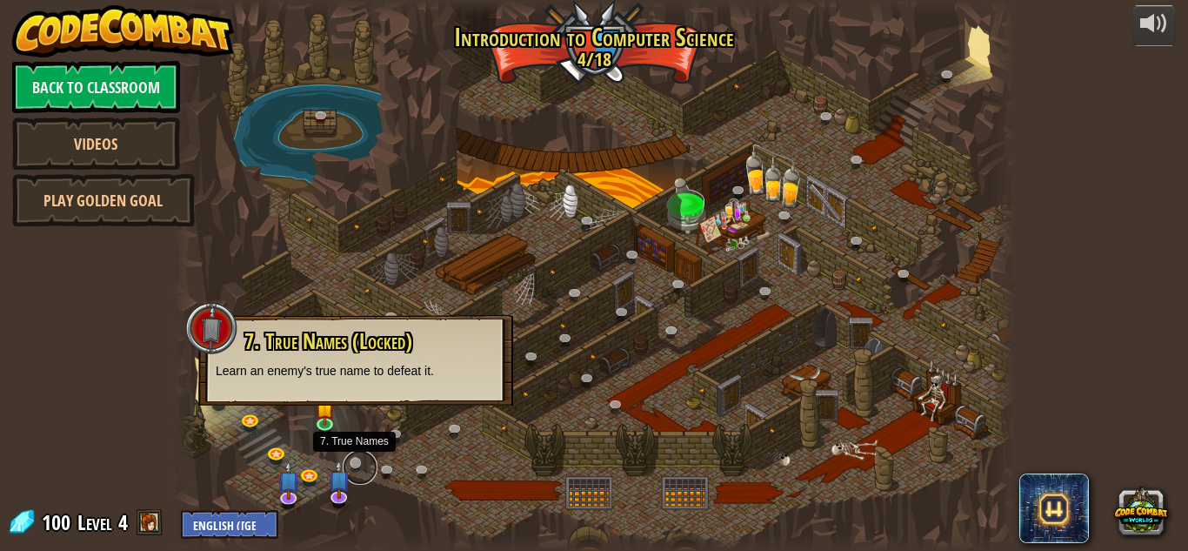
click at [357, 464] on link at bounding box center [360, 467] width 35 height 35
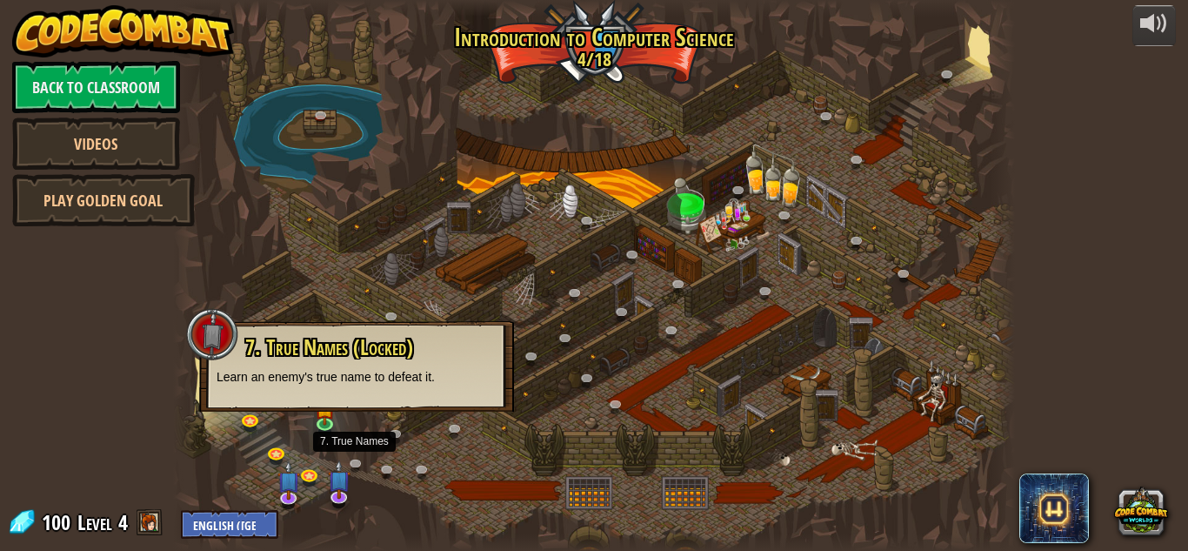
click at [116, 328] on div "powered by Back to Classroom Videos Play Golden Goal 25. Kithgard Gates (Locked…" at bounding box center [594, 275] width 1188 height 551
click at [210, 384] on div "7. True Names (Locked) Learn an enemy's true name to defeat it." at bounding box center [356, 366] width 315 height 90
click at [220, 338] on div at bounding box center [212, 334] width 52 height 52
click at [450, 427] on link at bounding box center [459, 432] width 35 height 35
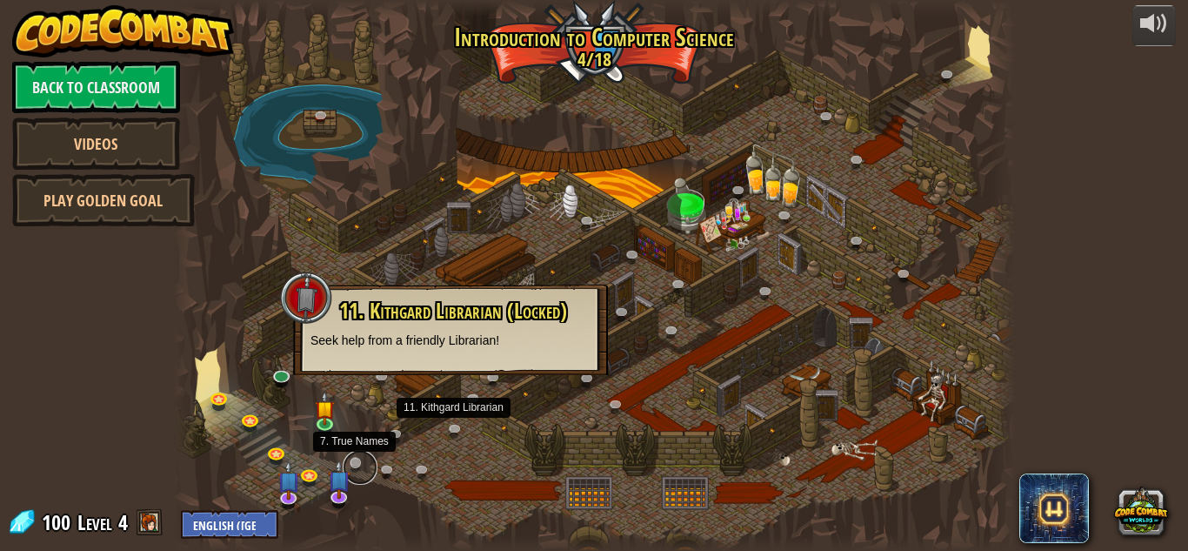
click at [355, 464] on link at bounding box center [360, 467] width 35 height 35
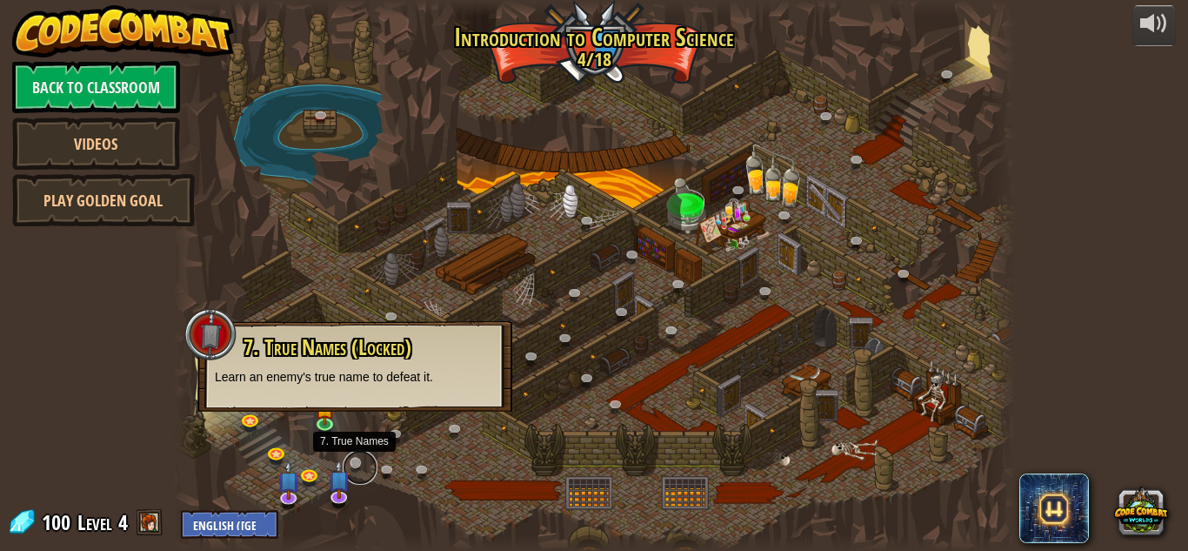
click at [355, 464] on link at bounding box center [360, 467] width 35 height 35
click at [352, 465] on link at bounding box center [360, 467] width 35 height 35
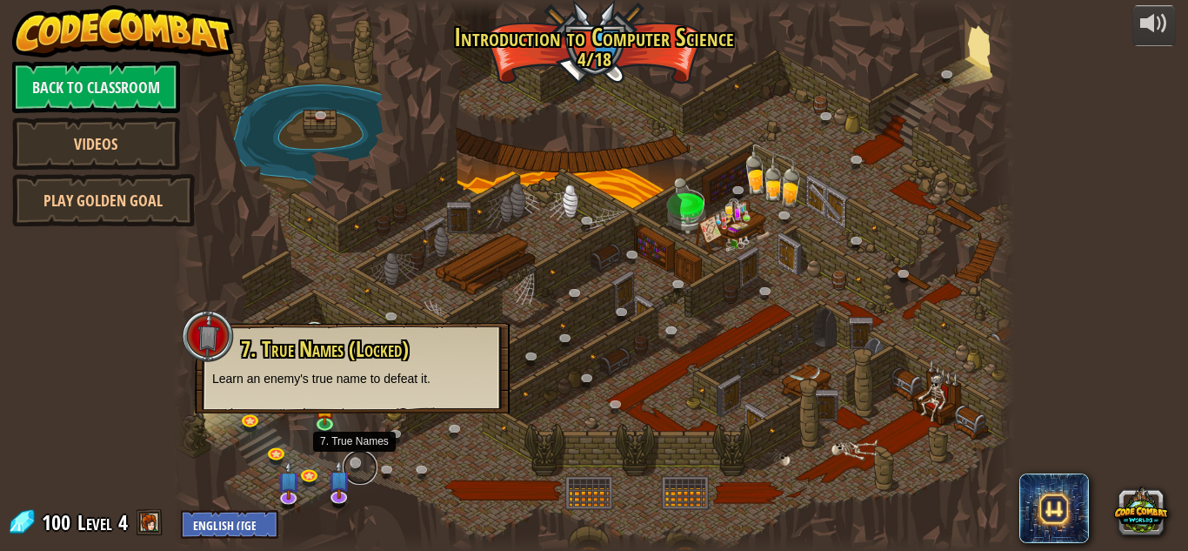
click at [352, 465] on link at bounding box center [360, 467] width 35 height 35
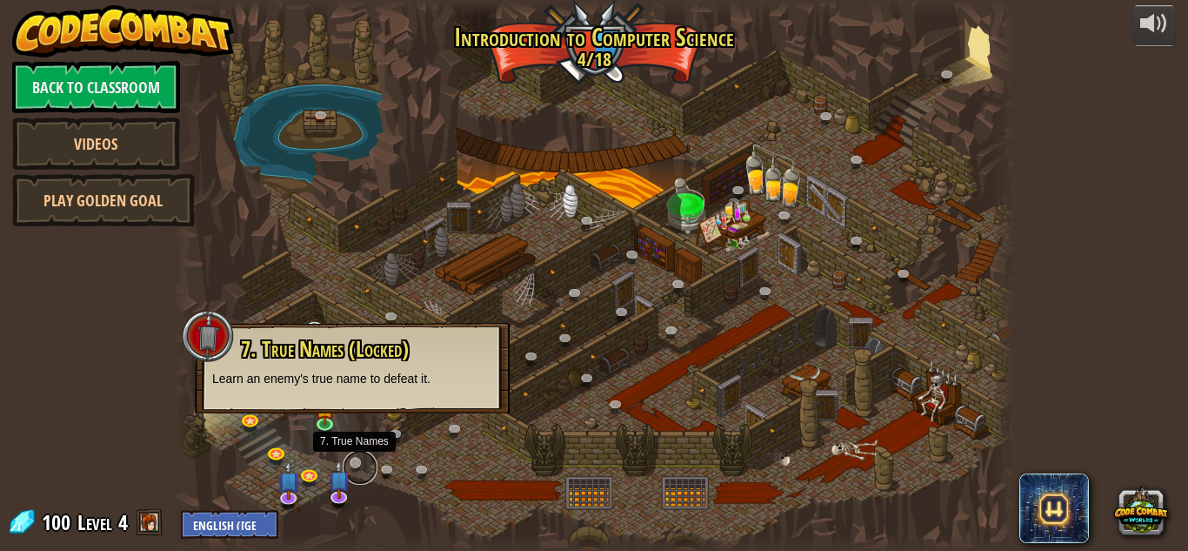
click at [352, 465] on link at bounding box center [360, 467] width 35 height 35
click at [121, 85] on link "Back to Classroom" at bounding box center [96, 87] width 168 height 52
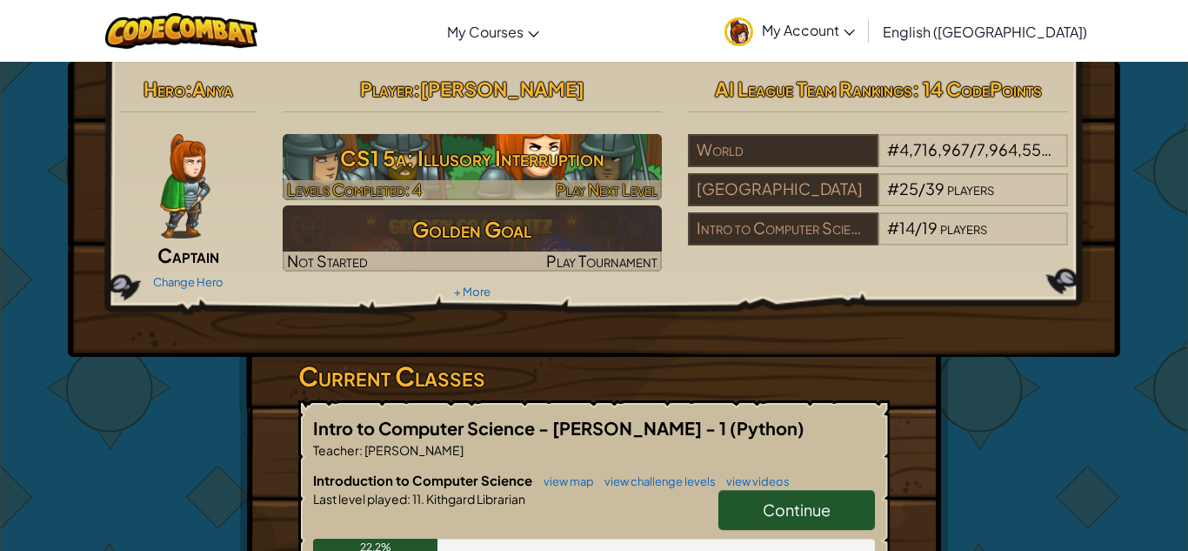
click at [484, 163] on h3 "CS1 5a: Illusory Interruption" at bounding box center [473, 157] width 380 height 39
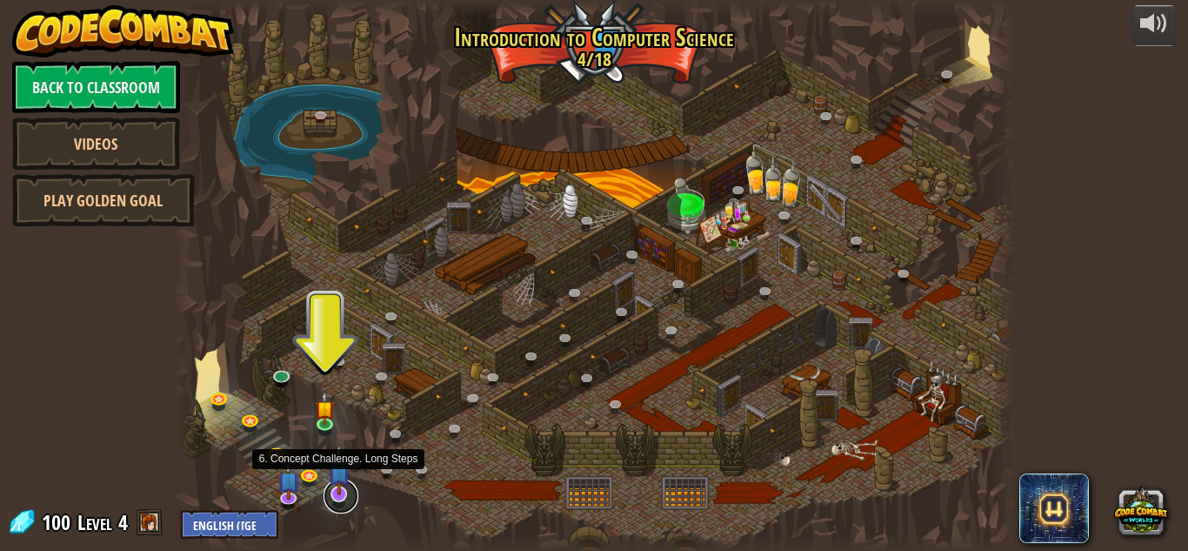
click at [336, 498] on link at bounding box center [341, 495] width 35 height 35
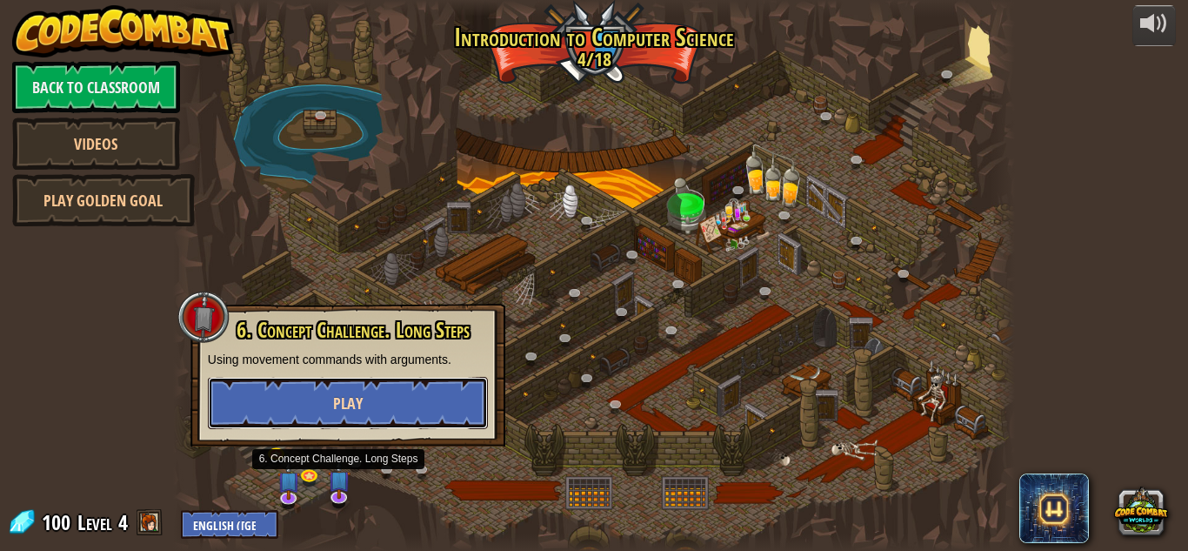
click at [336, 413] on span "Play" at bounding box center [348, 403] width 30 height 22
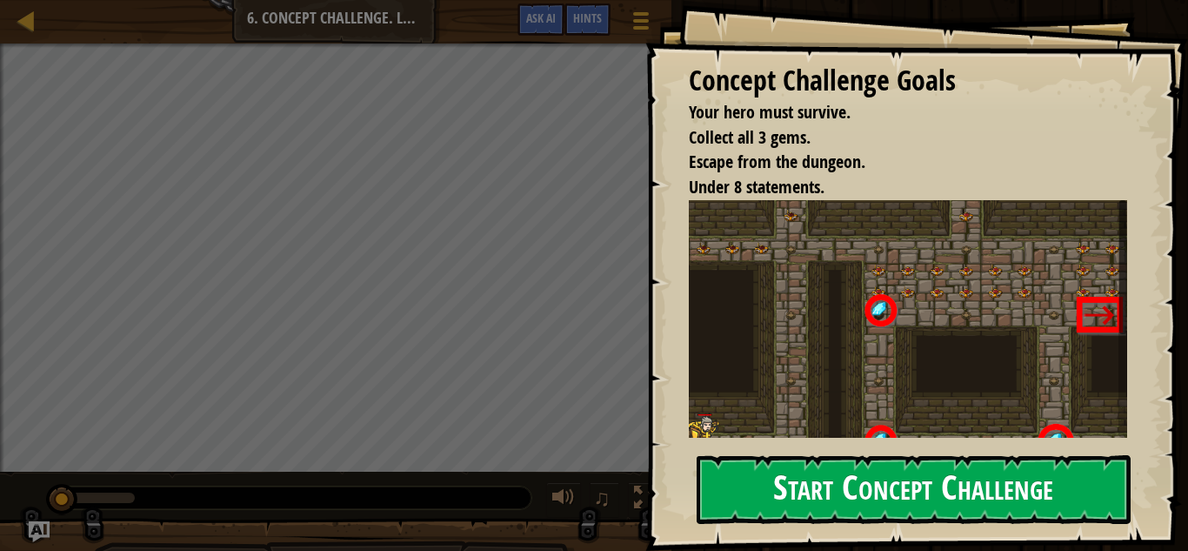
click at [812, 440] on div "Concept Challenge Goals Your hero must survive. Collect all 3 gems. Escape from…" at bounding box center [916, 275] width 543 height 551
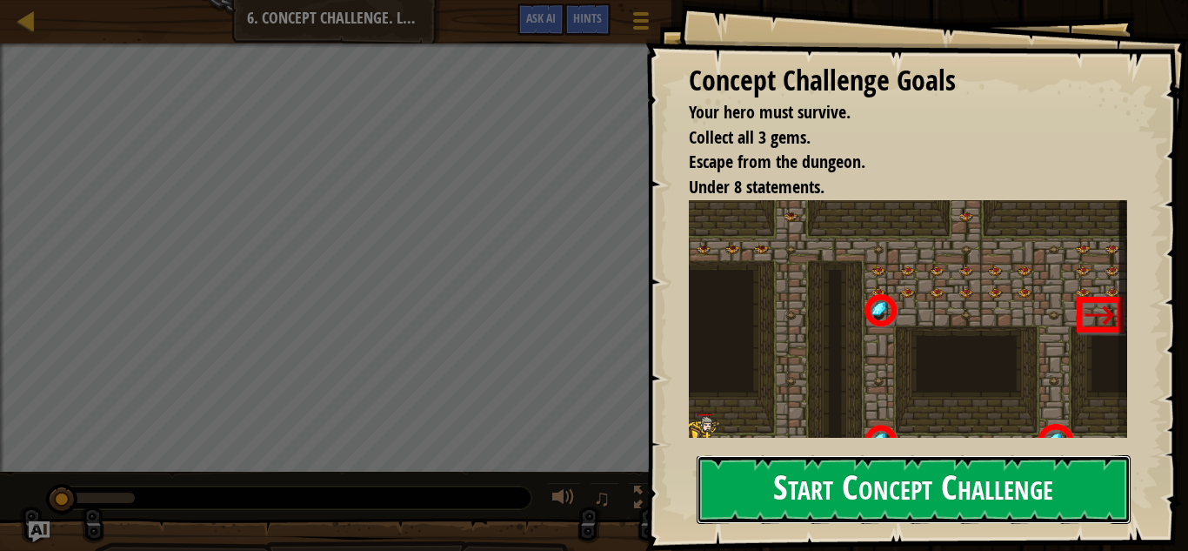
click at [811, 463] on button "Start Concept Challenge" at bounding box center [914, 489] width 434 height 69
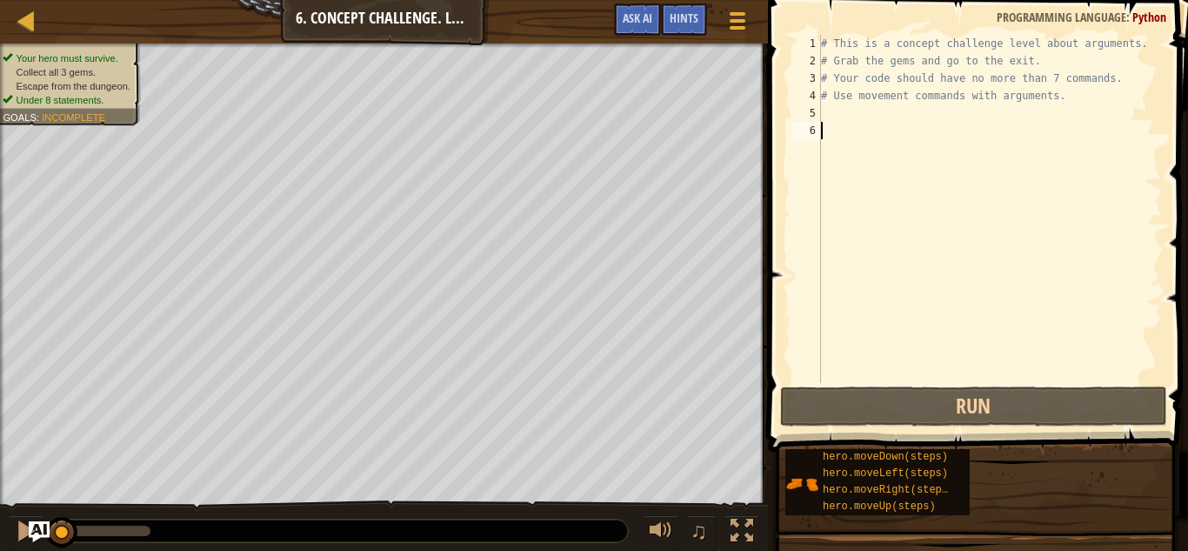
click at [877, 112] on div "# This is a concept challenge level about arguments. # Grab the gems and go to …" at bounding box center [989, 226] width 344 height 383
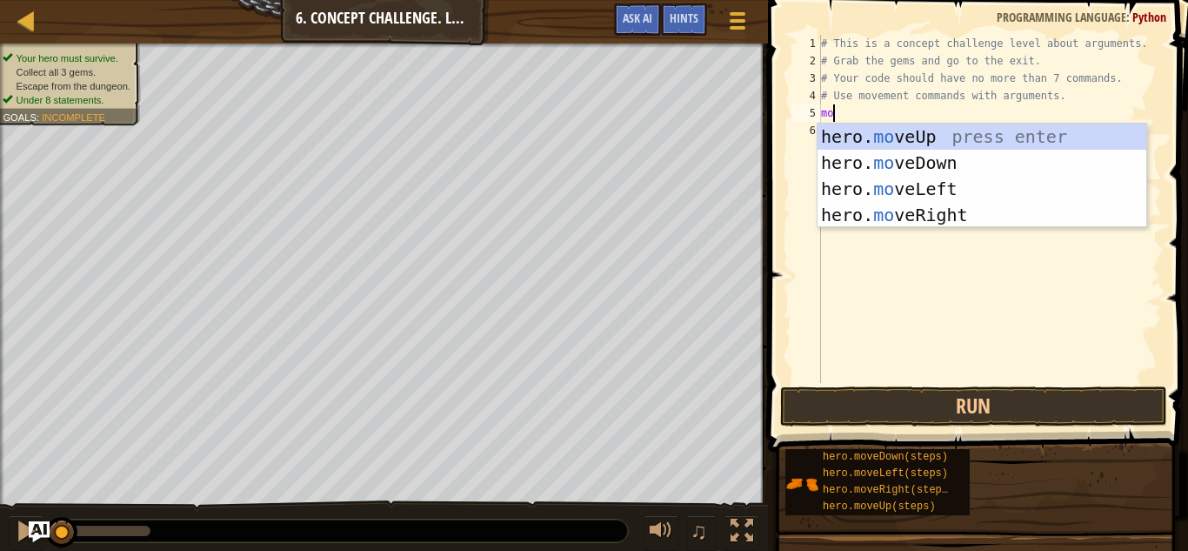
scroll to position [8, 2]
type textarea "mov"
click at [964, 215] on div "hero. mov eUp press enter hero. mov eDown press enter hero. mov eLeft press ent…" at bounding box center [981, 201] width 329 height 157
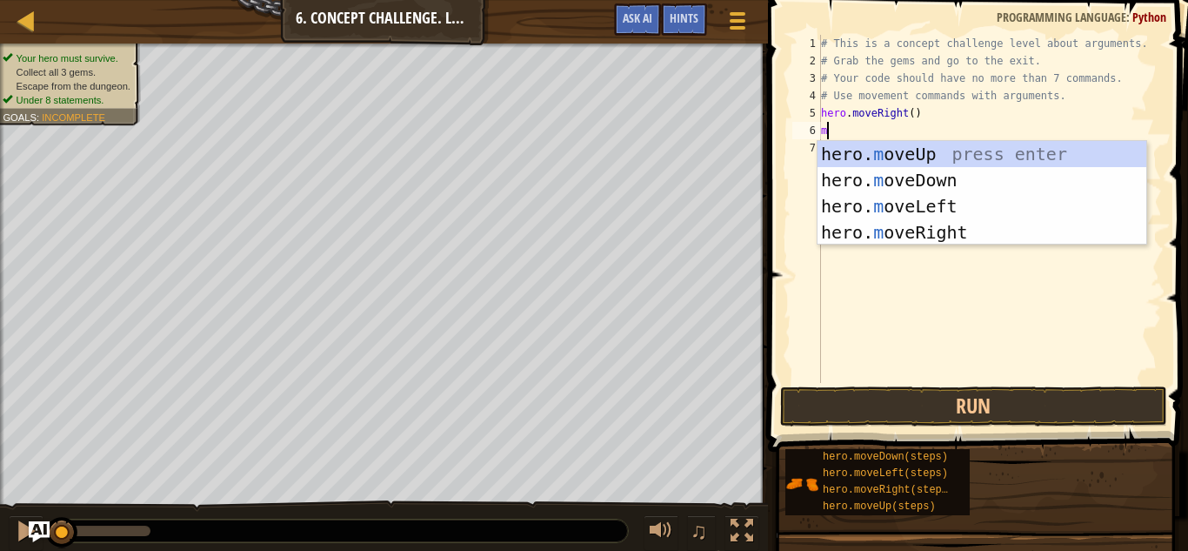
type textarea "mo"
click at [993, 159] on div "hero. mo veUp press enter hero. mo veDown press enter hero. mo veLeft press ent…" at bounding box center [981, 219] width 329 height 157
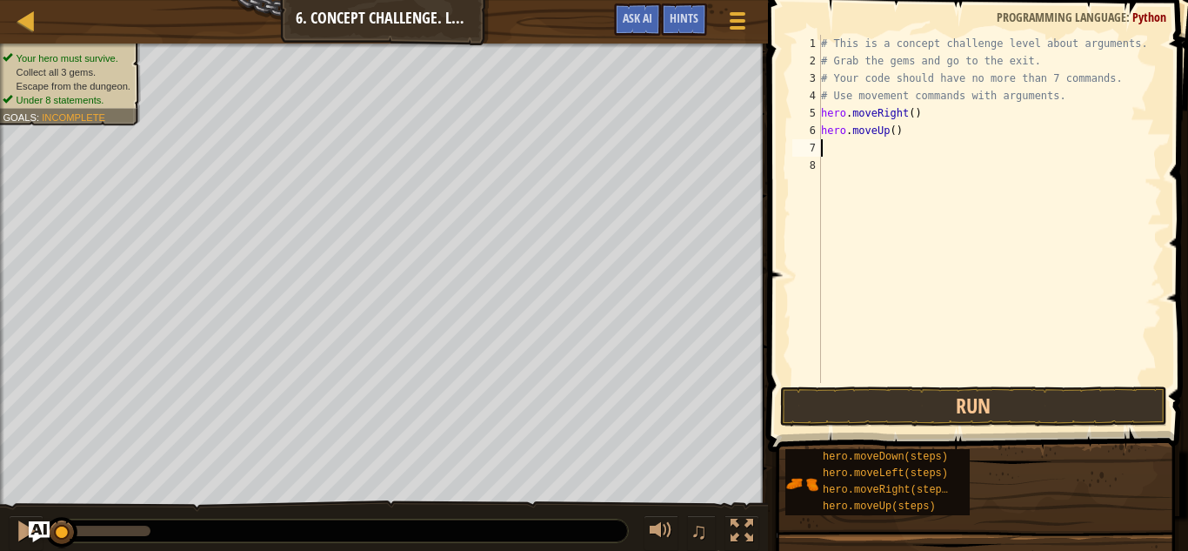
scroll to position [8, 0]
click at [894, 134] on div "# This is a concept challenge level about arguments. # Grab the gems and go to …" at bounding box center [989, 226] width 344 height 383
click at [960, 410] on button "Run" at bounding box center [973, 406] width 387 height 40
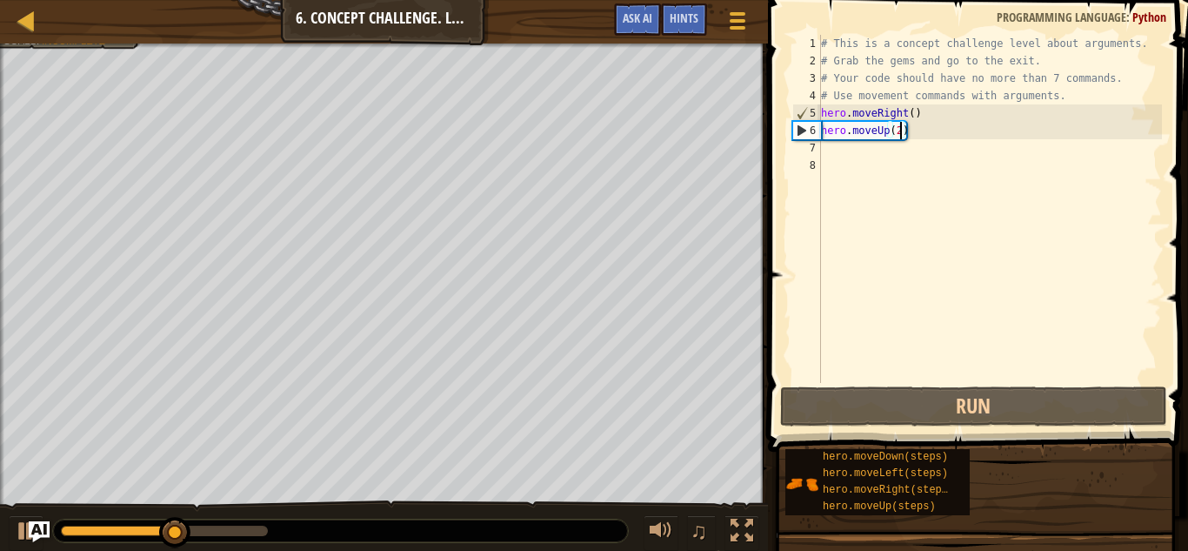
scroll to position [8, 10]
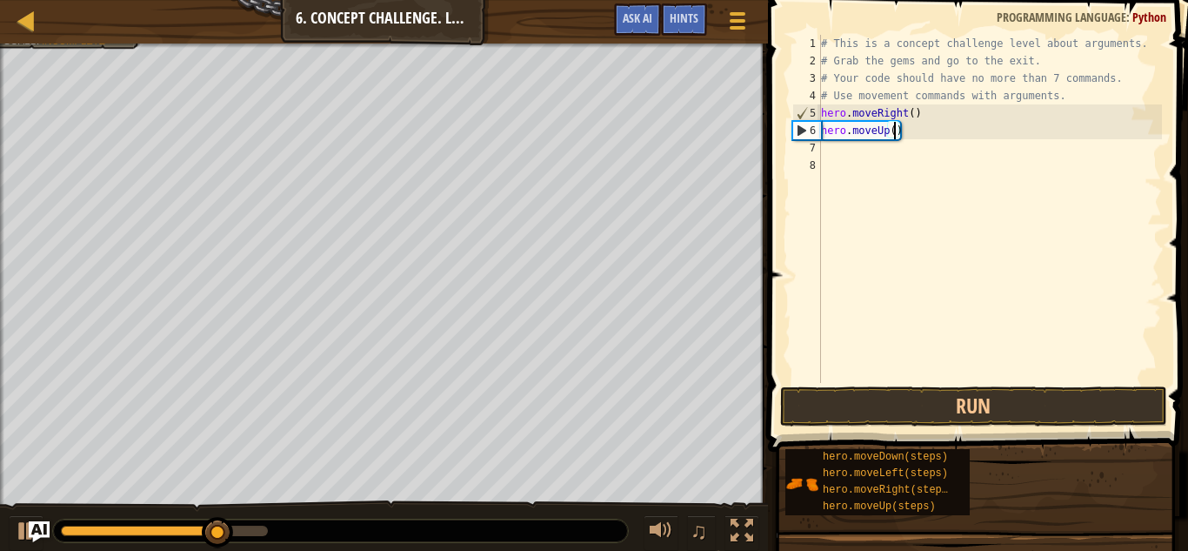
type textarea "hero.moveUp(3)"
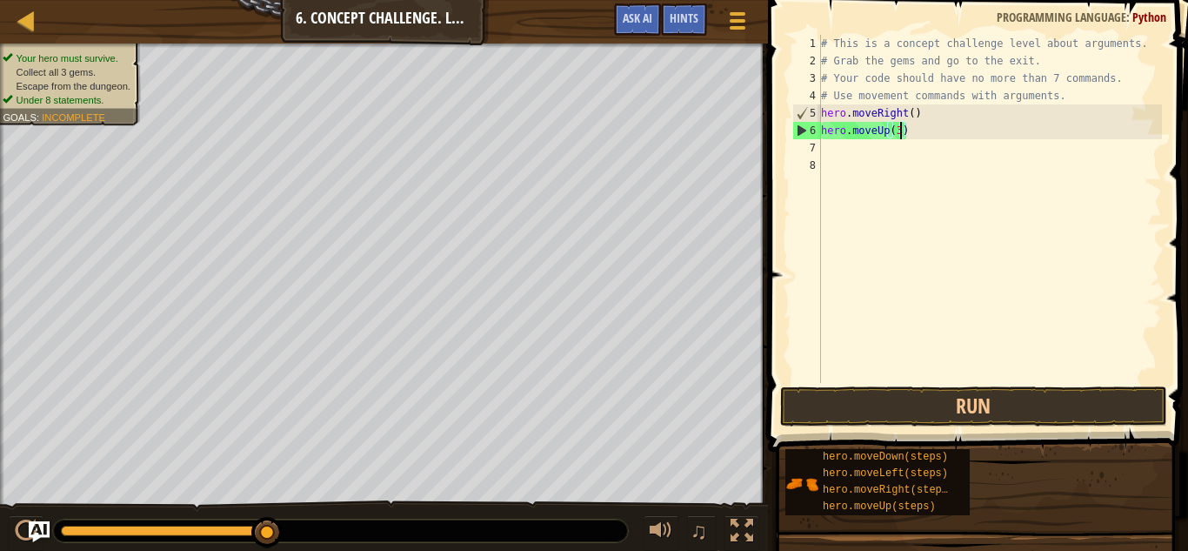
click at [831, 144] on div "# This is a concept challenge level about arguments. # Grab the gems and go to …" at bounding box center [989, 226] width 344 height 383
type textarea "m"
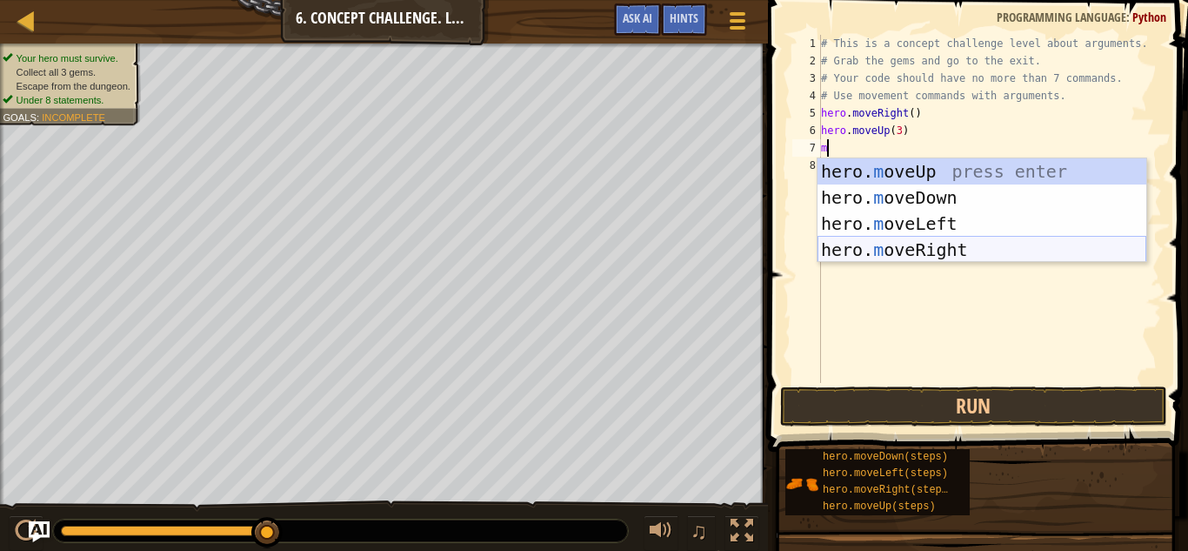
click at [891, 245] on div "hero. m oveUp press enter hero. m oveDown press enter hero. m oveLeft press ent…" at bounding box center [981, 236] width 329 height 157
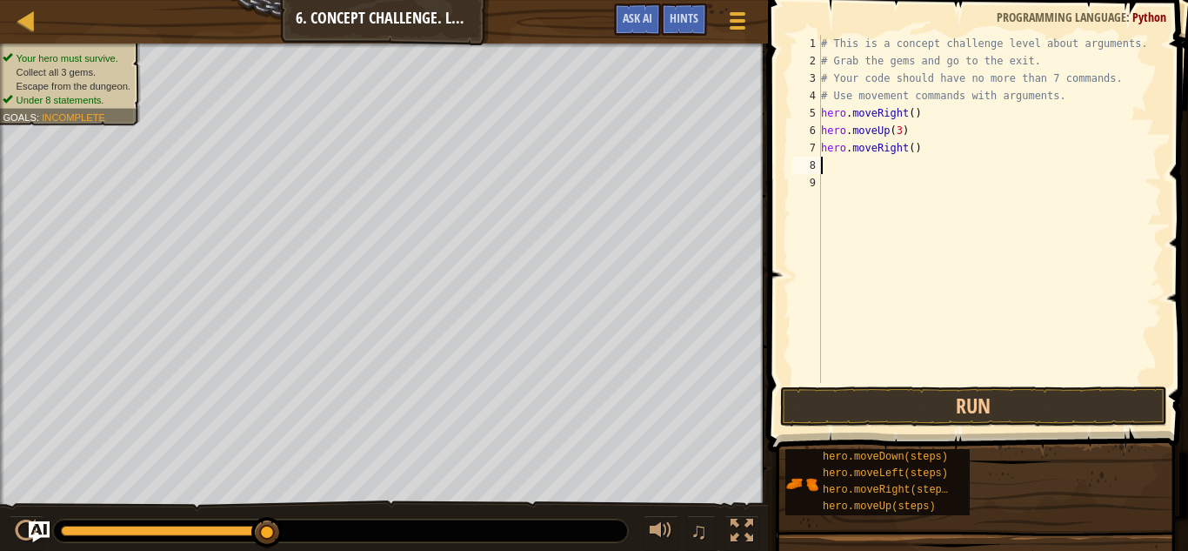
click at [915, 146] on div "# This is a concept challenge level about arguments. # Grab the gems and go to …" at bounding box center [989, 226] width 344 height 383
type textarea "hero.moveRight(3)"
click at [862, 167] on div "# This is a concept challenge level about arguments. # Grab the gems and go to …" at bounding box center [989, 226] width 344 height 383
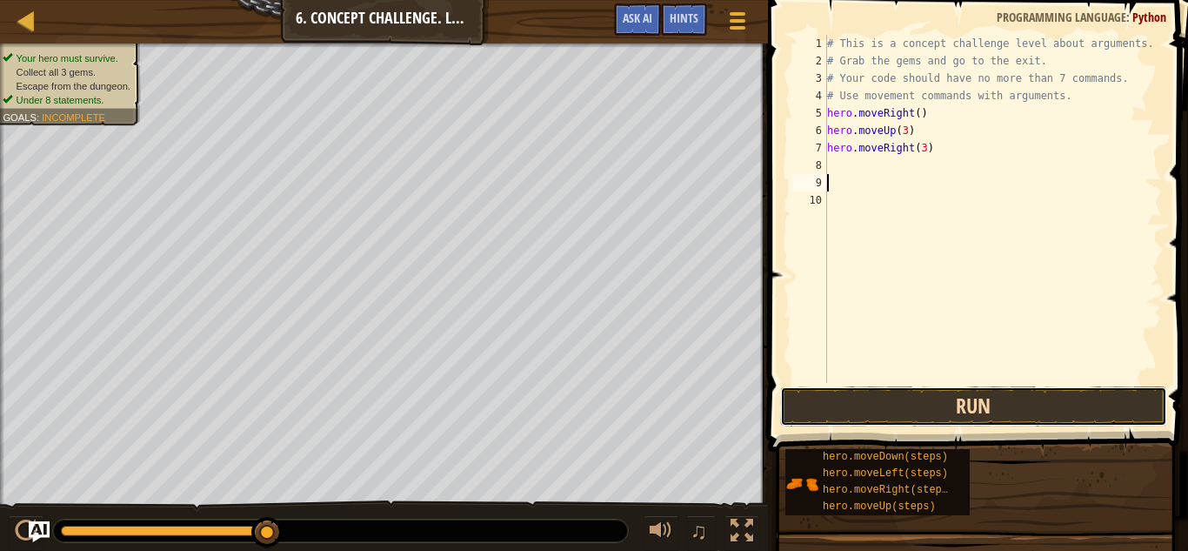
click at [822, 395] on button "Run" at bounding box center [973, 406] width 387 height 40
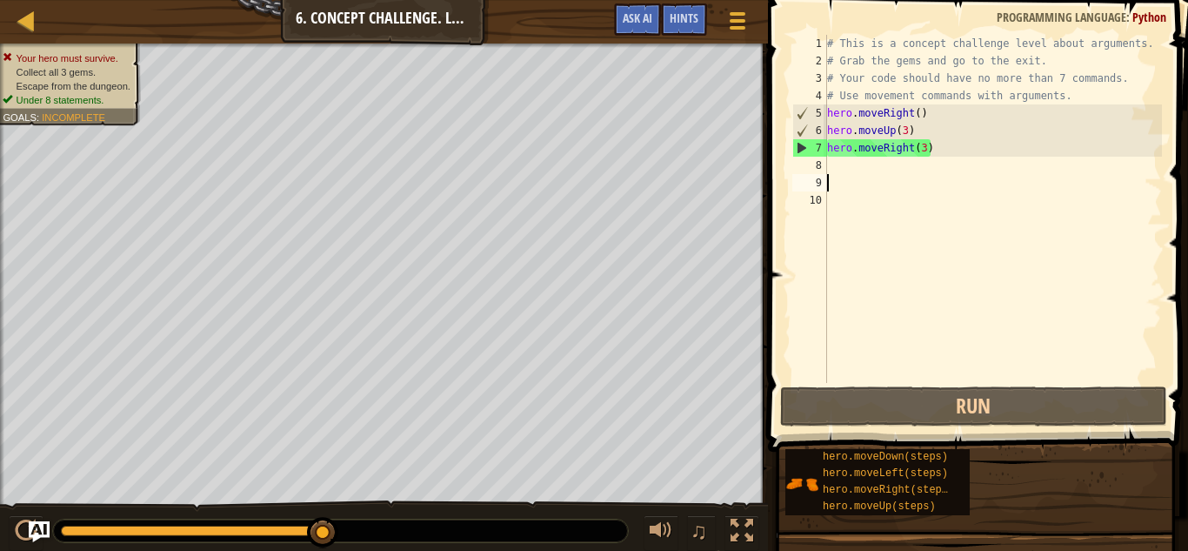
click at [924, 145] on div "# This is a concept challenge level about arguments. # Grab the gems and go to …" at bounding box center [993, 226] width 338 height 383
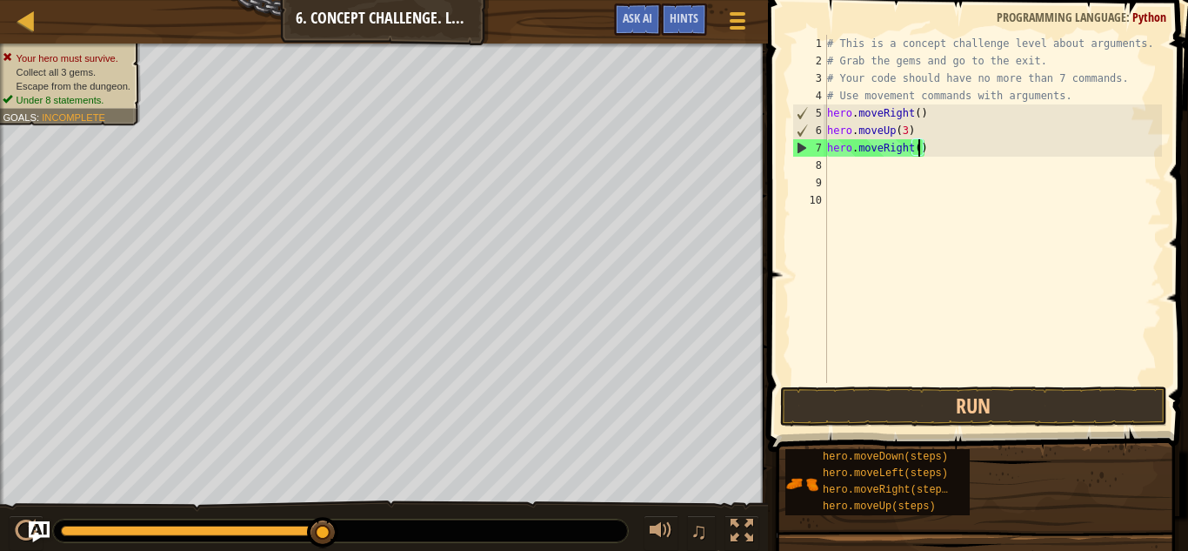
type textarea "hero.moveRight(2)"
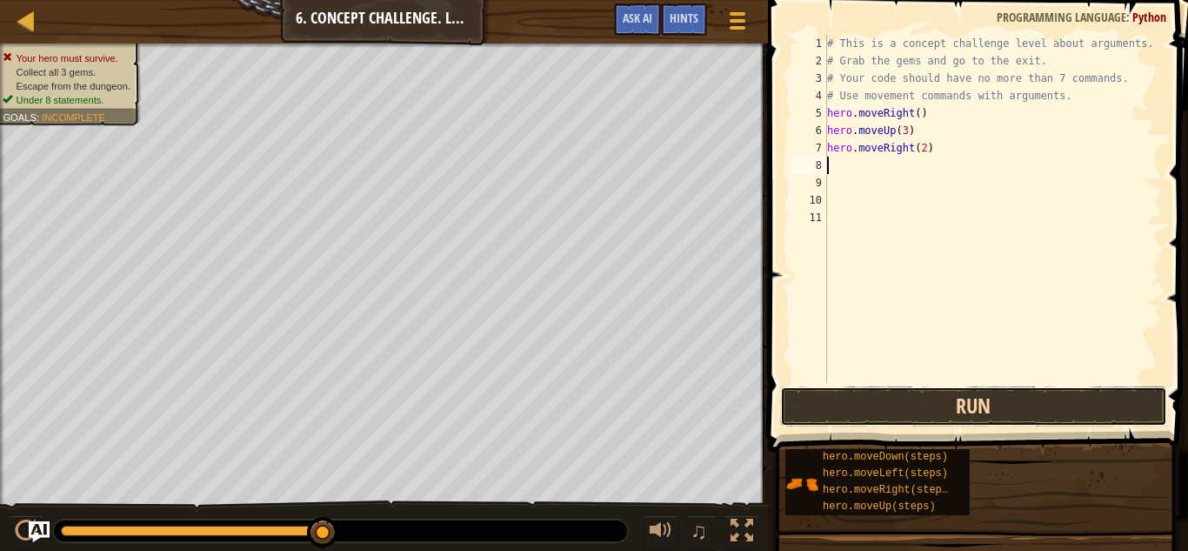
click at [918, 410] on button "Run" at bounding box center [973, 406] width 387 height 40
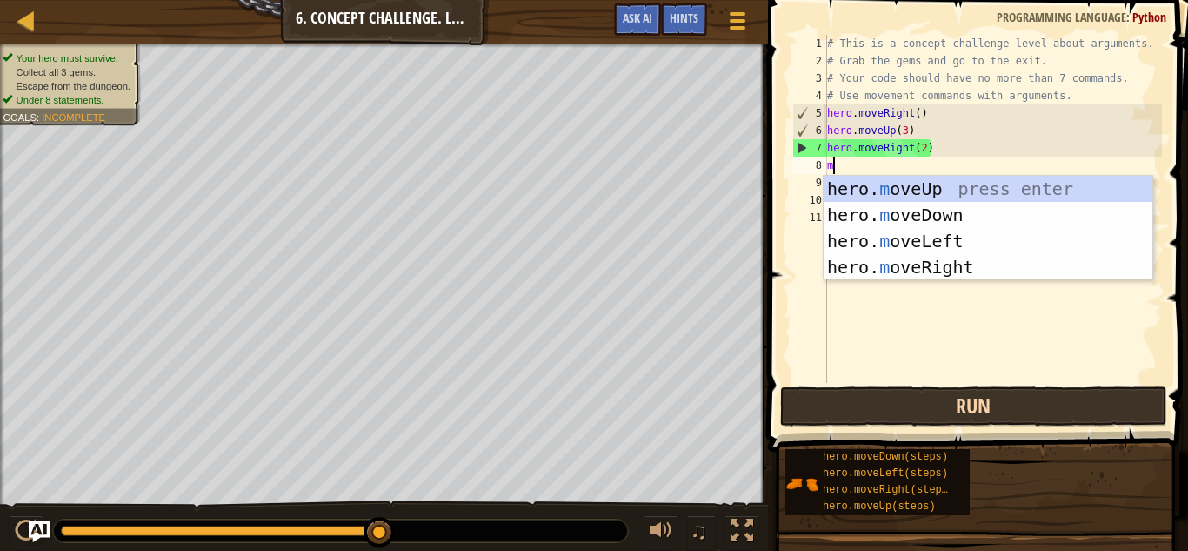
type textarea "mo"
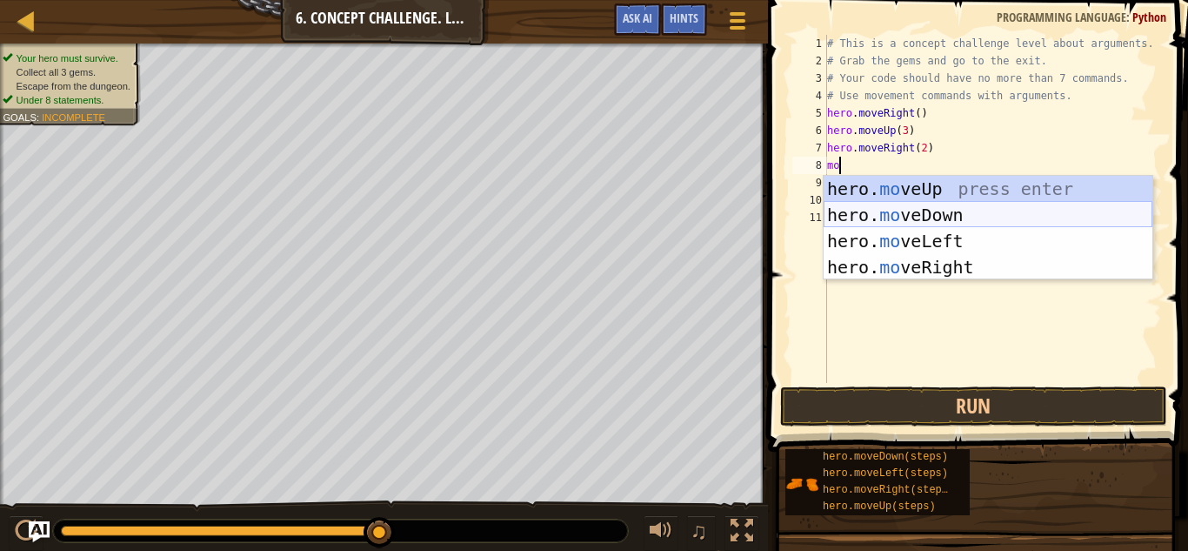
click at [958, 224] on div "hero. mo veUp press enter hero. mo veDown press enter hero. mo veLeft press ent…" at bounding box center [988, 254] width 329 height 157
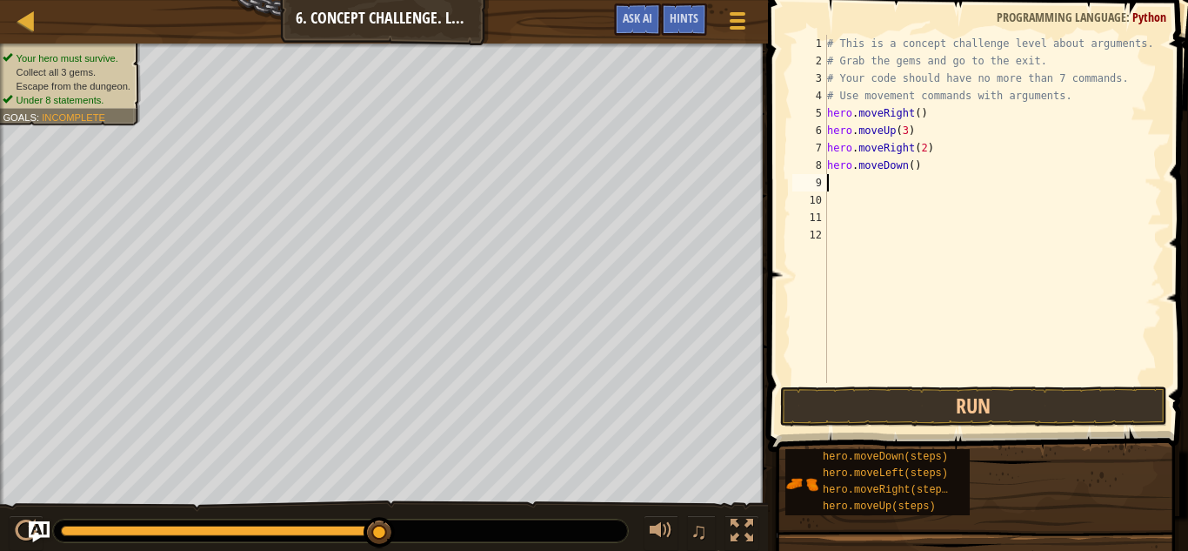
scroll to position [8, 0]
click at [911, 164] on div "# This is a concept challenge level about arguments. # Grab the gems and go to …" at bounding box center [993, 226] width 338 height 383
type textarea "hero.moveDown(3)"
click at [840, 186] on div "# This is a concept challenge level about arguments. # Grab the gems and go to …" at bounding box center [993, 226] width 338 height 383
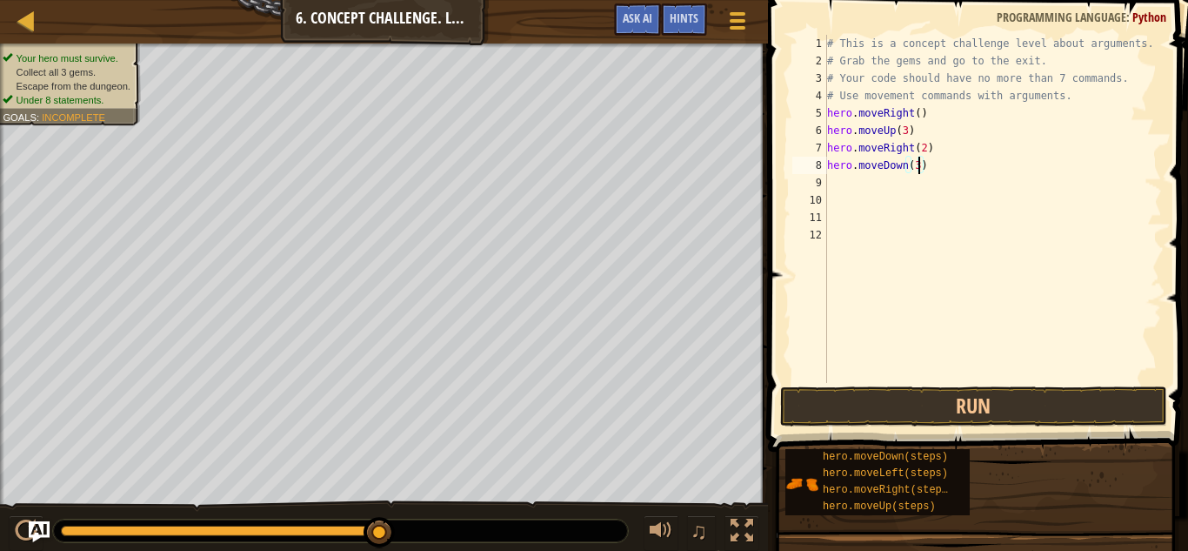
scroll to position [8, 0]
click at [991, 398] on button "Run" at bounding box center [973, 406] width 387 height 40
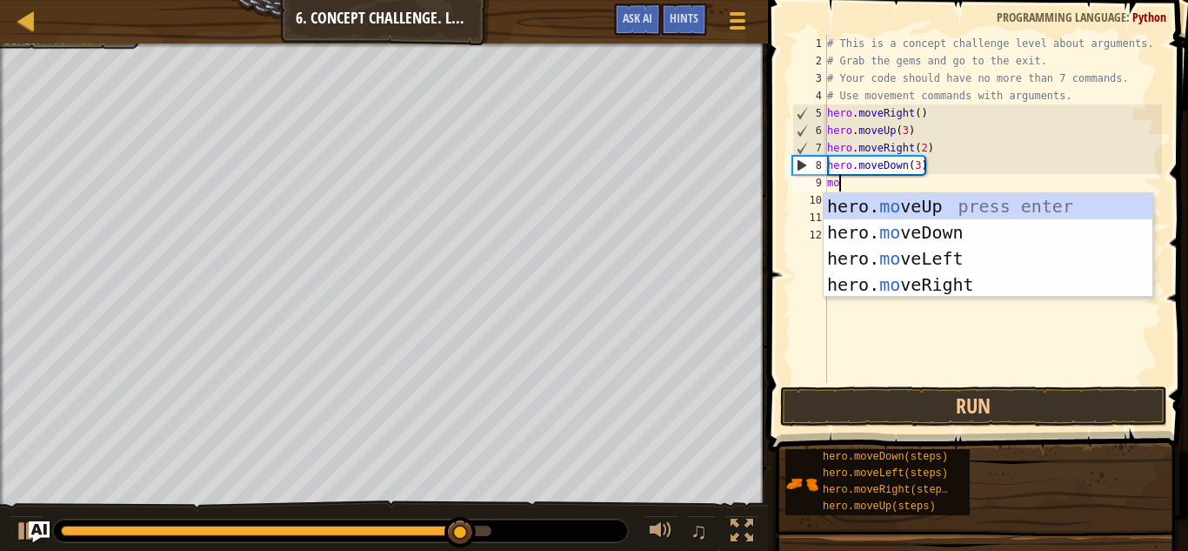
type textarea "mov"
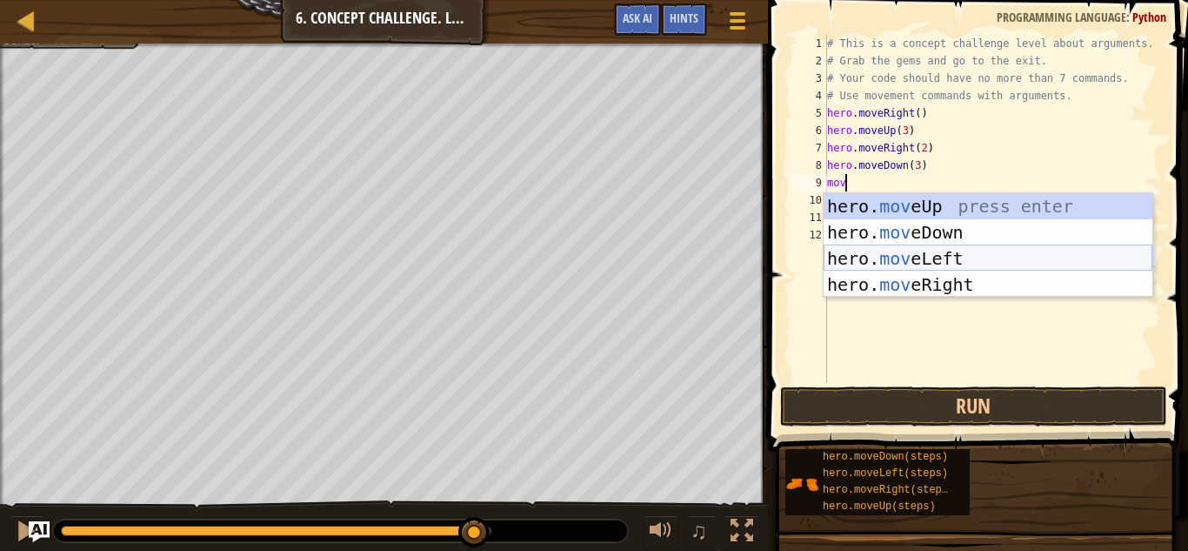
click at [971, 250] on div "hero. mov eUp press enter hero. mov eDown press enter hero. mov eLeft press ent…" at bounding box center [988, 271] width 329 height 157
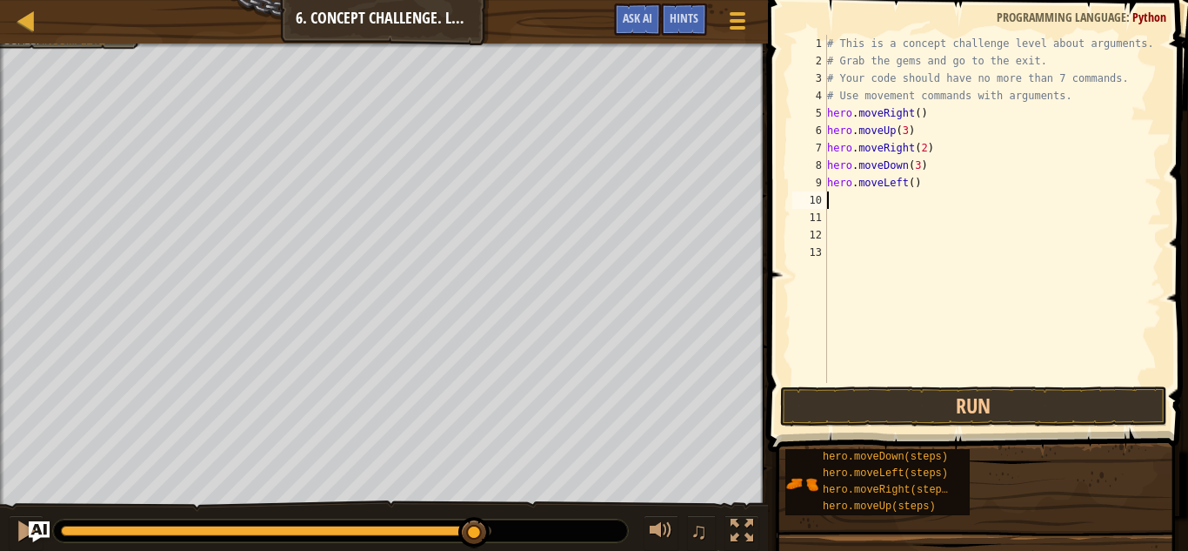
click at [914, 186] on div "# This is a concept challenge level about arguments. # Grab the gems and go to …" at bounding box center [993, 226] width 338 height 383
type textarea "hero.moveLeft(1)"
click at [918, 424] on button "Run" at bounding box center [973, 406] width 387 height 40
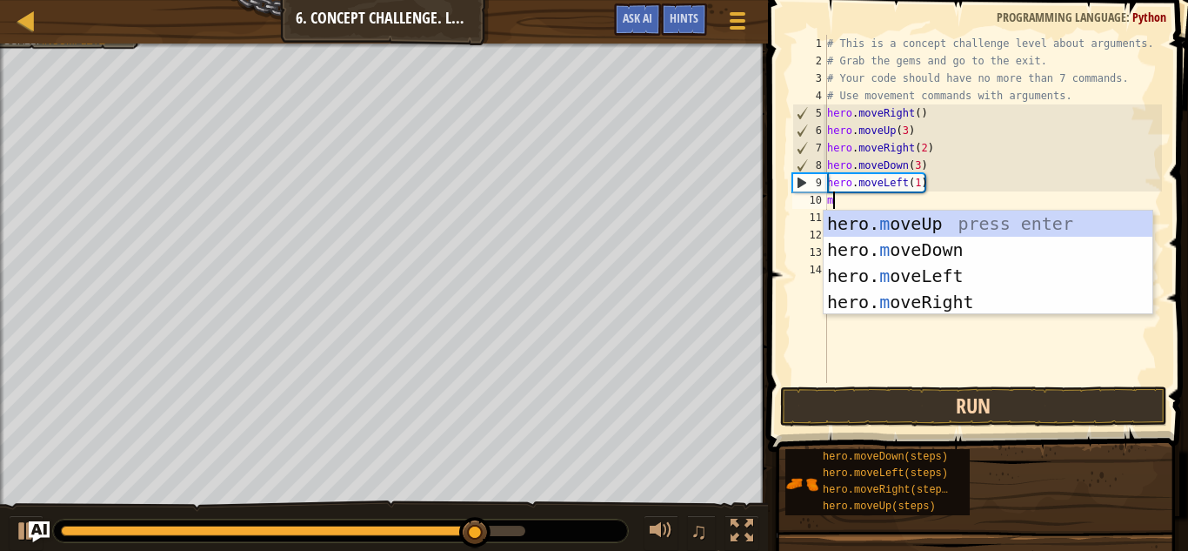
type textarea "mo"
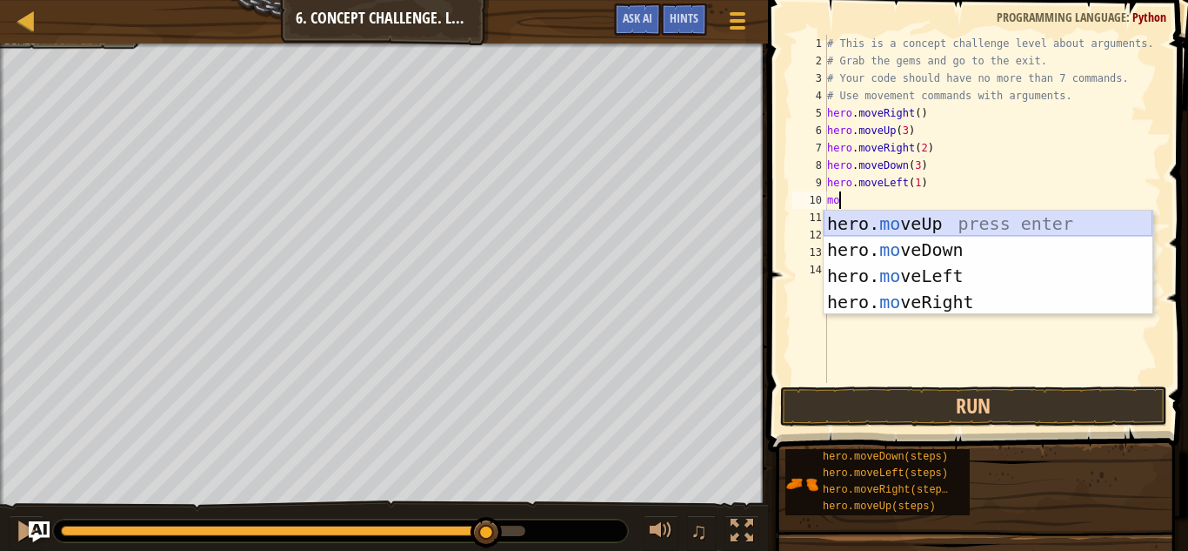
click at [1014, 229] on div "hero. mo veUp press enter hero. mo veDown press enter hero. mo veLeft press ent…" at bounding box center [988, 288] width 329 height 157
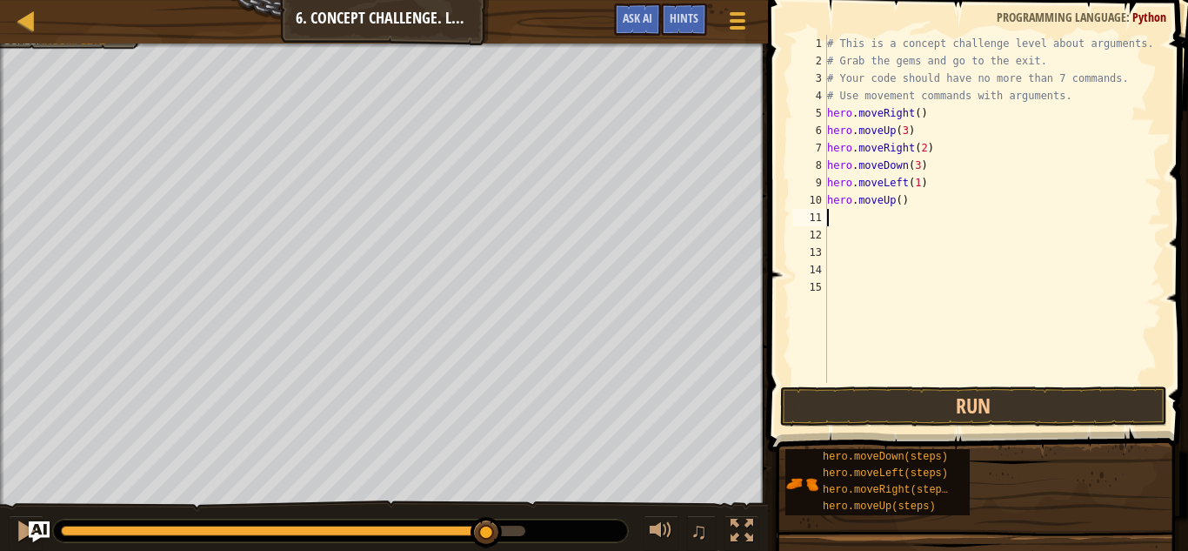
type textarea "2"
click at [902, 198] on div "# This is a concept challenge level about arguments. # Grab the gems and go to …" at bounding box center [993, 226] width 338 height 383
type textarea "hero.moveUp(2)"
click at [844, 217] on div "# This is a concept challenge level about arguments. # Grab the gems and go to …" at bounding box center [993, 226] width 338 height 383
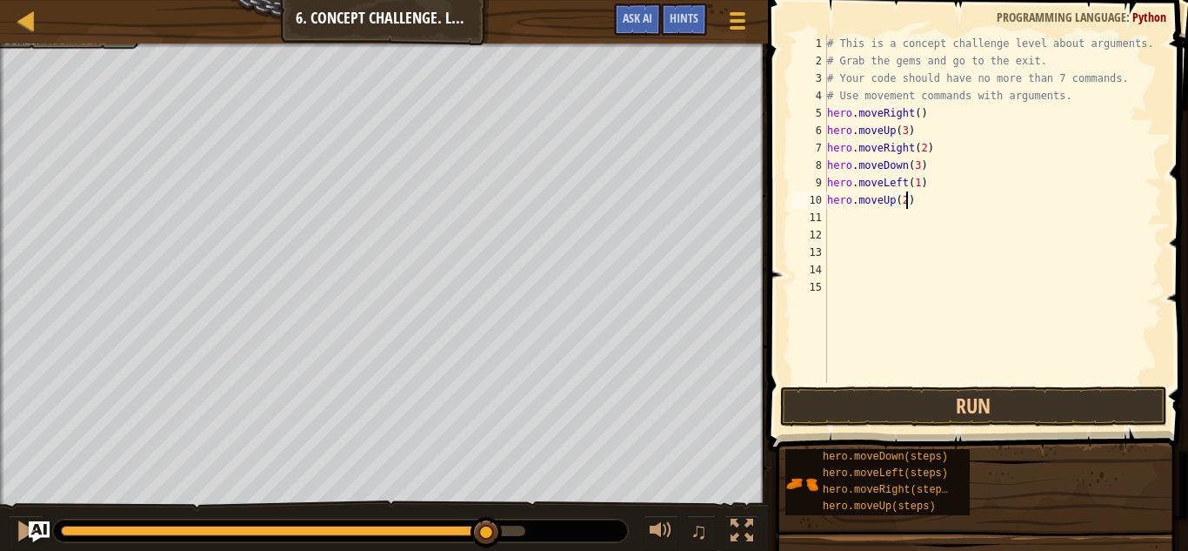
scroll to position [8, 0]
type textarea "mo"
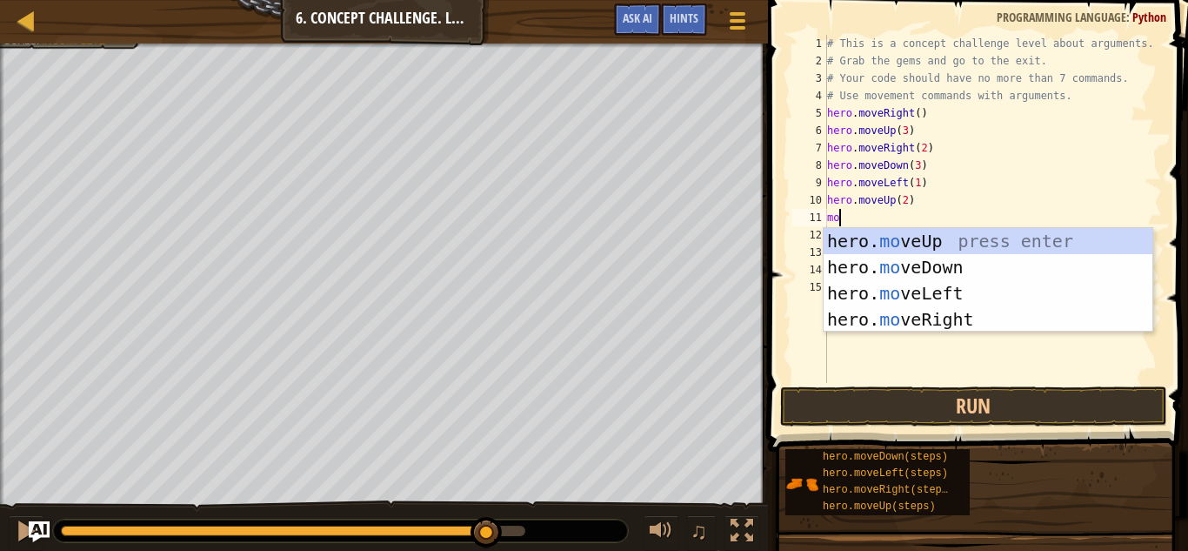
scroll to position [8, 1]
click at [921, 318] on div "hero. mo veUp press enter hero. mo veDown press enter hero. mo veLeft press ent…" at bounding box center [988, 306] width 329 height 157
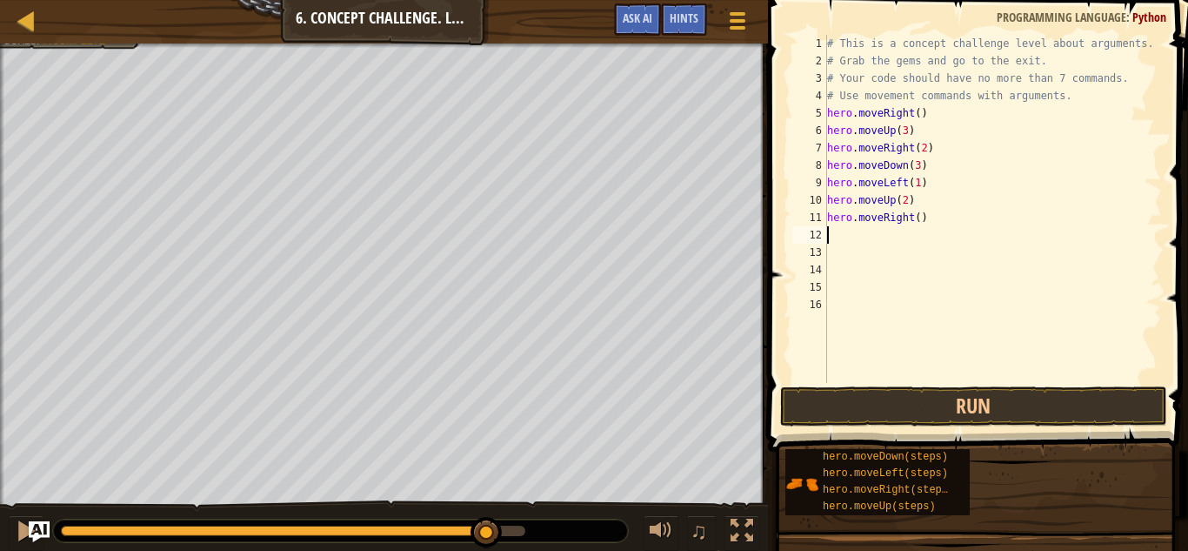
click at [919, 218] on div "# This is a concept challenge level about arguments. # Grab the gems and go to …" at bounding box center [993, 226] width 338 height 383
type textarea "hero.moveRight(3)"
click at [951, 407] on button "Run" at bounding box center [973, 406] width 387 height 40
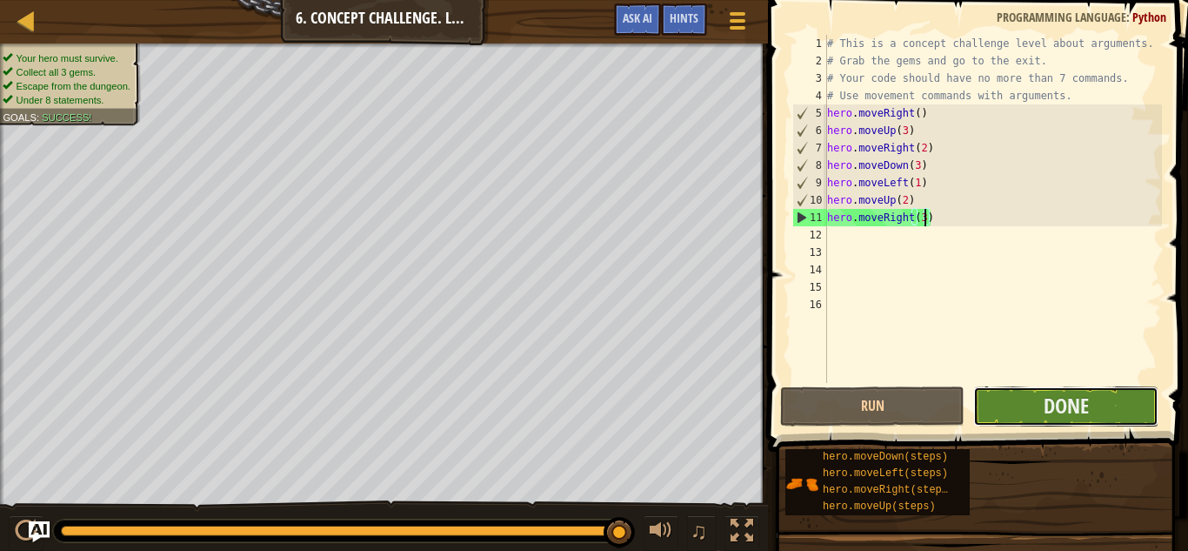
click at [1089, 411] on button "Done" at bounding box center [1065, 406] width 184 height 40
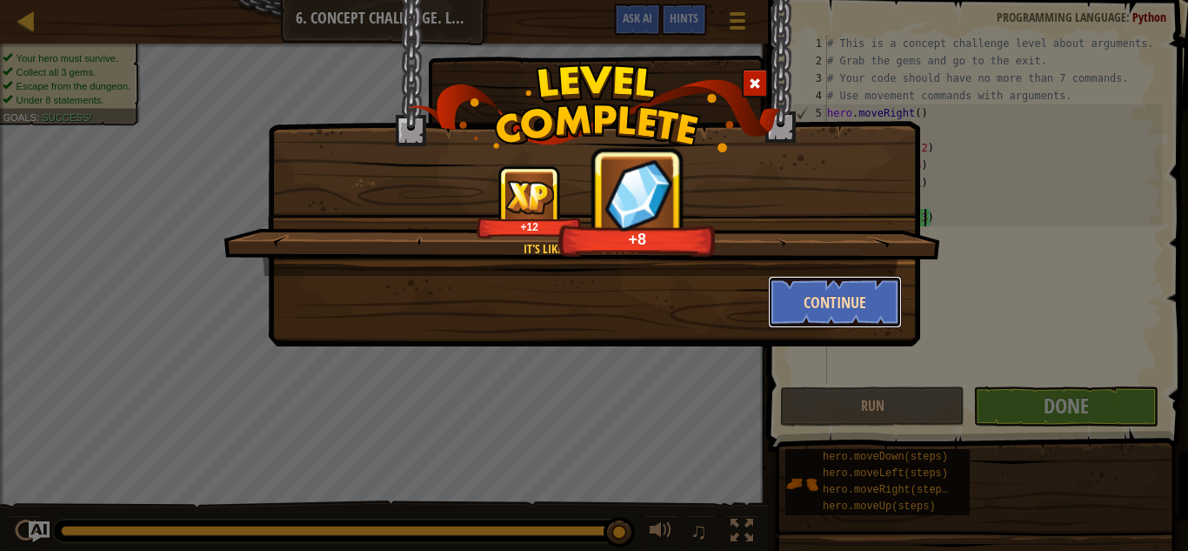
click at [845, 286] on button "Continue" at bounding box center [835, 302] width 135 height 52
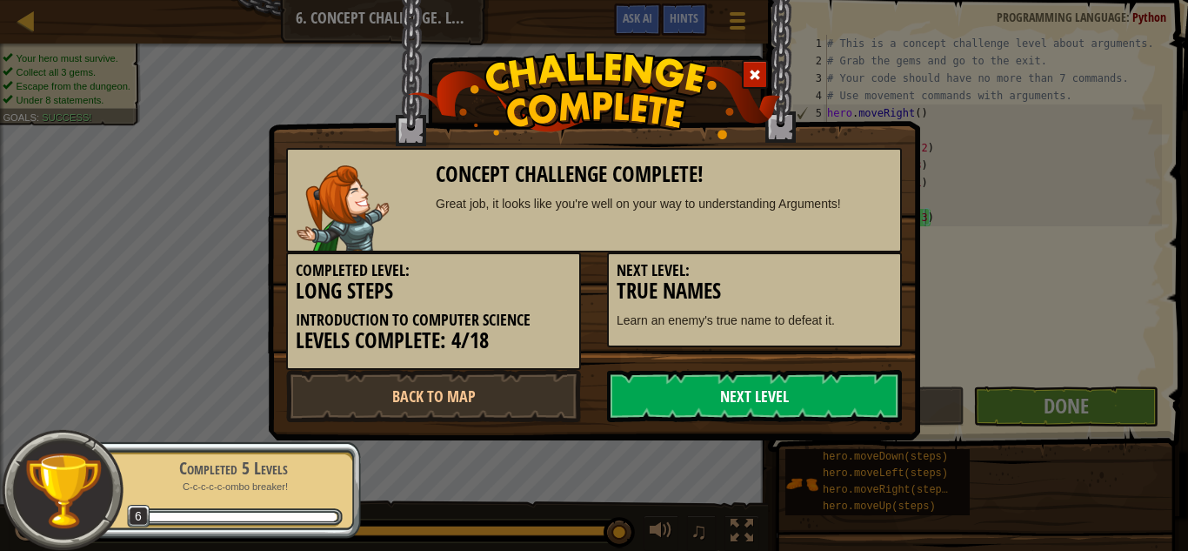
click at [675, 397] on link "Next Level" at bounding box center [754, 396] width 295 height 52
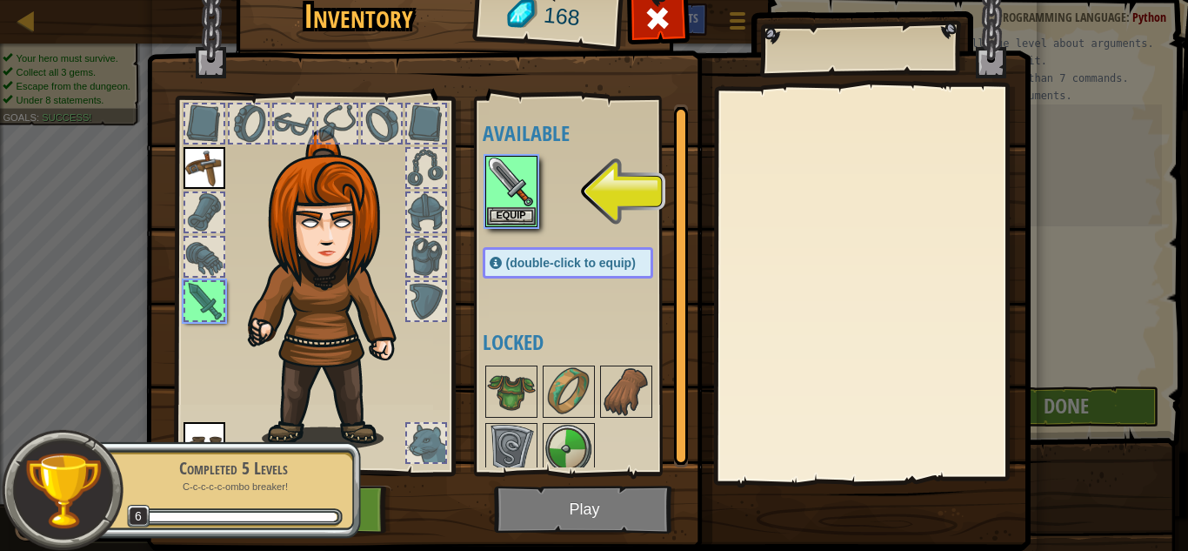
click at [200, 309] on div at bounding box center [204, 301] width 38 height 38
click at [502, 217] on button "Equip" at bounding box center [511, 215] width 49 height 18
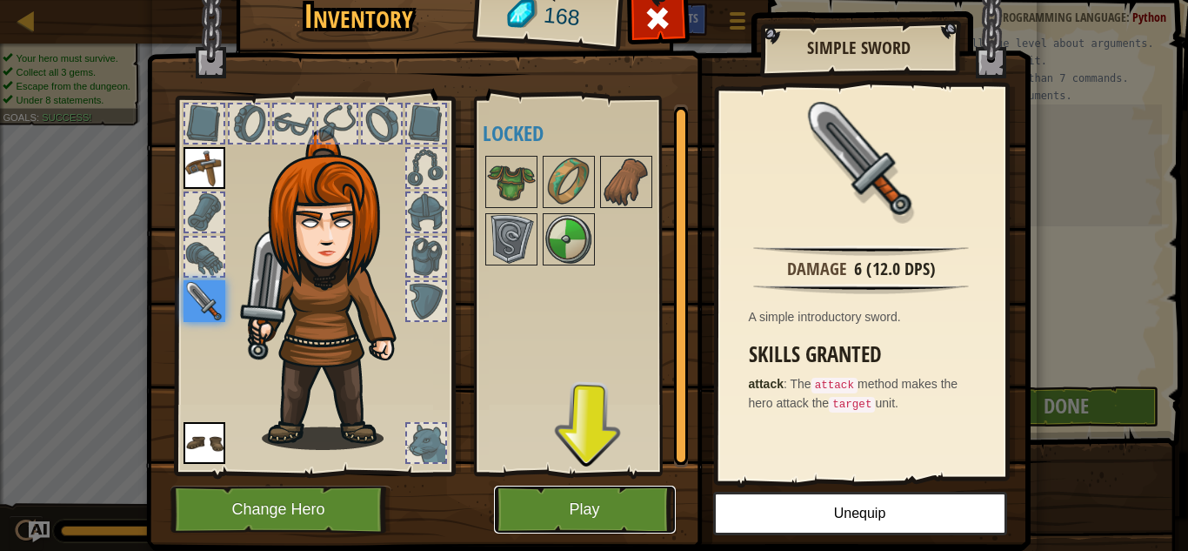
click at [573, 502] on button "Play" at bounding box center [585, 509] width 182 height 48
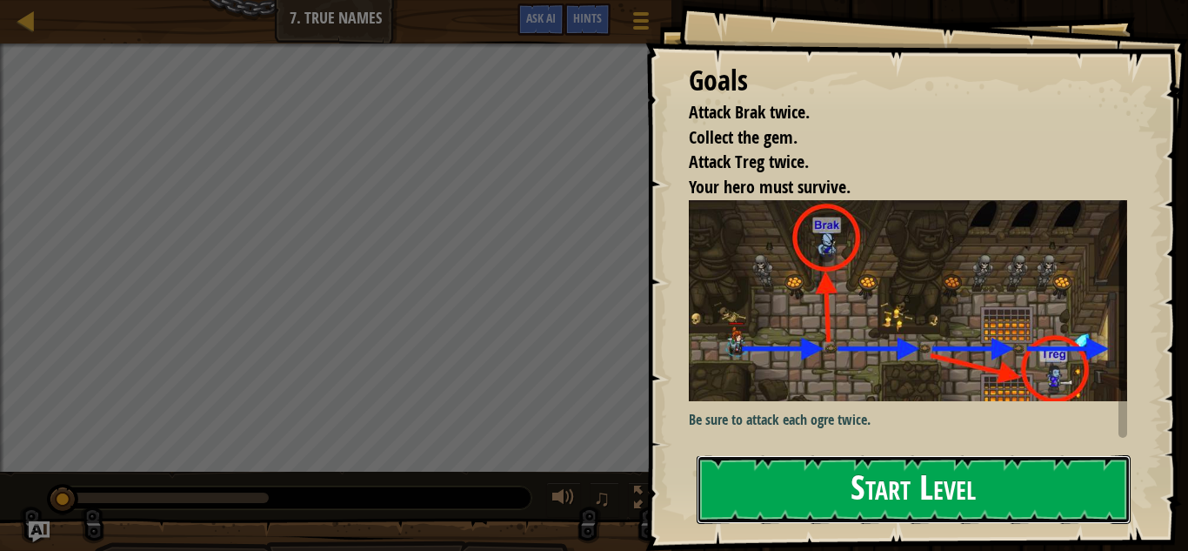
click at [860, 455] on button "Start Level" at bounding box center [914, 489] width 434 height 69
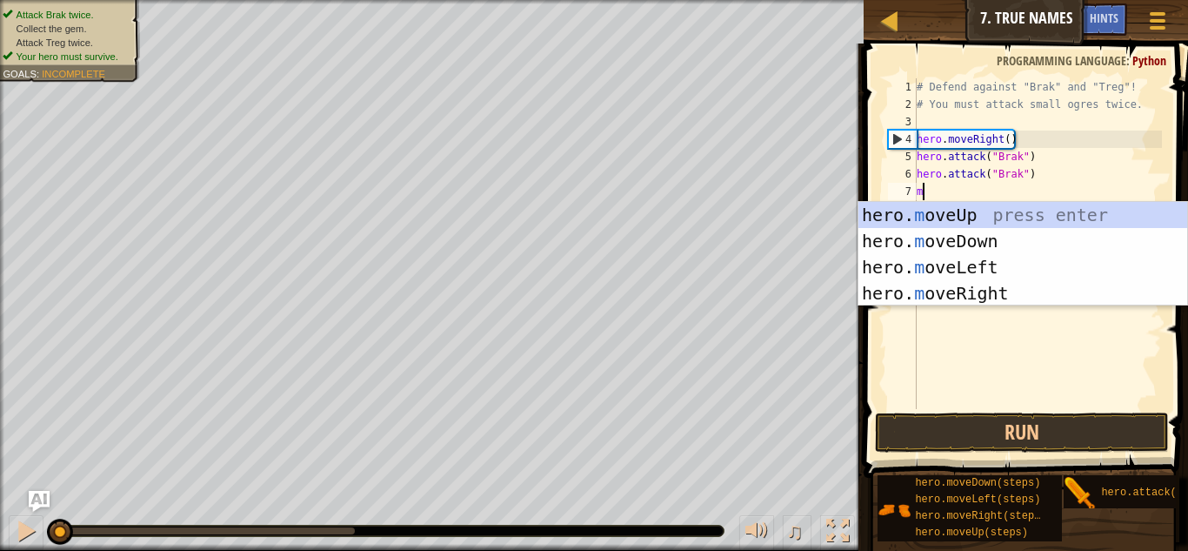
scroll to position [8, 0]
type textarea "mo"
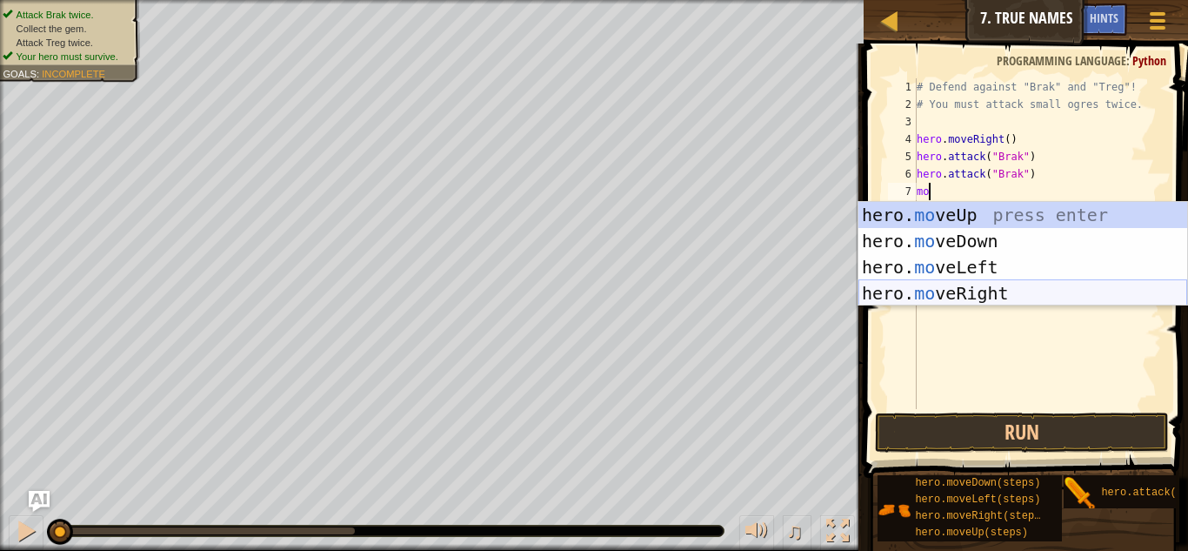
click at [971, 289] on div "hero. mo veUp press enter hero. mo veDown press enter hero. mo veLeft press ent…" at bounding box center [1022, 280] width 329 height 157
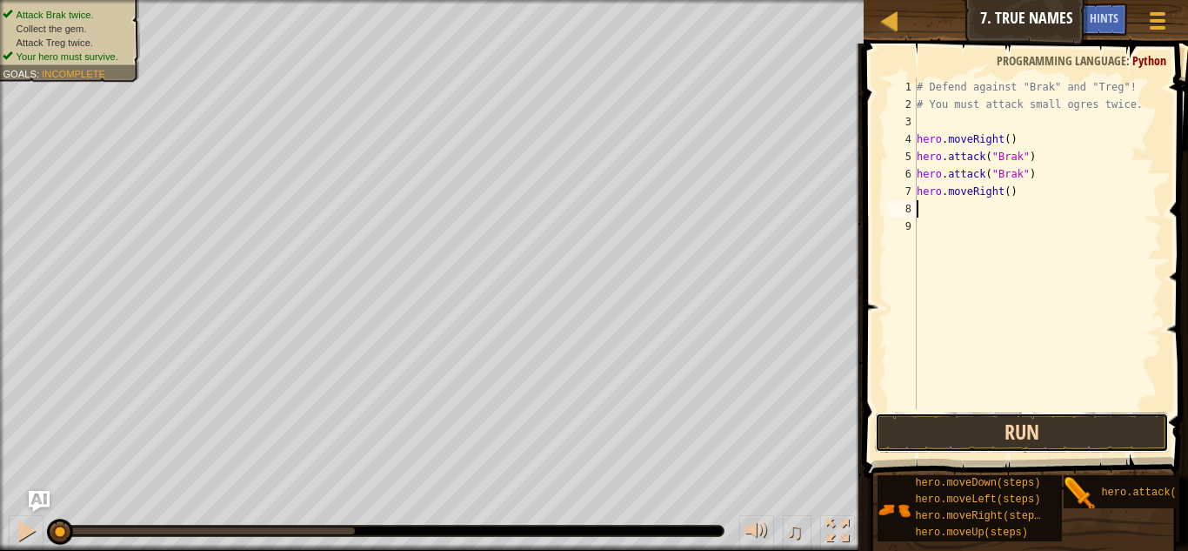
click at [984, 430] on button "Run" at bounding box center [1022, 432] width 294 height 40
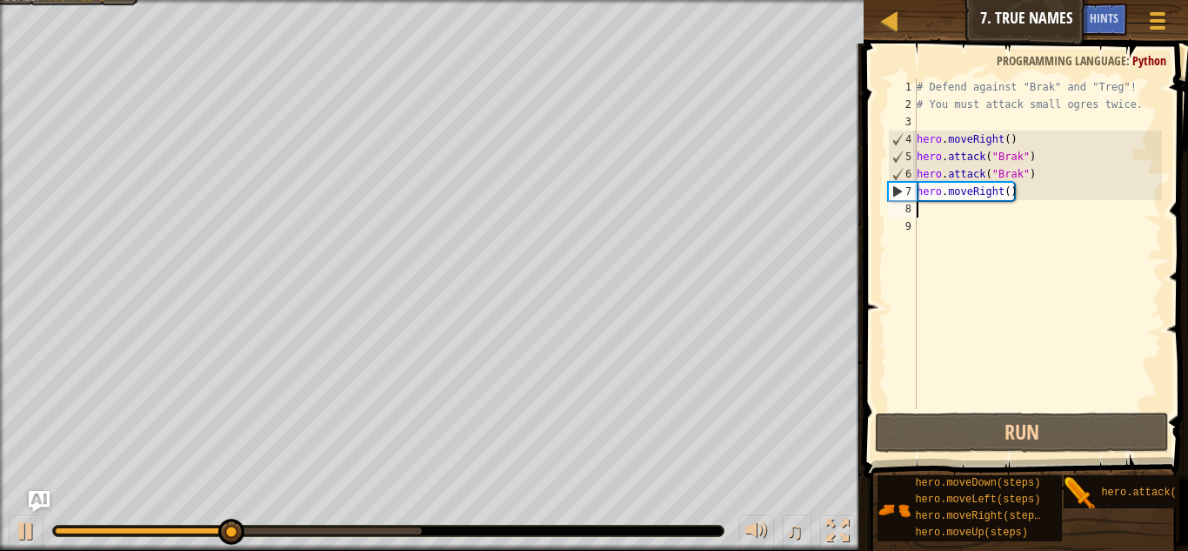
click at [1007, 190] on div "# Defend against "Brak" and "Treg"! # You must attack small ogres twice. hero .…" at bounding box center [1037, 260] width 249 height 365
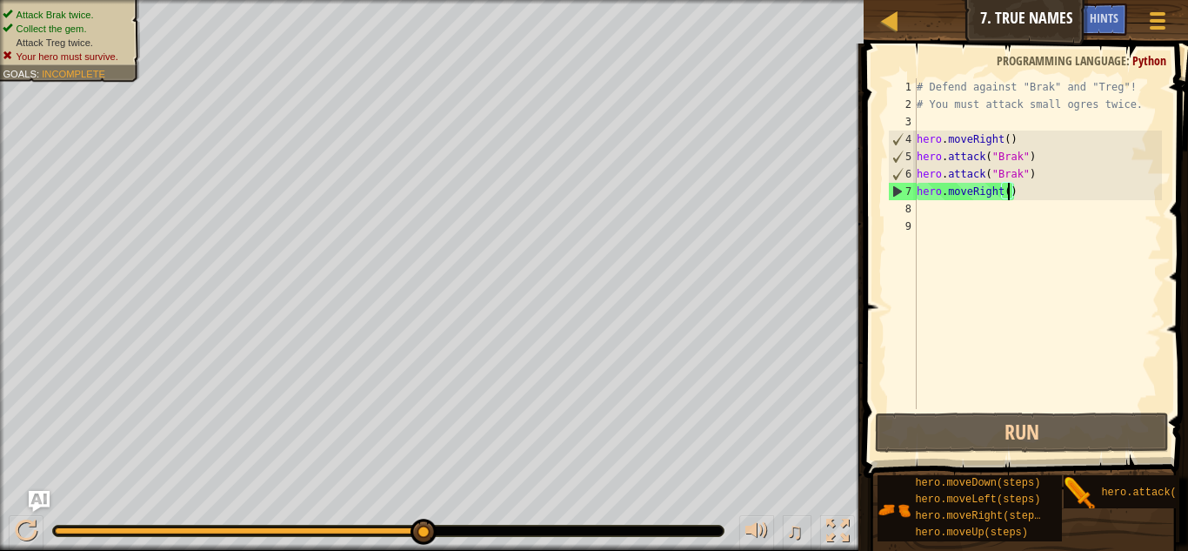
click at [1016, 199] on div "# Defend against "Brak" and "Treg"! # You must attack small ogres twice. hero .…" at bounding box center [1037, 260] width 249 height 365
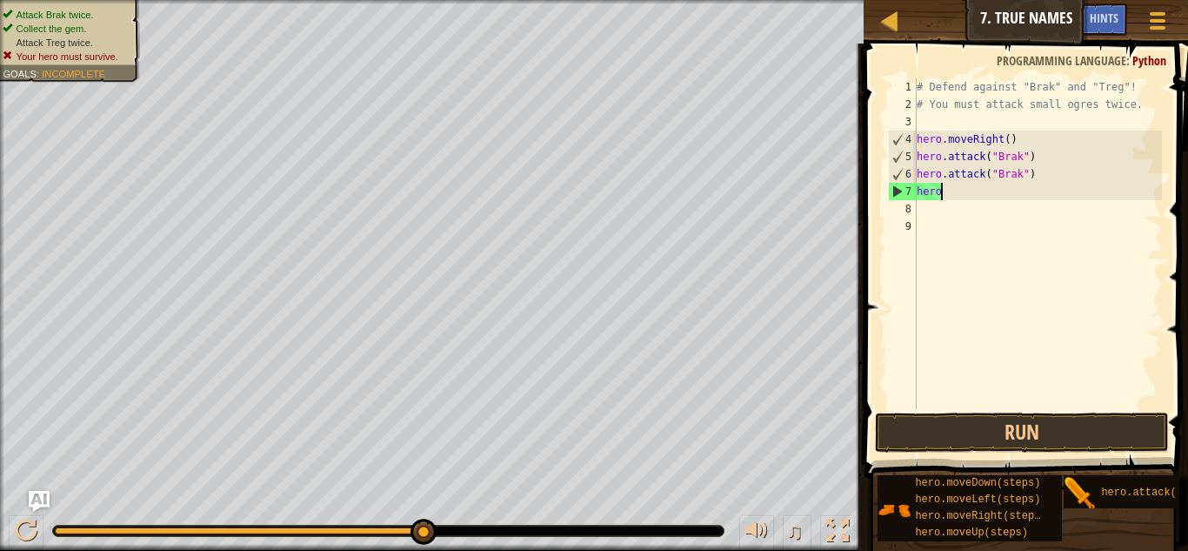
type textarea "h"
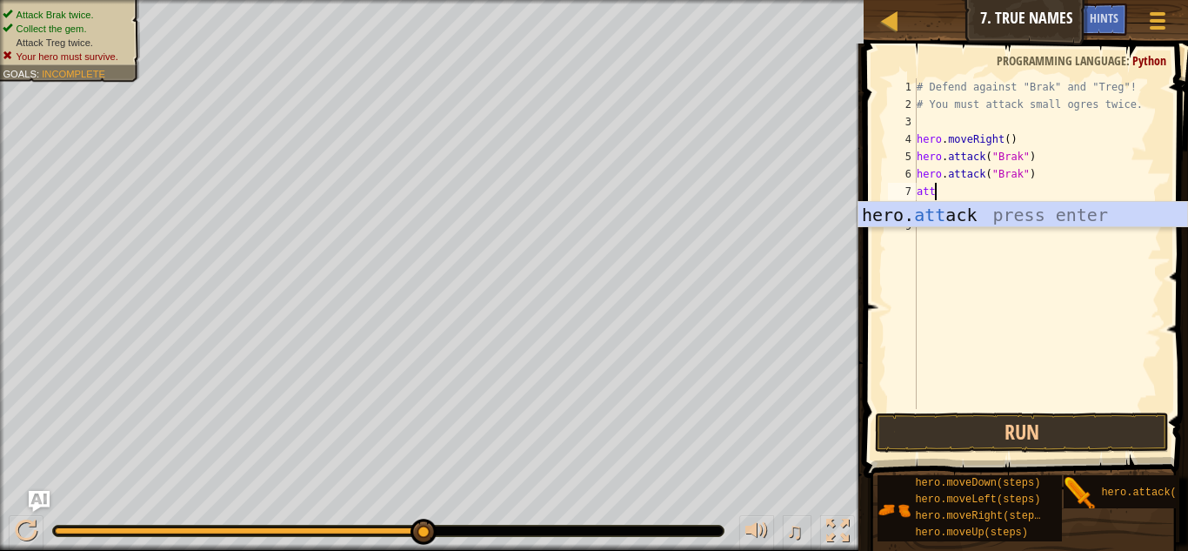
scroll to position [8, 3]
click at [996, 221] on div "hero. [PERSON_NAME] press enter" at bounding box center [1022, 241] width 329 height 78
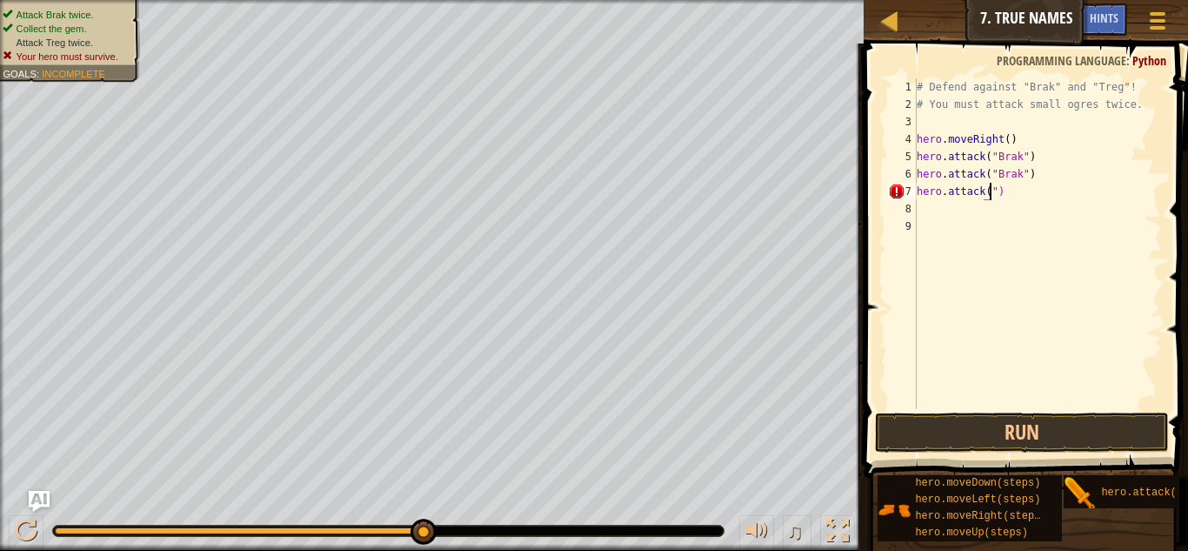
type textarea "hero.attack("")"
click at [896, 20] on div at bounding box center [890, 21] width 22 height 22
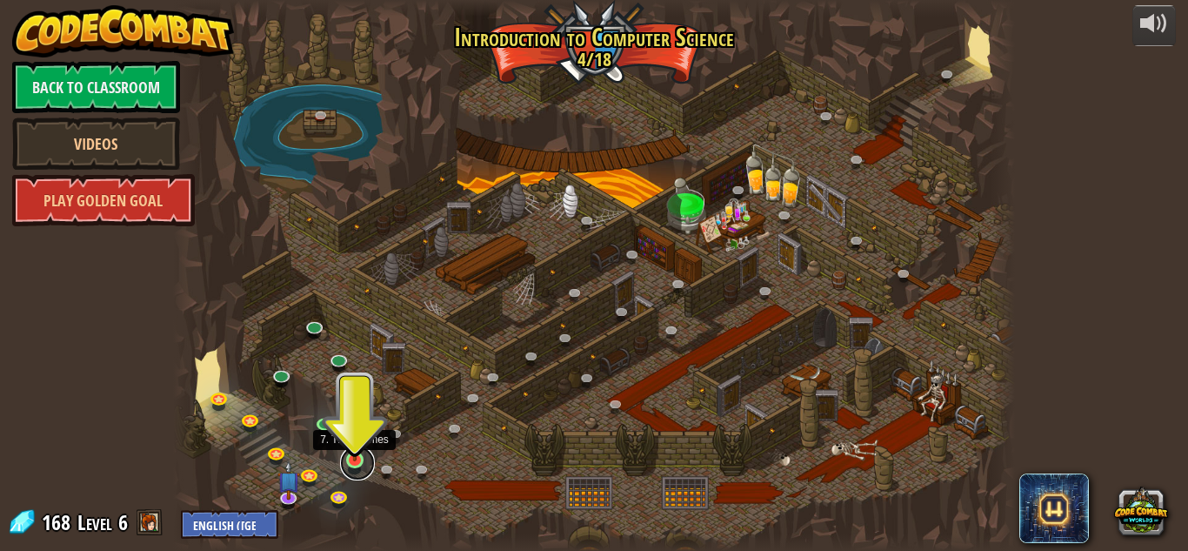
click at [351, 464] on link at bounding box center [357, 462] width 35 height 35
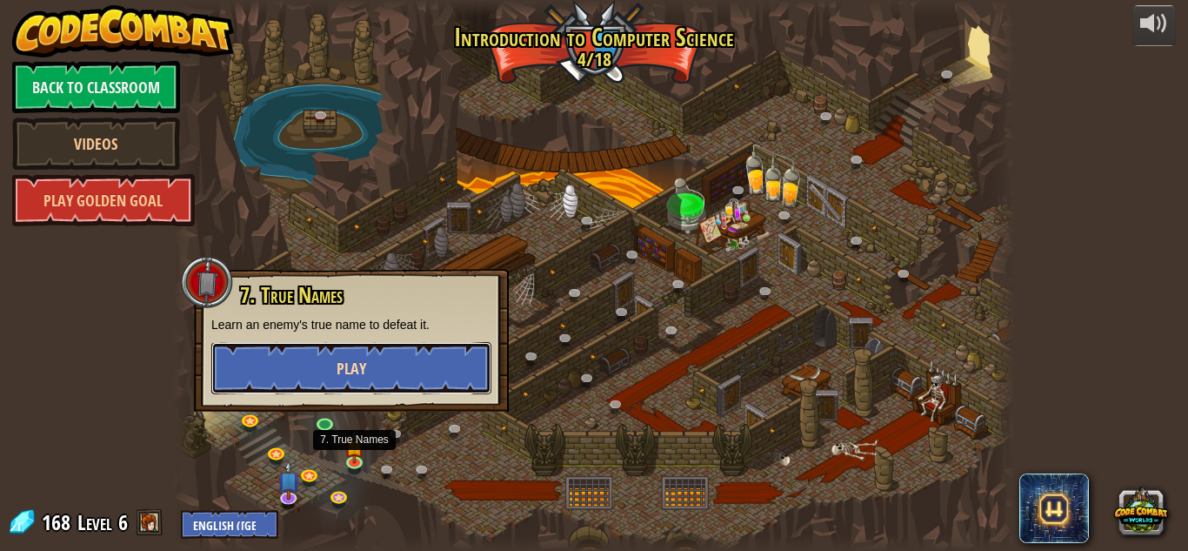
click at [382, 353] on button "Play" at bounding box center [351, 368] width 280 height 52
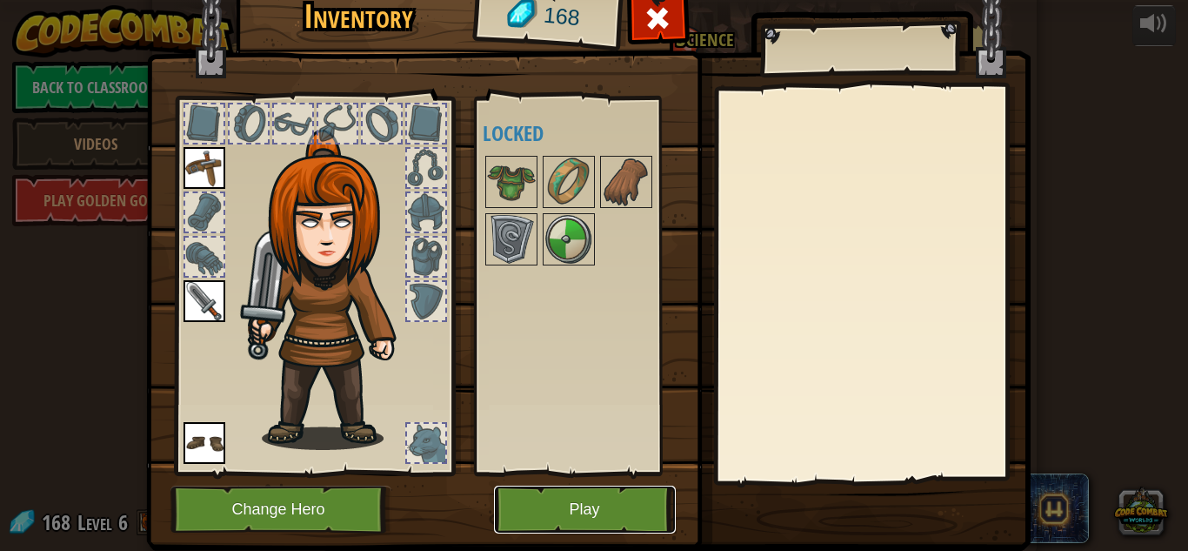
click at [530, 516] on button "Play" at bounding box center [585, 509] width 182 height 48
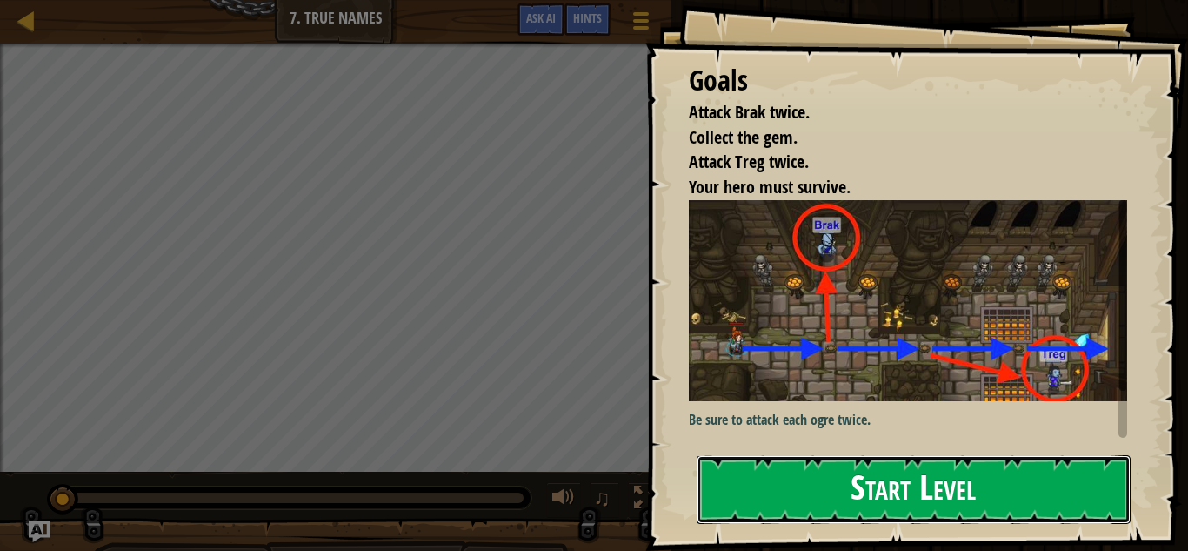
click at [797, 483] on button "Start Level" at bounding box center [914, 489] width 434 height 69
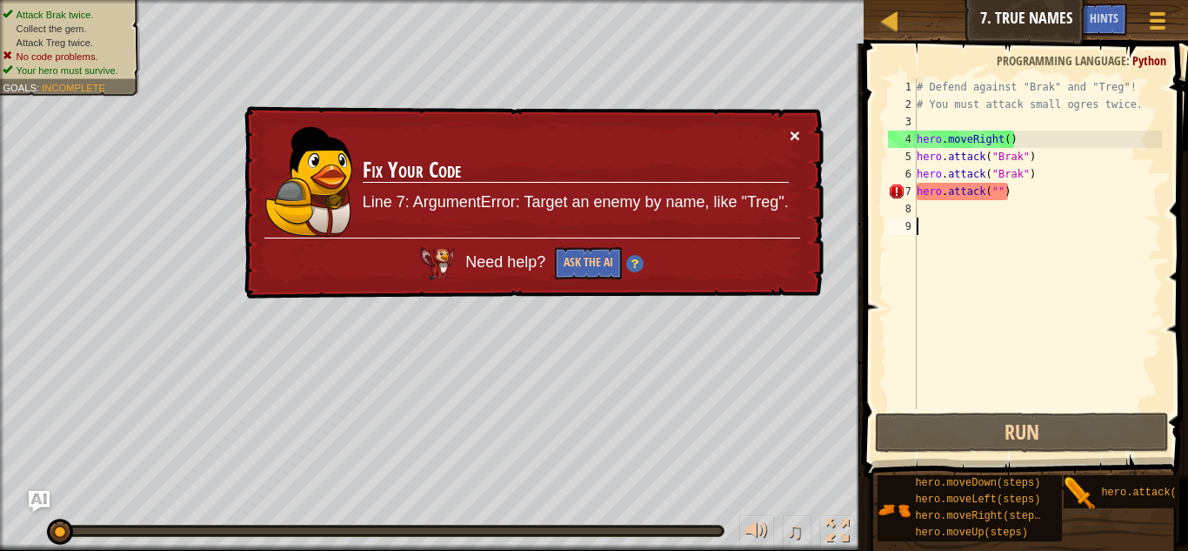
click at [797, 130] on button "×" at bounding box center [795, 135] width 10 height 18
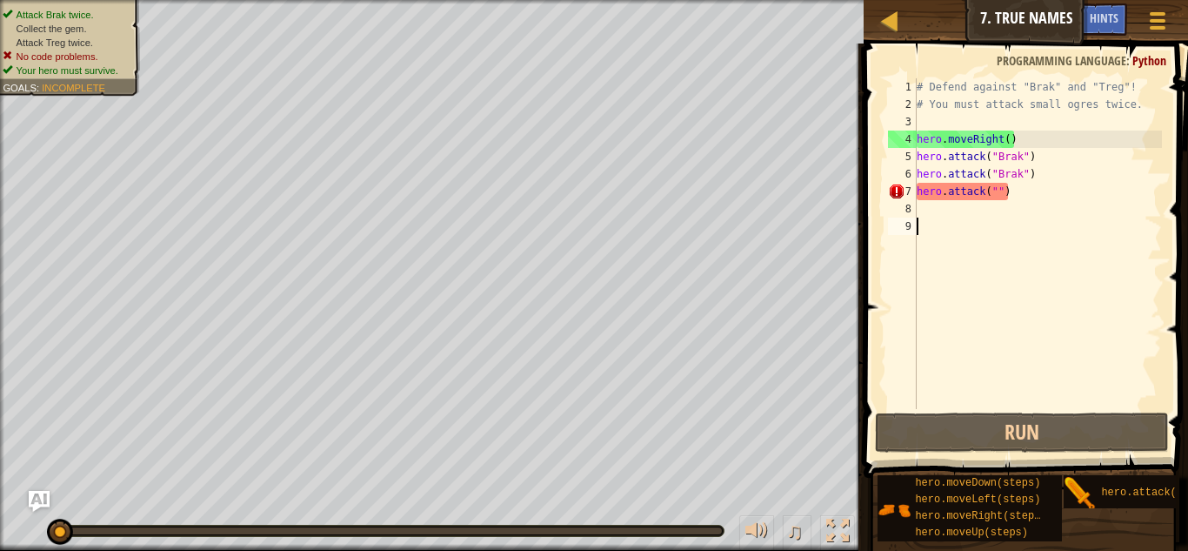
click at [995, 190] on div "# Defend against "Brak" and "Treg"! # You must attack small ogres twice. hero .…" at bounding box center [1037, 260] width 249 height 365
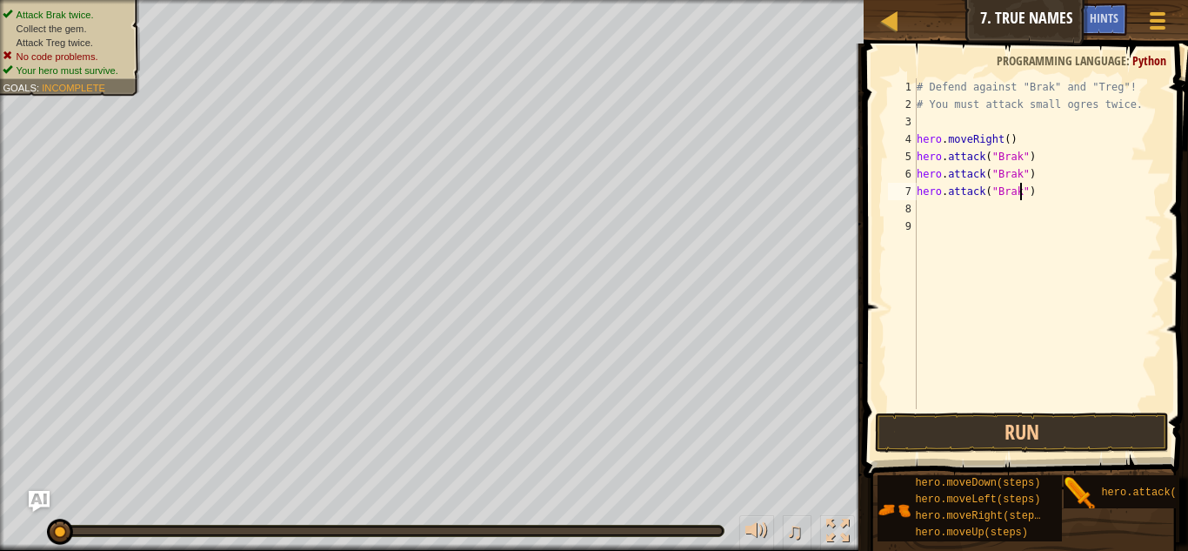
scroll to position [8, 16]
type textarea "hero.attack("Brak")"
click at [1011, 449] on button "Run" at bounding box center [1022, 432] width 294 height 40
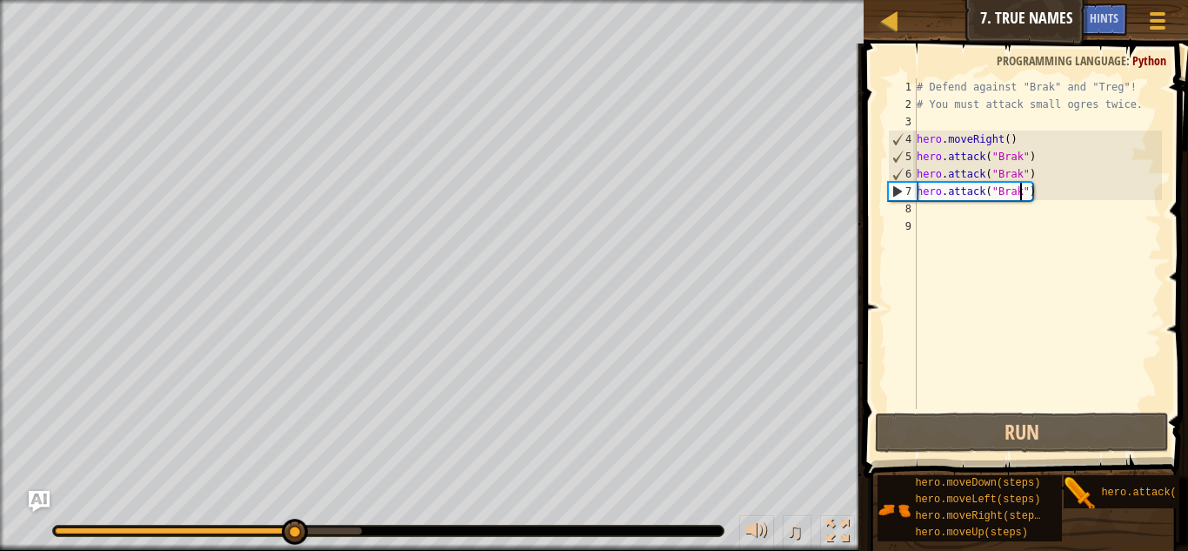
click at [938, 210] on div "# Defend against "Brak" and "Treg"! # You must attack small ogres twice. hero .…" at bounding box center [1037, 260] width 249 height 365
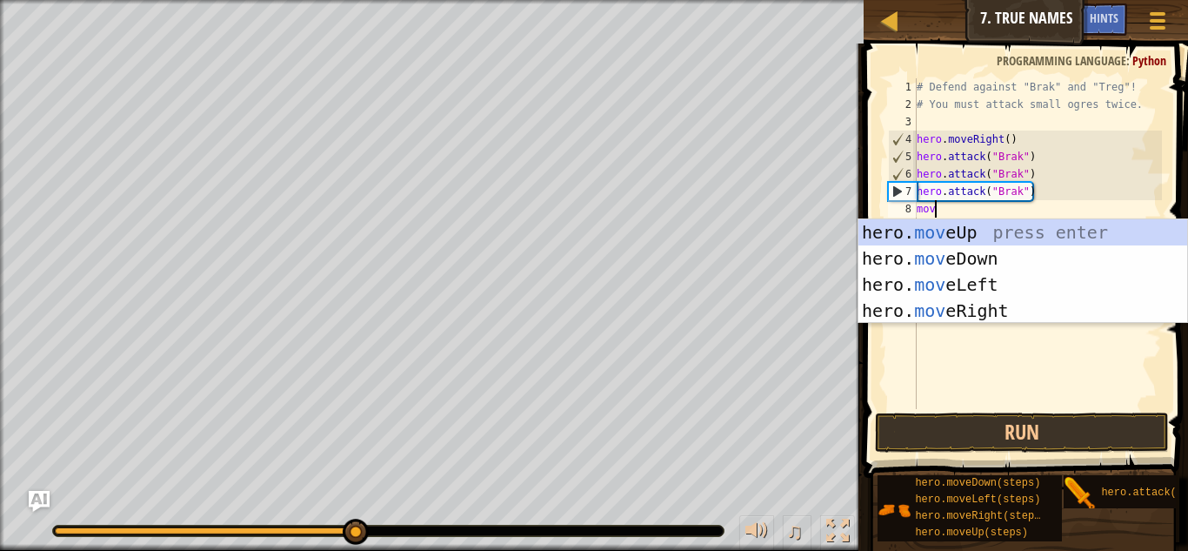
scroll to position [8, 3]
type textarea "move"
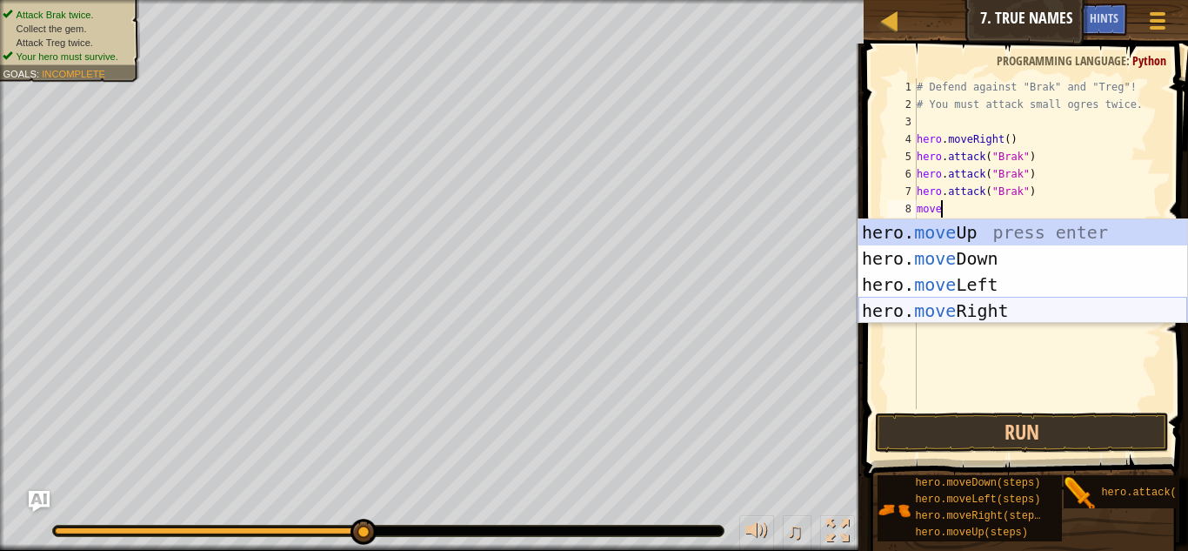
click at [988, 309] on div "hero. move Up press enter hero. move Down press enter hero. move Left press ent…" at bounding box center [1022, 297] width 329 height 157
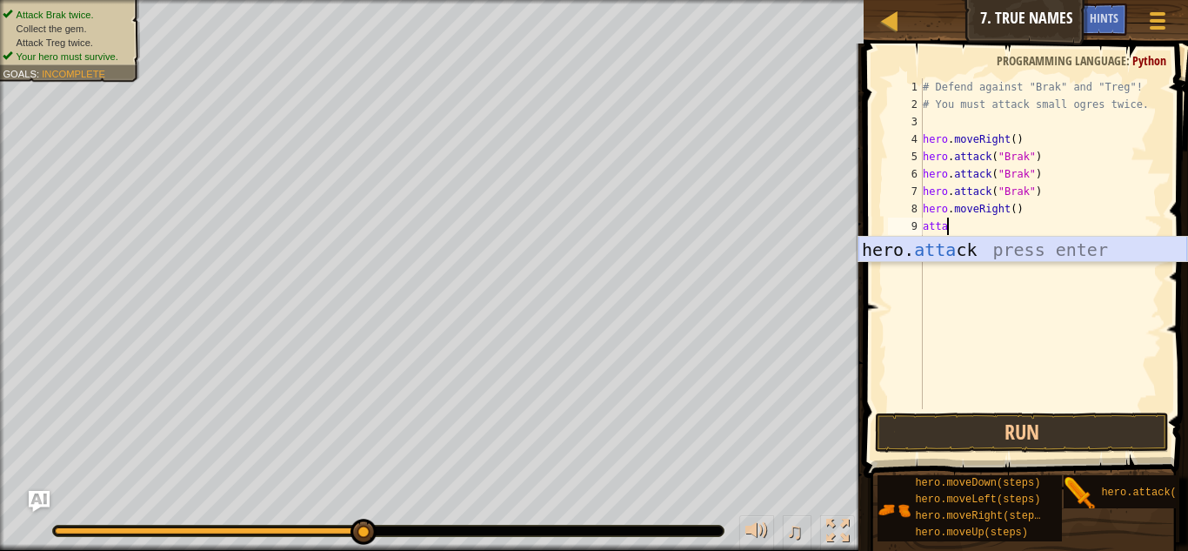
click at [1023, 257] on div "hero. [PERSON_NAME] press enter" at bounding box center [1022, 276] width 329 height 78
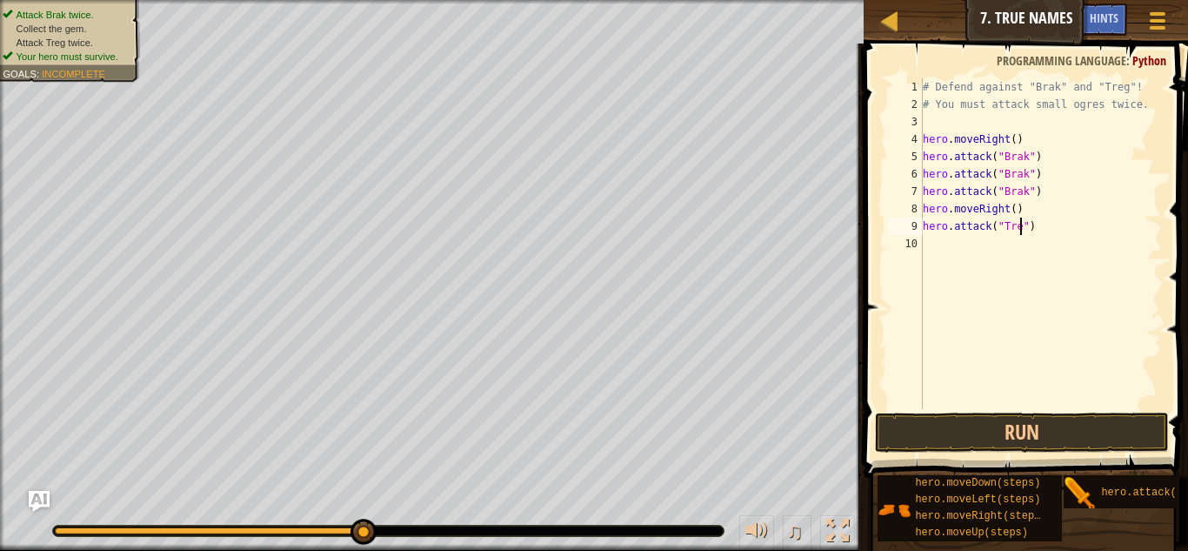
scroll to position [8, 16]
click at [1056, 223] on div "# Defend against "Brak" and "Treg"! # You must attack small ogres twice. hero .…" at bounding box center [1040, 260] width 243 height 365
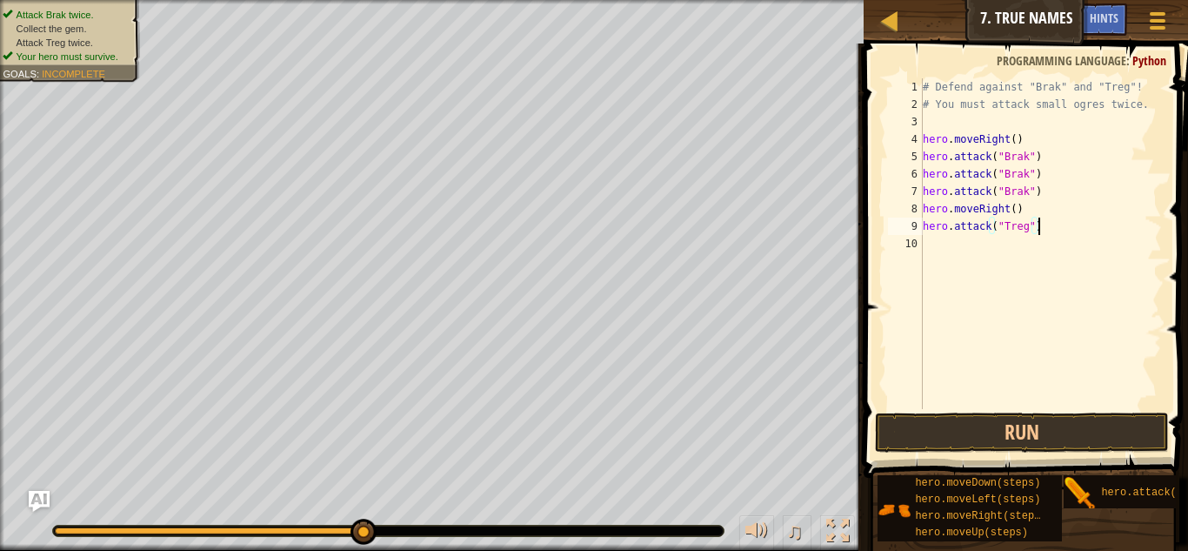
click at [1056, 223] on div "# Defend against "Brak" and "Treg"! # You must attack small ogres twice. hero .…" at bounding box center [1040, 260] width 243 height 365
click at [985, 234] on div "# Defend against "Brak" and "Treg"! # You must attack small ogres twice. hero .…" at bounding box center [1040, 260] width 243 height 365
type textarea "hero.attack("Treg")"
click at [931, 238] on div "# Defend against "Brak" and "Treg"! # You must attack small ogres twice. hero .…" at bounding box center [1040, 260] width 243 height 365
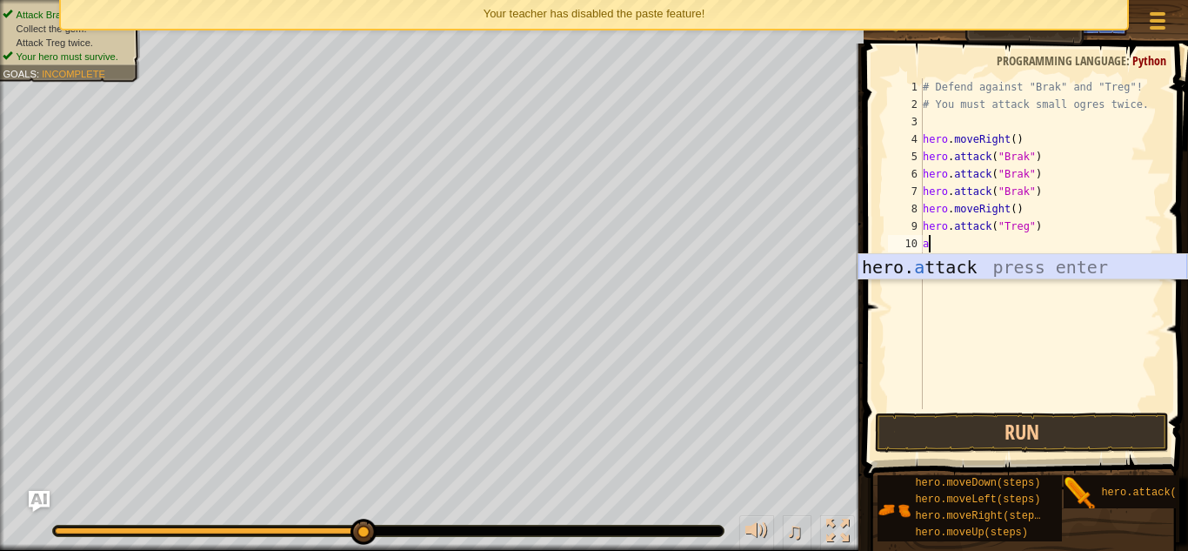
click at [1102, 272] on div "hero. a ttack press enter" at bounding box center [1022, 293] width 329 height 78
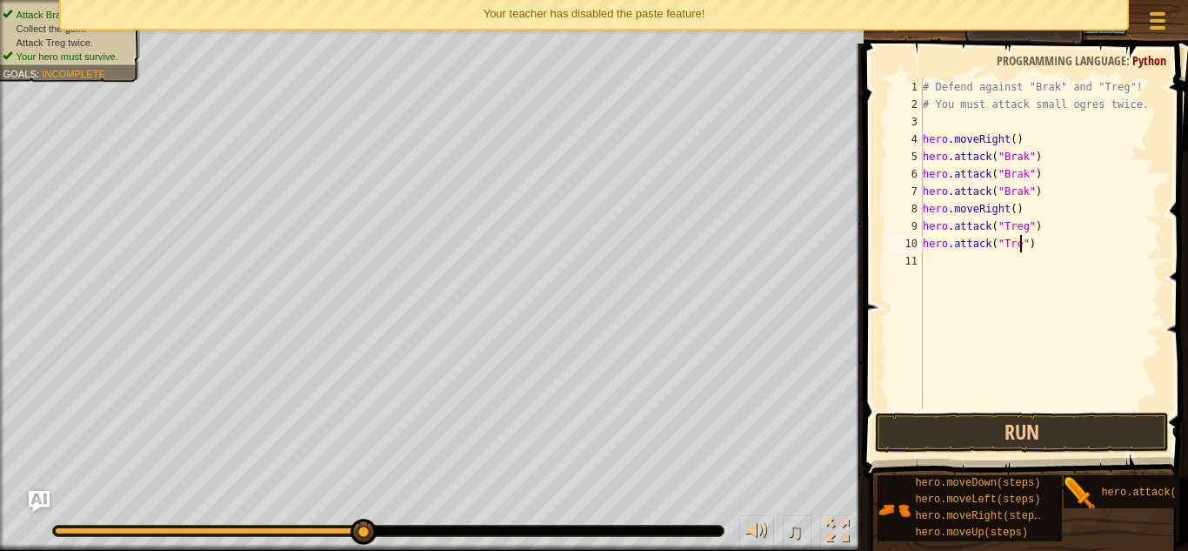
type textarea "hero.attack("Treg")"
click at [937, 258] on div "# Defend against "Brak" and "Treg"! # You must attack small ogres twice. hero .…" at bounding box center [1040, 260] width 243 height 365
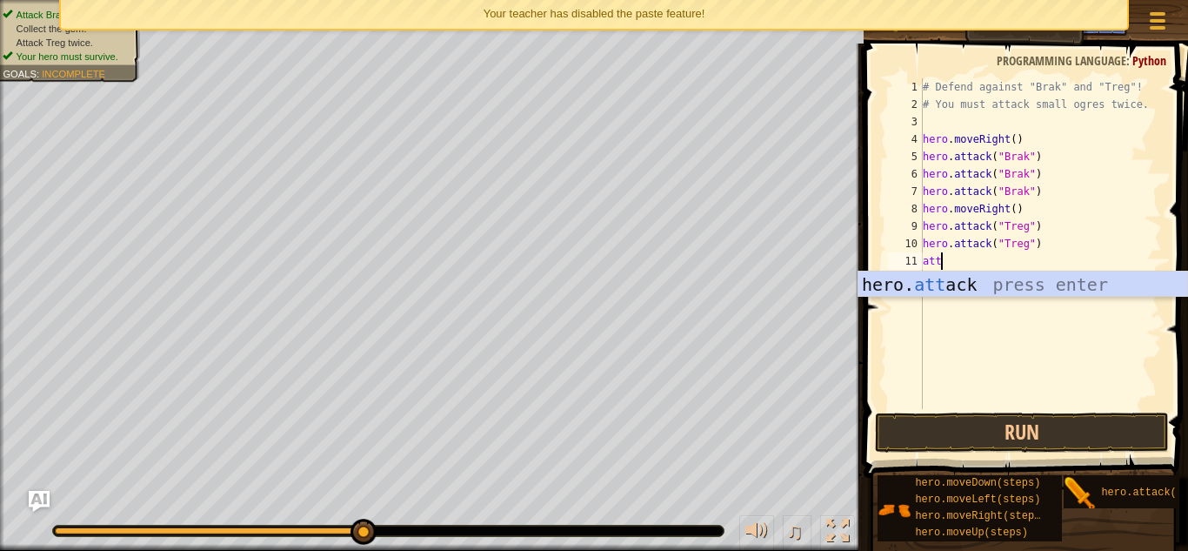
scroll to position [8, 2]
click at [1026, 288] on div "hero. att ack press enter" at bounding box center [1022, 310] width 329 height 78
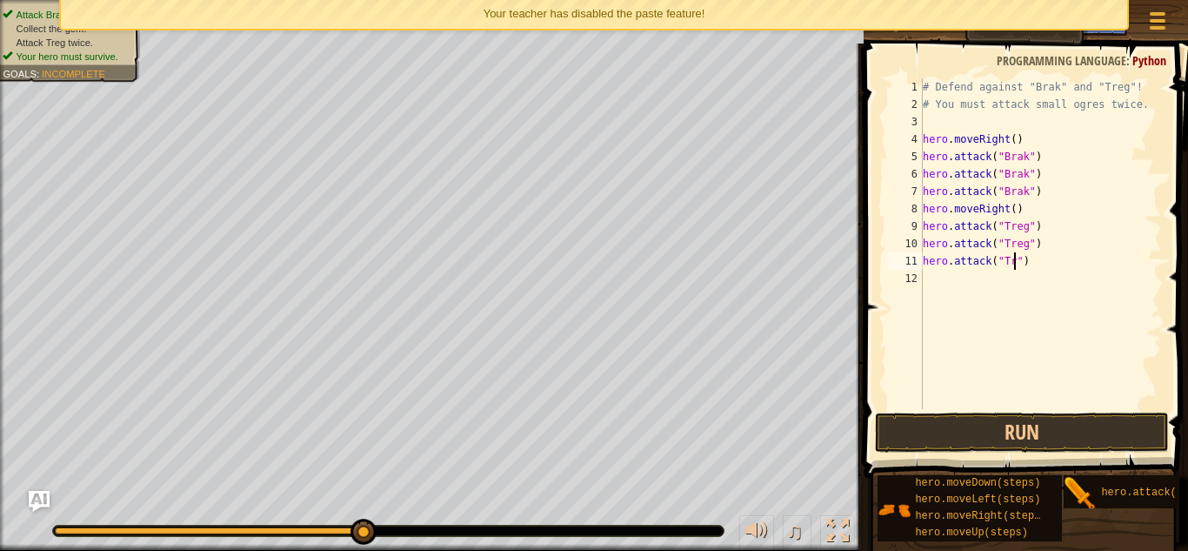
type textarea "hero.attack("Treg")"
click at [943, 285] on div "# Defend against "Brak" and "Treg"! # You must attack small ogres twice. hero .…" at bounding box center [1040, 260] width 243 height 365
type textarea "mo"
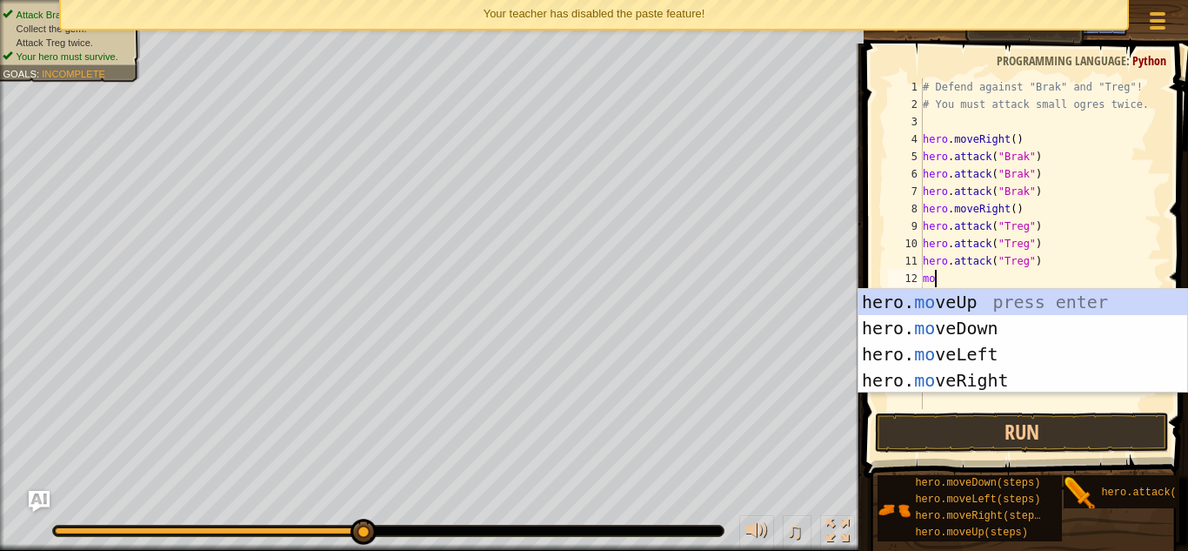
scroll to position [8, 1]
click at [1021, 383] on div "hero. mo veUp press enter hero. mo veDown press enter hero. mo veLeft press ent…" at bounding box center [1022, 367] width 329 height 157
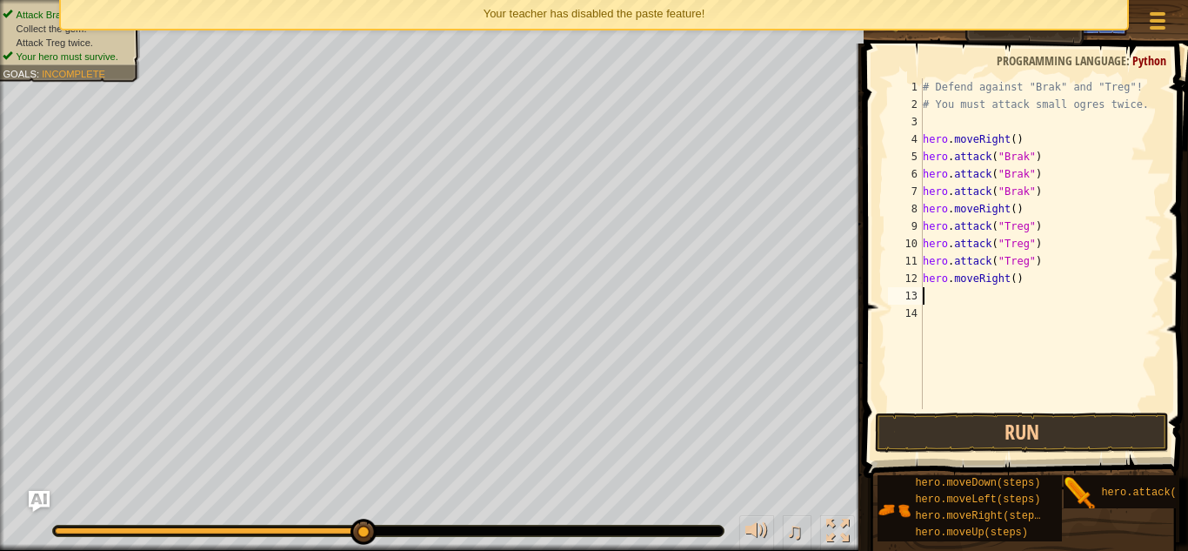
scroll to position [8, 0]
click at [1014, 281] on div "# Defend against "Brak" and "Treg"! # You must attack small ogres twice. hero .…" at bounding box center [1040, 260] width 243 height 365
type textarea "hero.moveRight(2)"
click at [1020, 447] on button "Run" at bounding box center [1022, 432] width 294 height 40
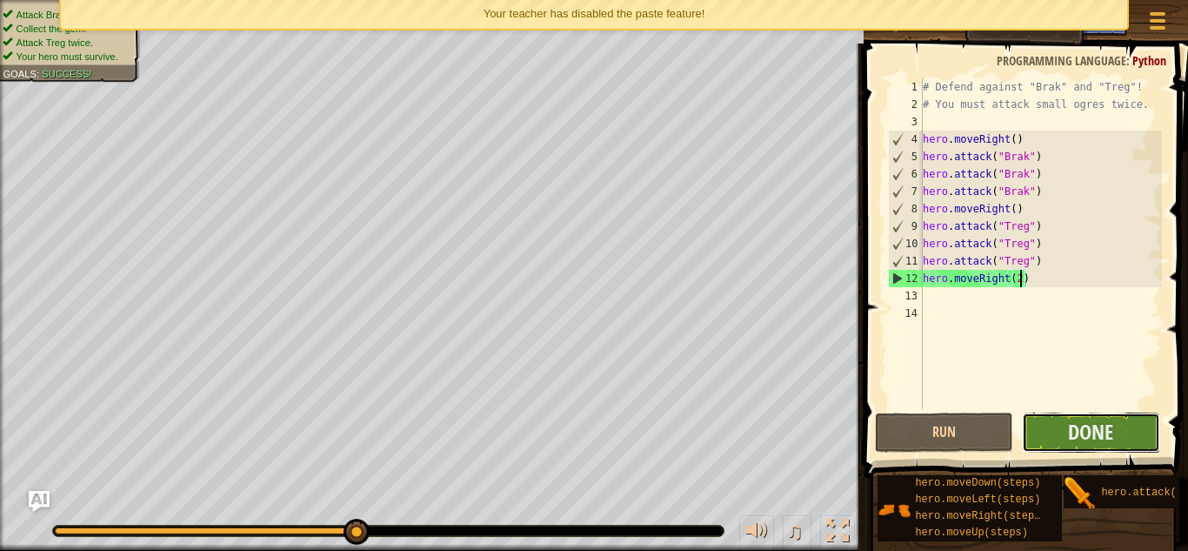
click at [1057, 415] on button "Done" at bounding box center [1091, 432] width 138 height 40
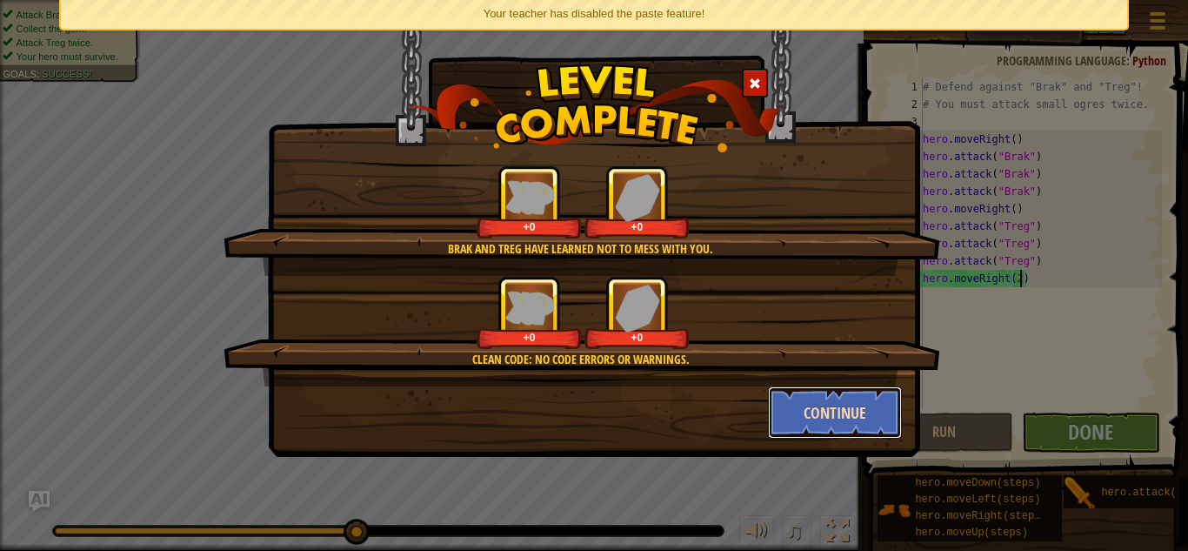
click at [851, 412] on button "Continue" at bounding box center [835, 412] width 135 height 52
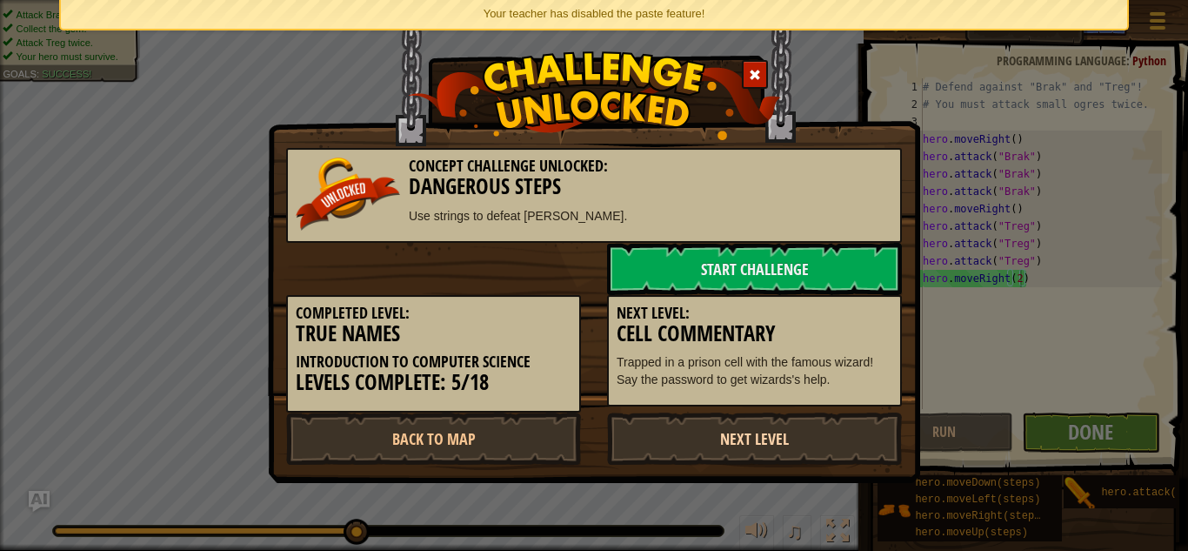
click at [774, 444] on link "Next Level" at bounding box center [754, 438] width 295 height 52
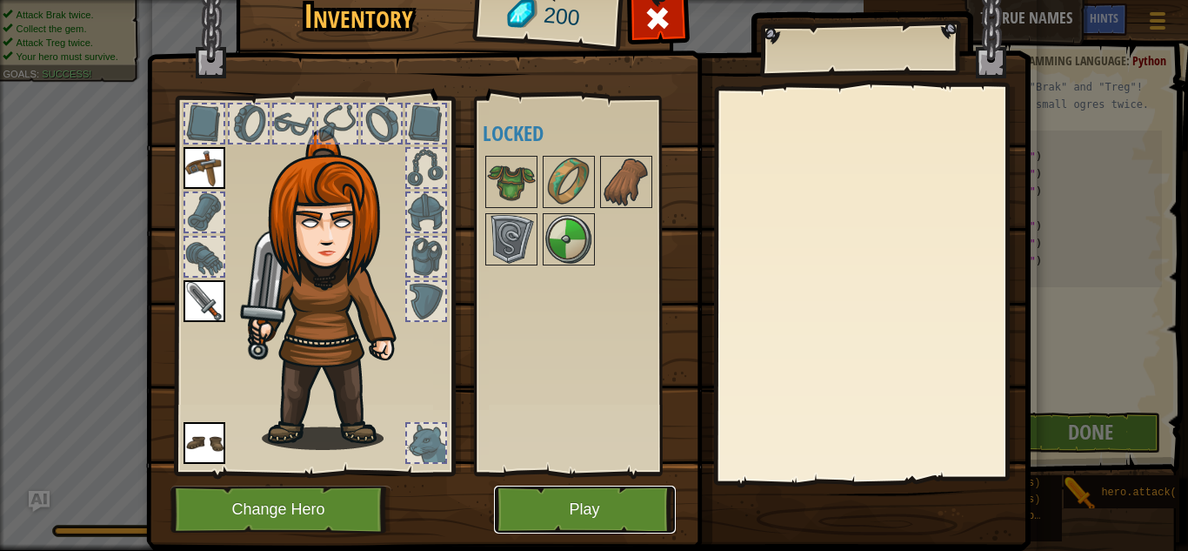
click at [611, 492] on button "Play" at bounding box center [585, 509] width 182 height 48
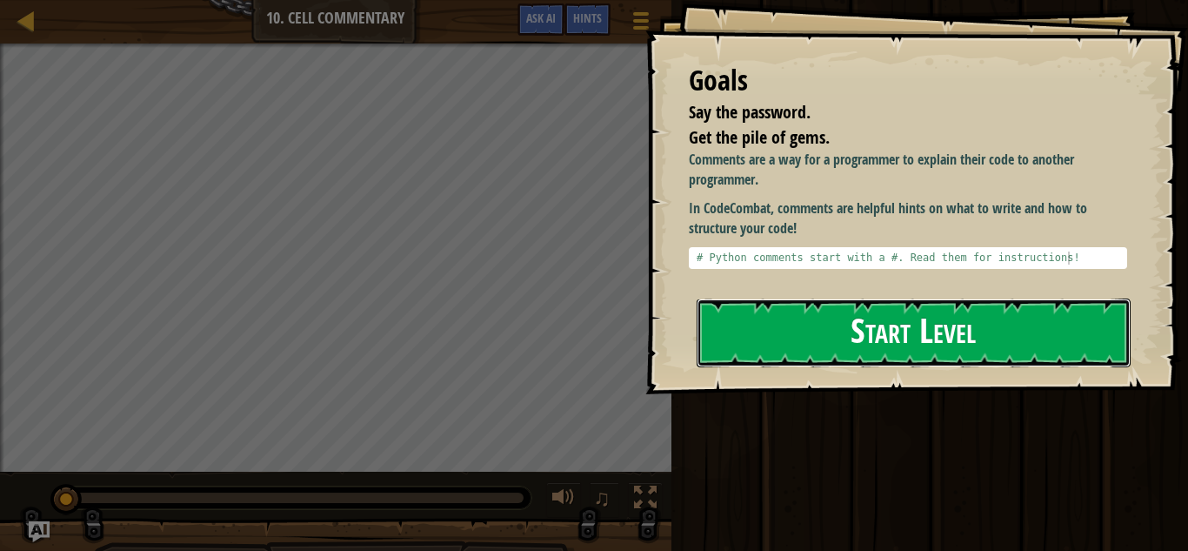
click at [906, 301] on button "Start Level" at bounding box center [914, 332] width 434 height 69
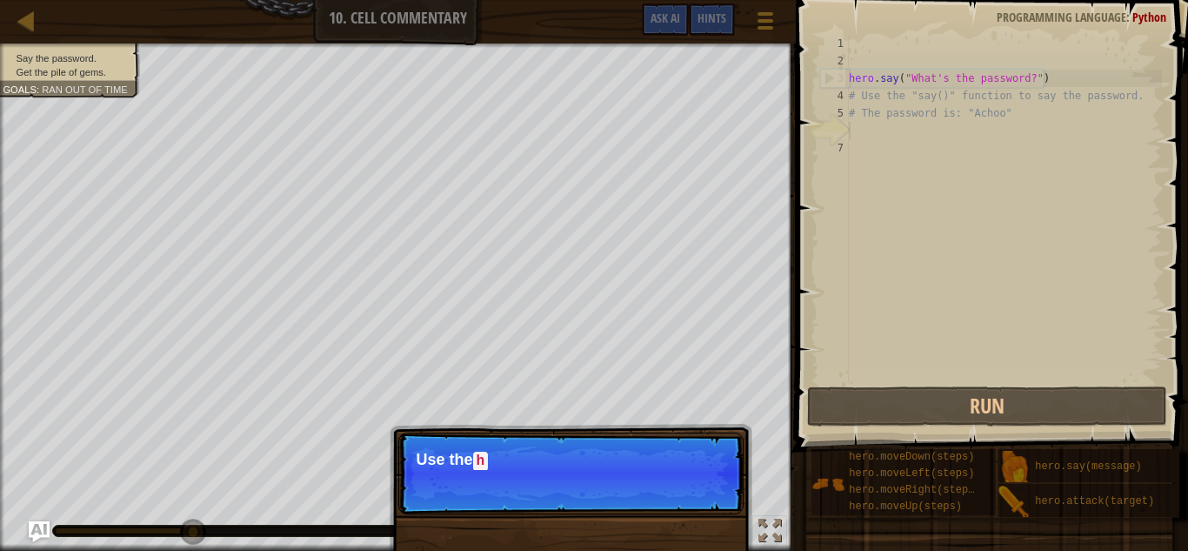
click at [842, 141] on div "7" at bounding box center [834, 147] width 29 height 17
click at [856, 129] on div "hero . say ( "What's the password?" ) # Use the "say()" function to say the pas…" at bounding box center [1003, 226] width 317 height 383
